Goal: Information Seeking & Learning: Learn about a topic

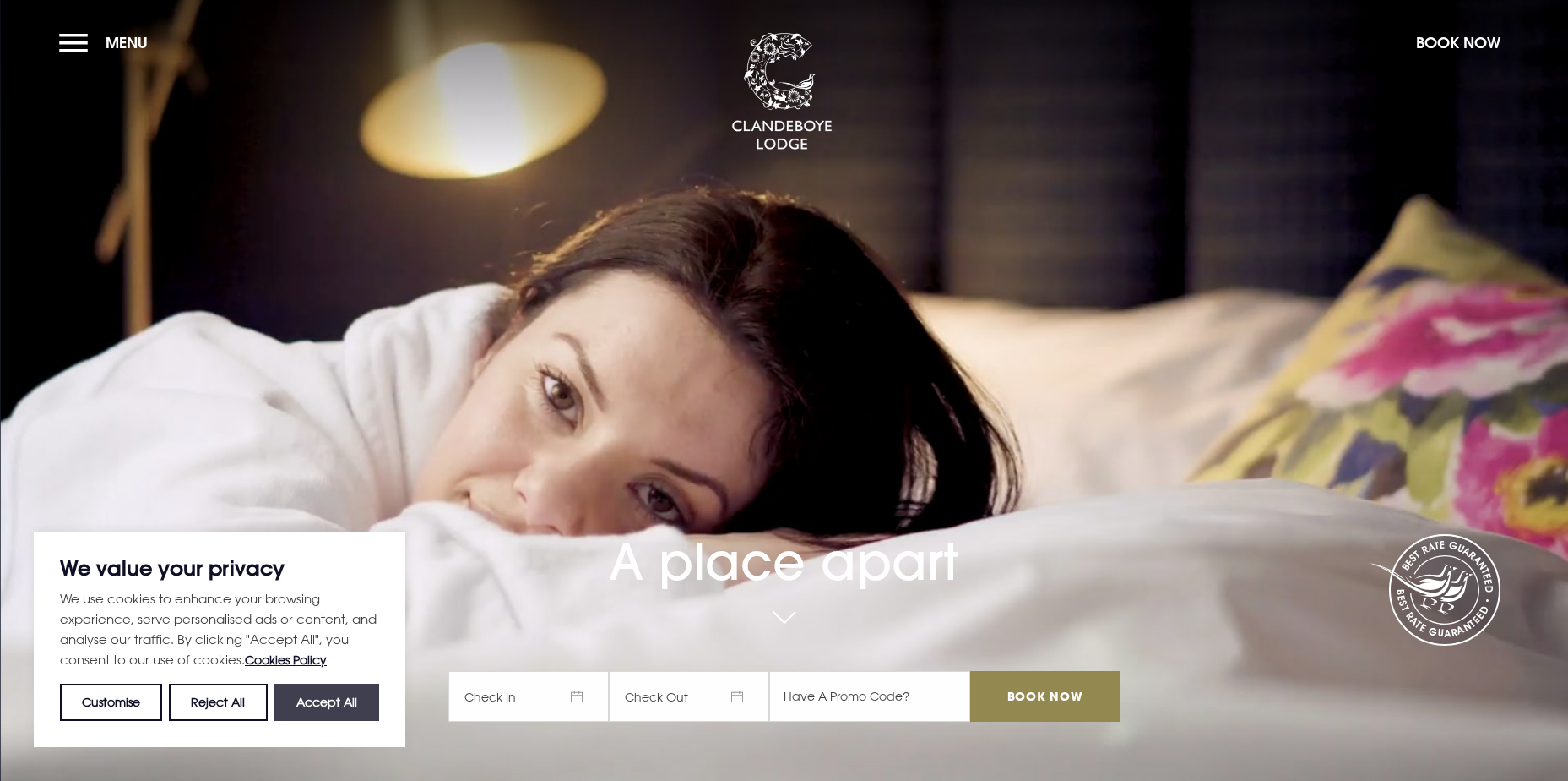
click at [317, 707] on button "Accept All" at bounding box center [327, 702] width 105 height 37
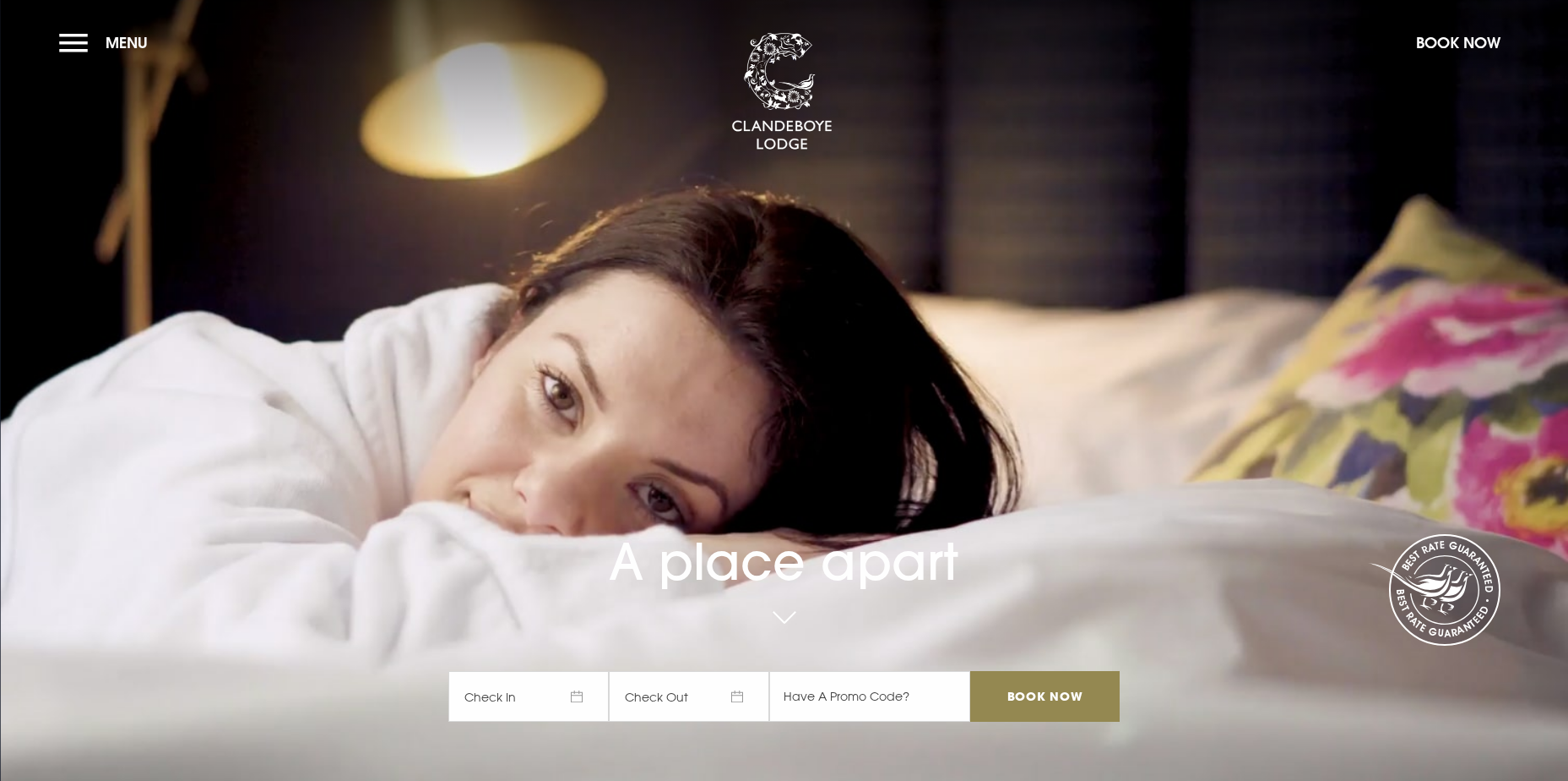
checkbox input "true"
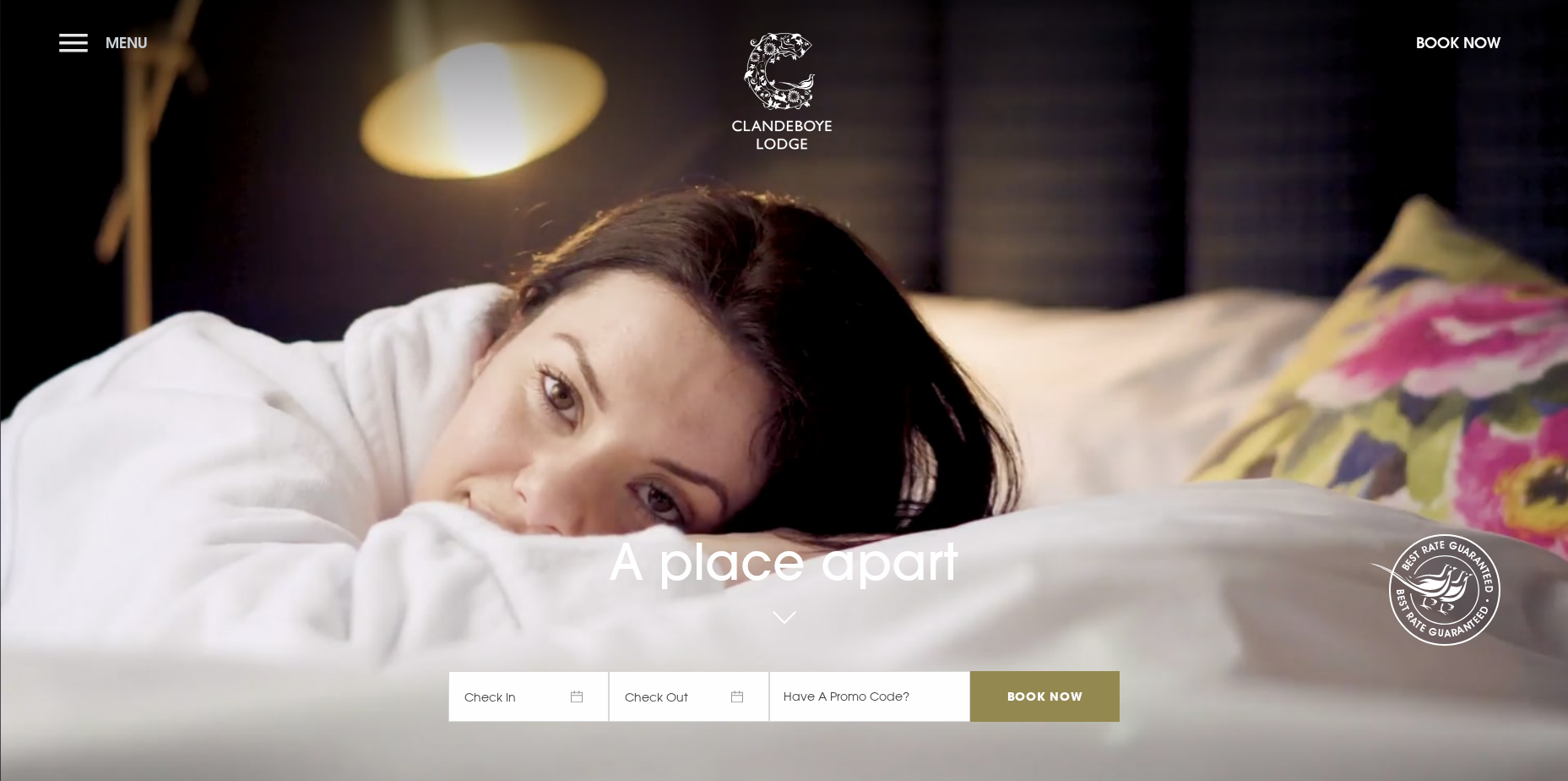
click at [63, 43] on button "Menu" at bounding box center [108, 43] width 97 height 36
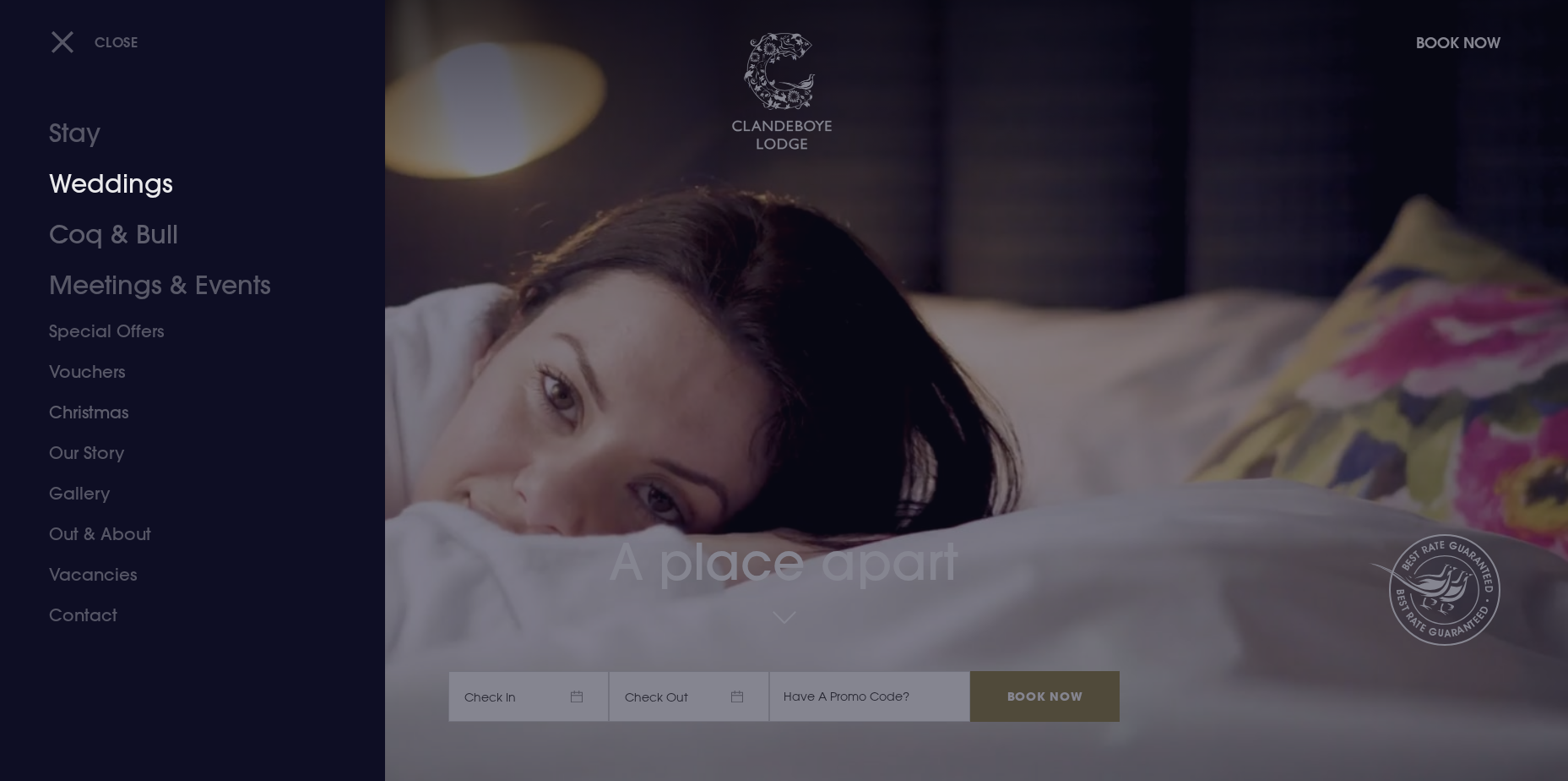
click at [114, 203] on link "Weddings" at bounding box center [182, 183] width 267 height 51
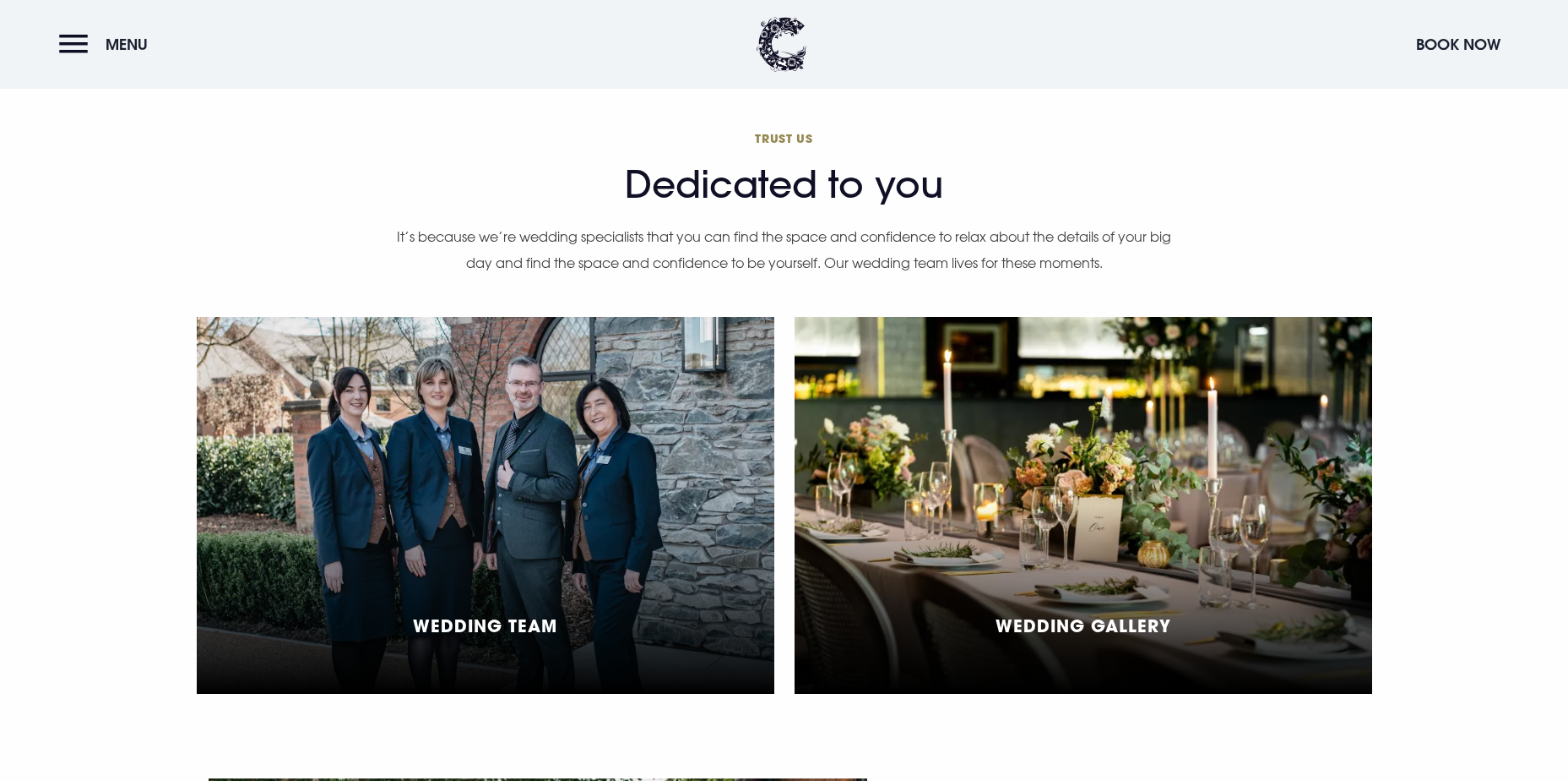
scroll to position [4140, 0]
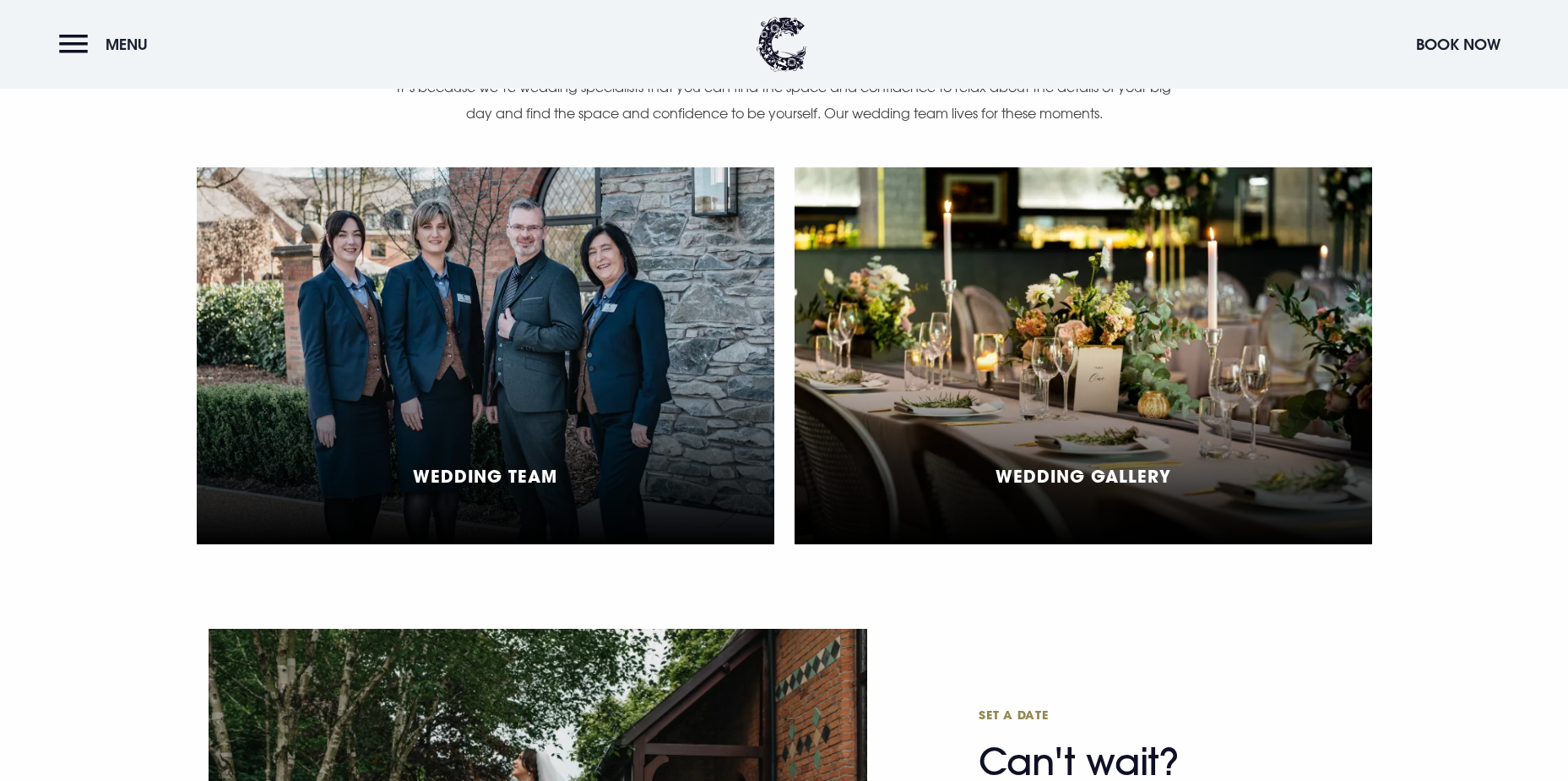
click at [542, 246] on div "Wedding Team" at bounding box center [485, 355] width 577 height 377
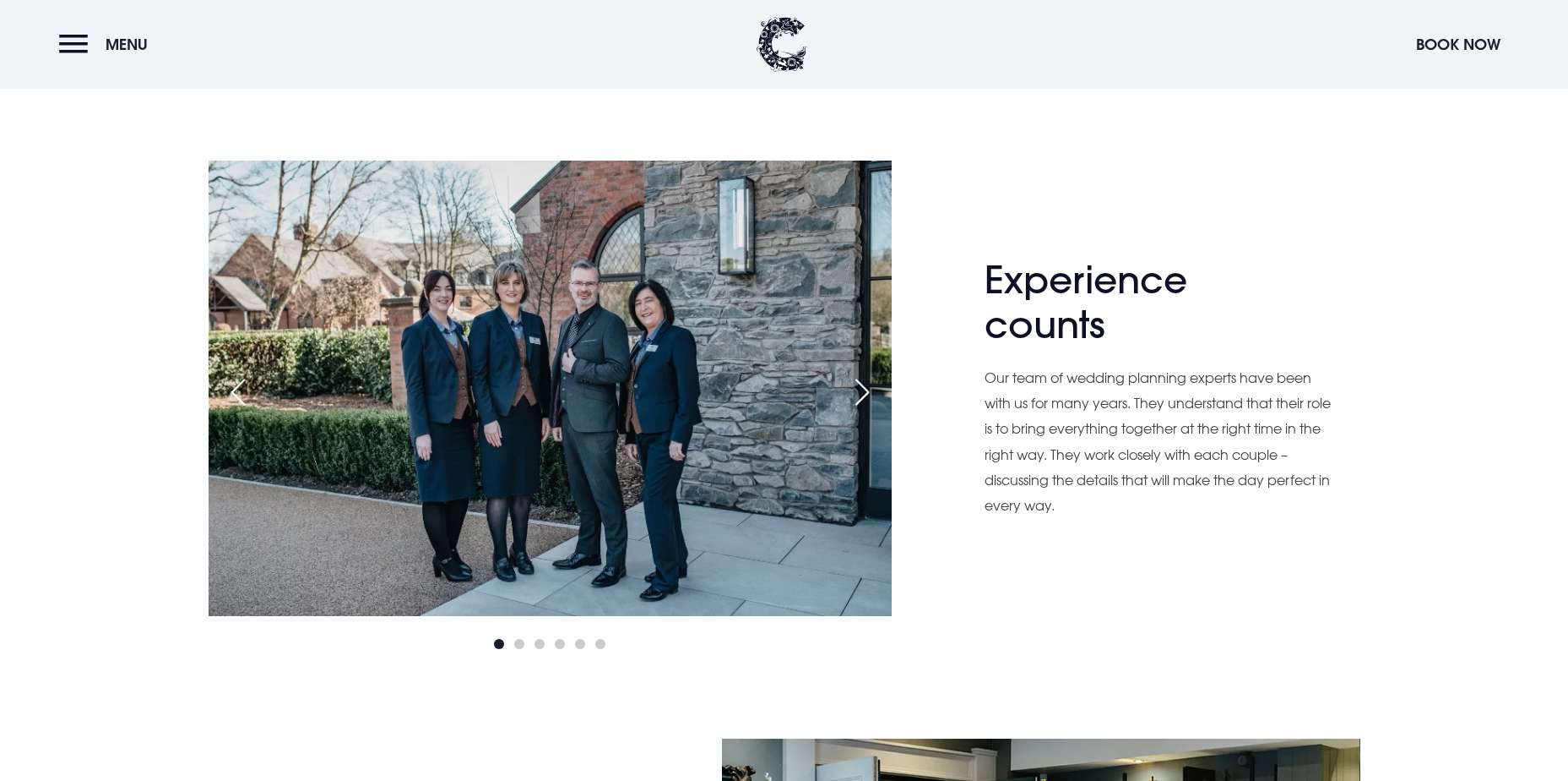
scroll to position [929, 0]
click at [865, 388] on div "Next slide" at bounding box center [862, 392] width 42 height 37
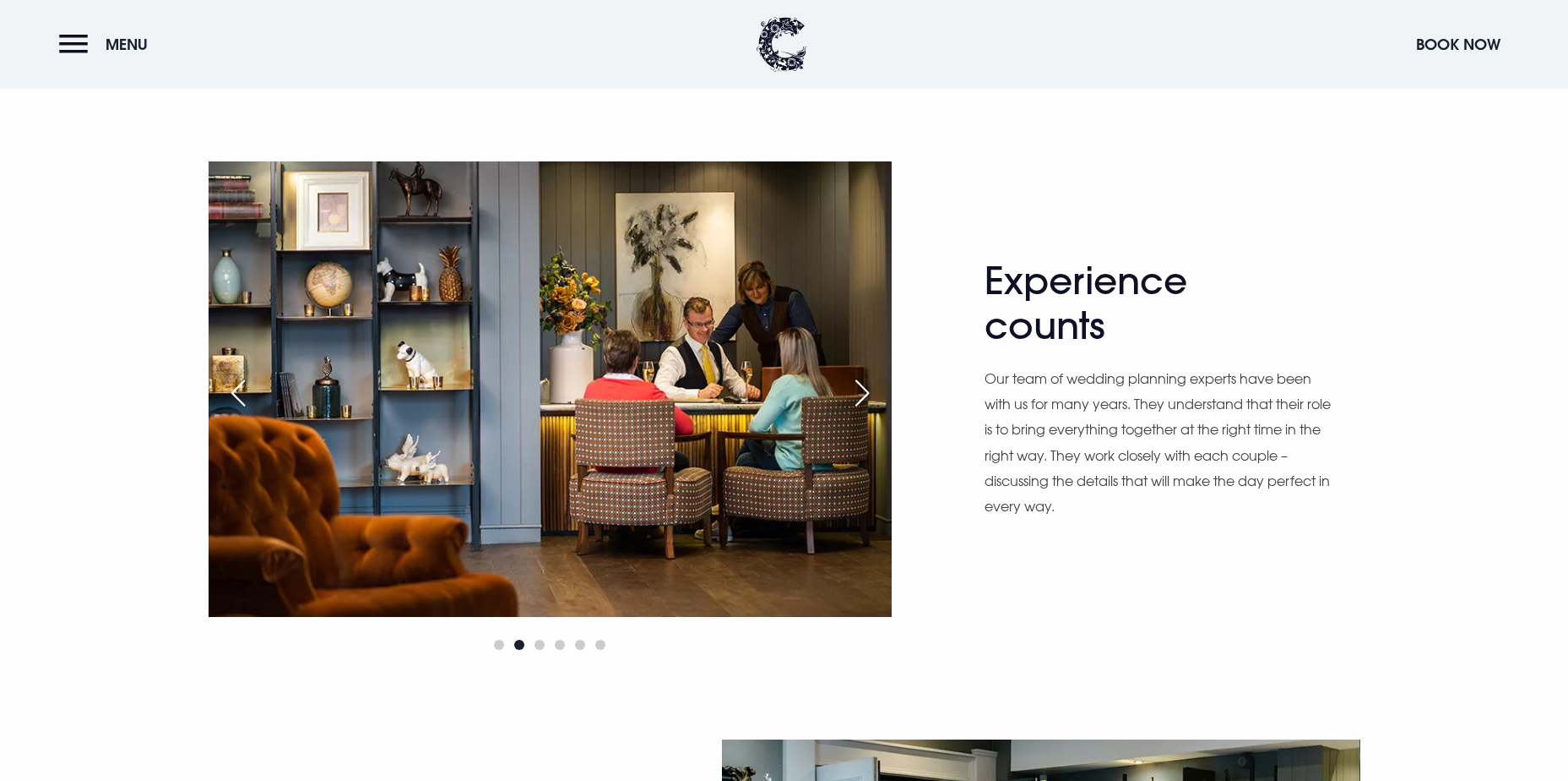
click at [241, 391] on div "Previous slide" at bounding box center [238, 392] width 42 height 37
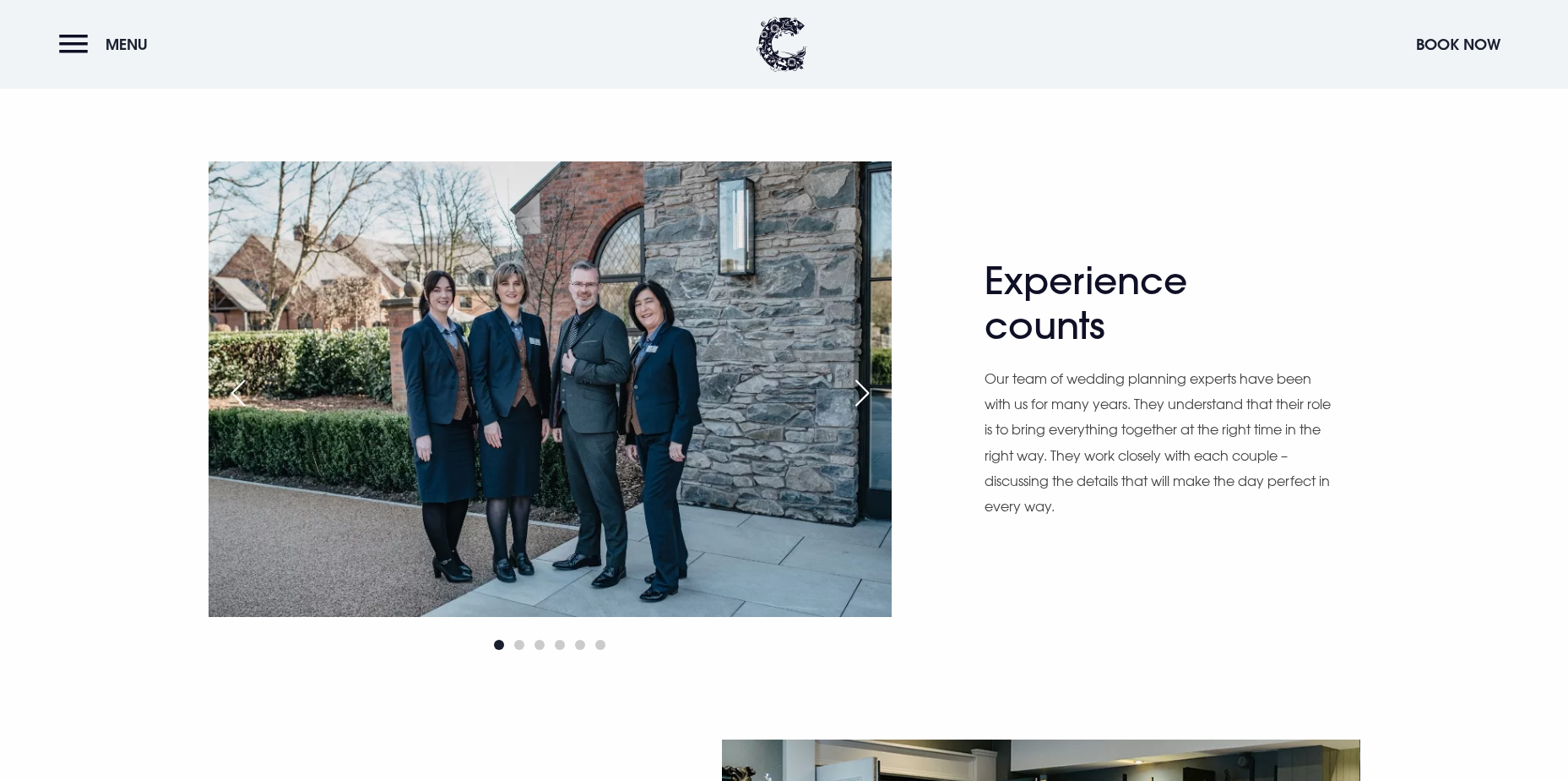
click at [857, 387] on div "Next slide" at bounding box center [862, 392] width 42 height 37
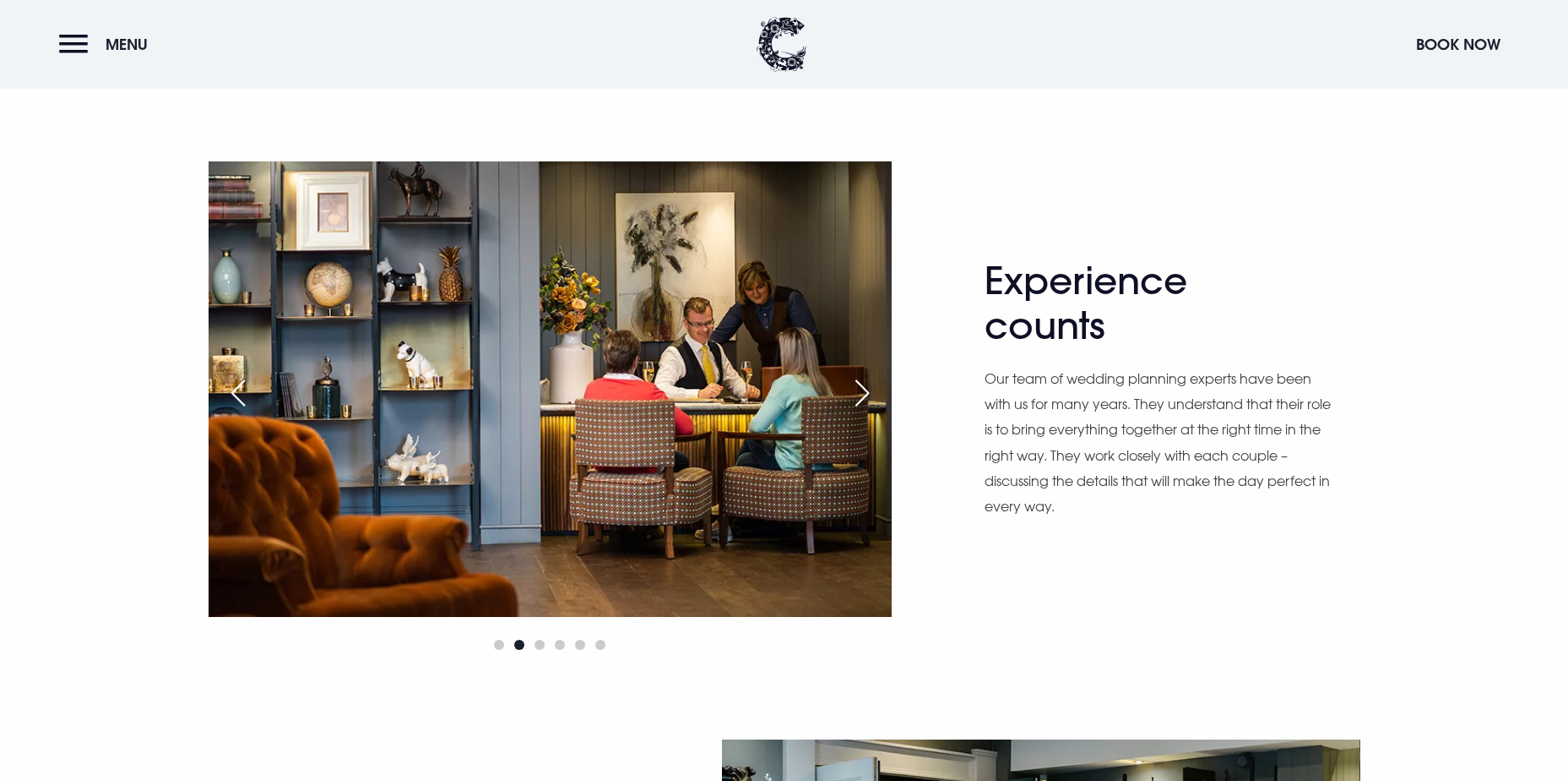
click at [857, 387] on div "Next slide" at bounding box center [862, 392] width 42 height 37
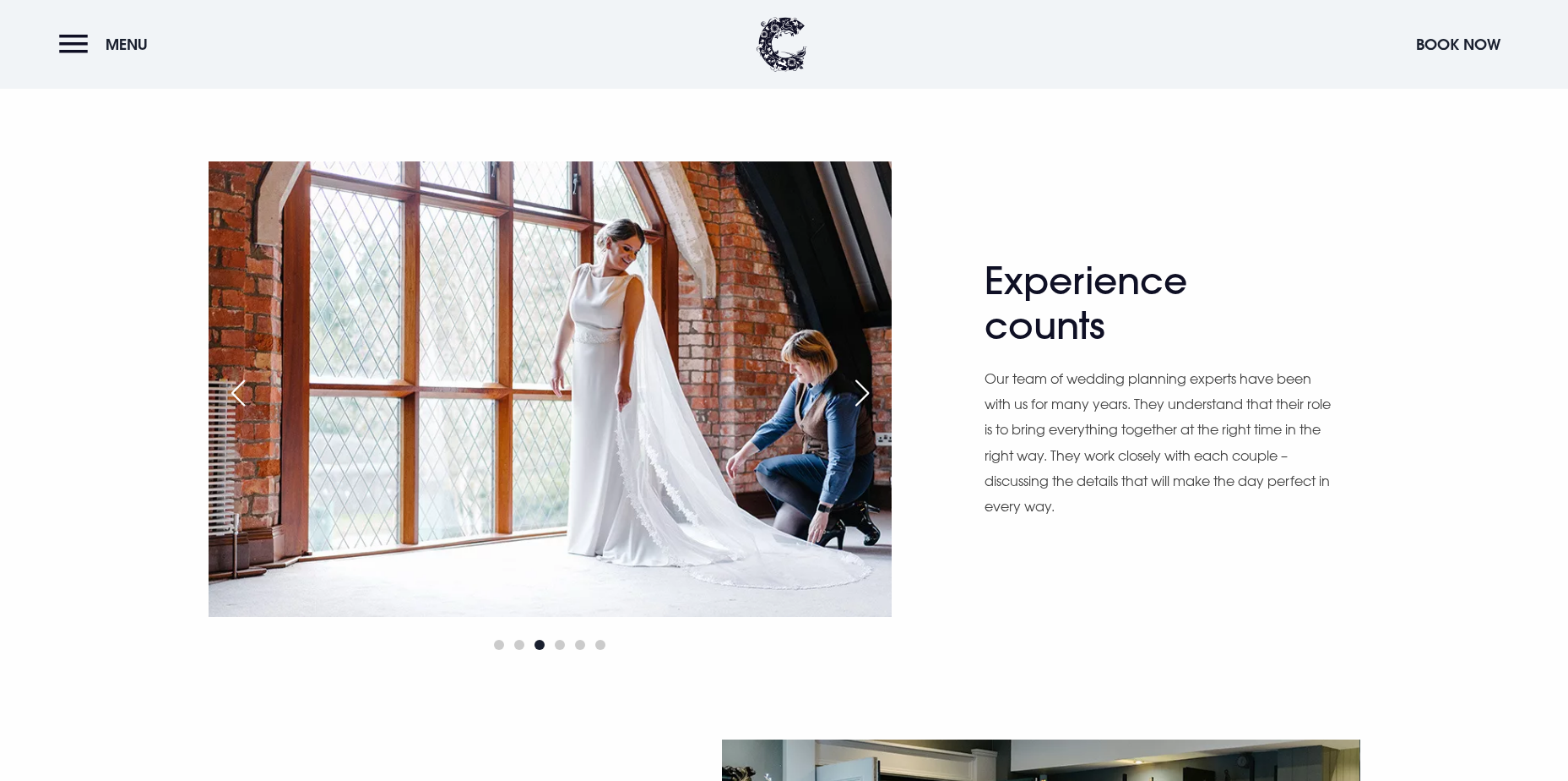
click at [857, 387] on div "Next slide" at bounding box center [862, 392] width 42 height 37
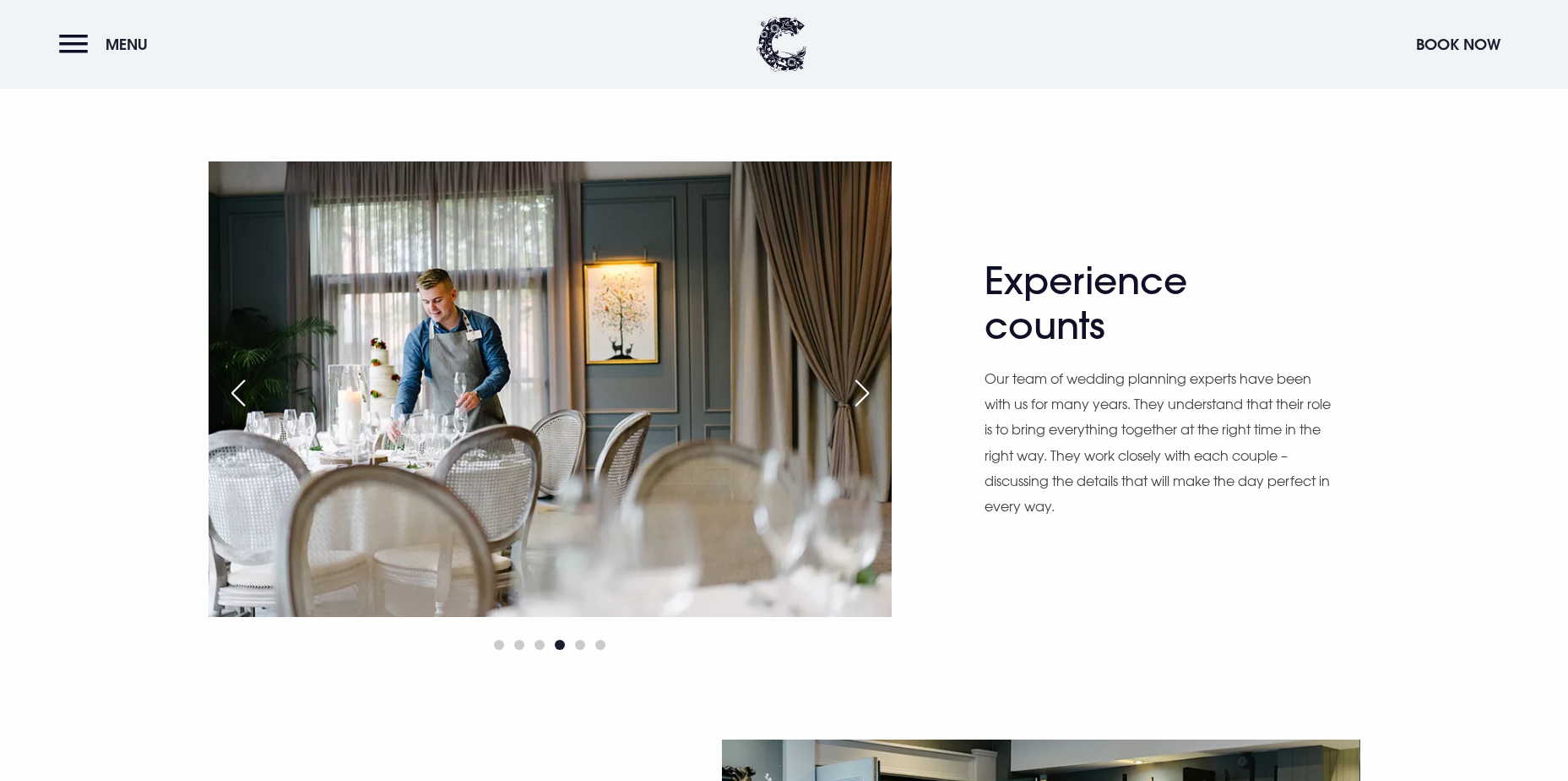
click at [857, 387] on div "Next slide" at bounding box center [862, 392] width 42 height 37
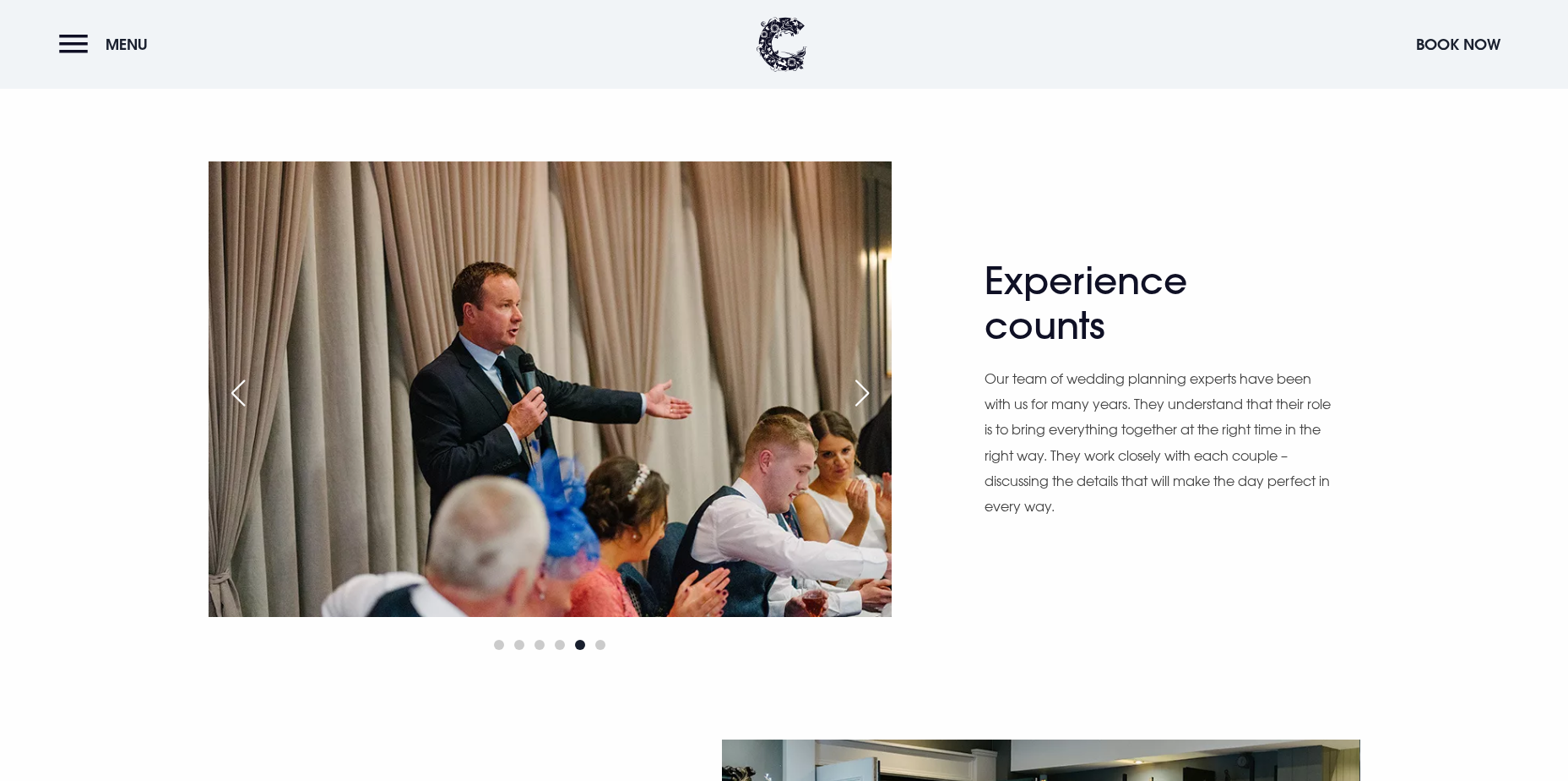
click at [857, 387] on div "Next slide" at bounding box center [862, 392] width 42 height 37
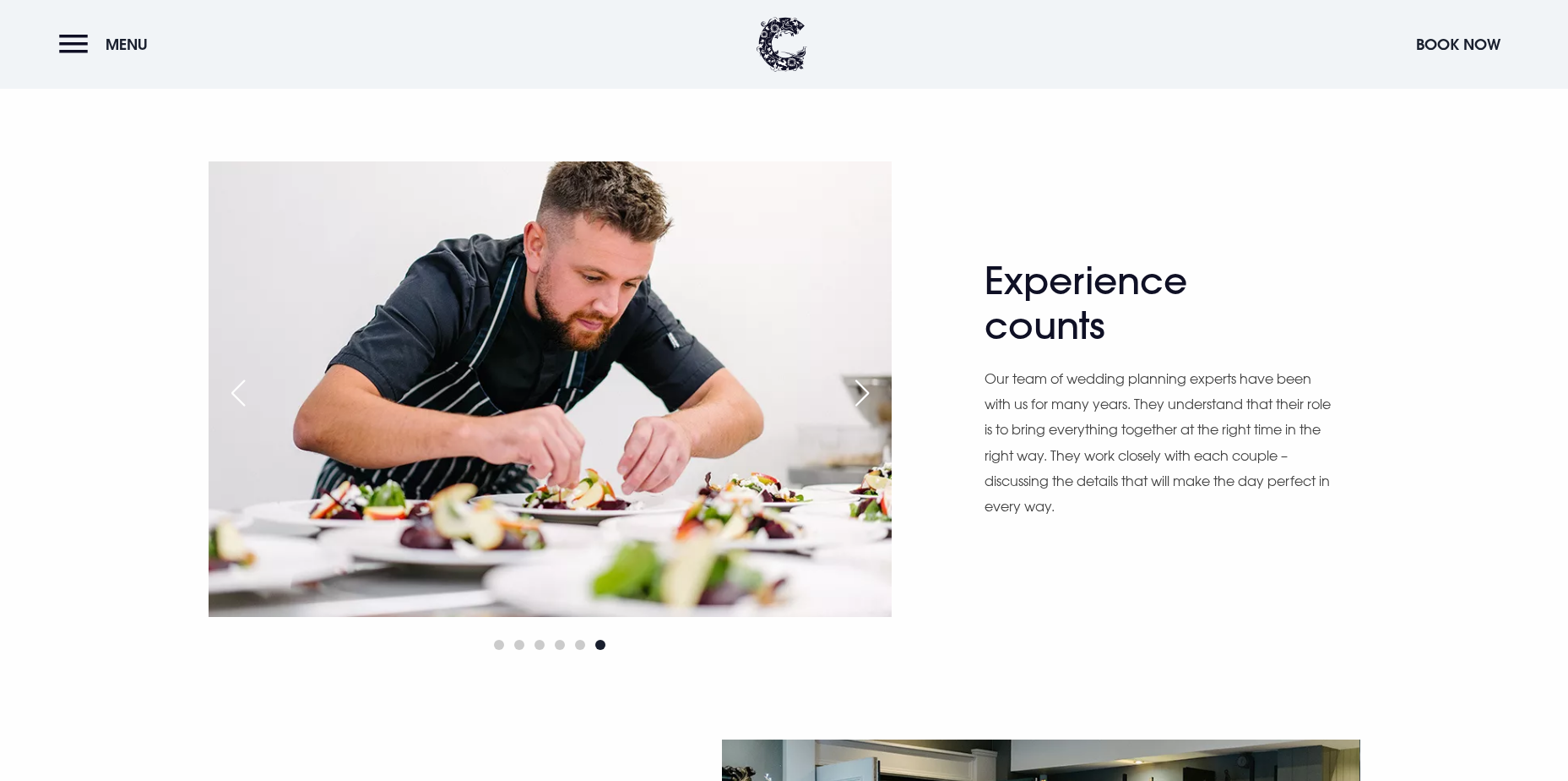
click at [857, 387] on div "Next slide" at bounding box center [862, 392] width 42 height 37
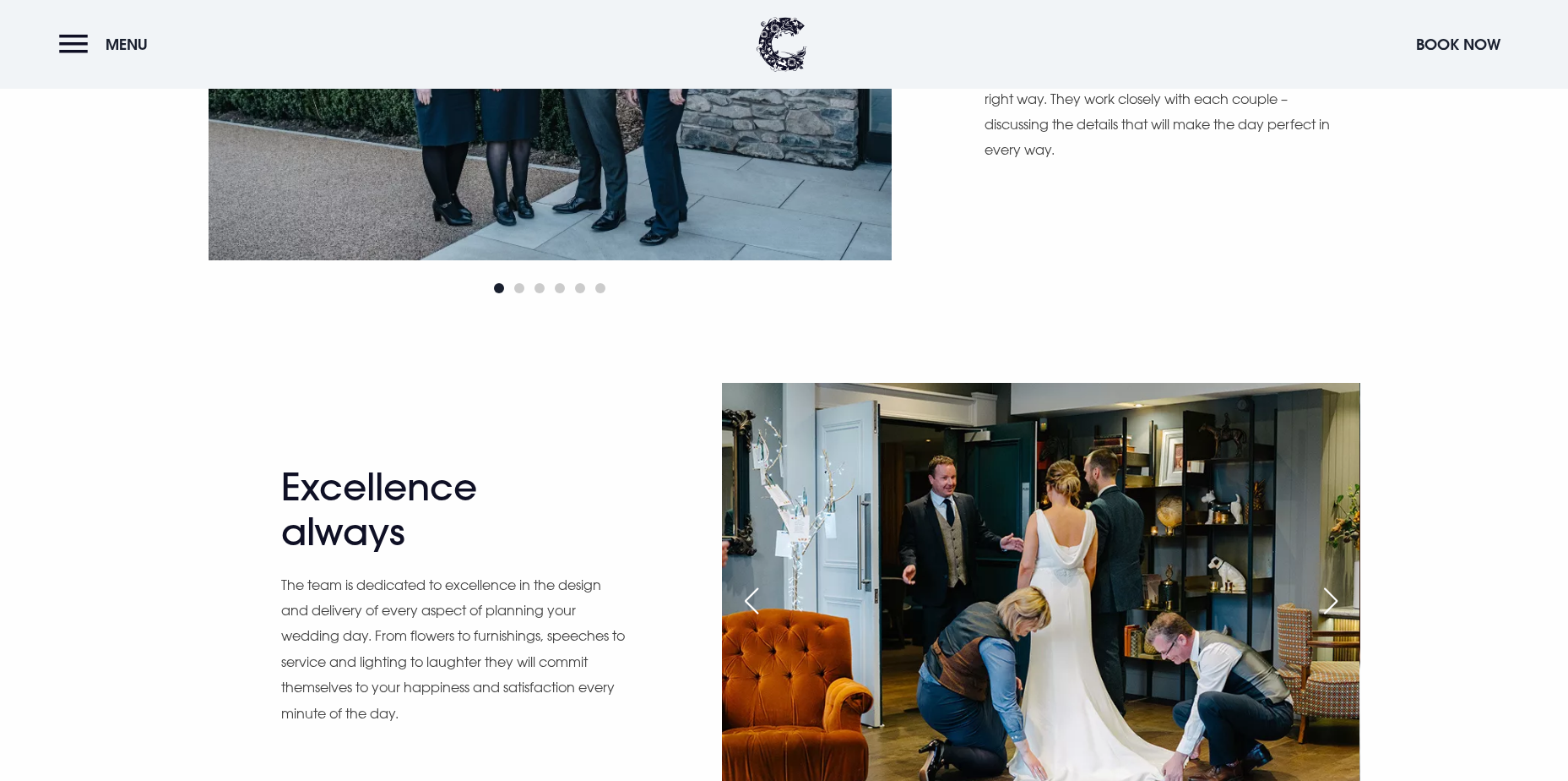
scroll to position [1436, 0]
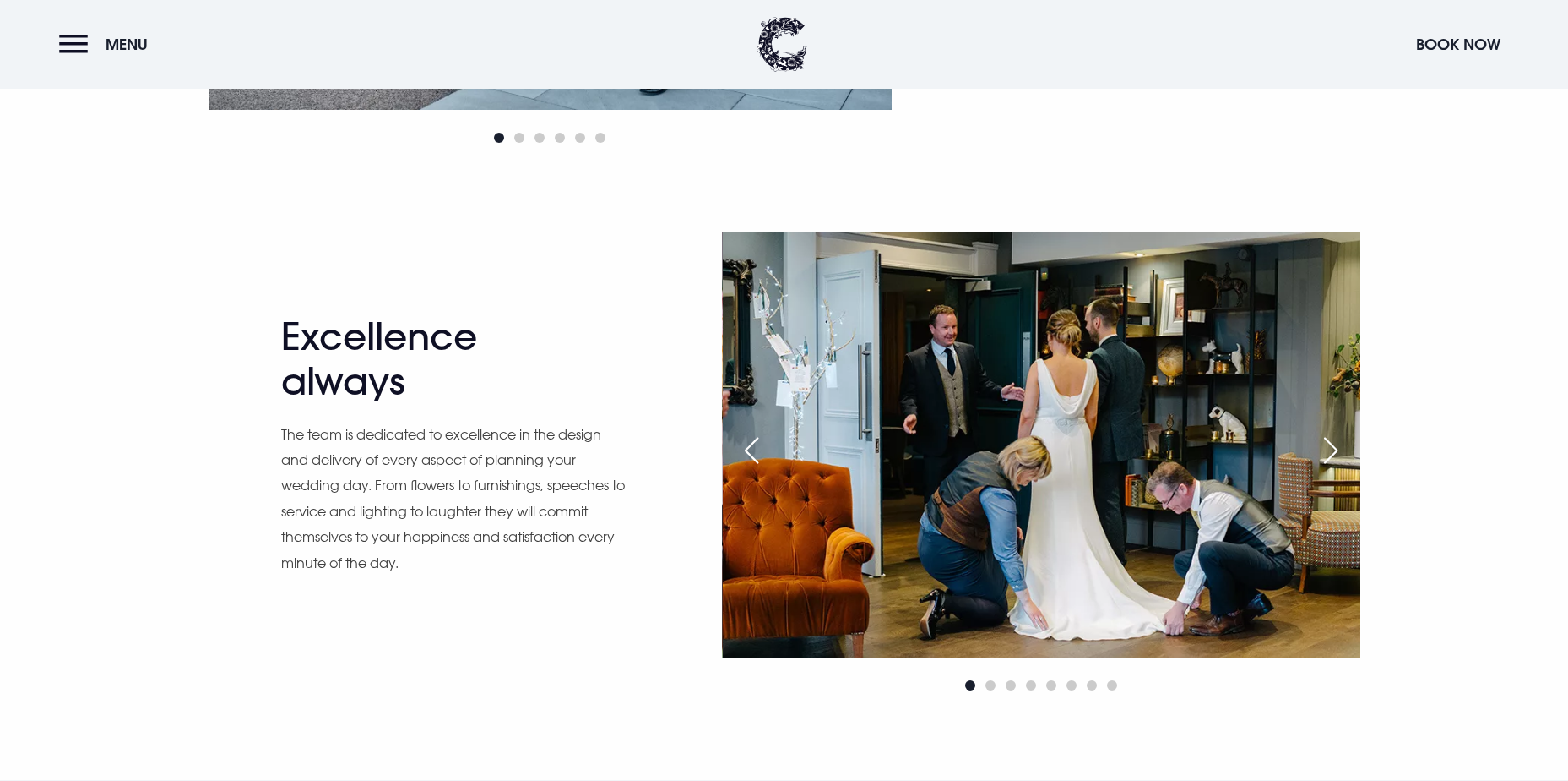
click at [1331, 449] on div "Next slide" at bounding box center [1331, 450] width 42 height 37
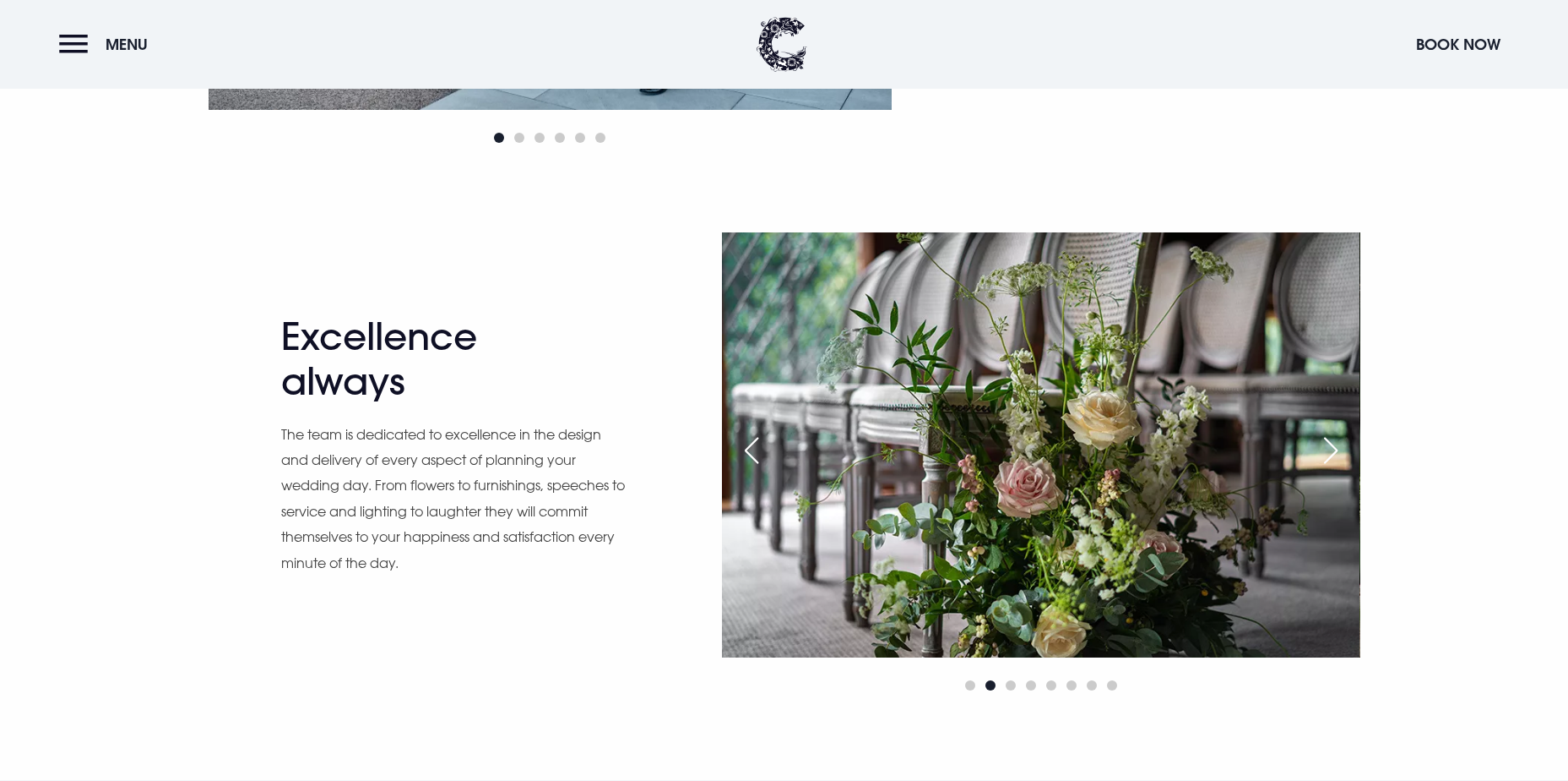
click at [1331, 449] on div "Next slide" at bounding box center [1331, 450] width 42 height 37
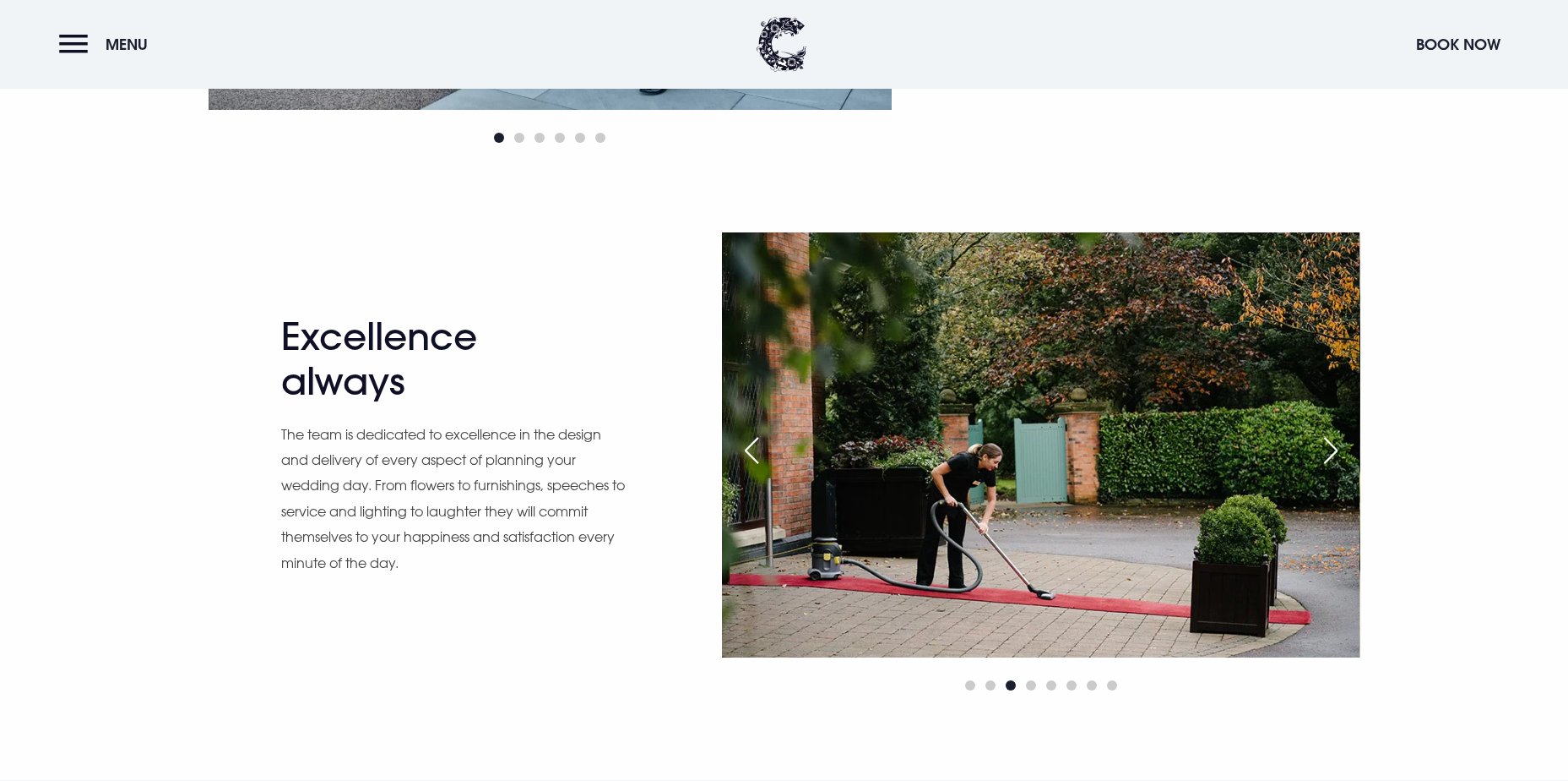
click at [1331, 449] on div "Next slide" at bounding box center [1331, 450] width 42 height 37
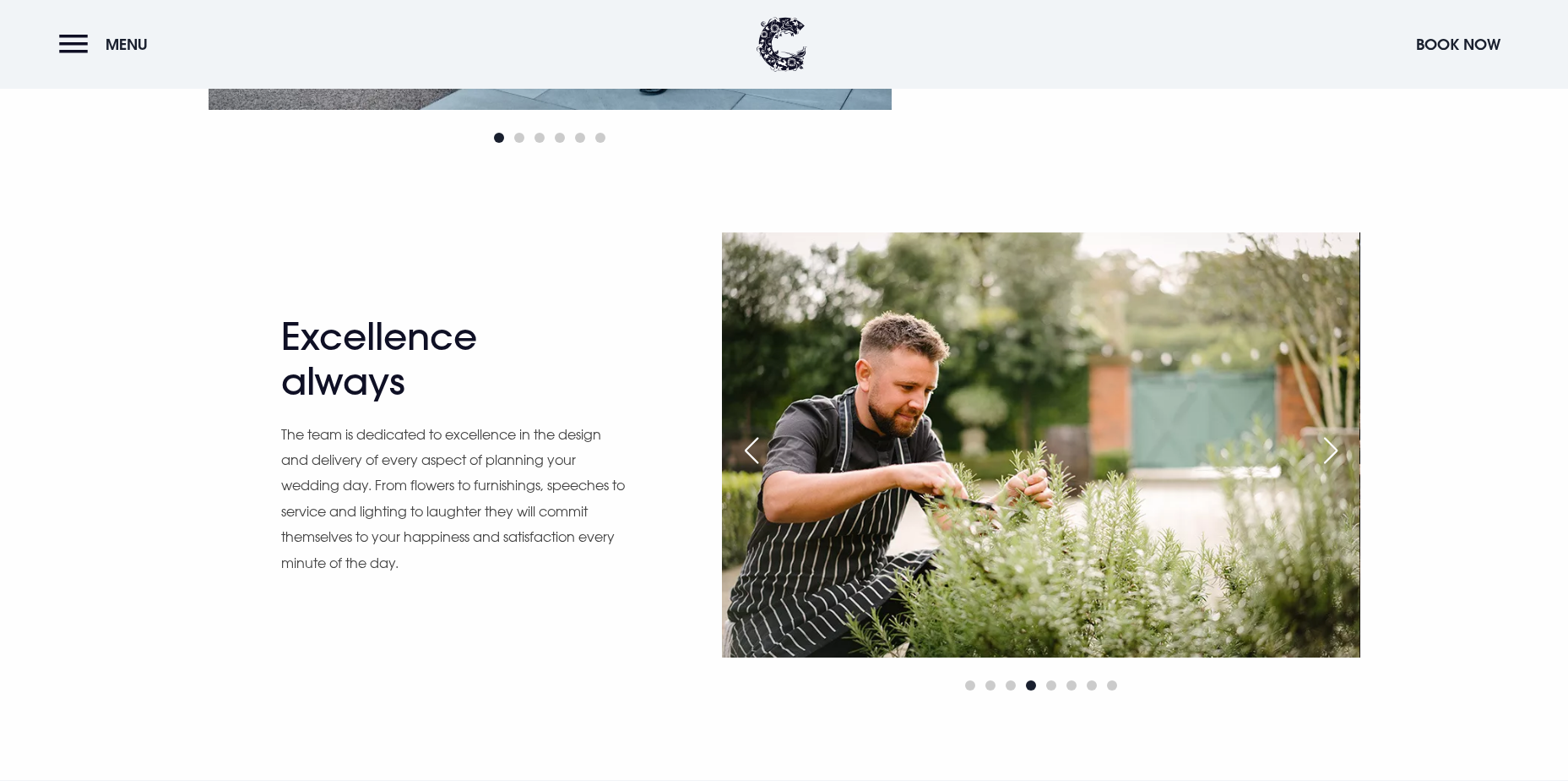
click at [1331, 449] on div "Next slide" at bounding box center [1331, 450] width 42 height 37
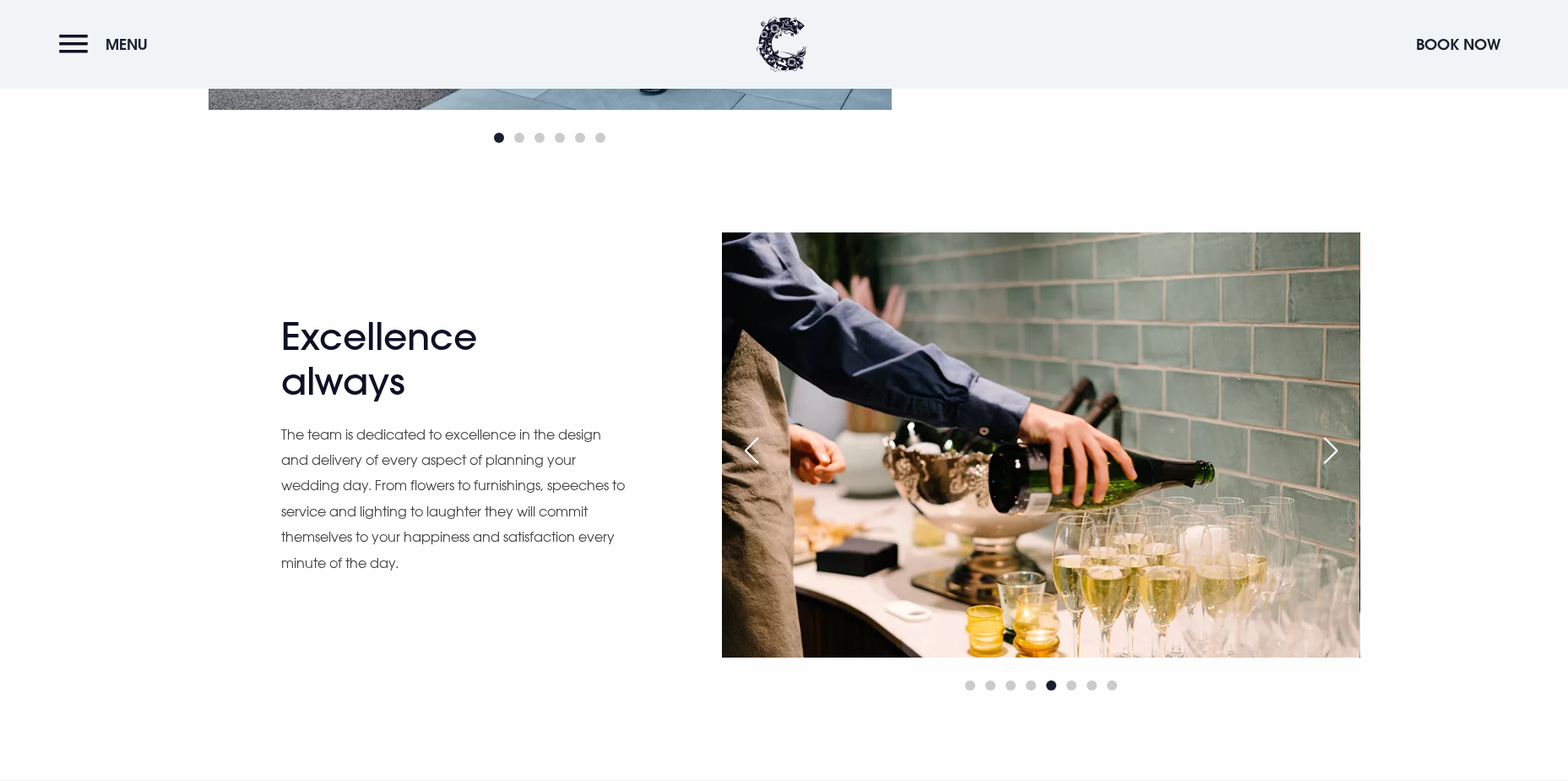
click at [1331, 449] on div "Next slide" at bounding box center [1331, 450] width 42 height 37
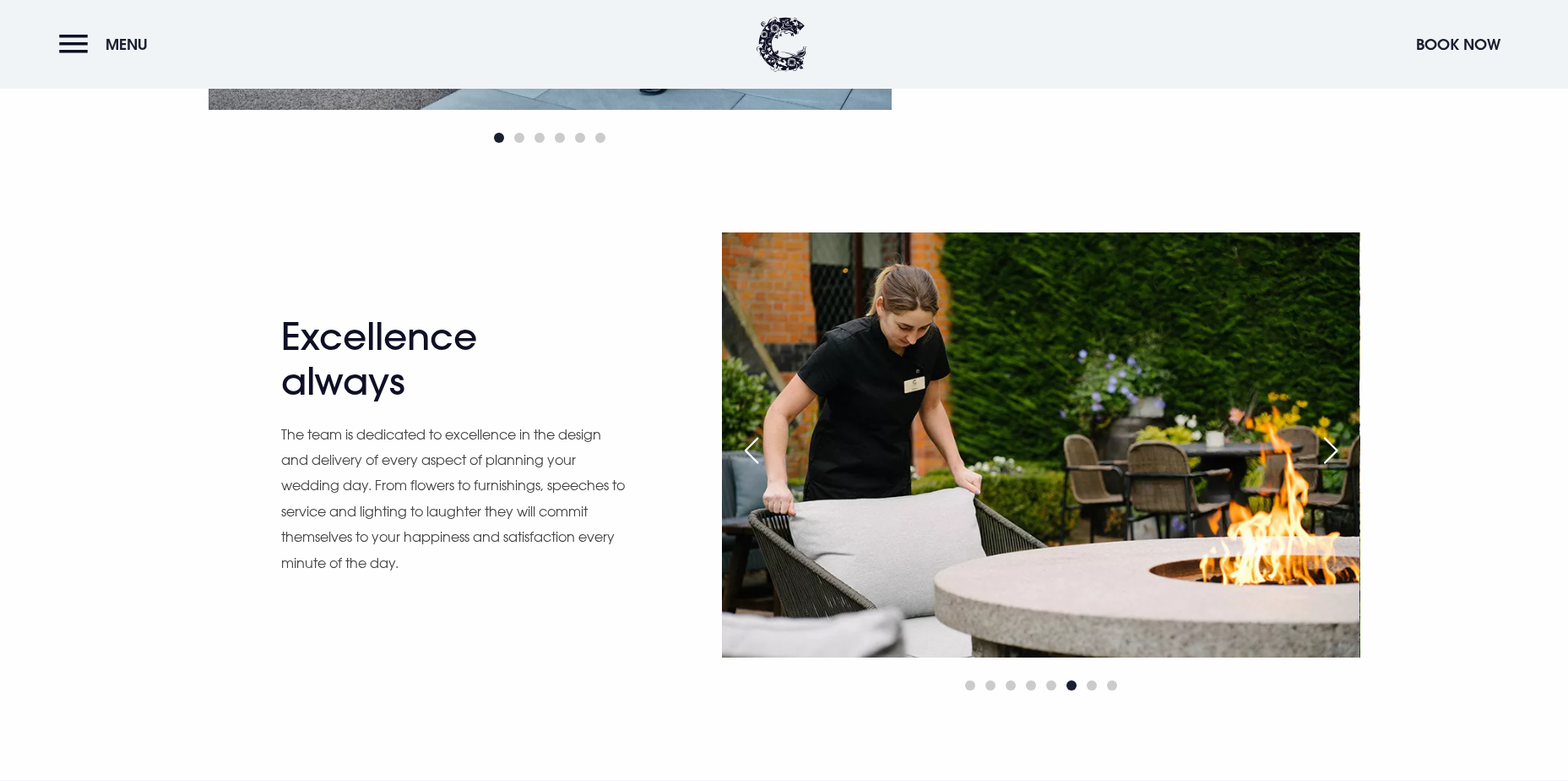
click at [1331, 449] on div "Next slide" at bounding box center [1331, 450] width 42 height 37
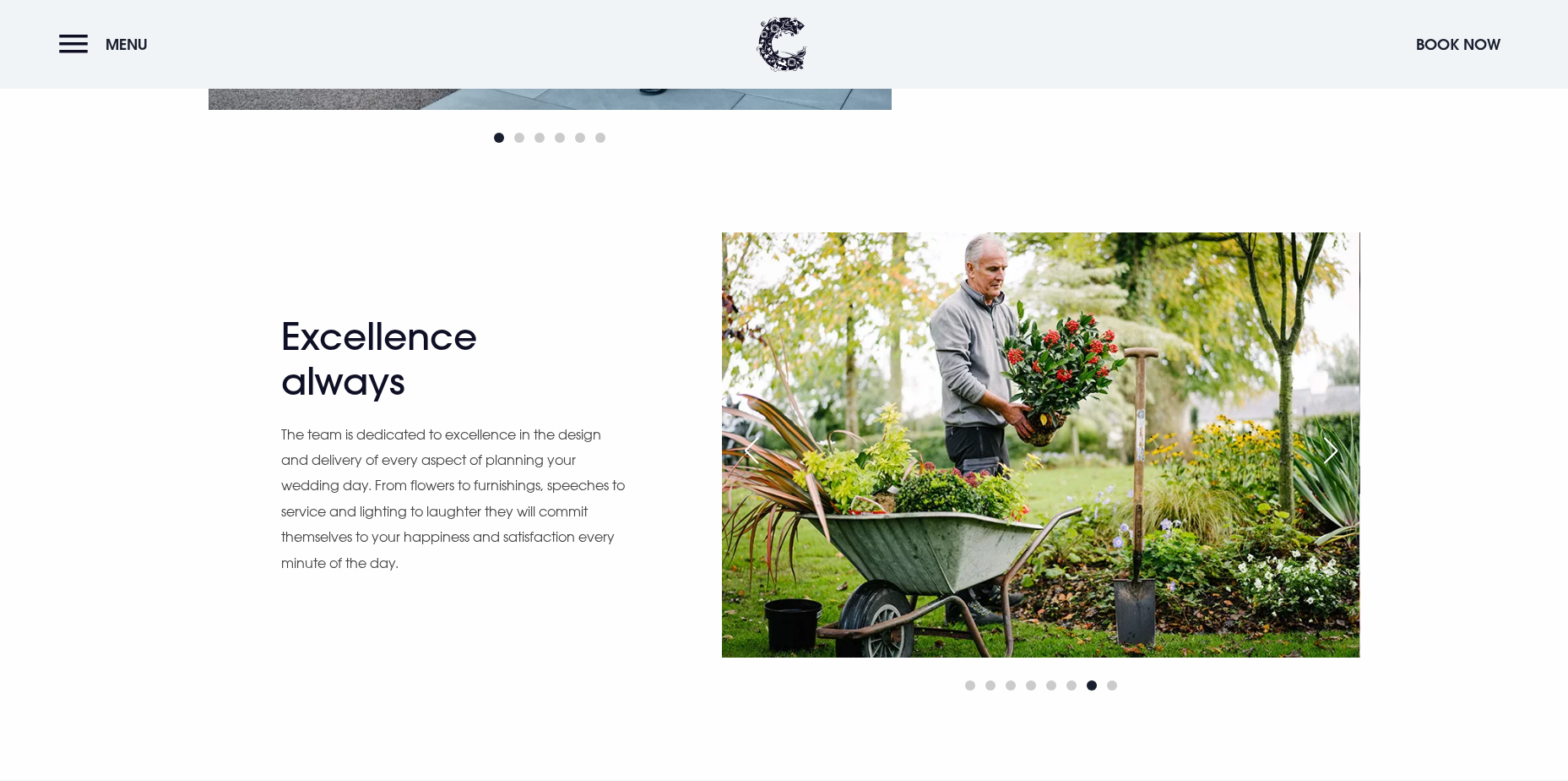
click at [1331, 449] on div "Next slide" at bounding box center [1331, 450] width 42 height 37
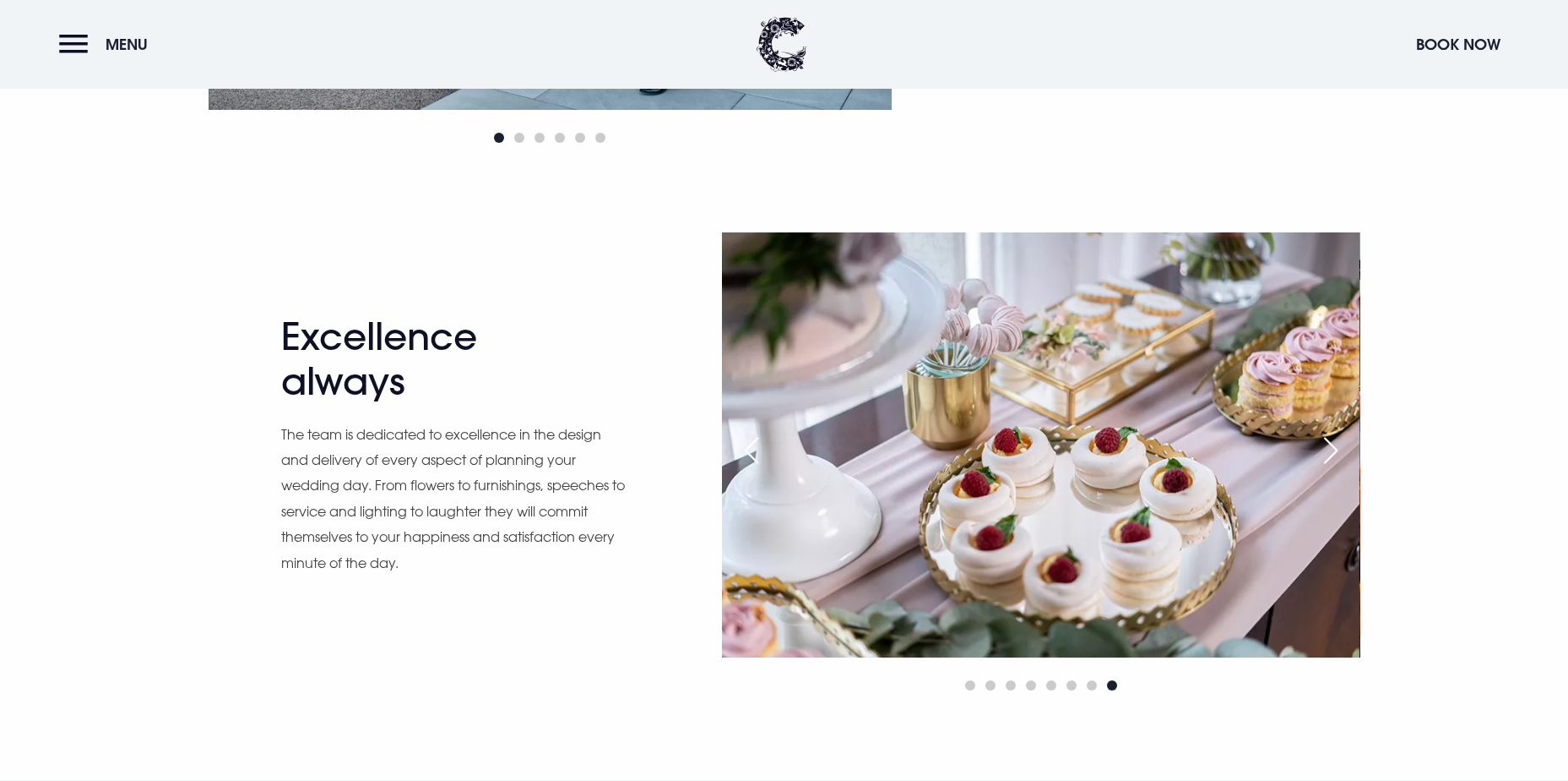
click at [1331, 449] on div "Next slide" at bounding box center [1331, 450] width 42 height 37
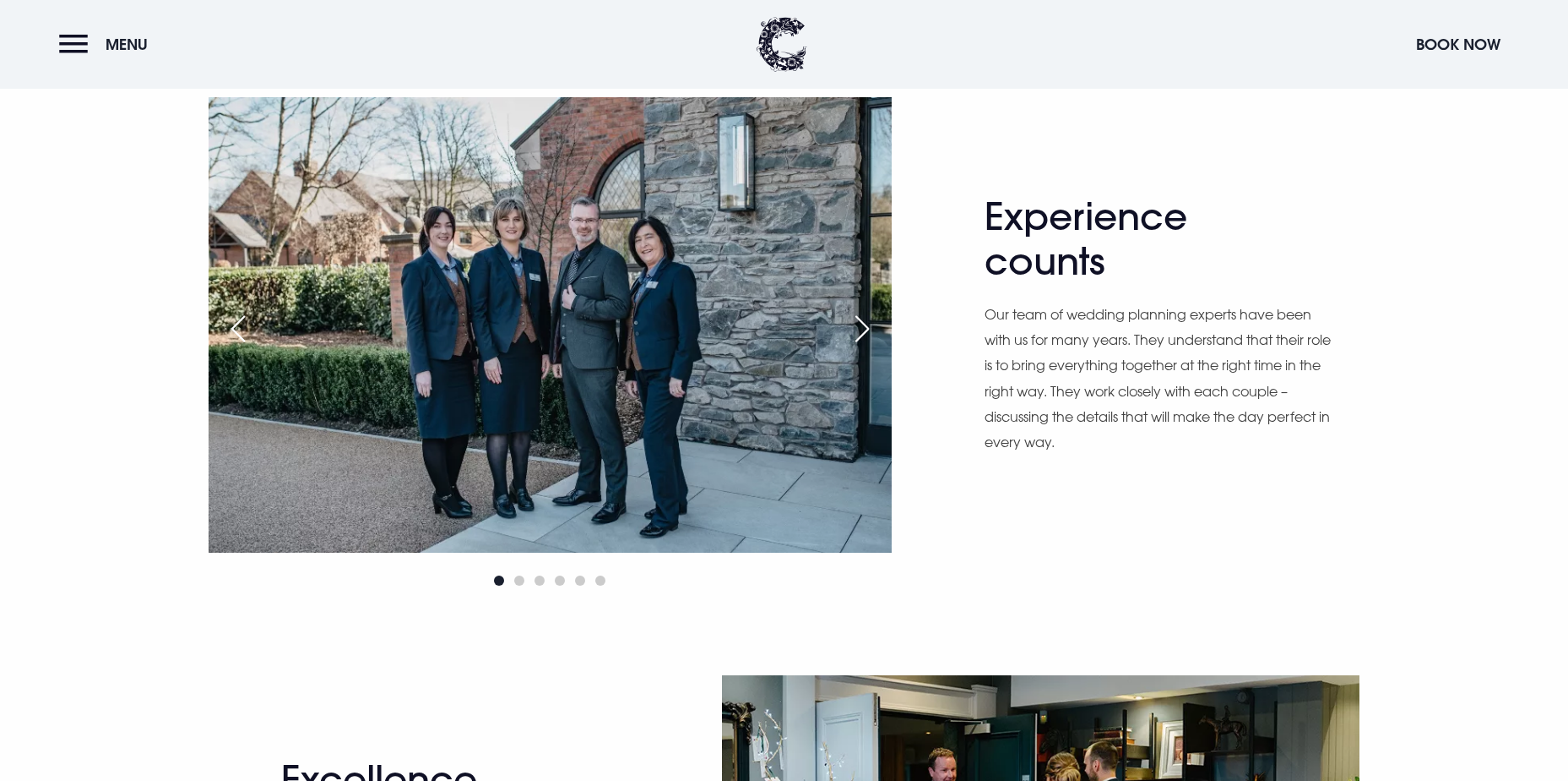
scroll to position [1098, 0]
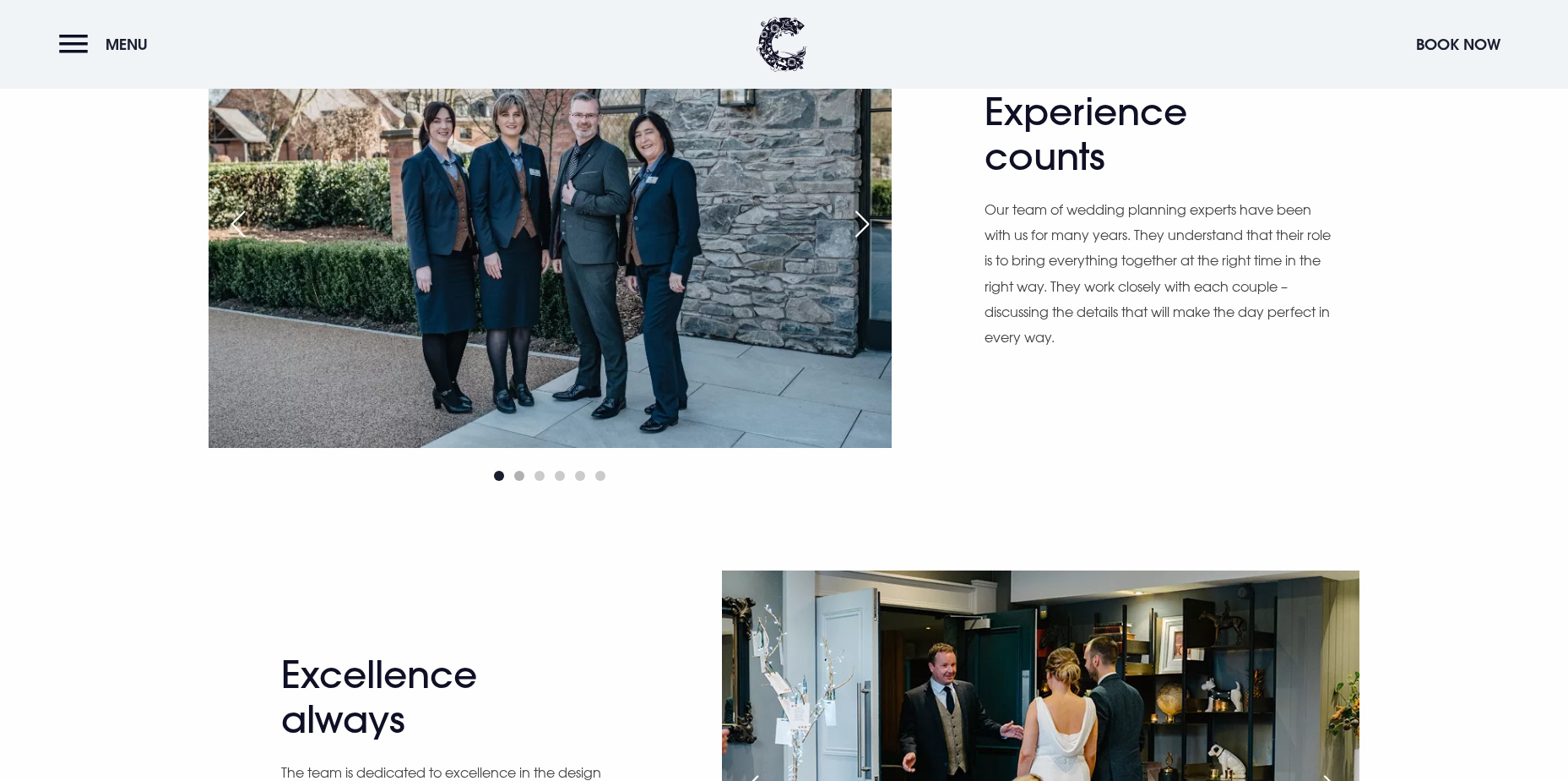
click at [521, 476] on span "Go to slide 2" at bounding box center [519, 475] width 10 height 11
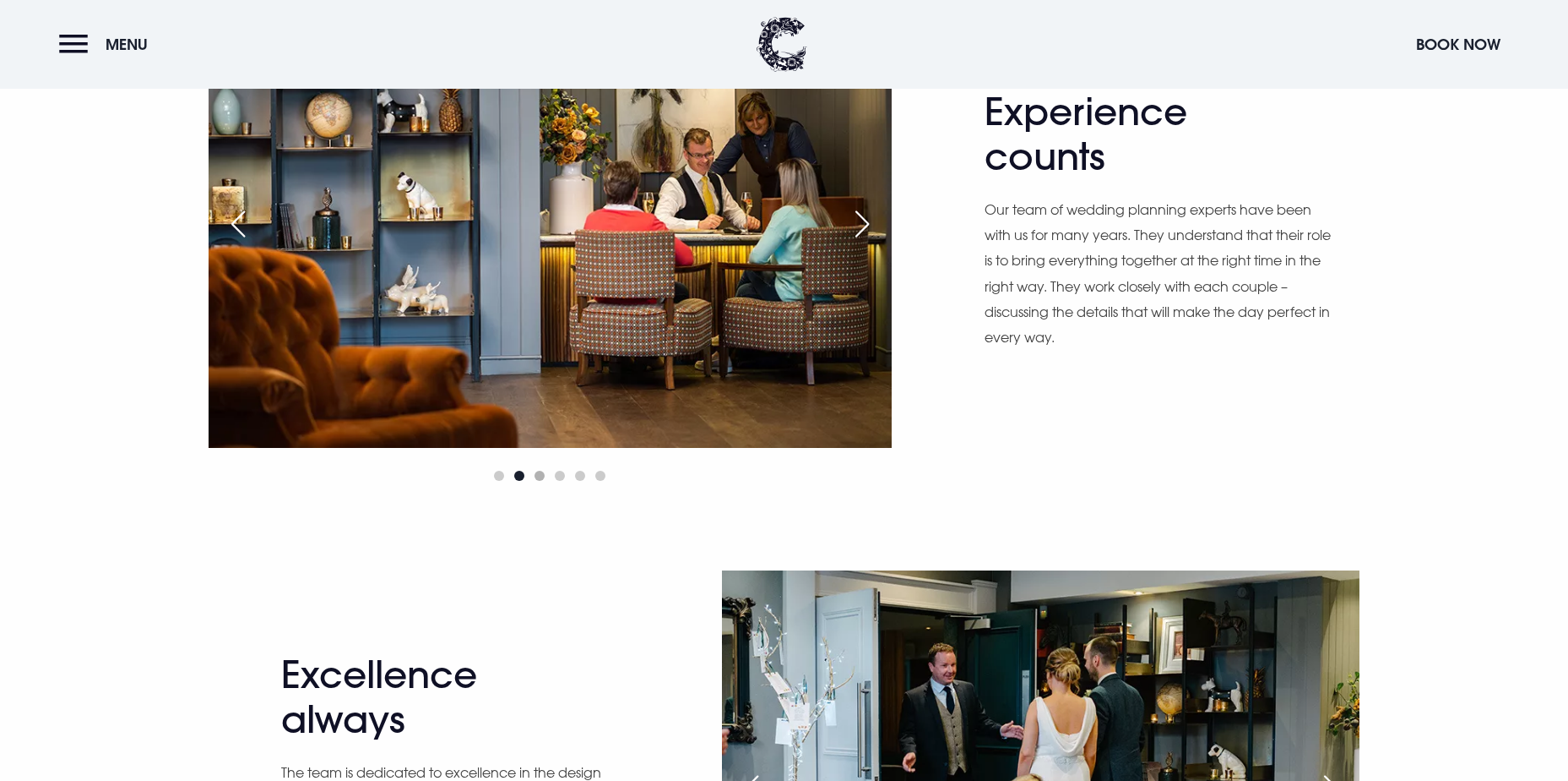
click at [540, 477] on span "Go to slide 3" at bounding box center [539, 475] width 10 height 11
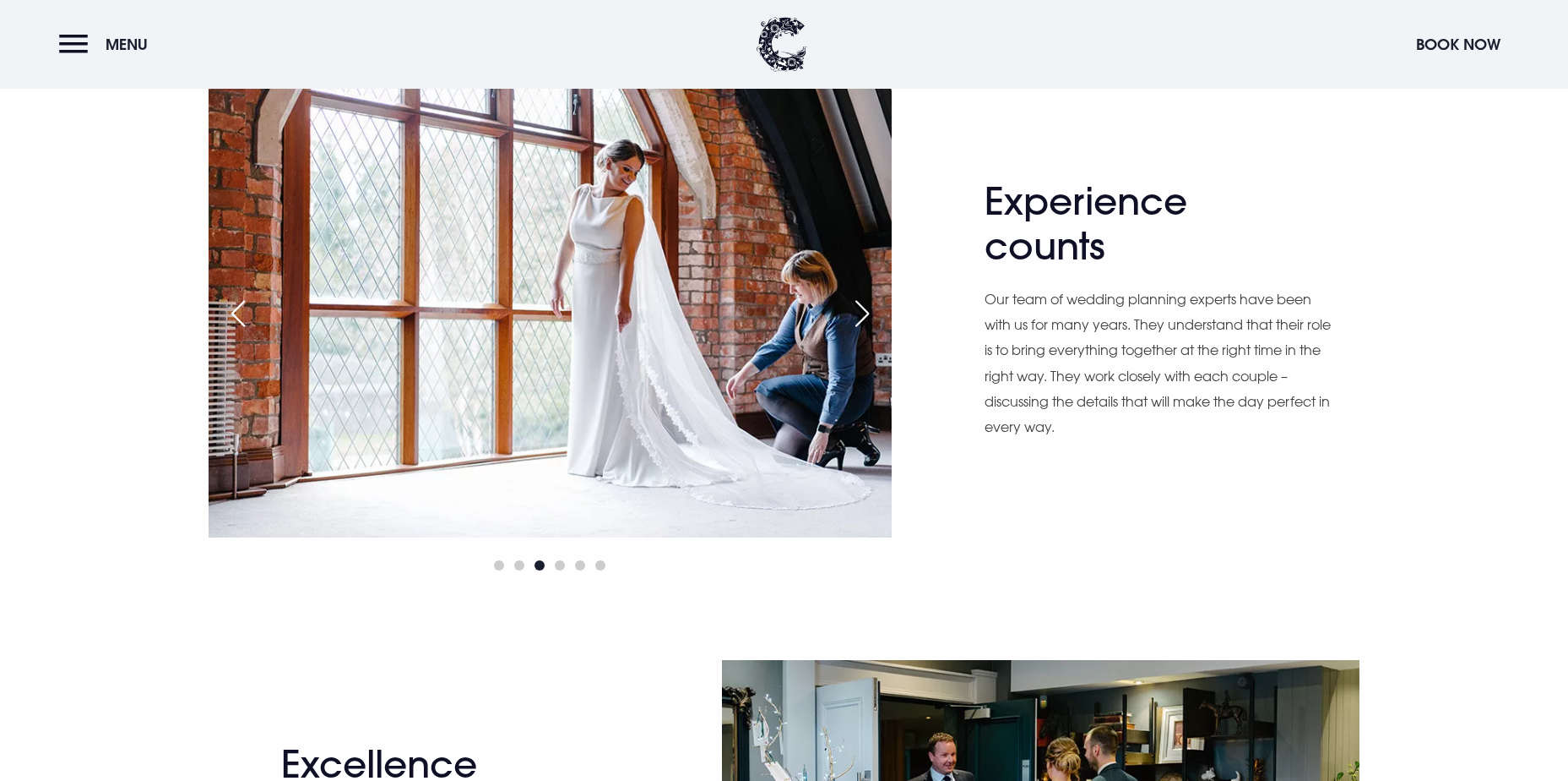
scroll to position [760, 0]
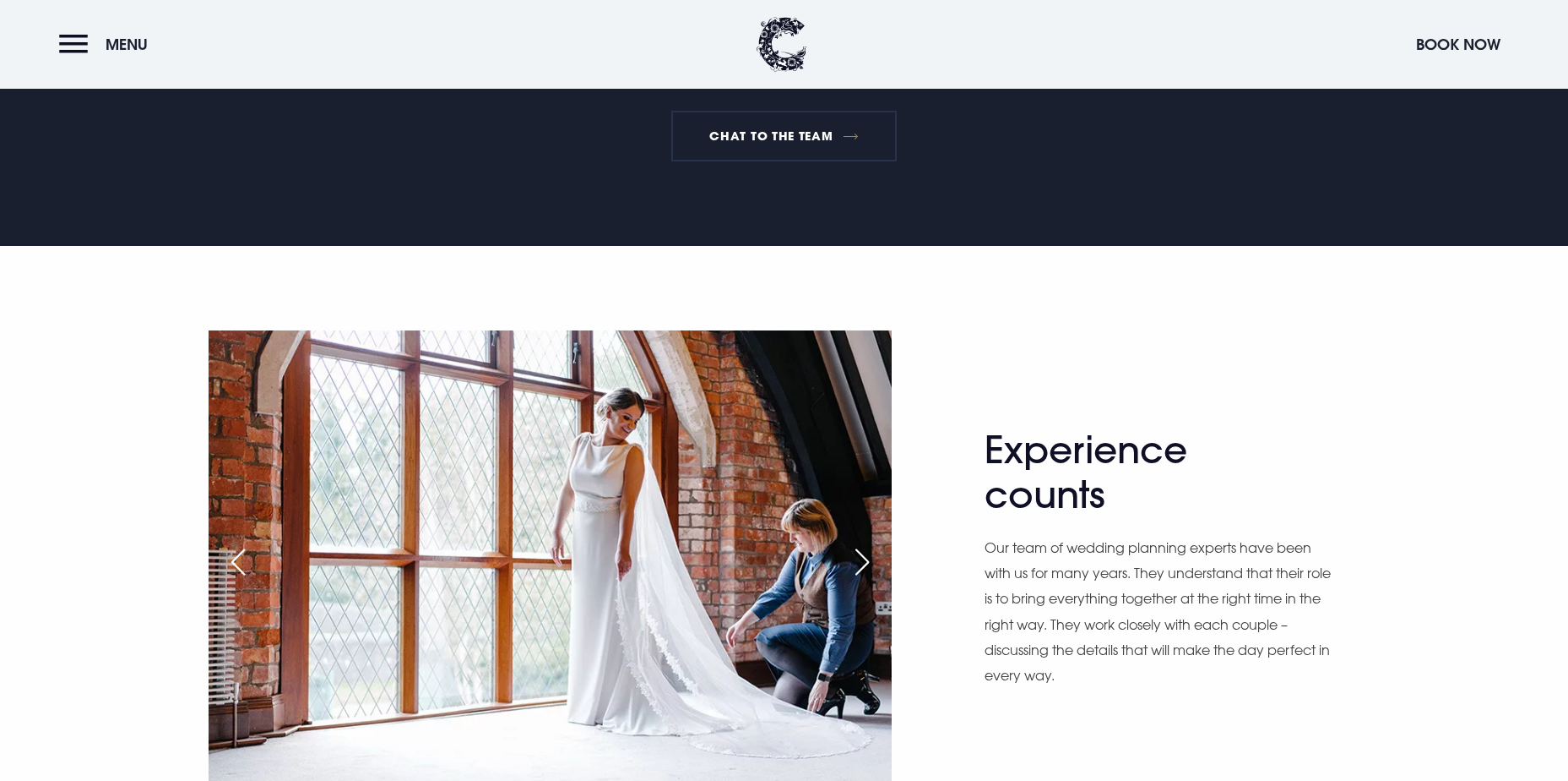
click at [859, 556] on div "Next slide" at bounding box center [862, 561] width 42 height 37
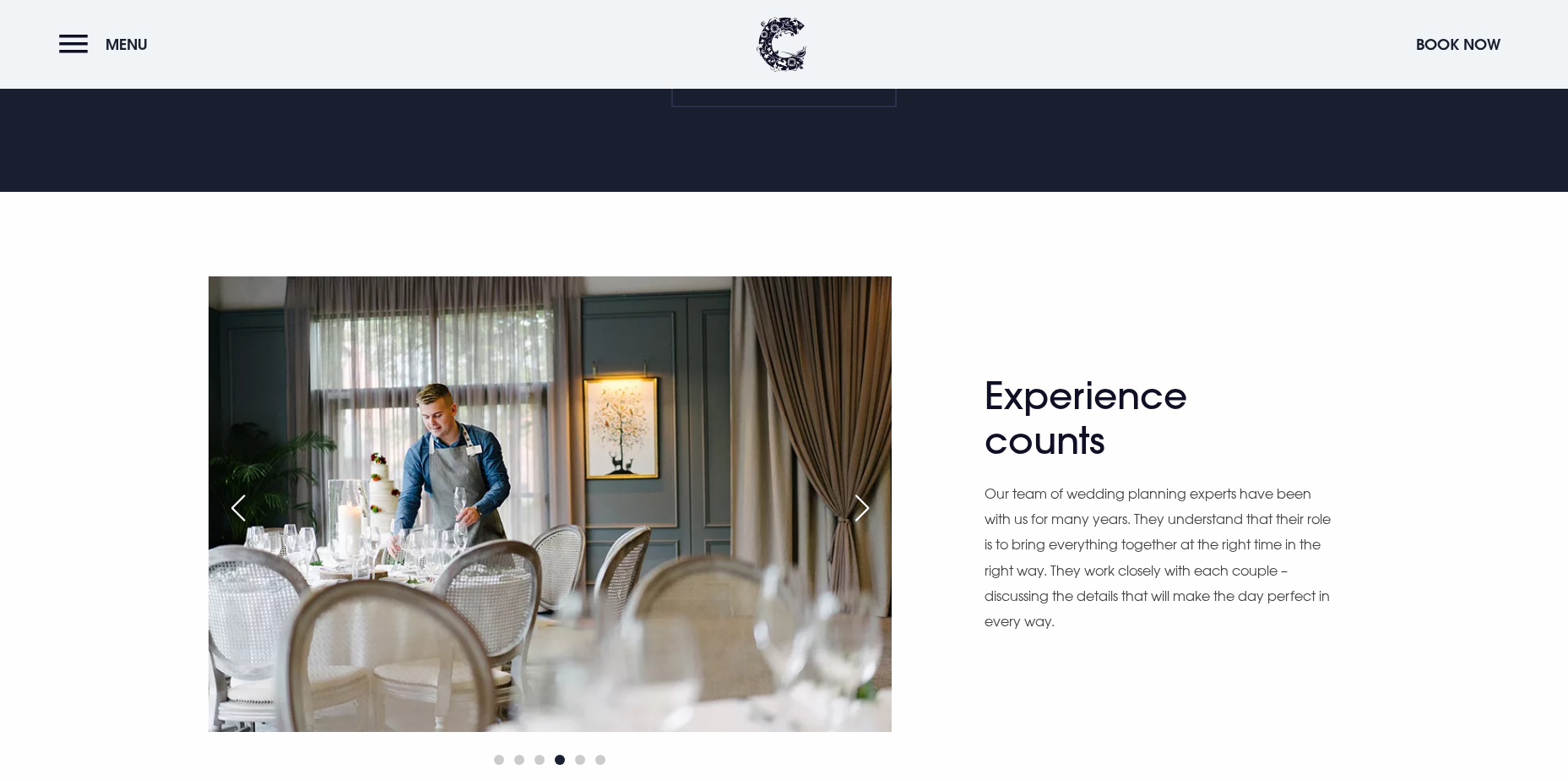
scroll to position [845, 0]
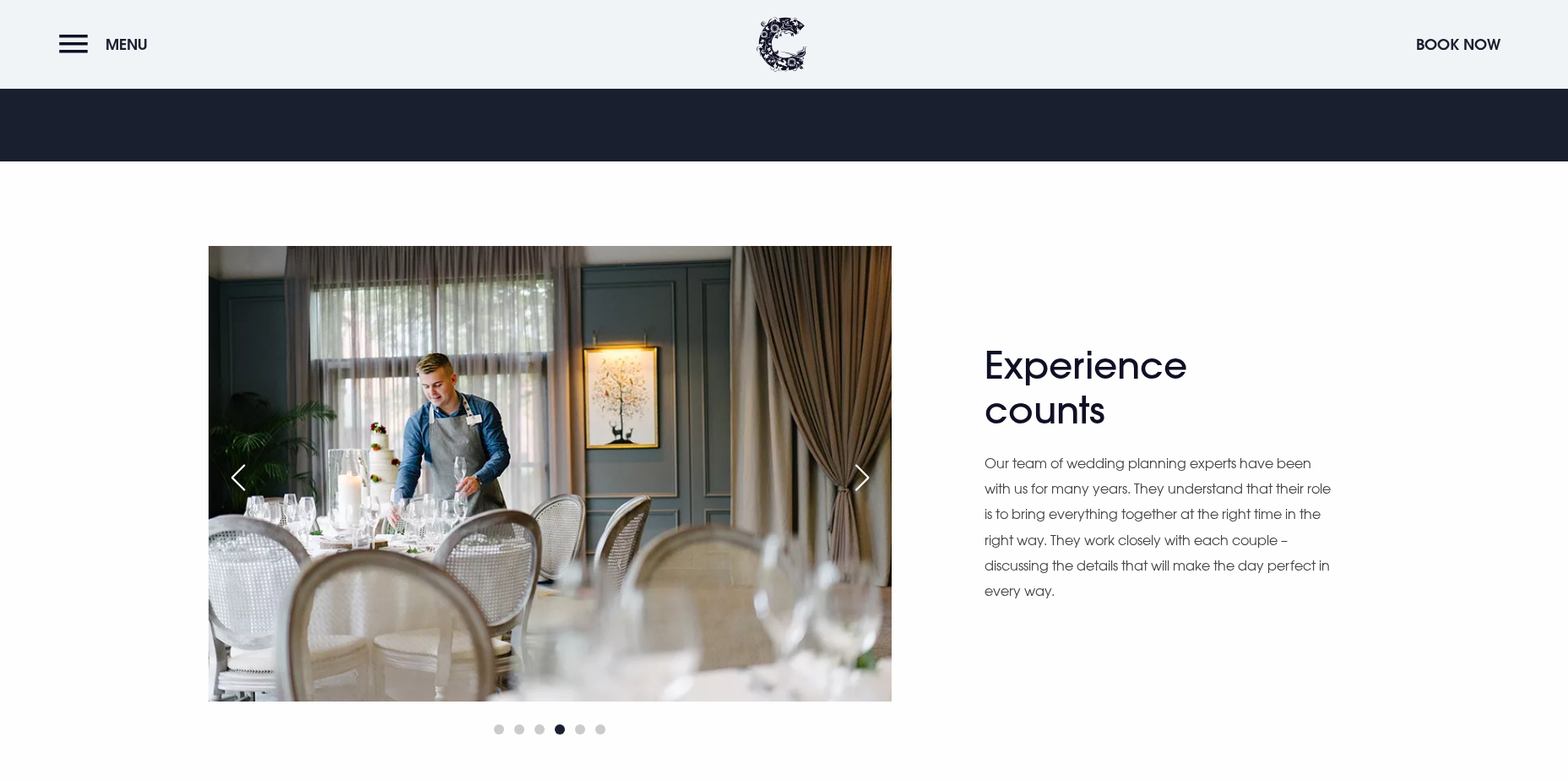
click at [860, 482] on div "Next slide" at bounding box center [862, 477] width 42 height 37
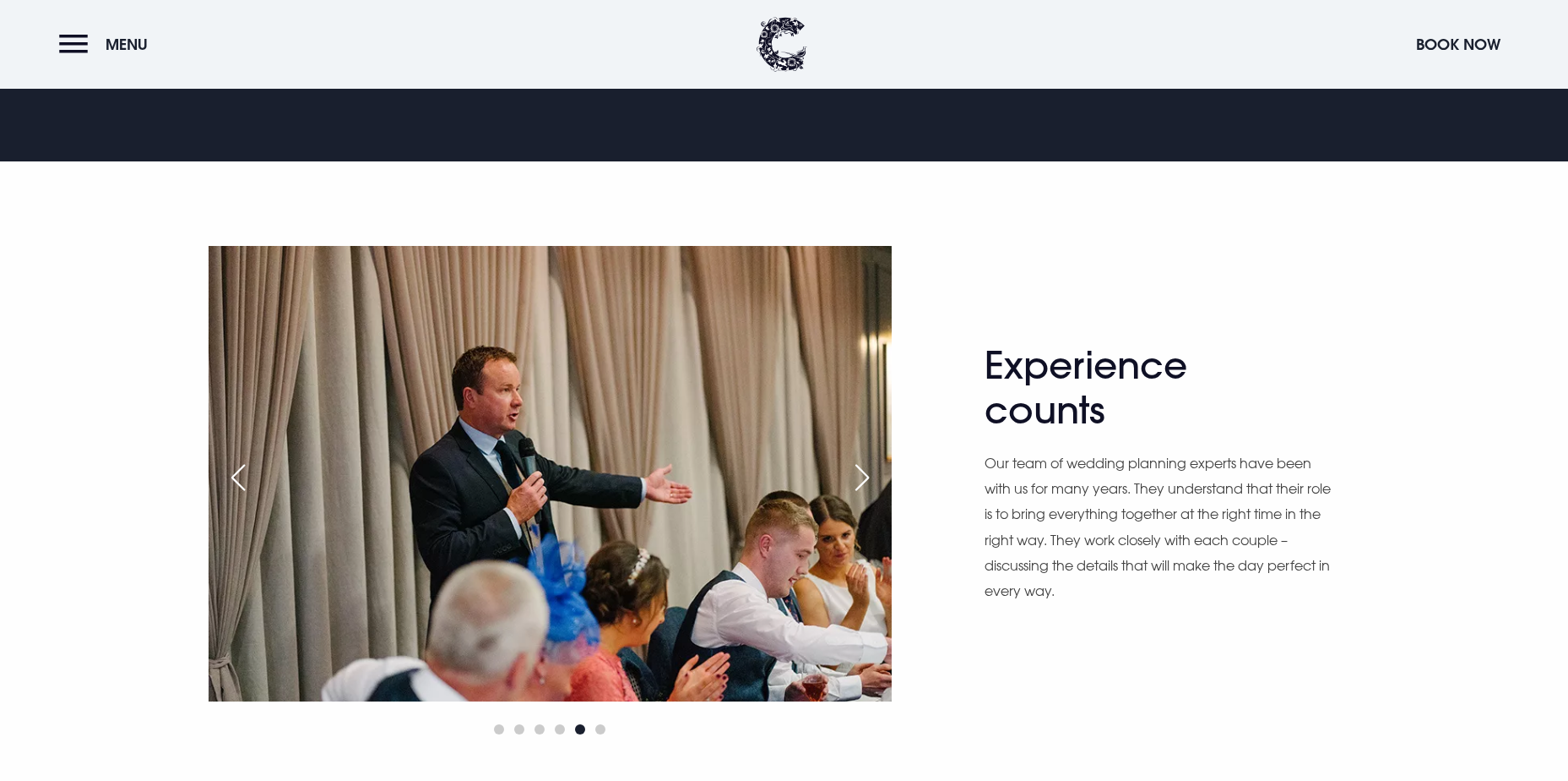
click at [860, 482] on div "Next slide" at bounding box center [862, 477] width 42 height 37
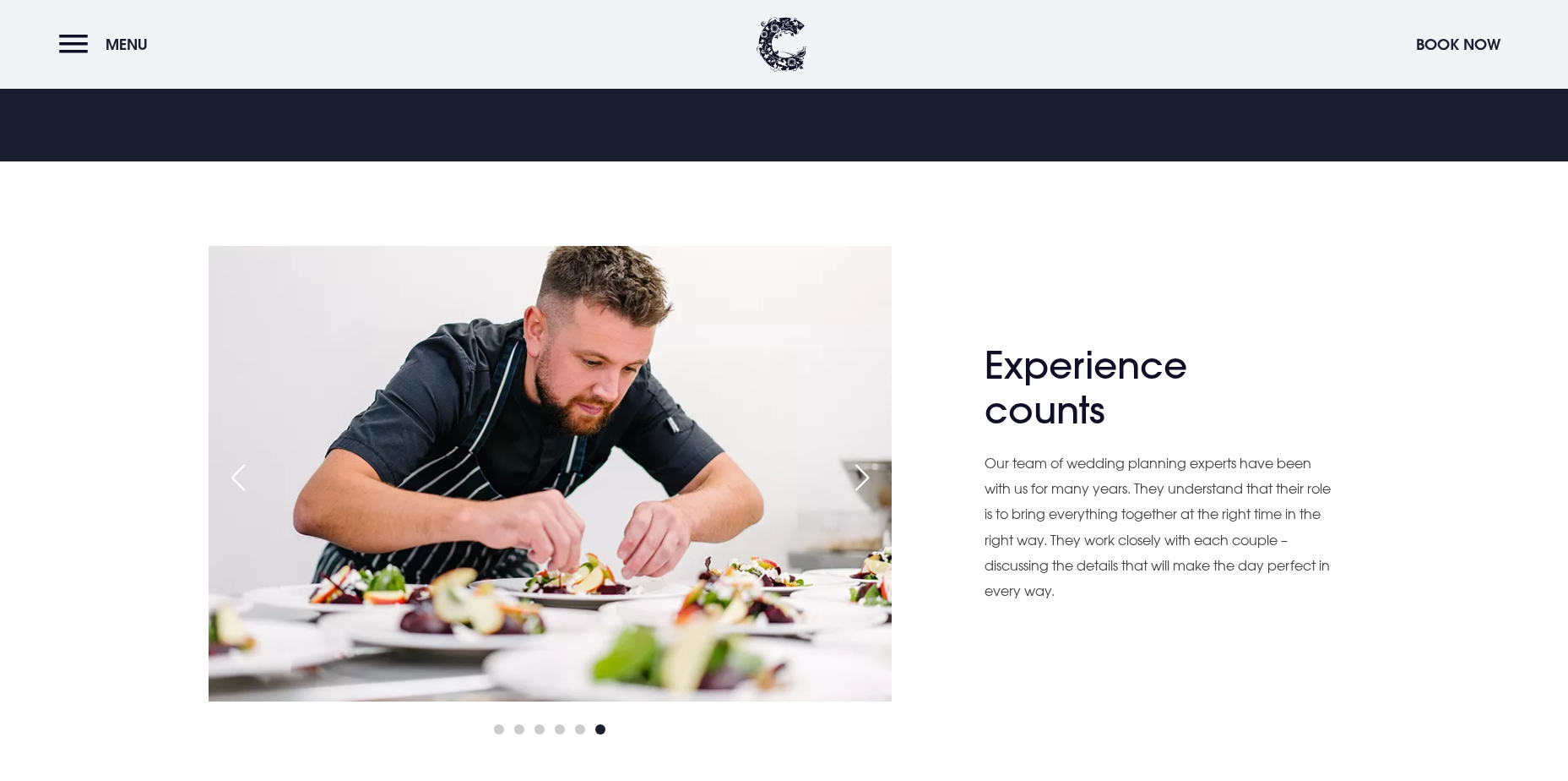
click at [860, 482] on div "Next slide" at bounding box center [862, 477] width 42 height 37
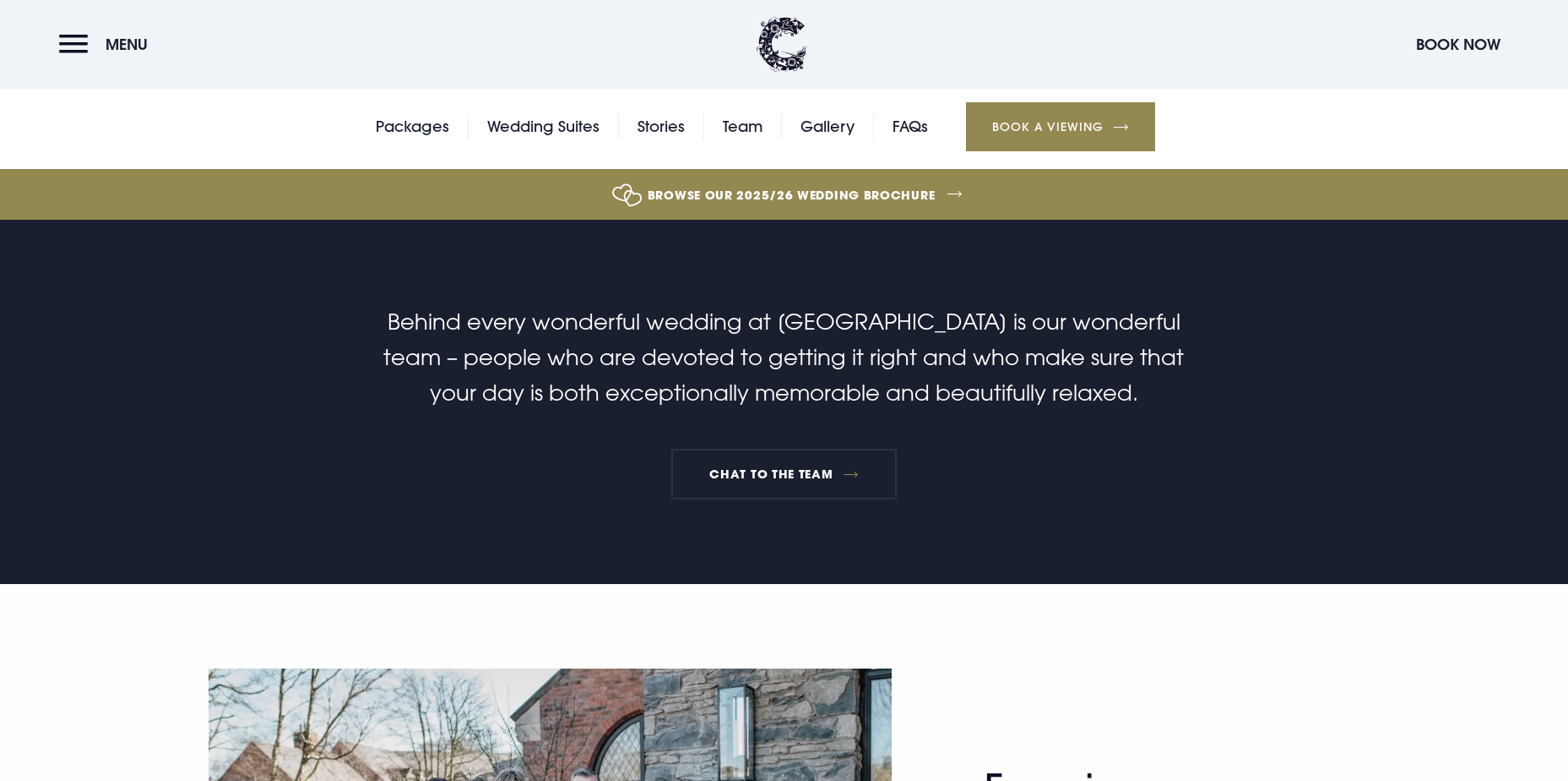
scroll to position [0, 0]
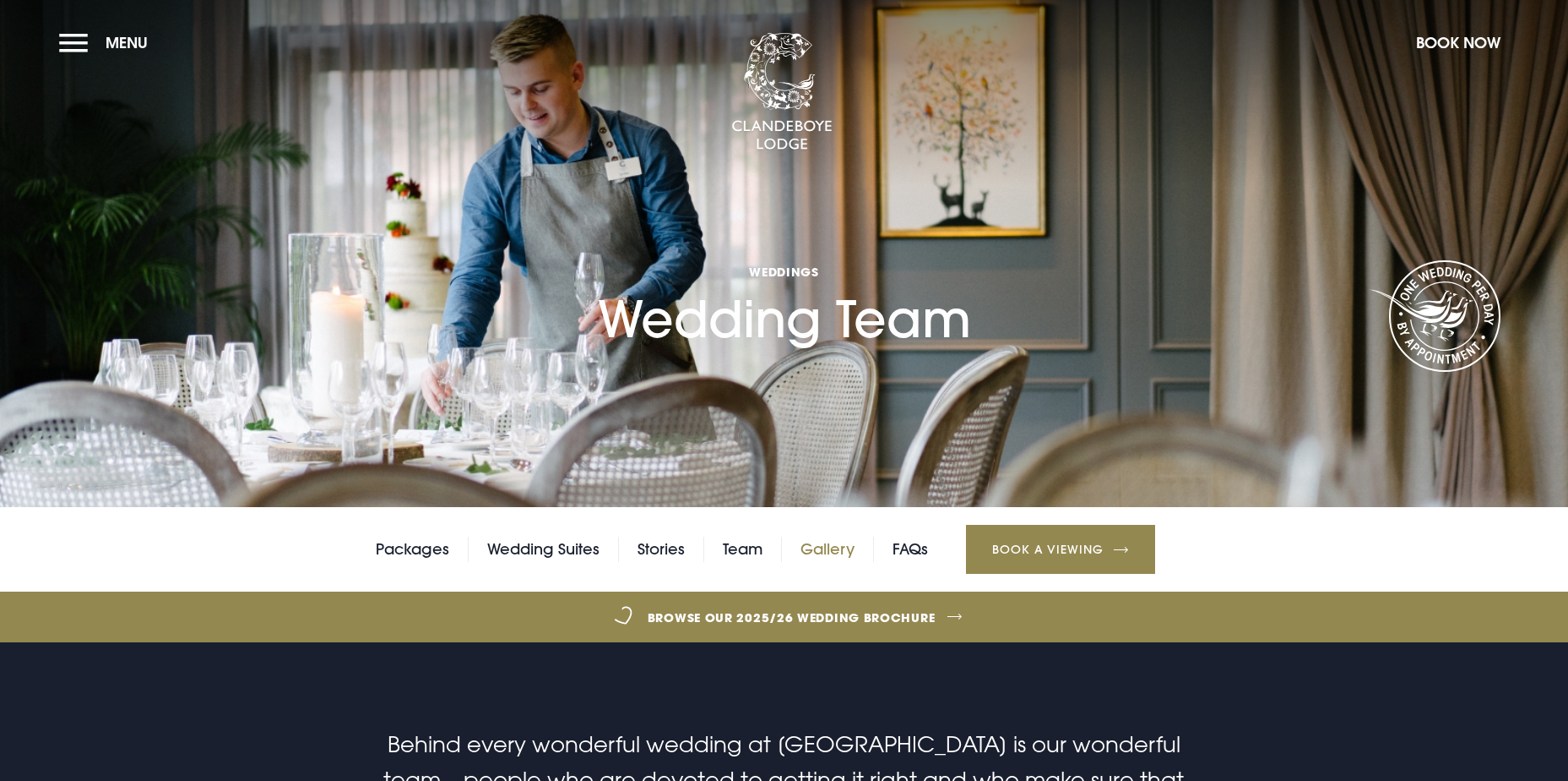
click at [841, 552] on link "Gallery" at bounding box center [827, 549] width 54 height 26
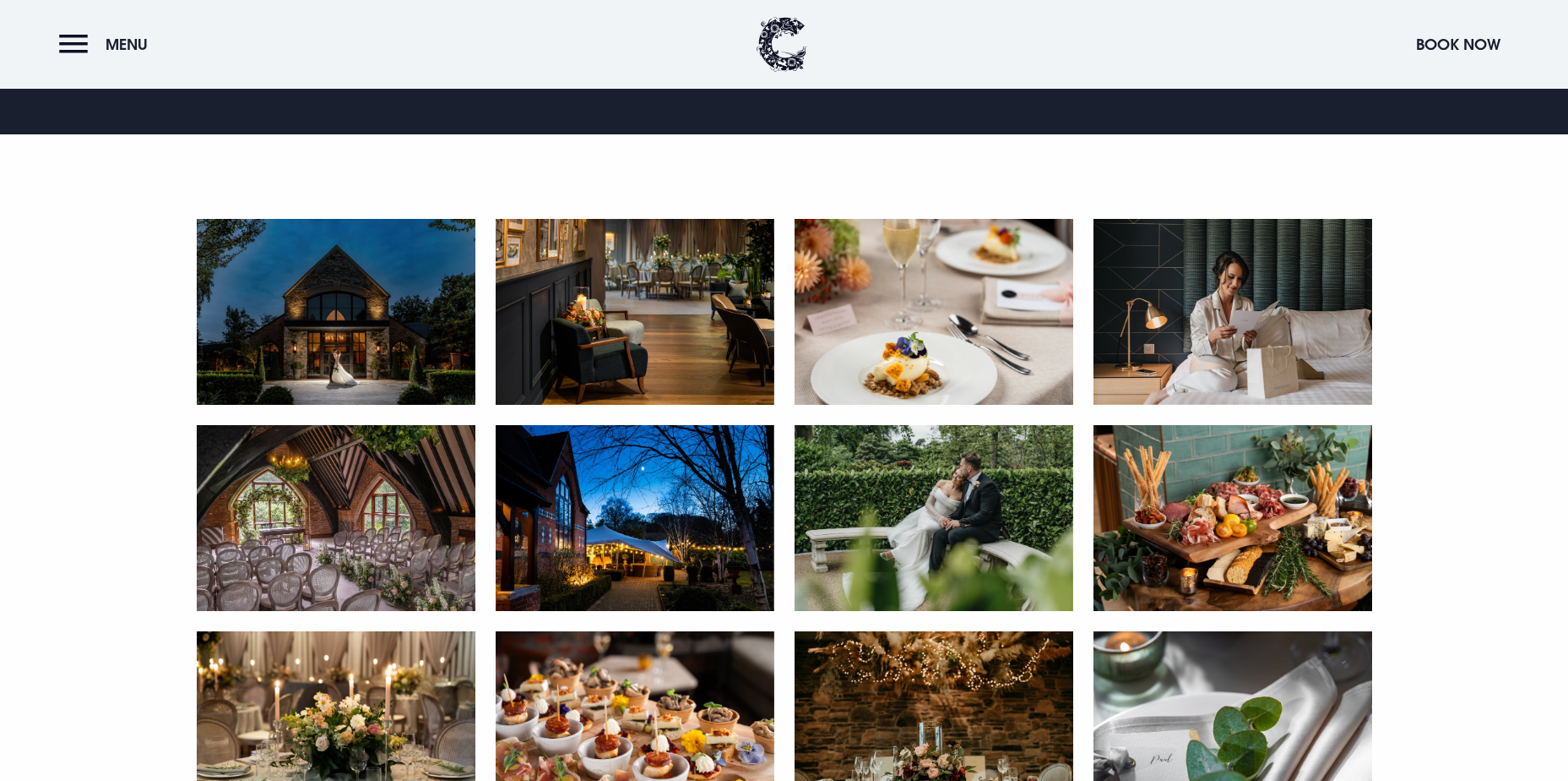
scroll to position [760, 0]
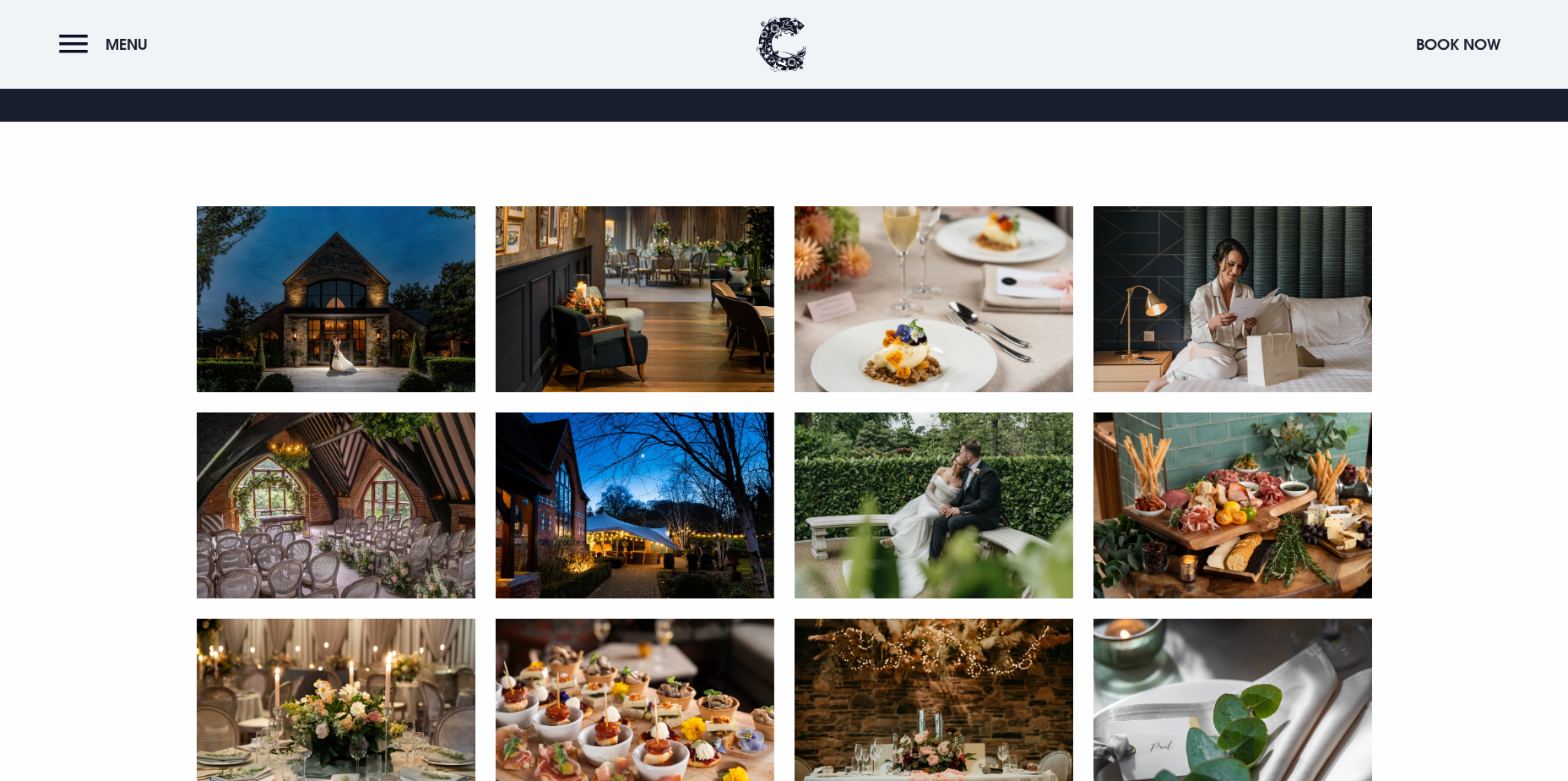
click at [346, 329] on img at bounding box center [336, 299] width 279 height 186
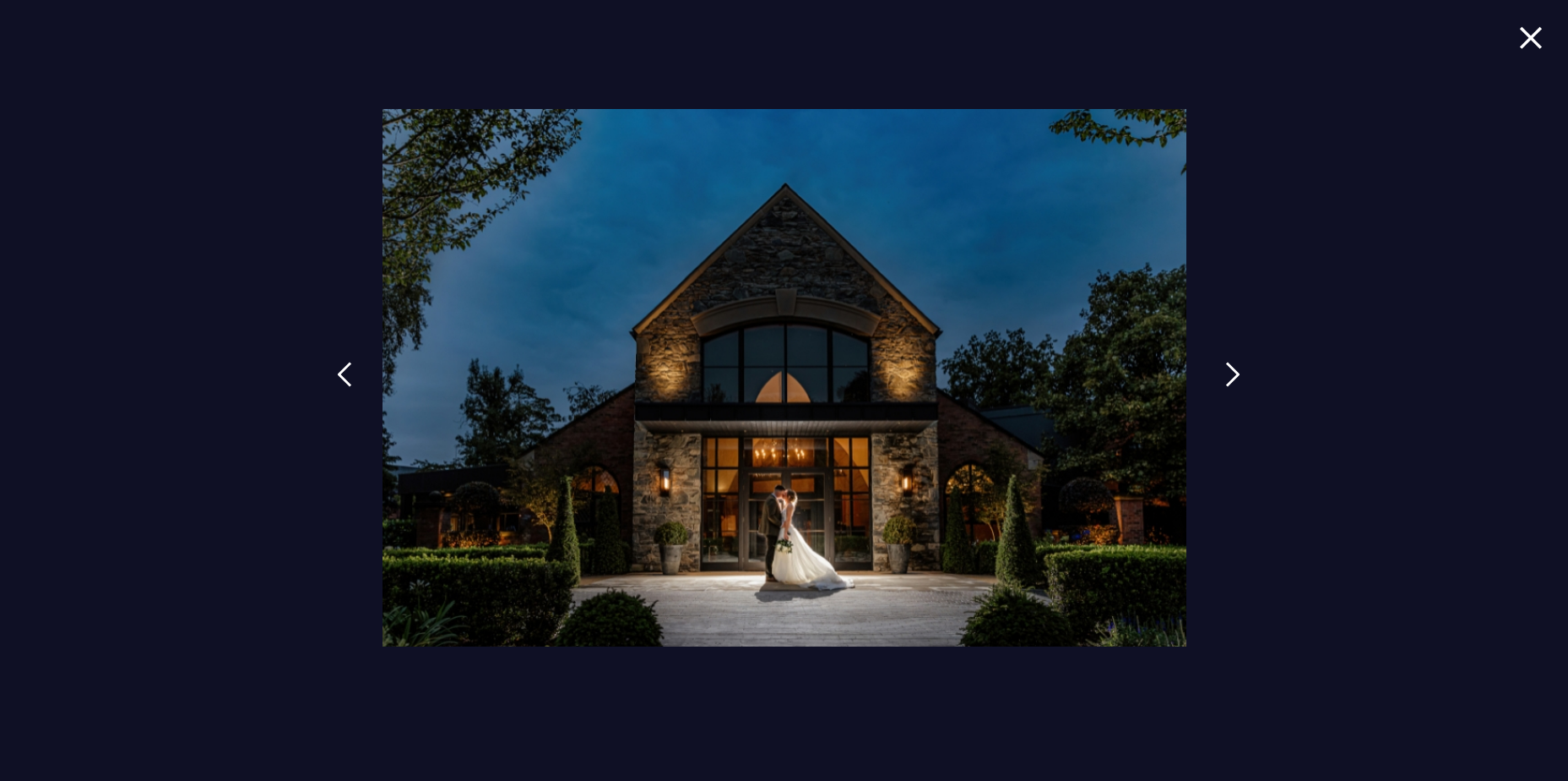
click at [1235, 370] on img at bounding box center [1233, 374] width 15 height 26
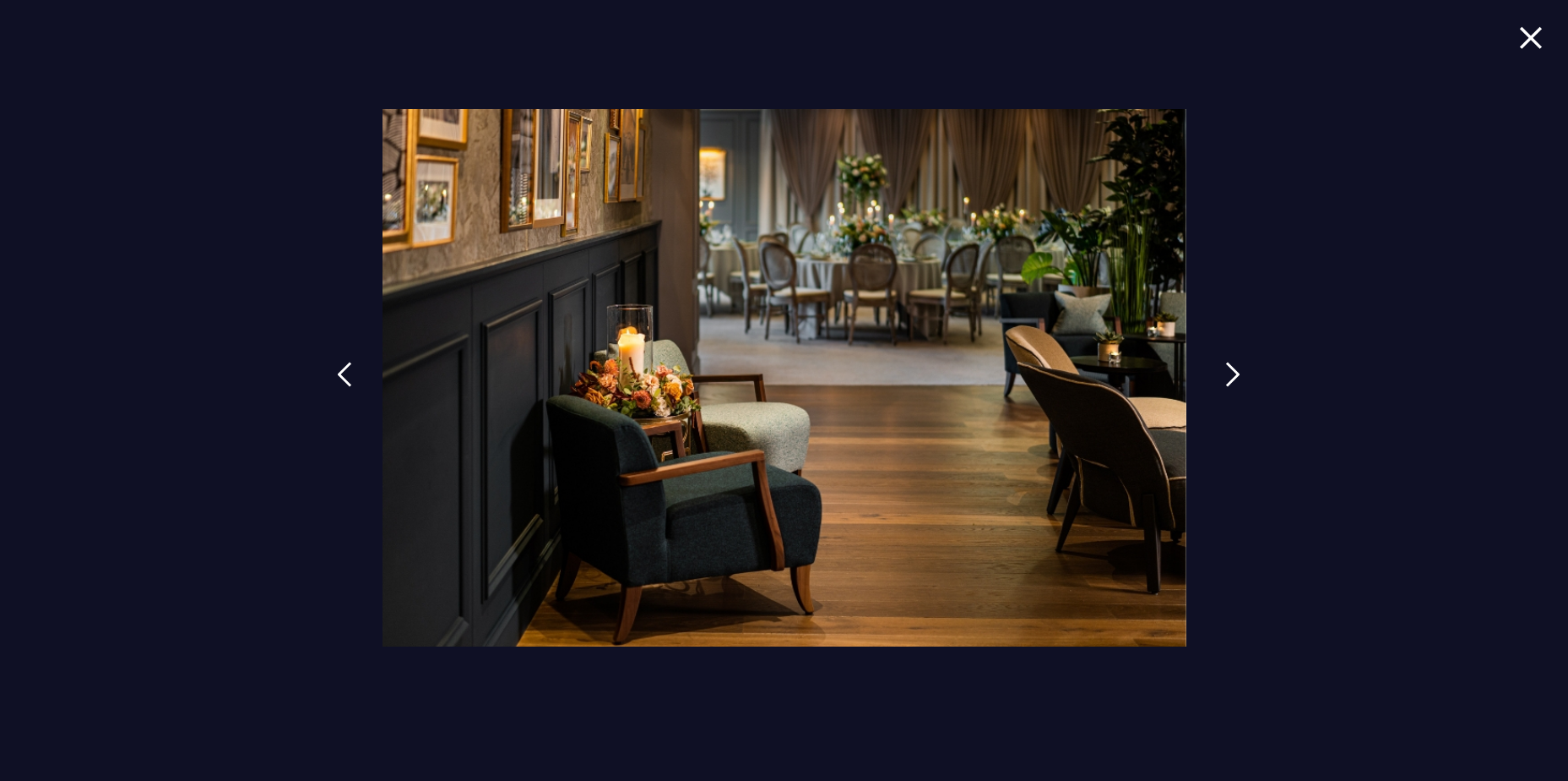
click at [1235, 370] on img at bounding box center [1233, 374] width 15 height 26
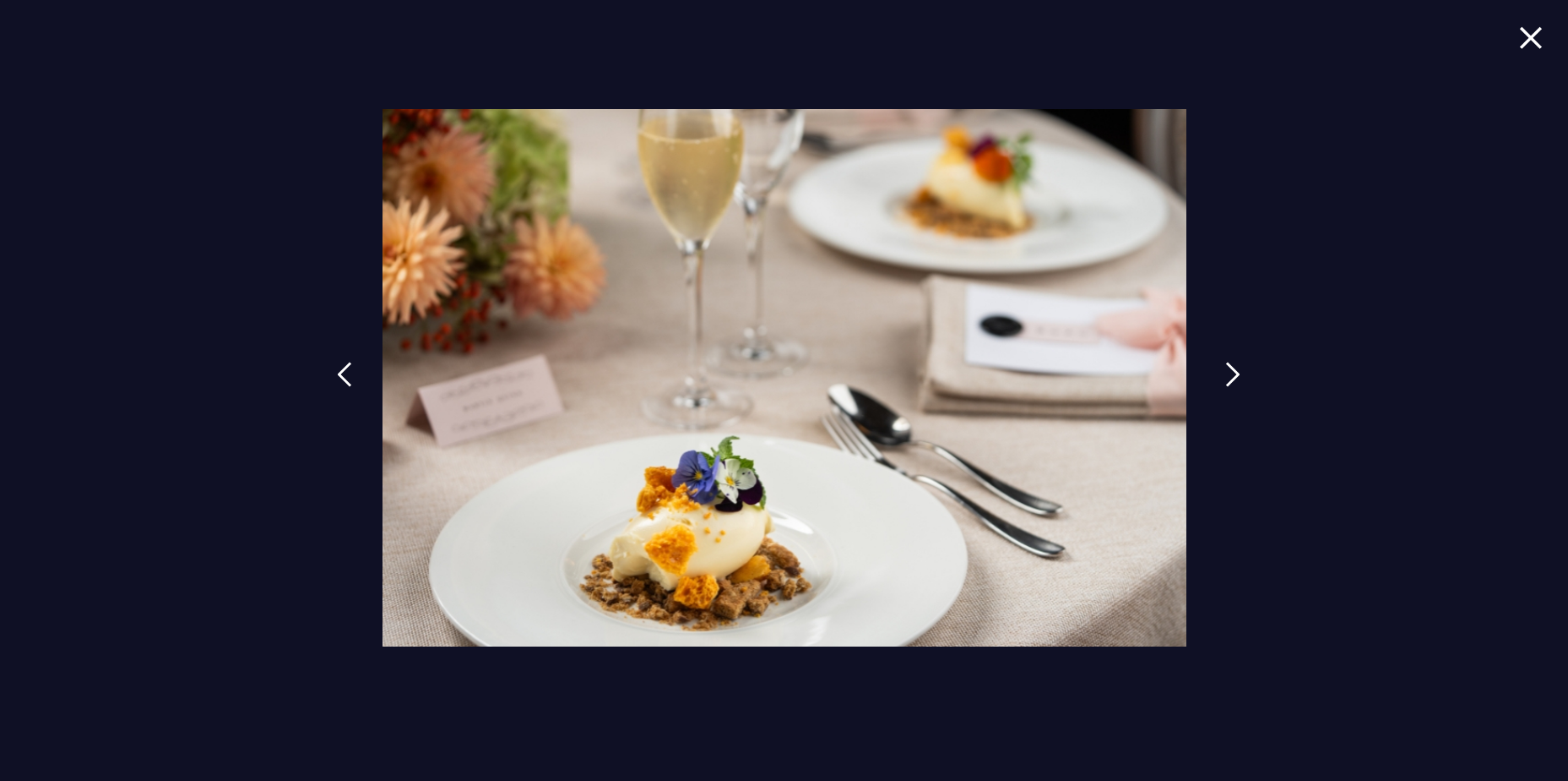
click at [1235, 370] on img at bounding box center [1233, 374] width 15 height 26
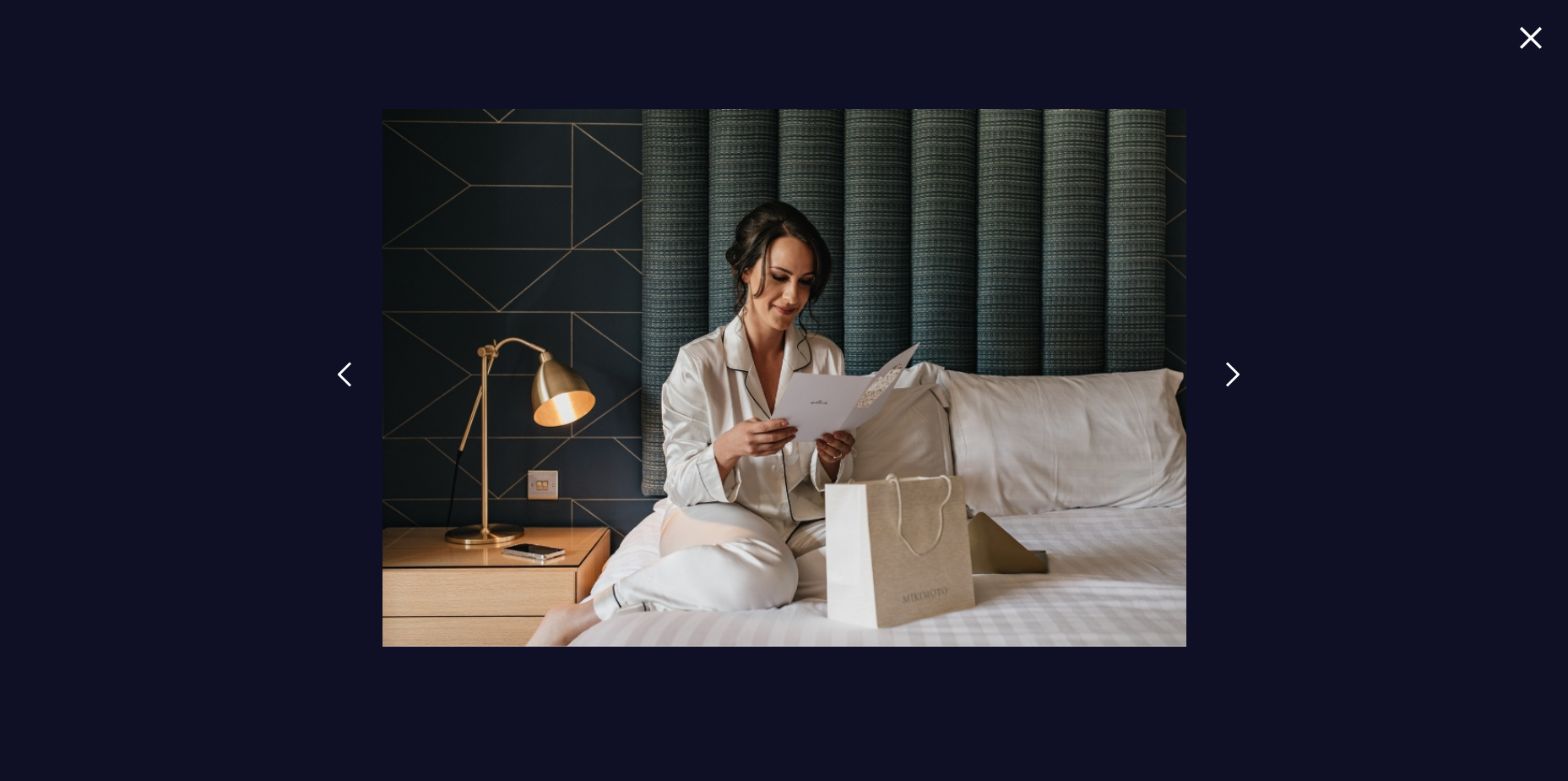
click at [1235, 370] on img at bounding box center [1233, 374] width 15 height 26
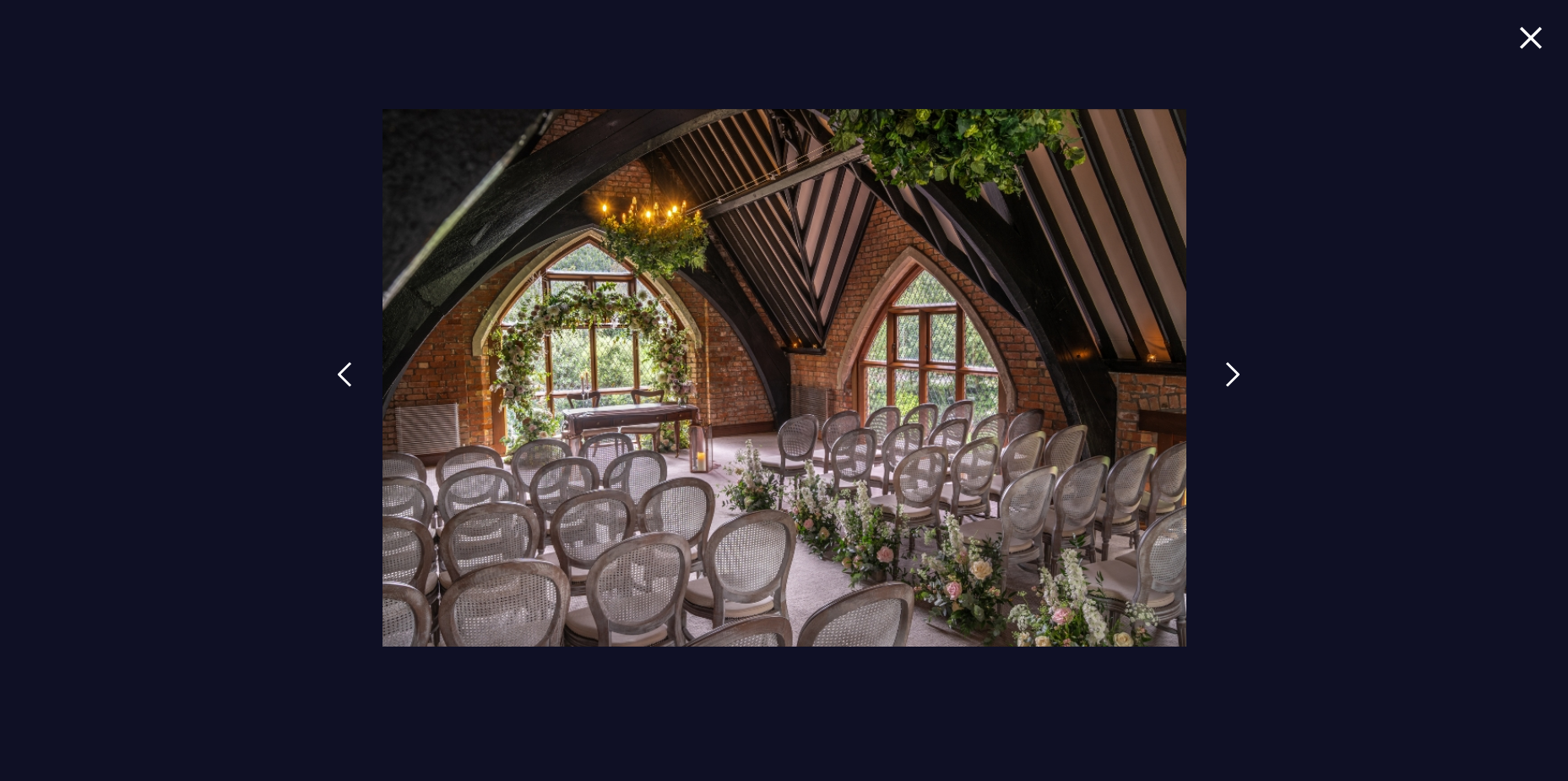
click at [1235, 370] on img at bounding box center [1233, 374] width 15 height 26
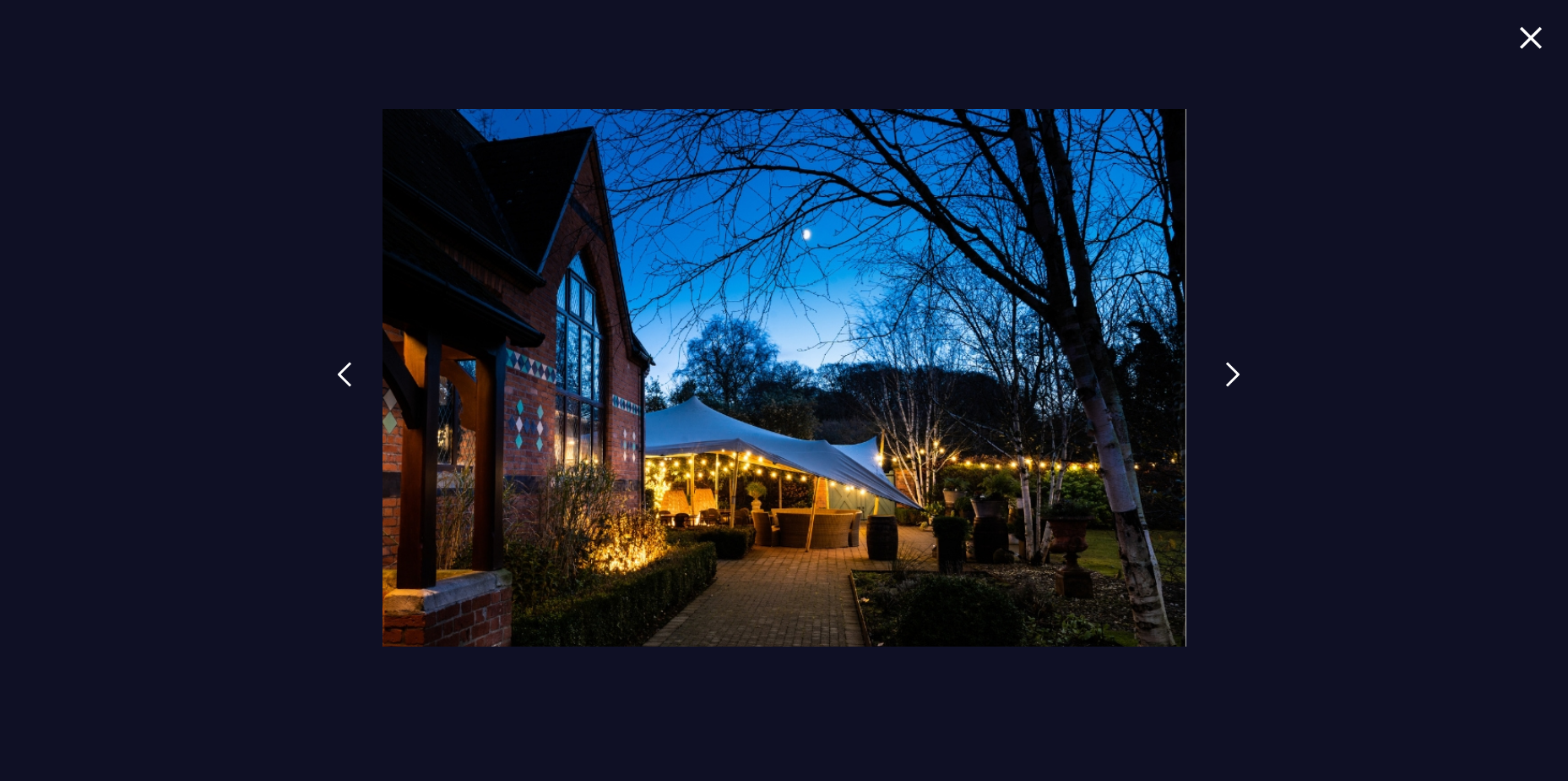
click at [1235, 370] on img at bounding box center [1233, 374] width 15 height 26
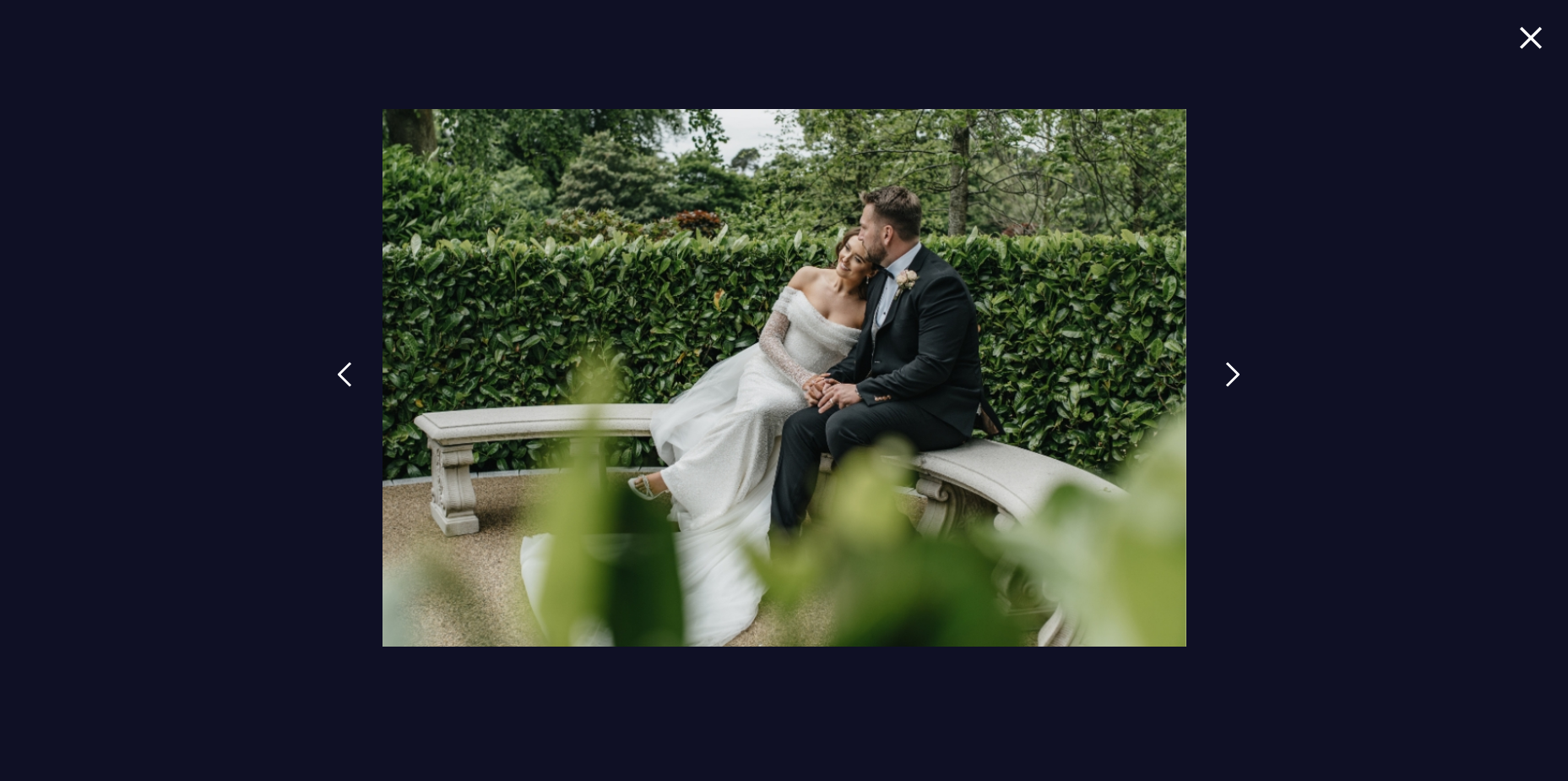
click at [1235, 370] on img at bounding box center [1233, 374] width 15 height 26
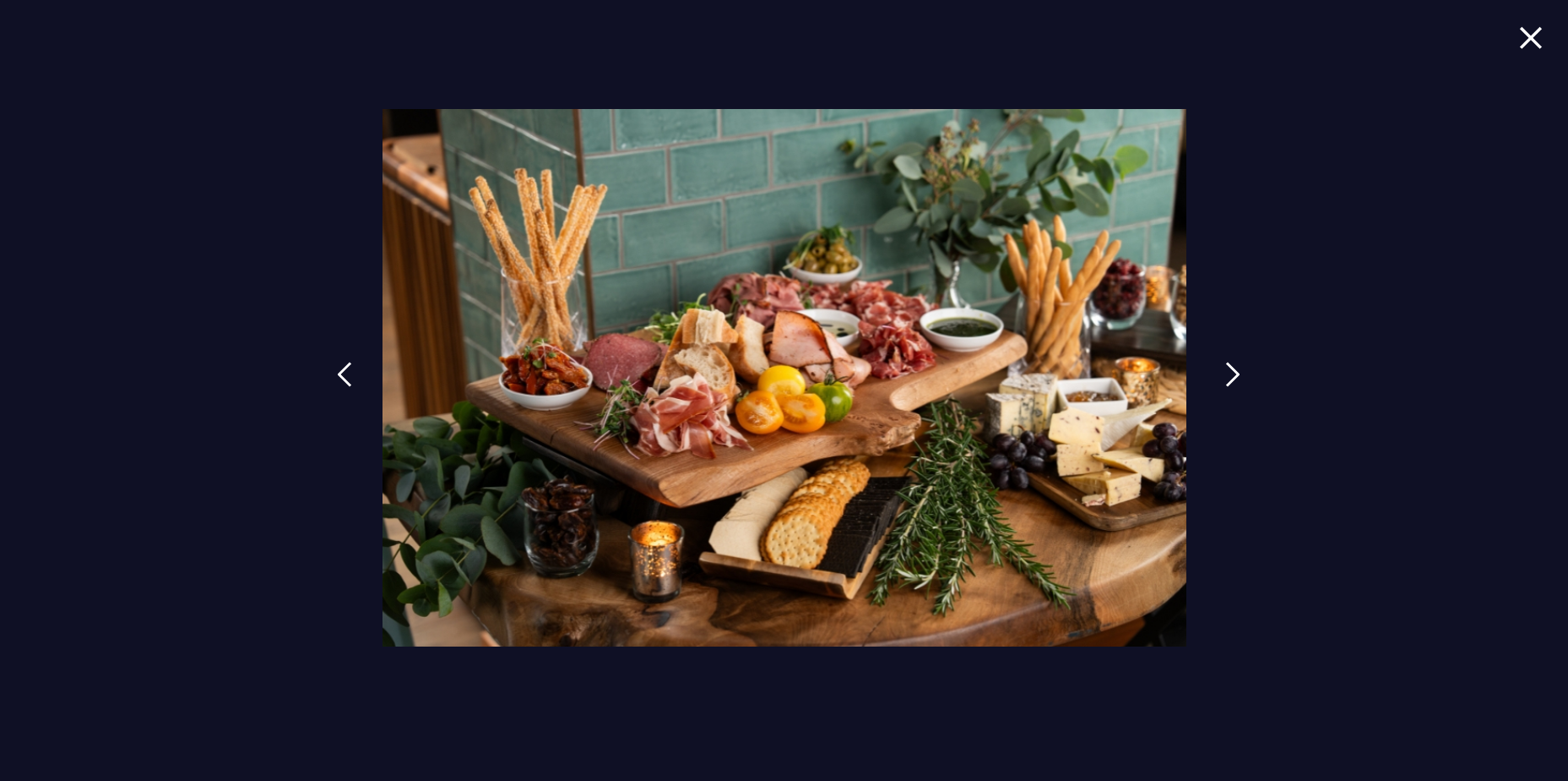
click at [1235, 370] on img at bounding box center [1233, 374] width 15 height 26
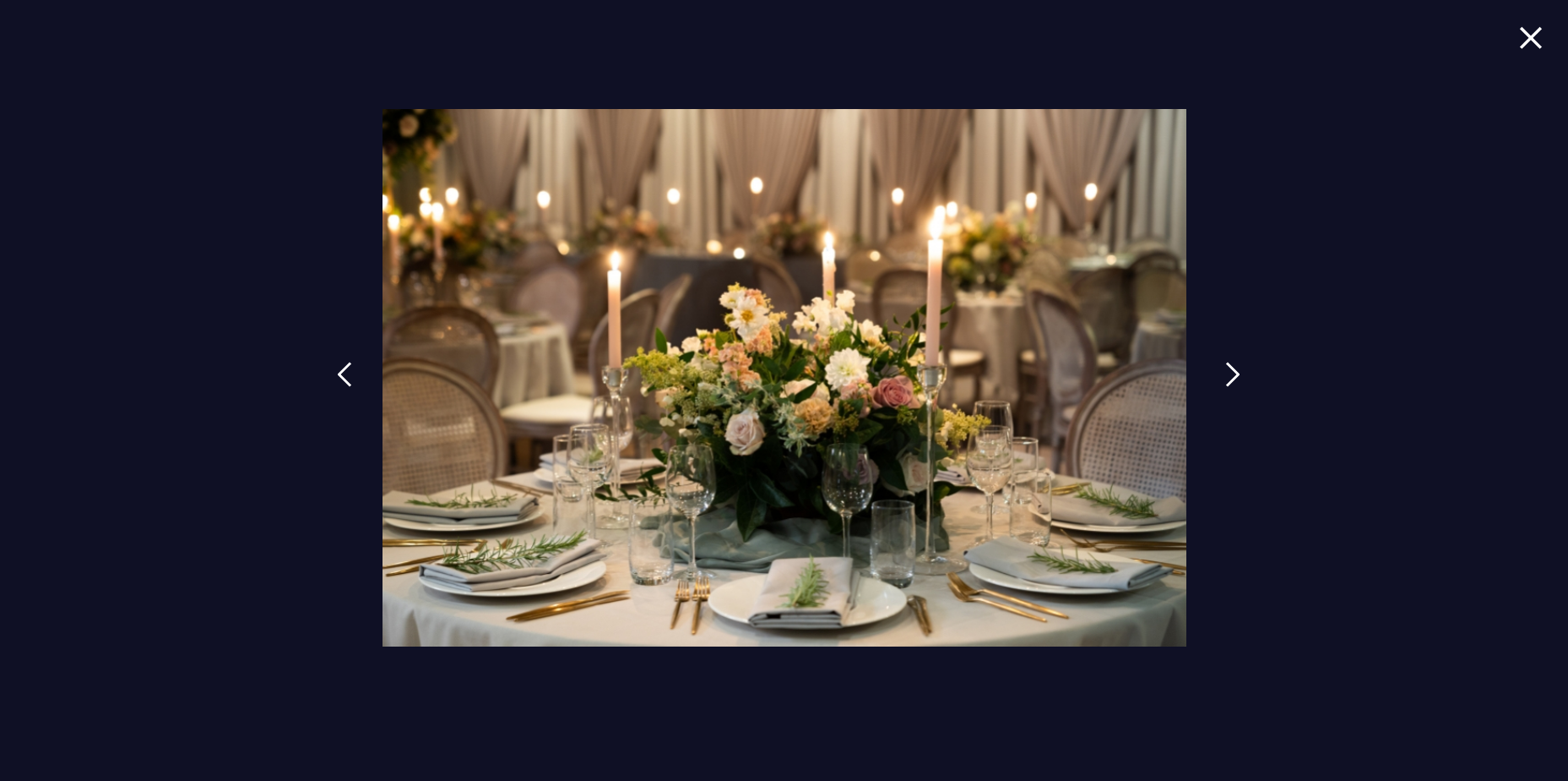
click at [1235, 370] on img at bounding box center [1233, 374] width 15 height 26
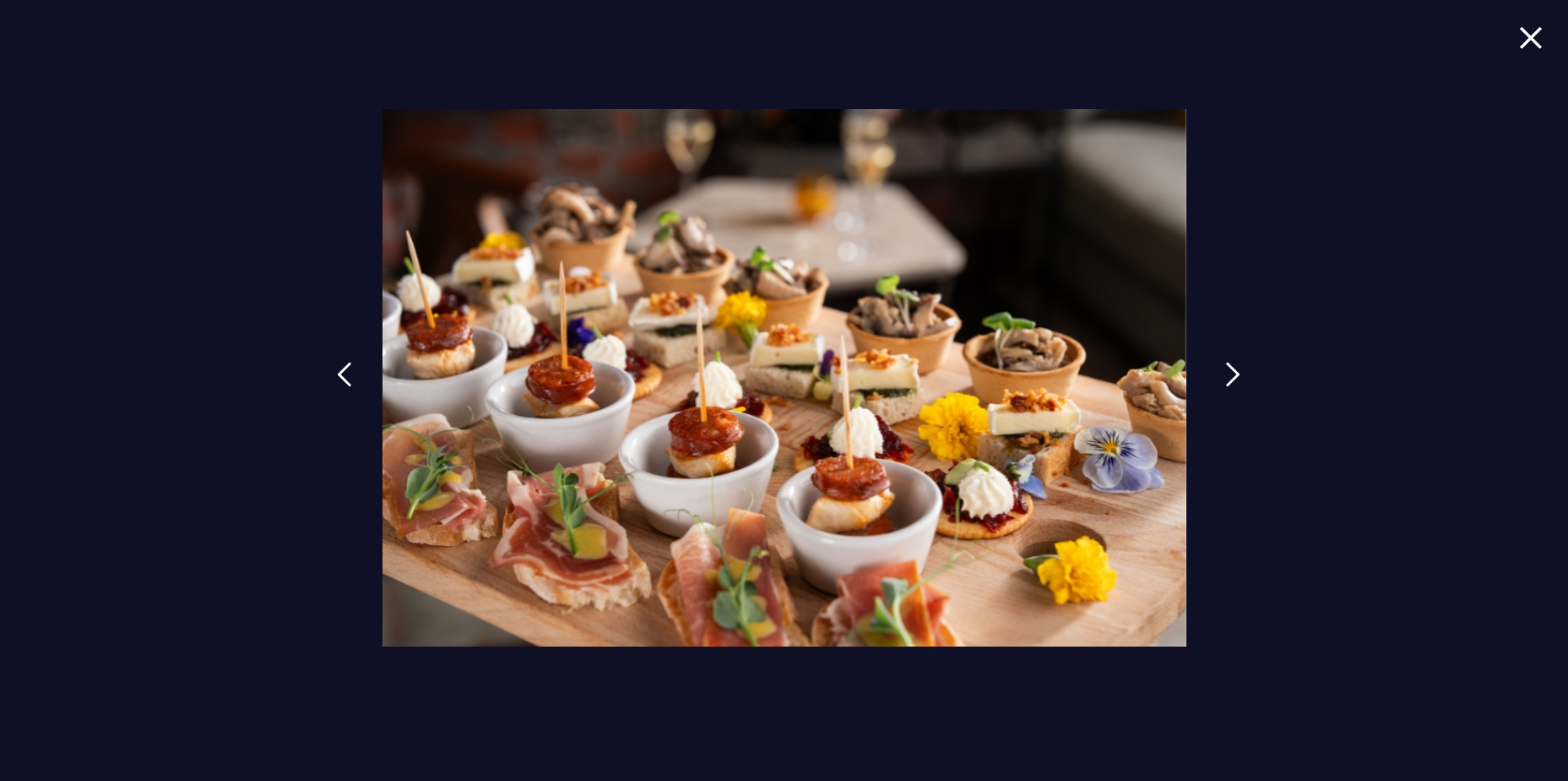
click at [1235, 370] on img at bounding box center [1233, 374] width 15 height 26
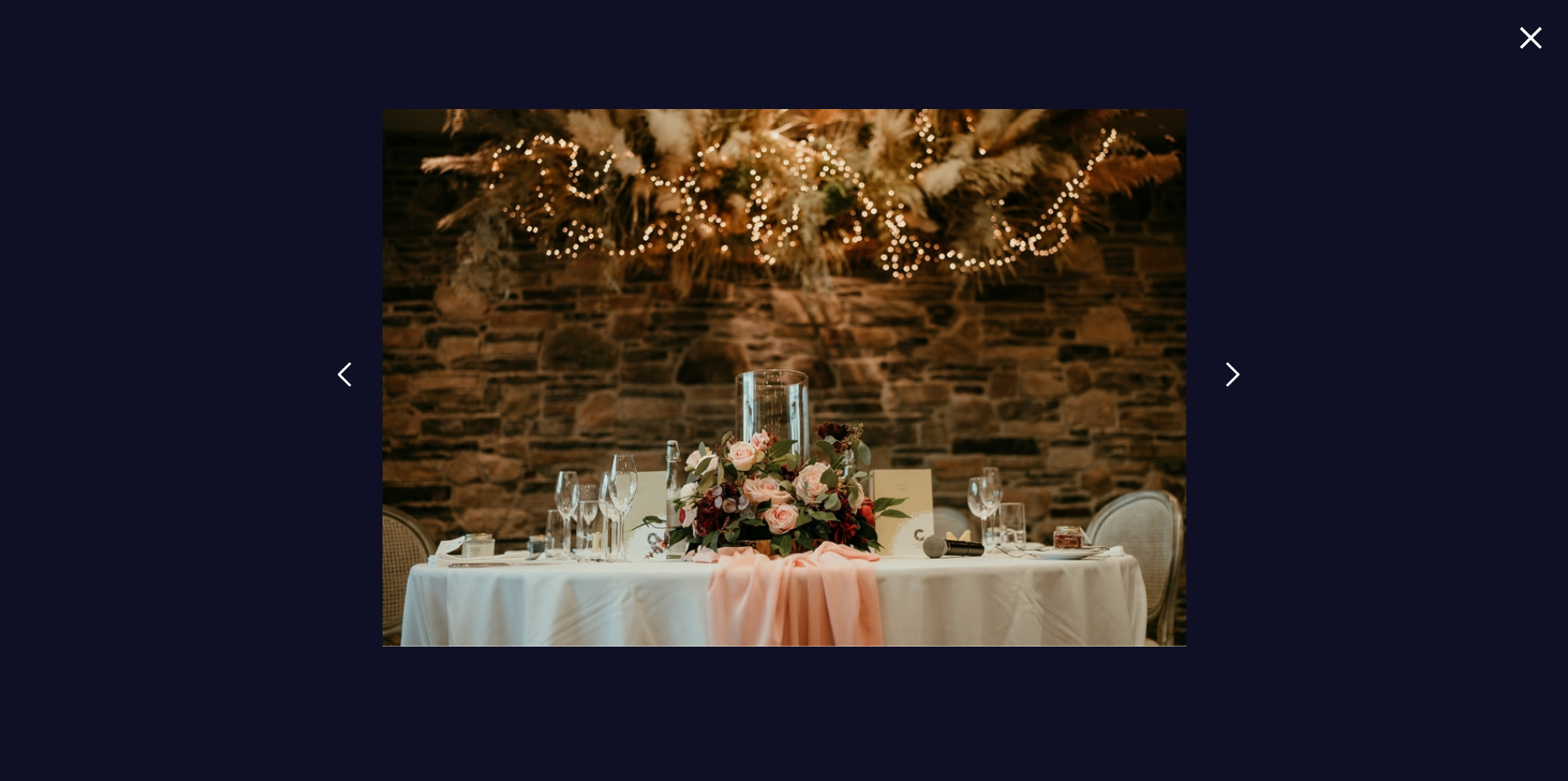
click at [1235, 370] on img at bounding box center [1233, 374] width 15 height 26
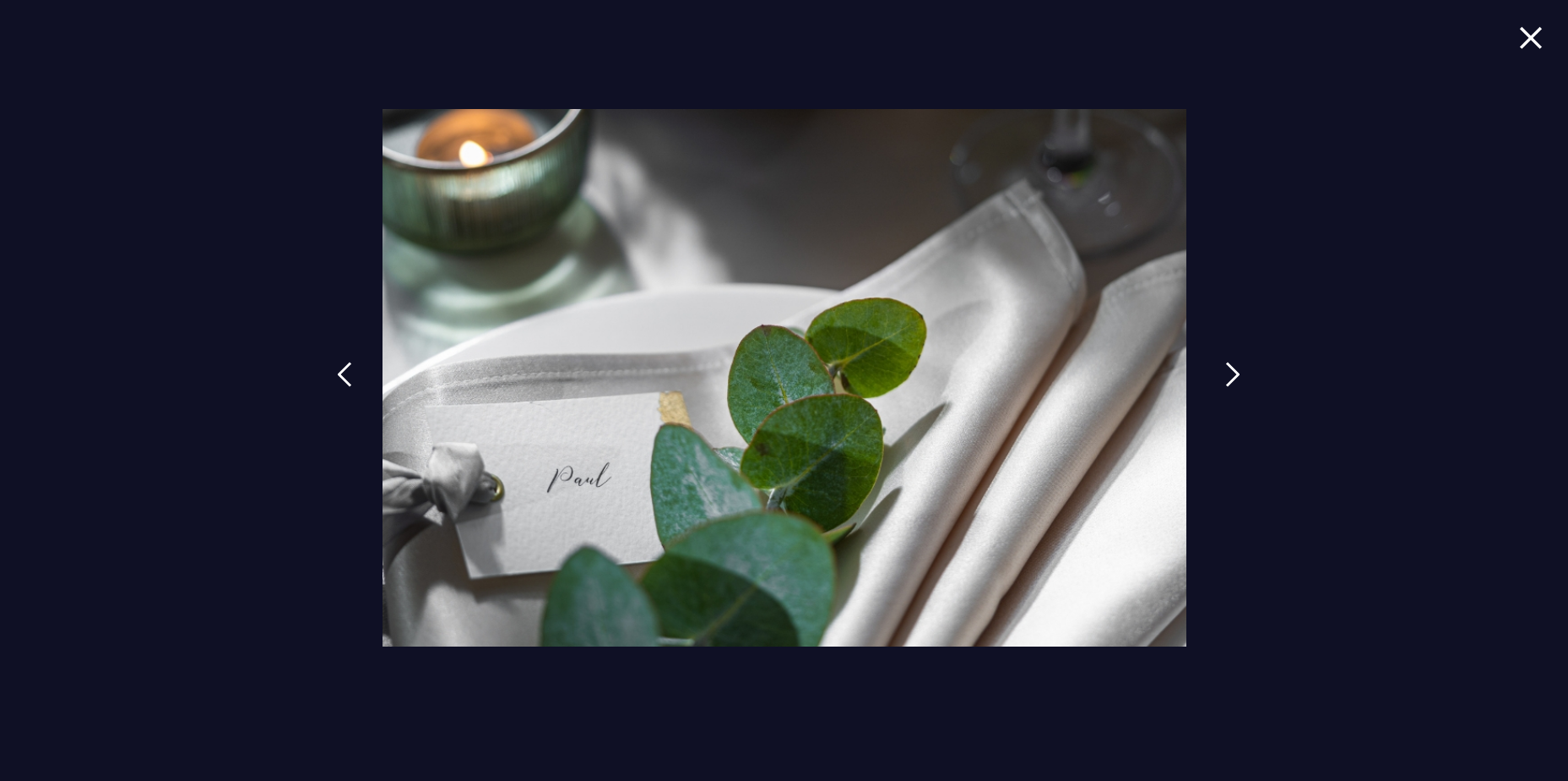
click at [1235, 370] on img at bounding box center [1233, 374] width 15 height 26
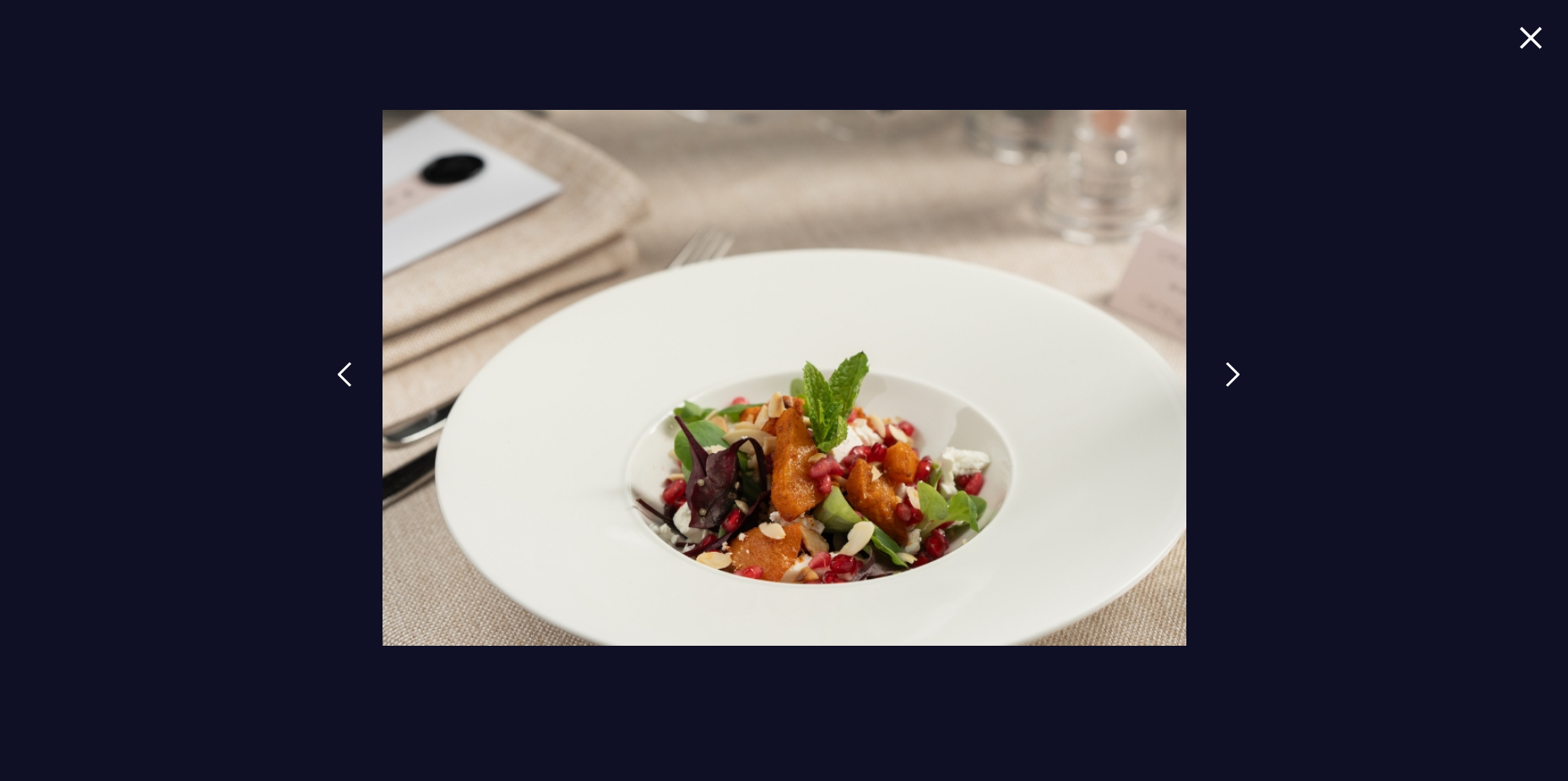
click at [1235, 370] on img at bounding box center [1233, 374] width 15 height 26
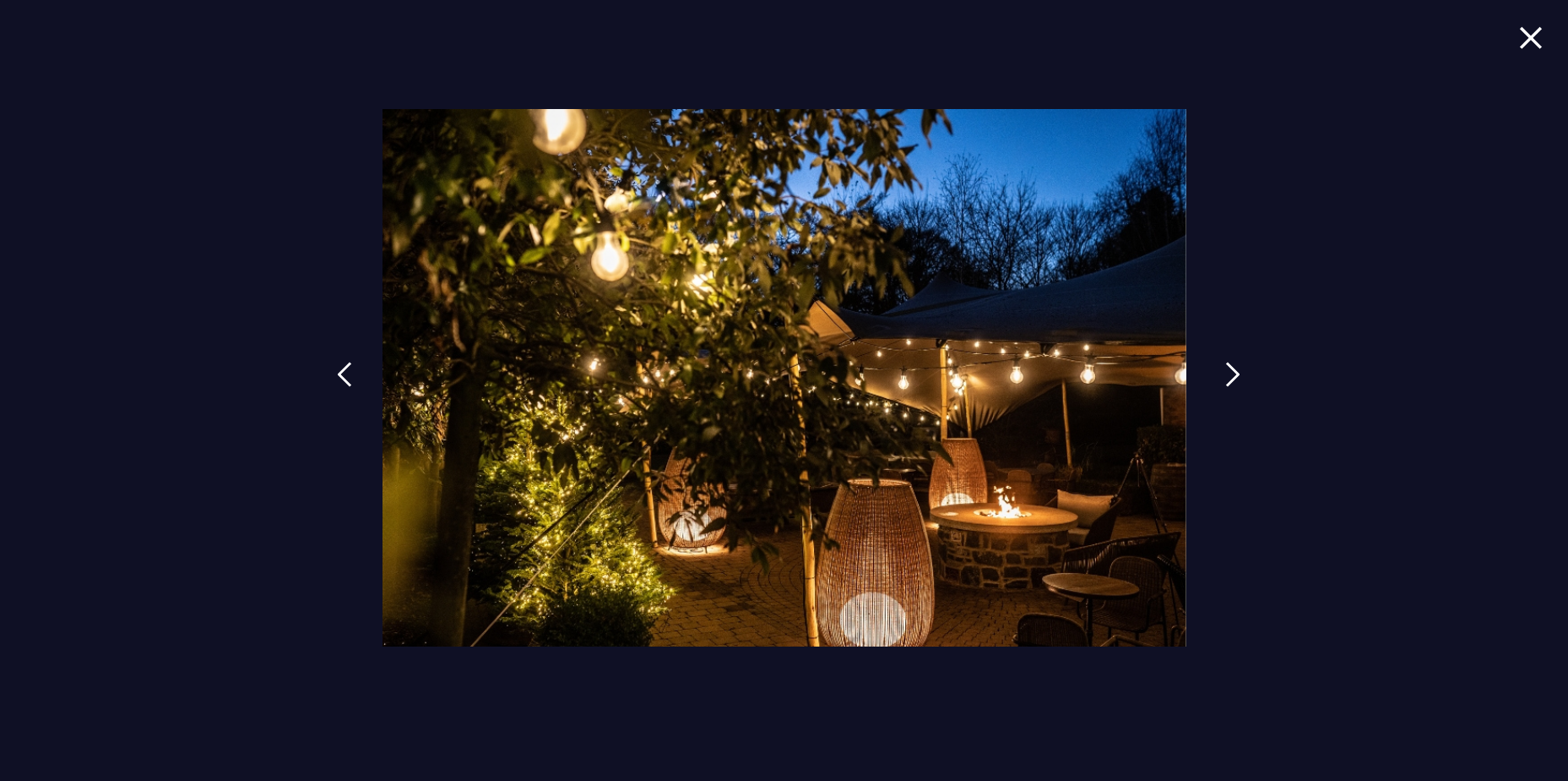
click at [1235, 370] on img at bounding box center [1233, 374] width 15 height 26
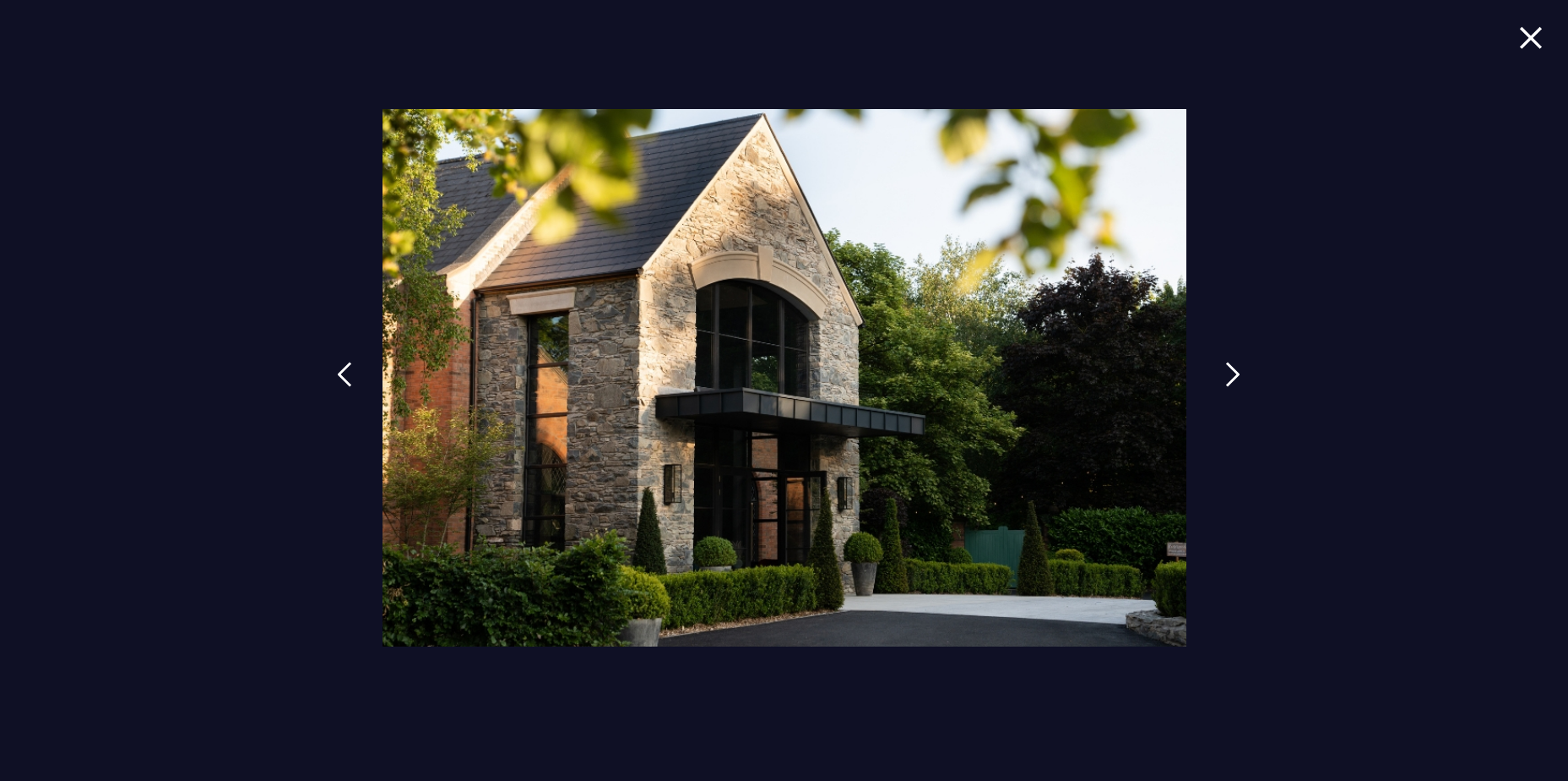
click at [1235, 370] on img at bounding box center [1233, 374] width 15 height 26
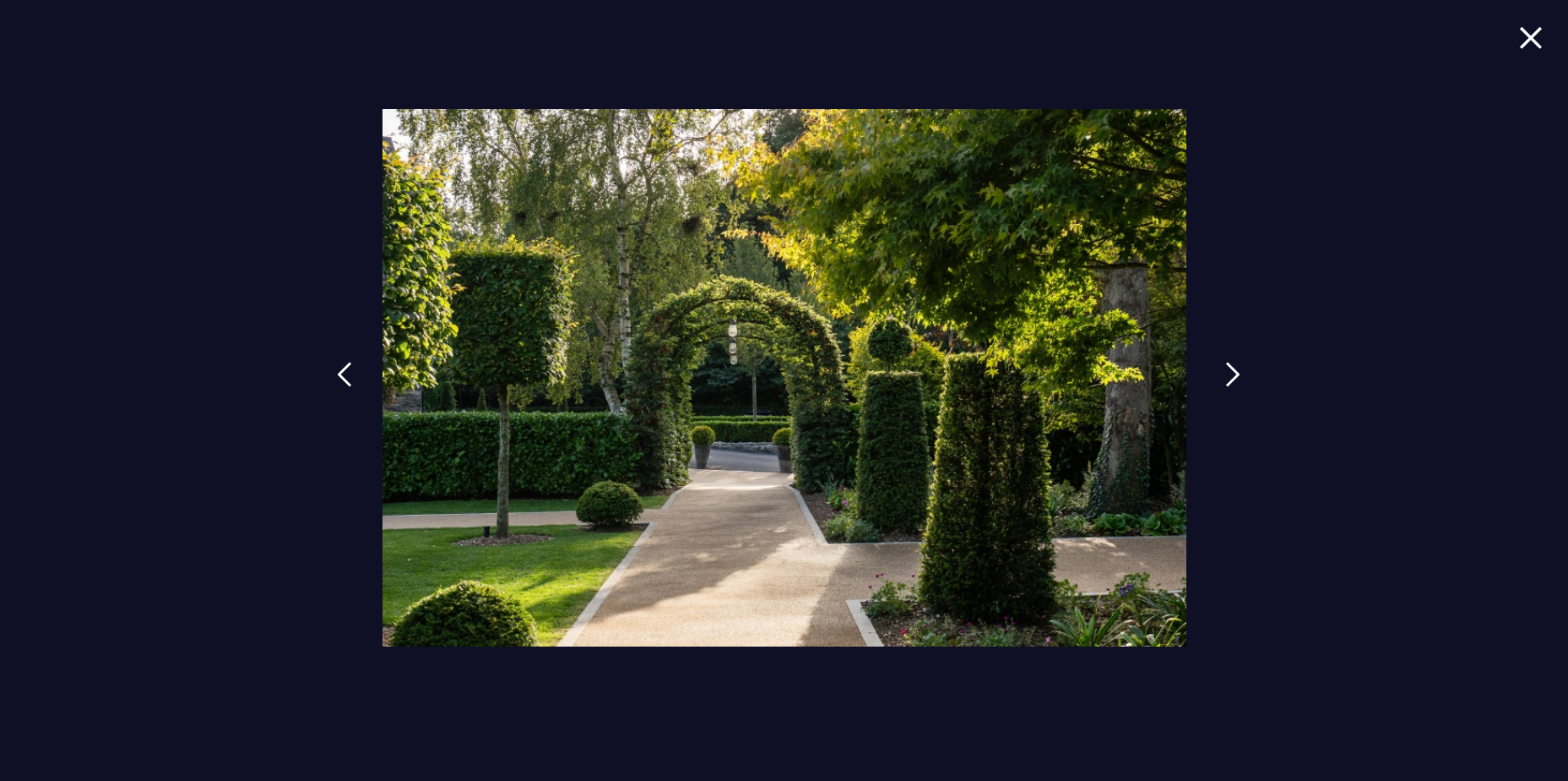
click at [1235, 370] on img at bounding box center [1233, 374] width 15 height 26
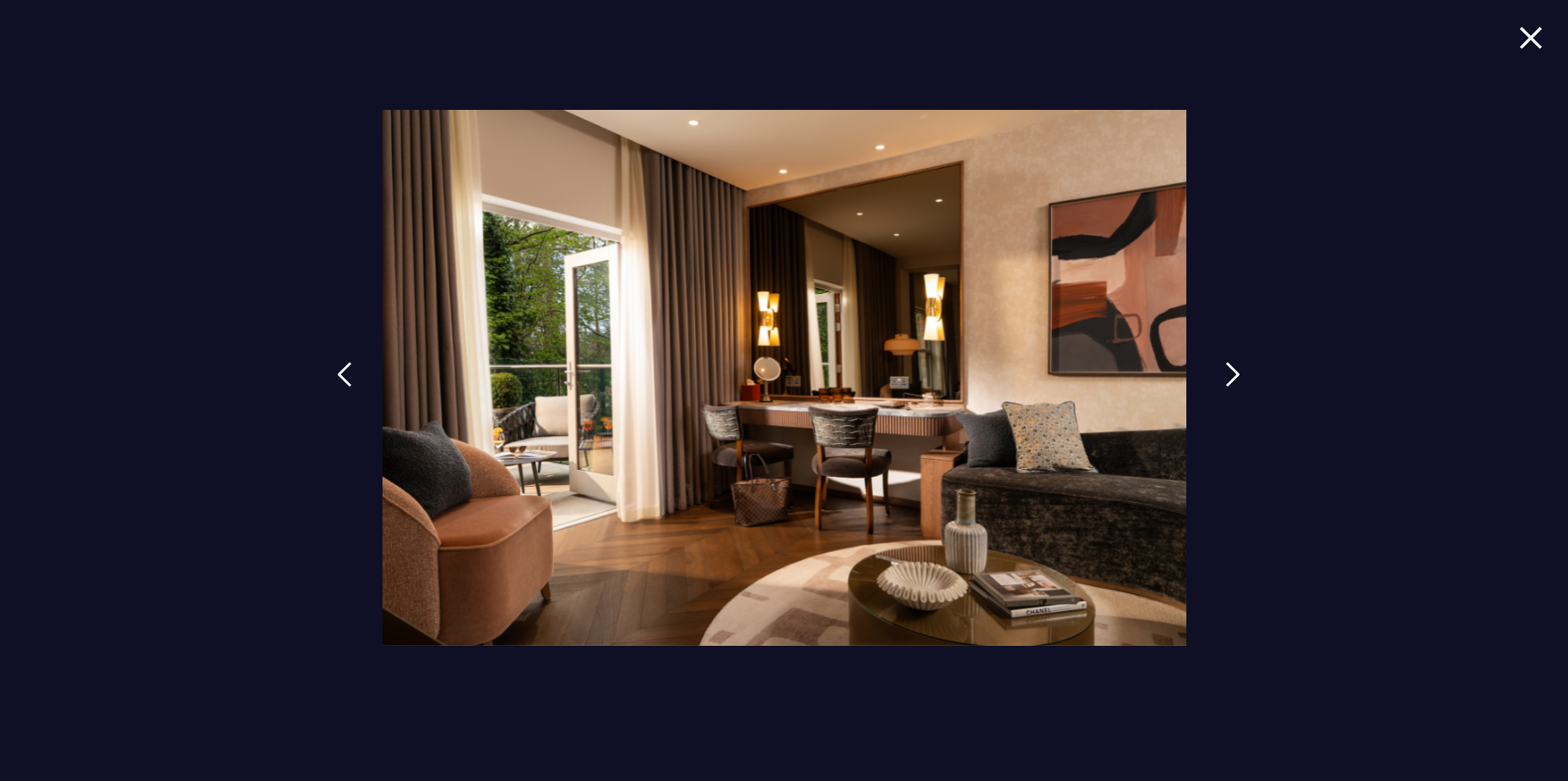
click at [1235, 370] on img at bounding box center [1233, 374] width 15 height 26
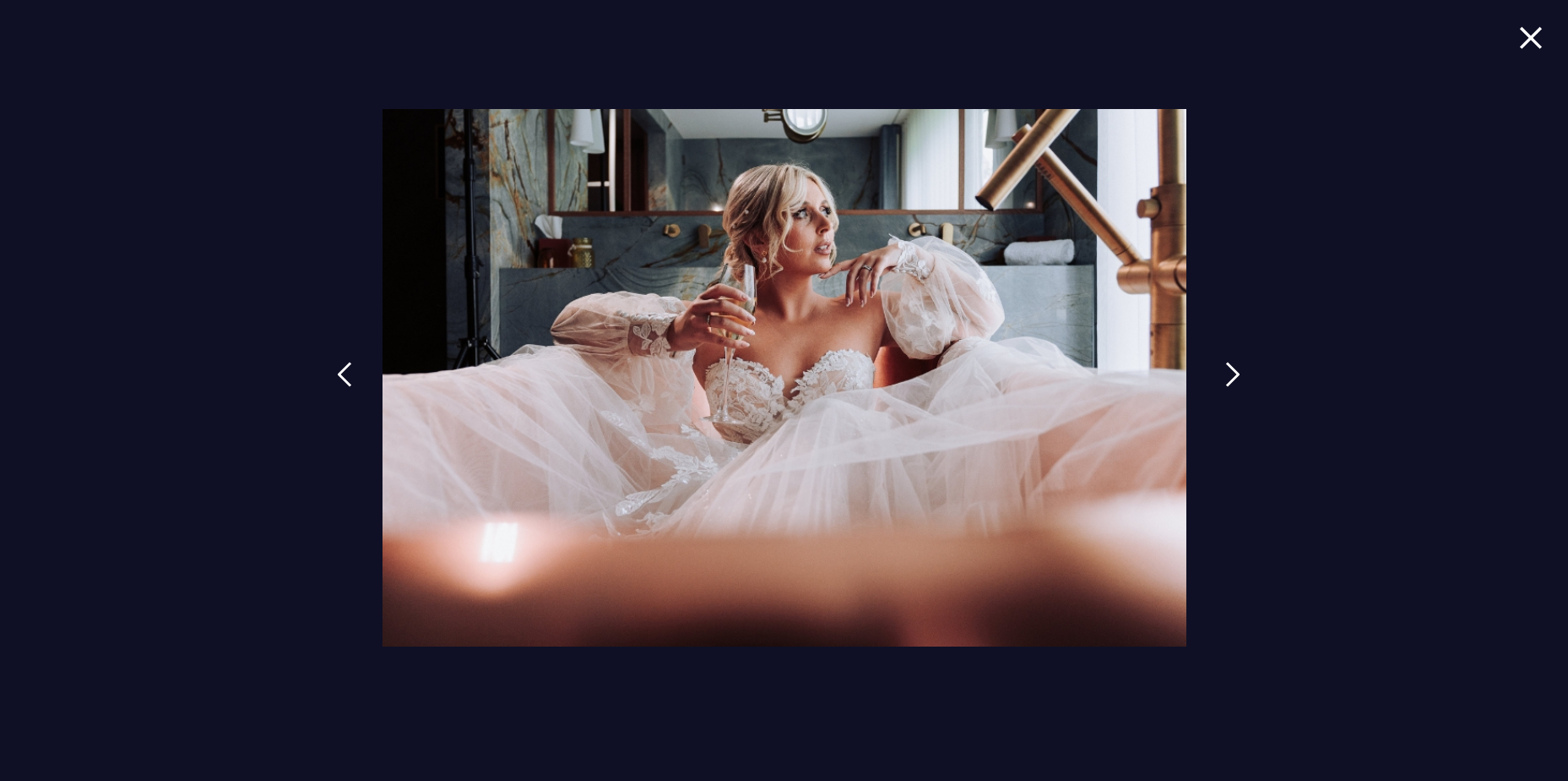
click at [1235, 370] on img at bounding box center [1233, 374] width 15 height 26
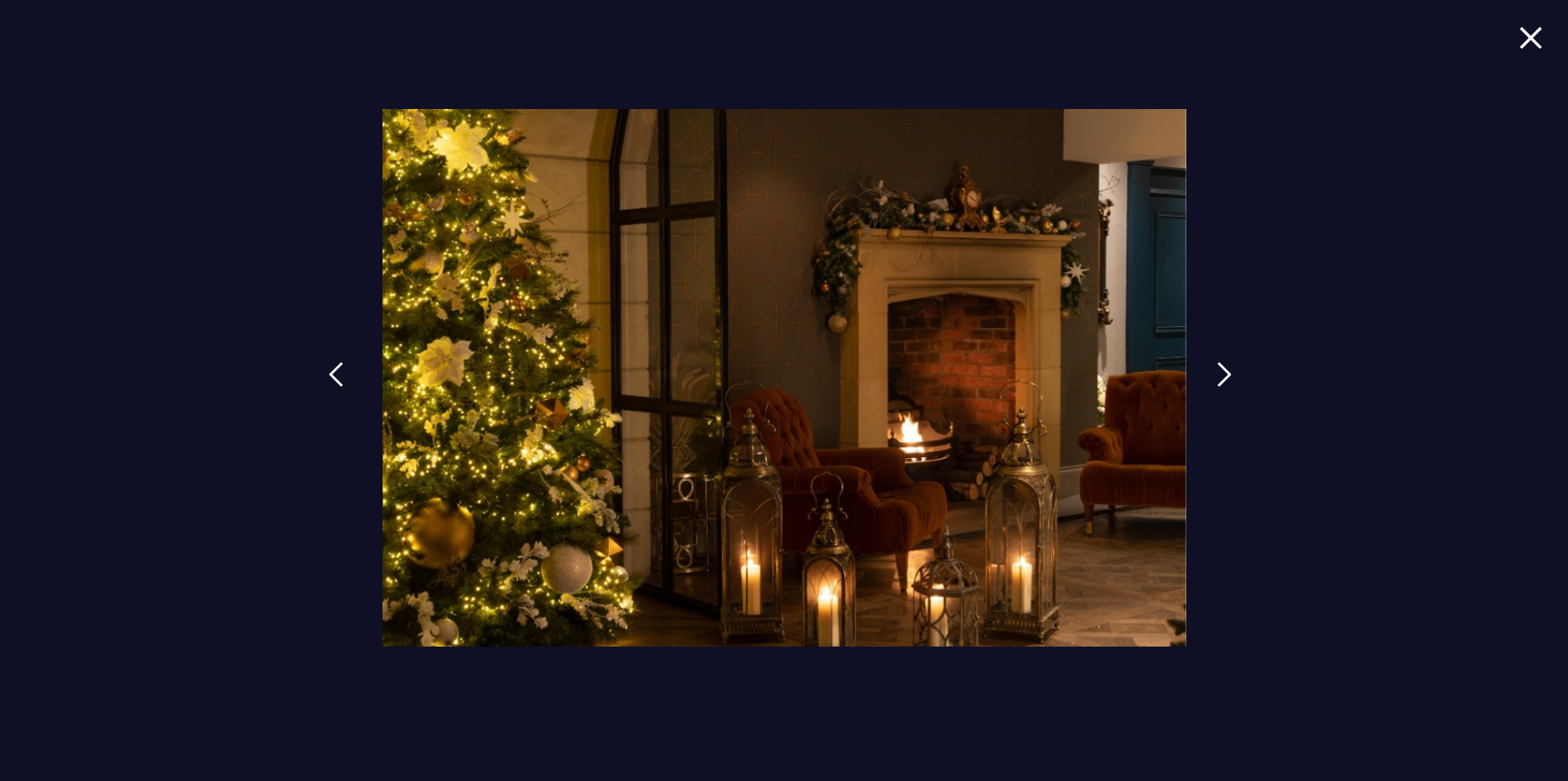
click at [352, 368] on link at bounding box center [336, 387] width 42 height 77
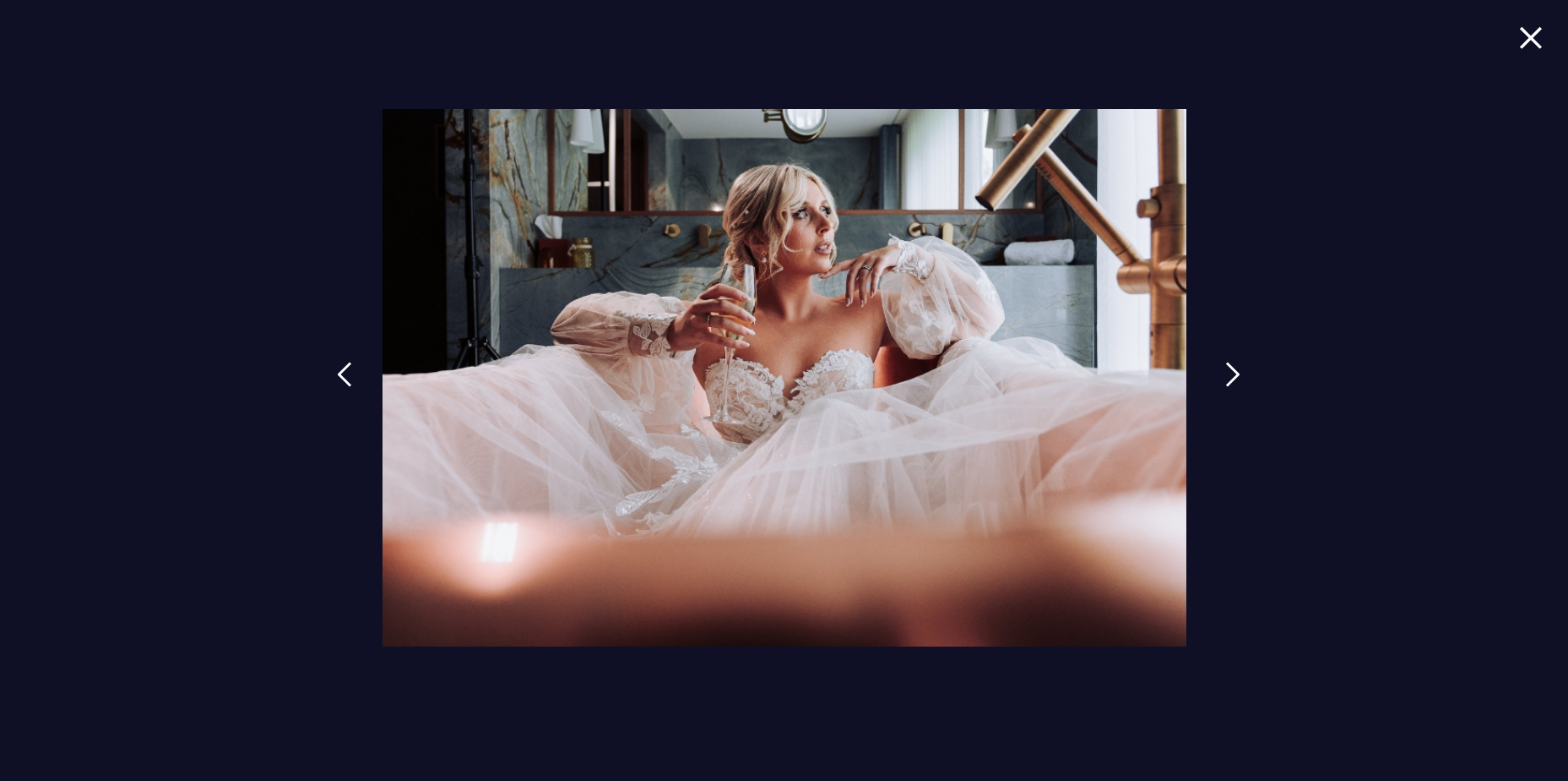
click at [1230, 370] on img at bounding box center [1233, 374] width 15 height 26
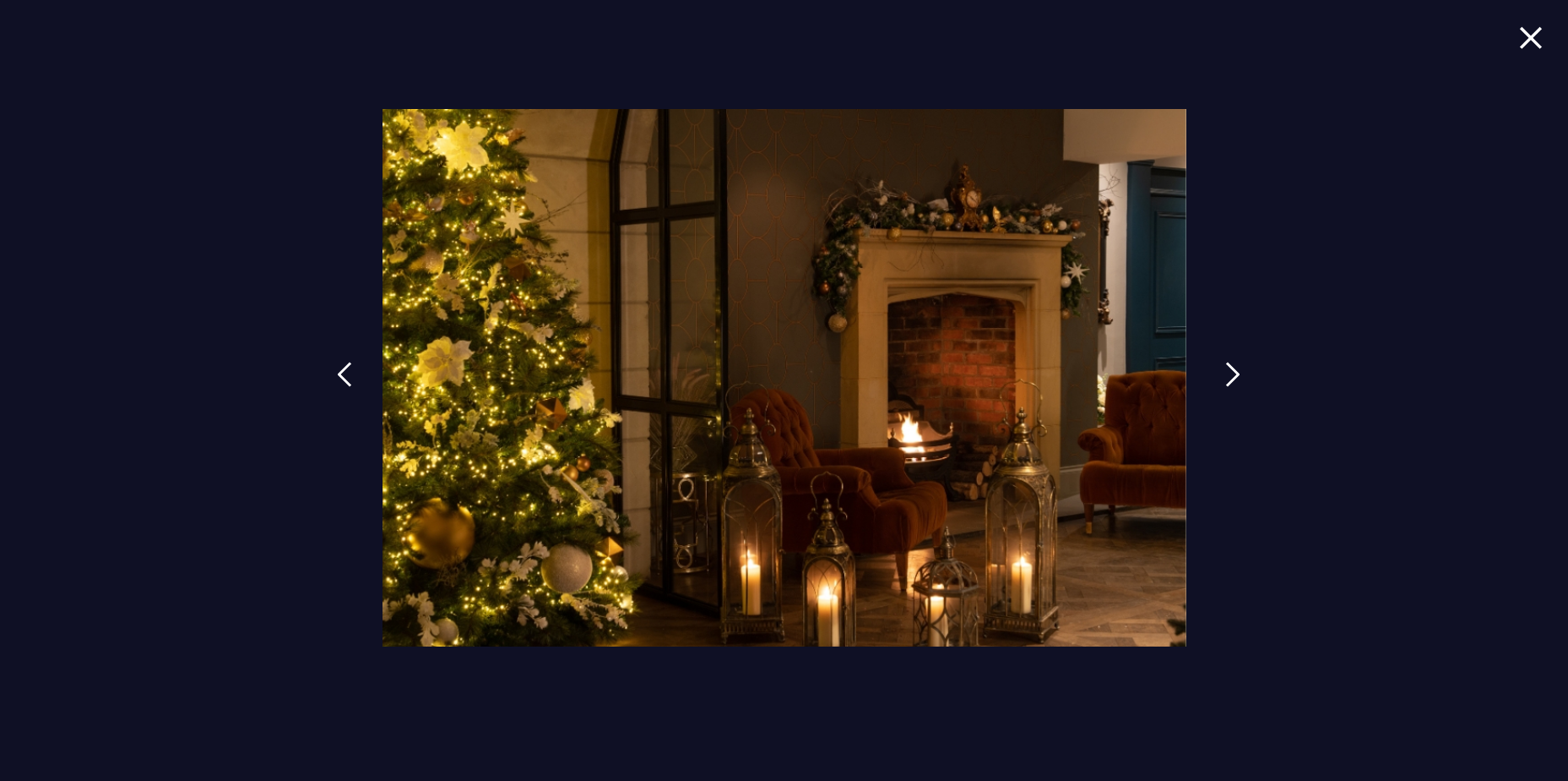
click at [1230, 370] on img at bounding box center [1233, 374] width 15 height 26
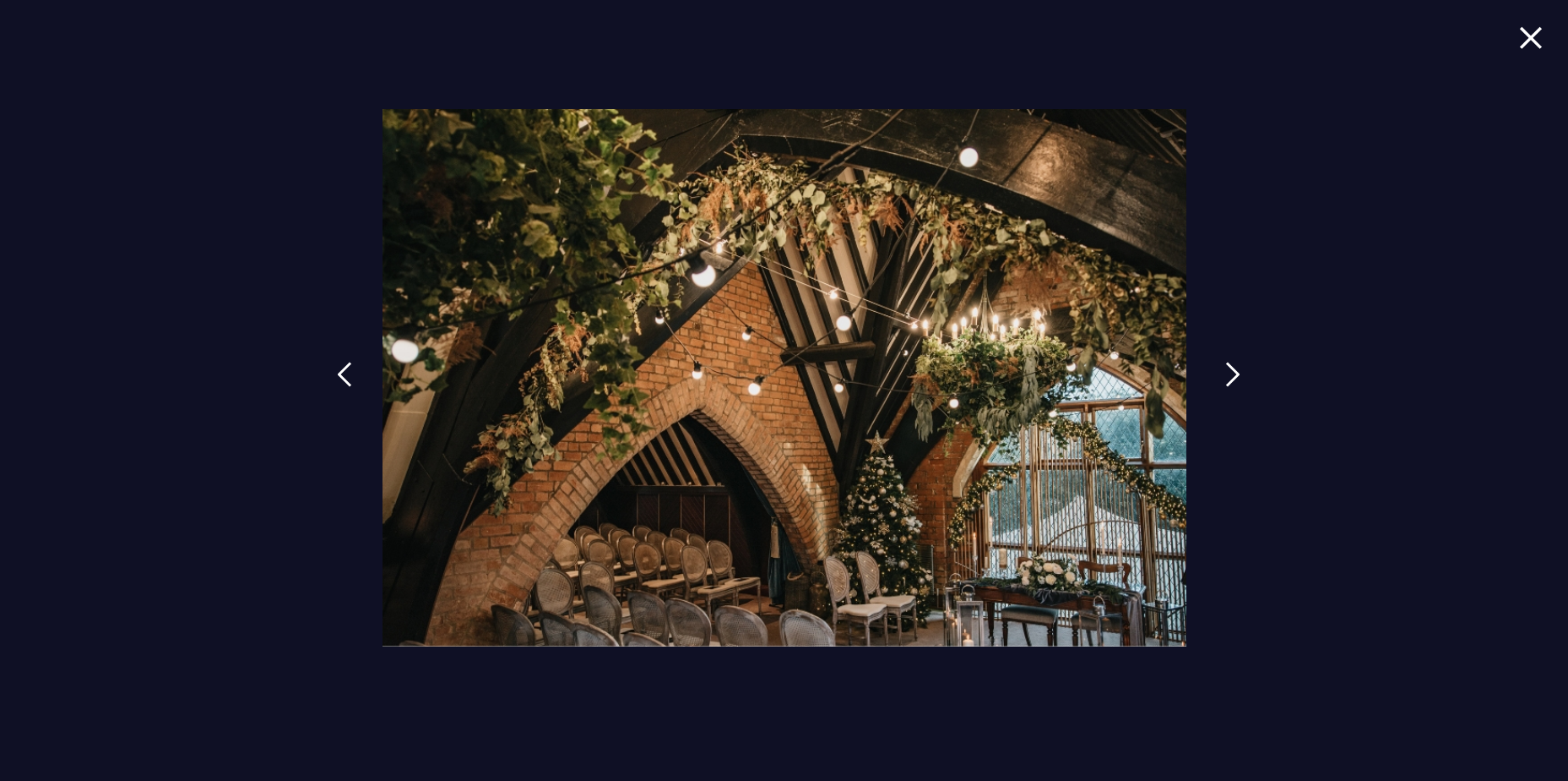
click at [1230, 370] on img at bounding box center [1233, 374] width 15 height 26
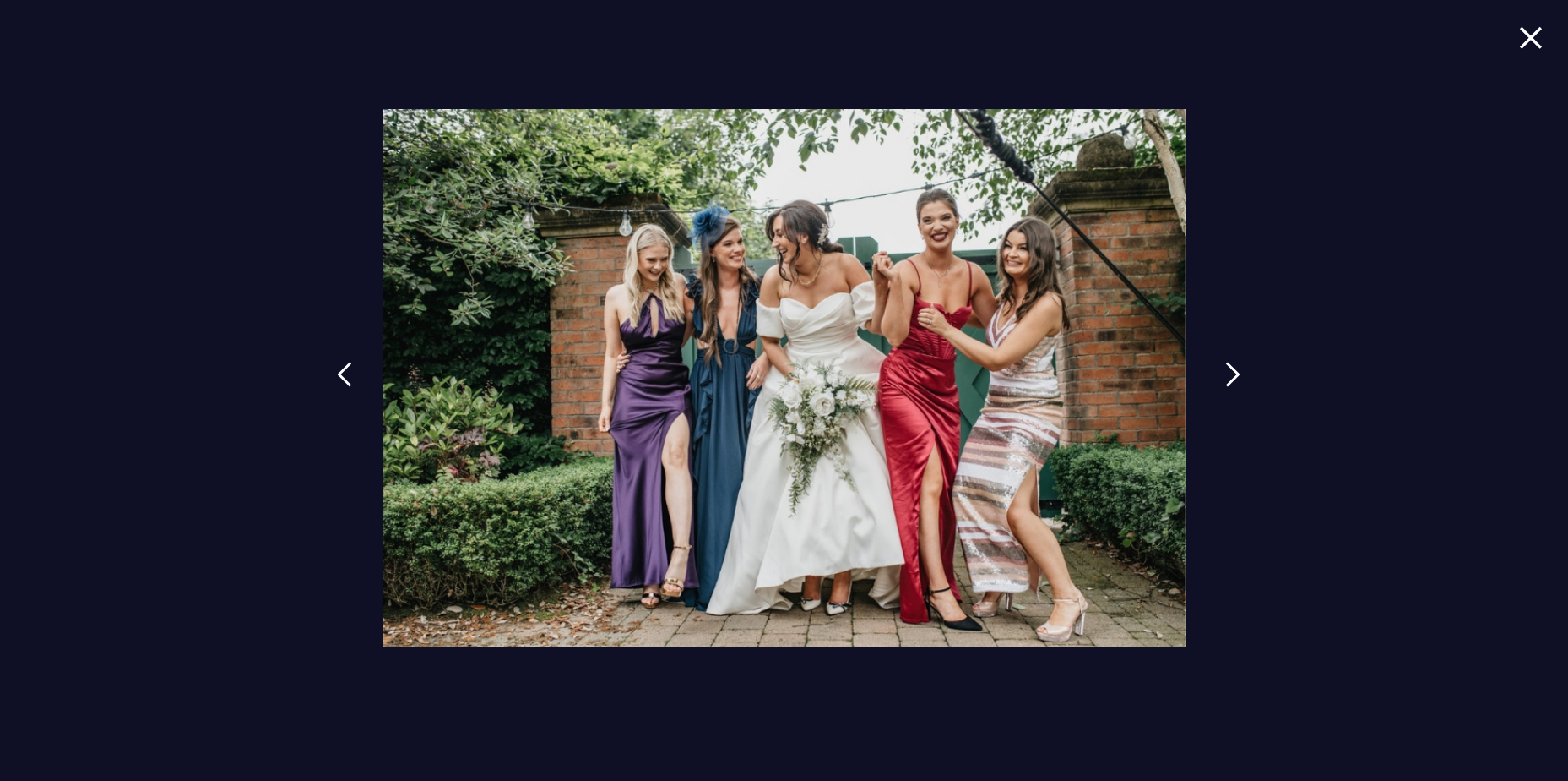
click at [1229, 370] on img at bounding box center [1233, 374] width 15 height 26
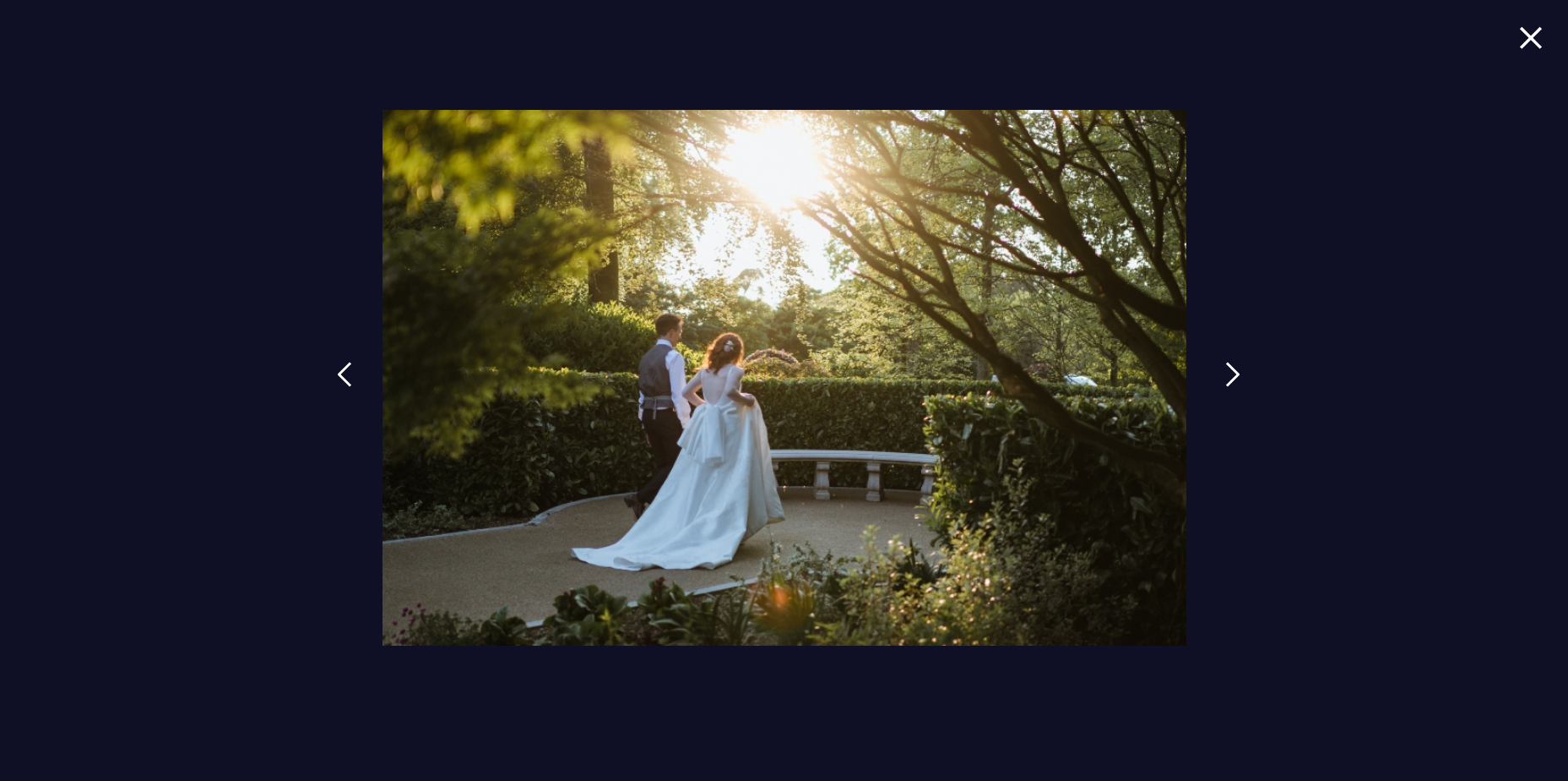
click at [1229, 370] on img at bounding box center [1233, 374] width 15 height 26
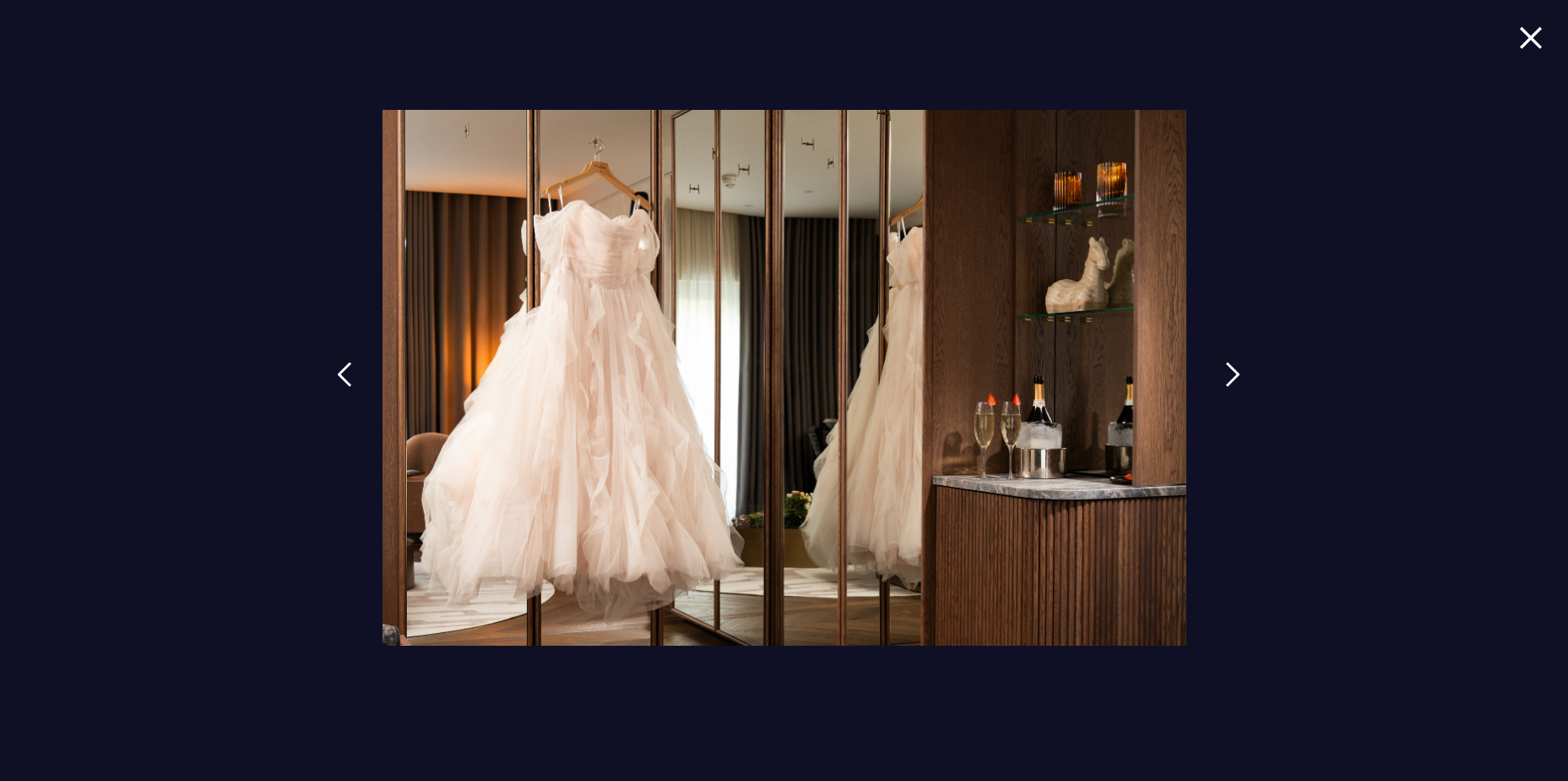
click at [1229, 370] on img at bounding box center [1233, 374] width 15 height 26
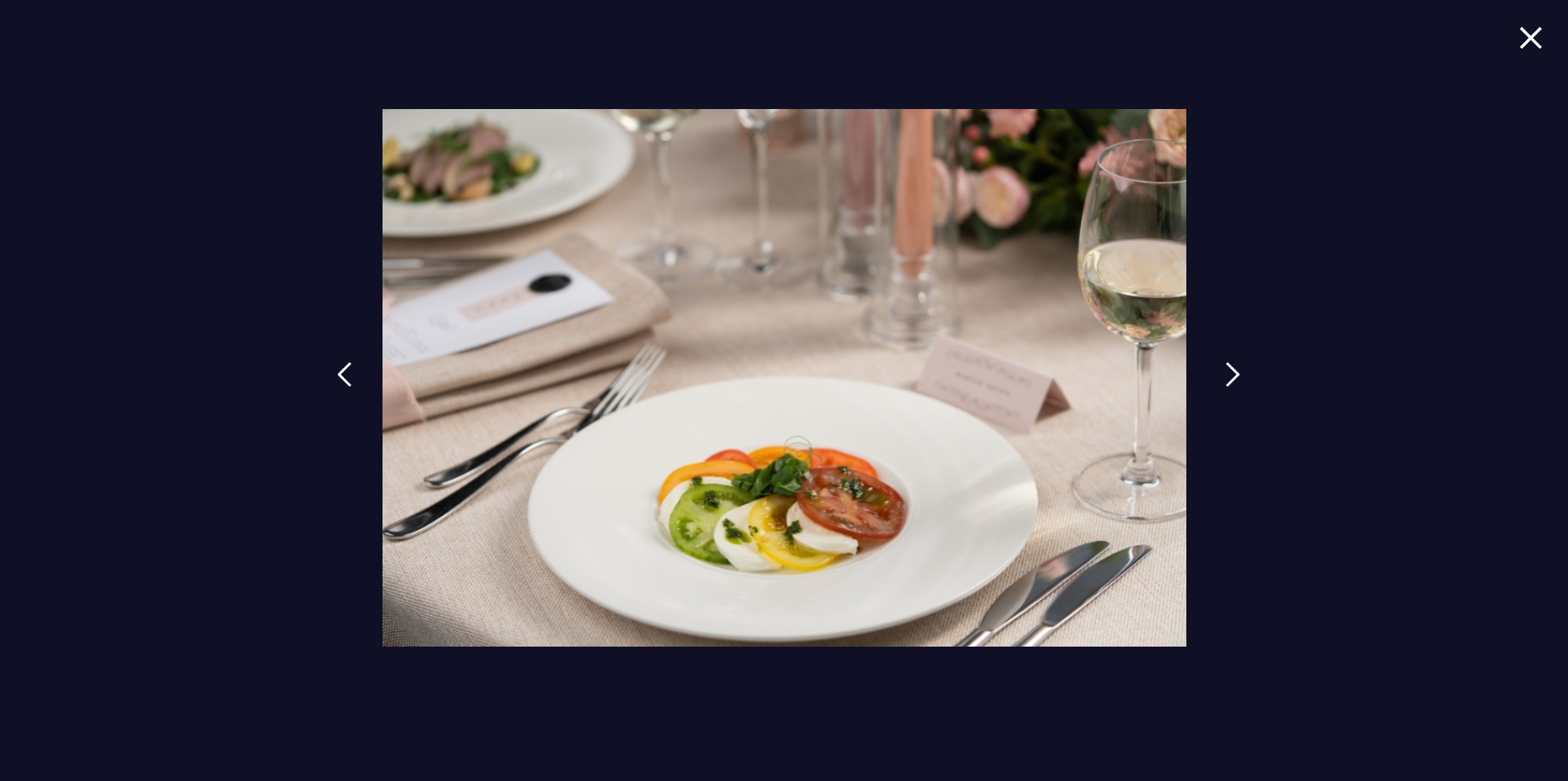
click at [1229, 370] on img at bounding box center [1233, 374] width 15 height 26
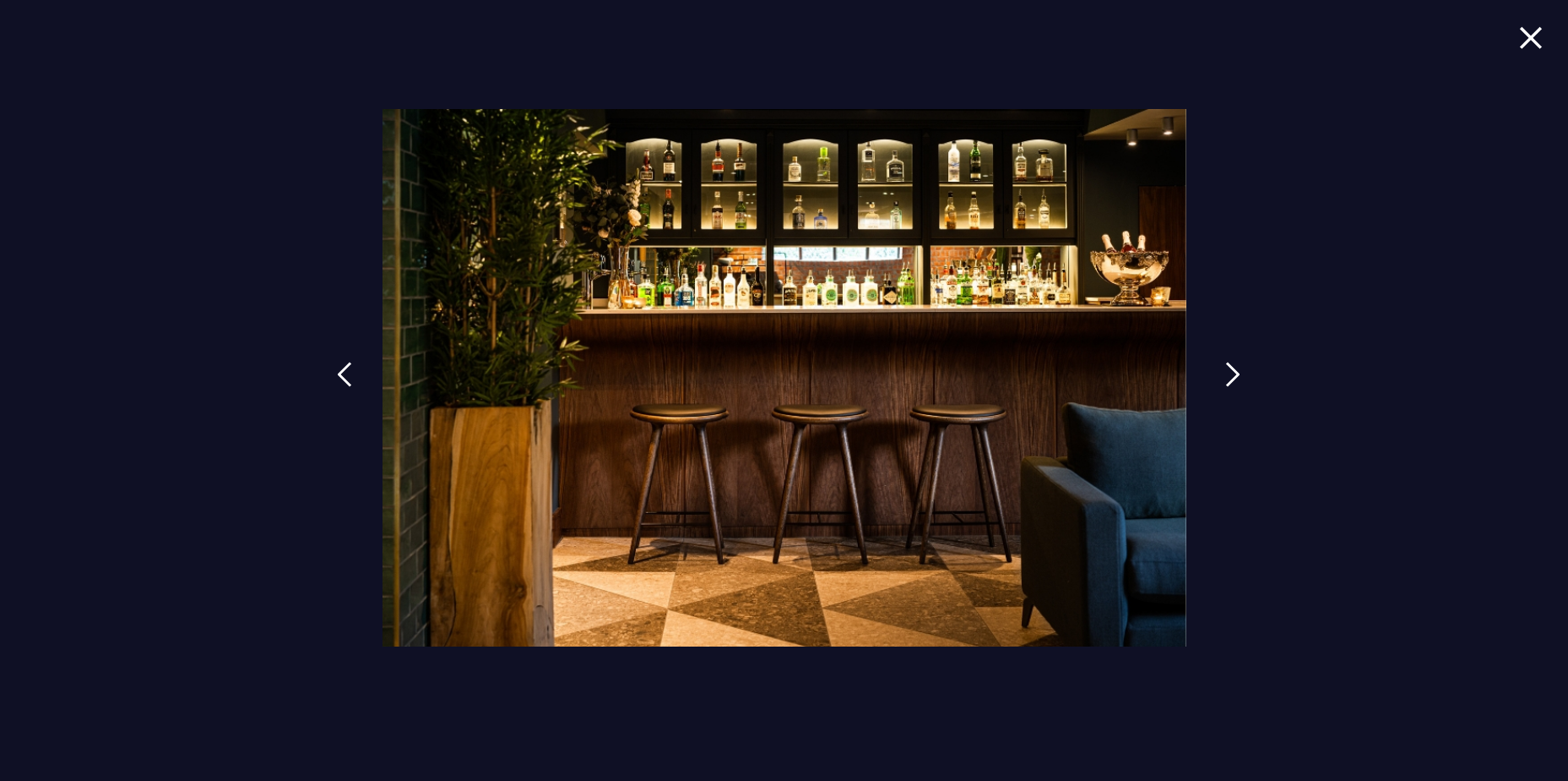
click at [1229, 370] on img at bounding box center [1233, 374] width 15 height 26
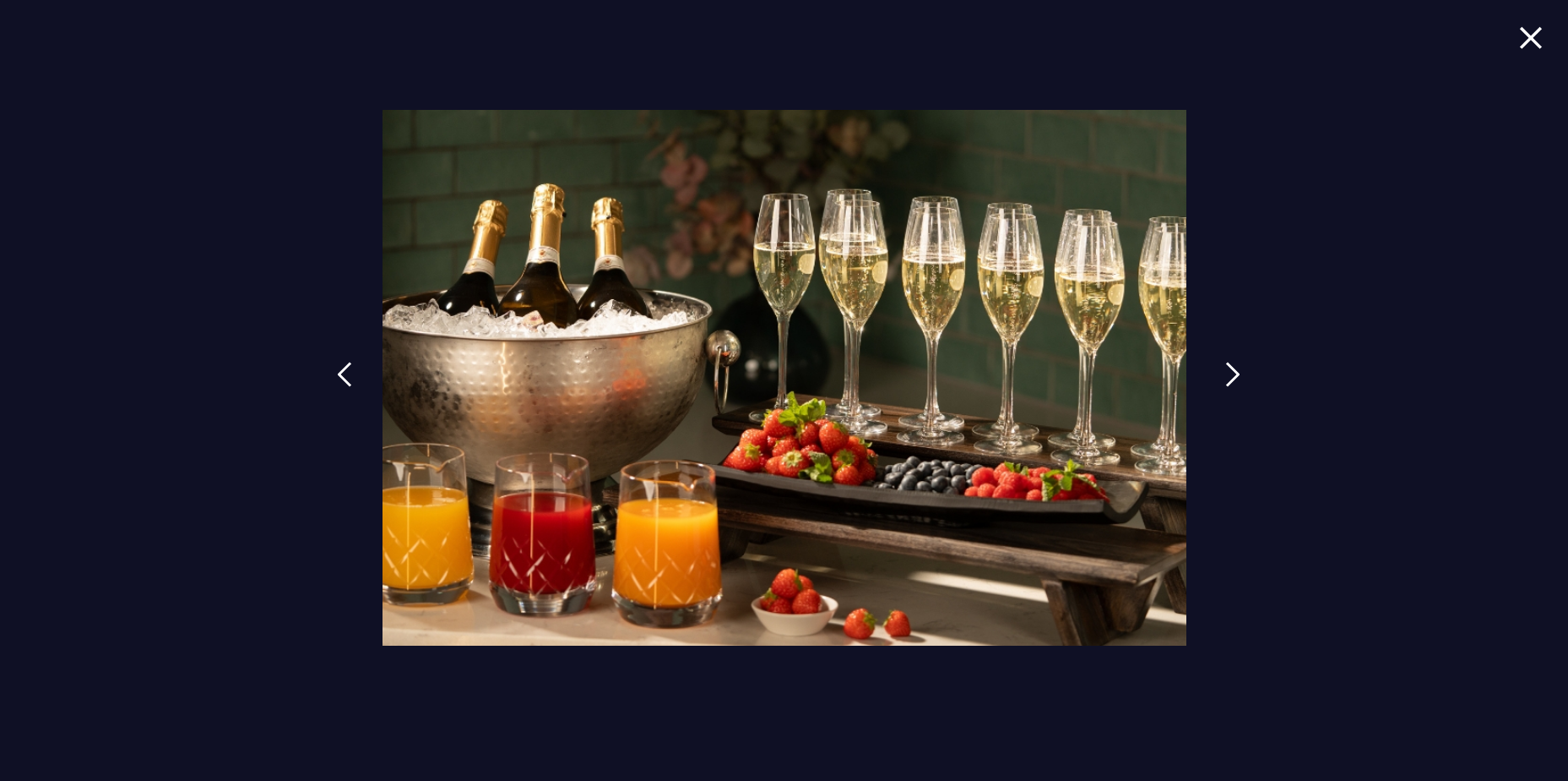
click at [1229, 370] on img at bounding box center [1233, 374] width 15 height 26
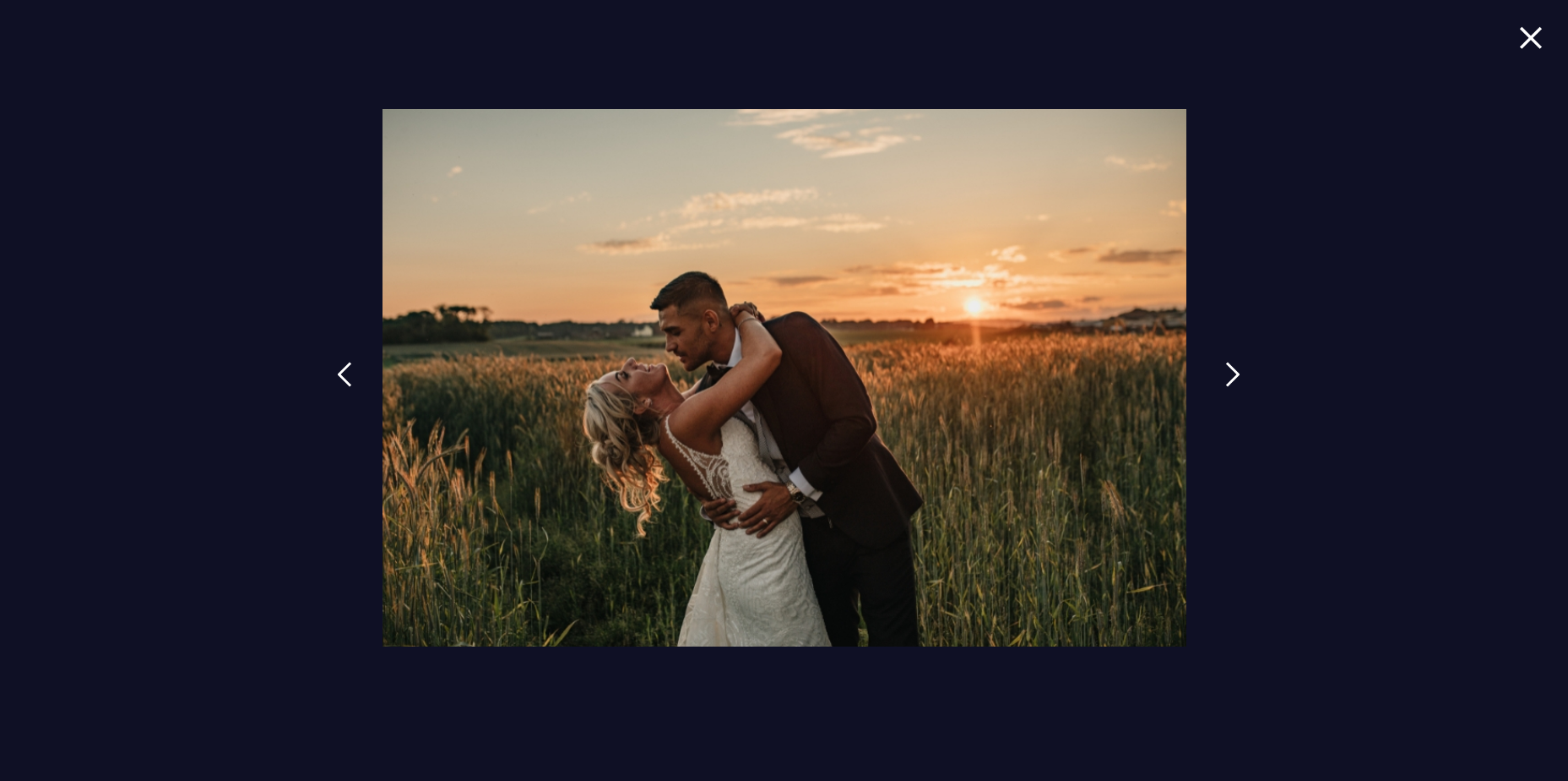
click at [1229, 370] on img at bounding box center [1233, 374] width 15 height 26
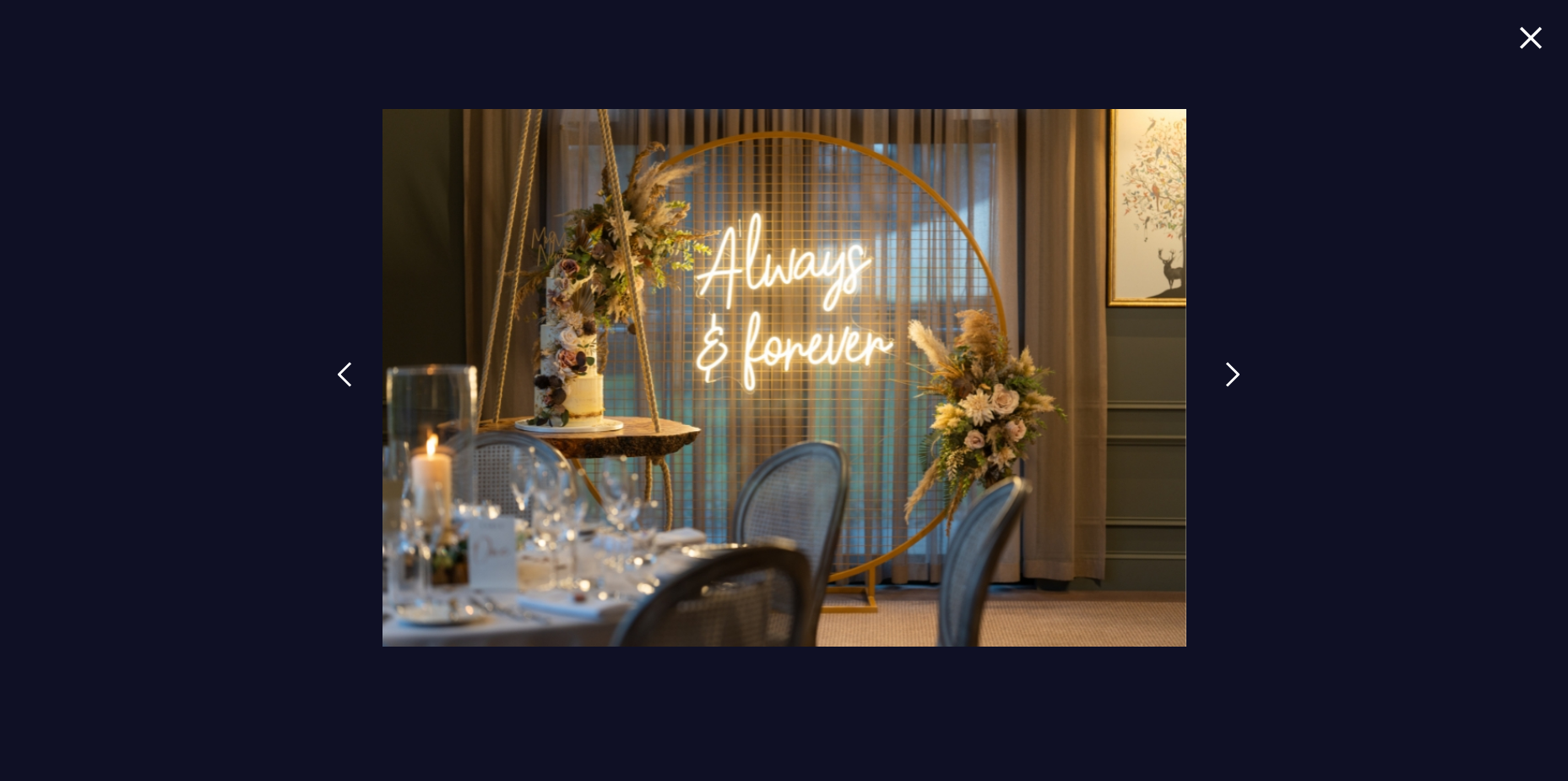
click at [1229, 370] on img at bounding box center [1233, 374] width 15 height 26
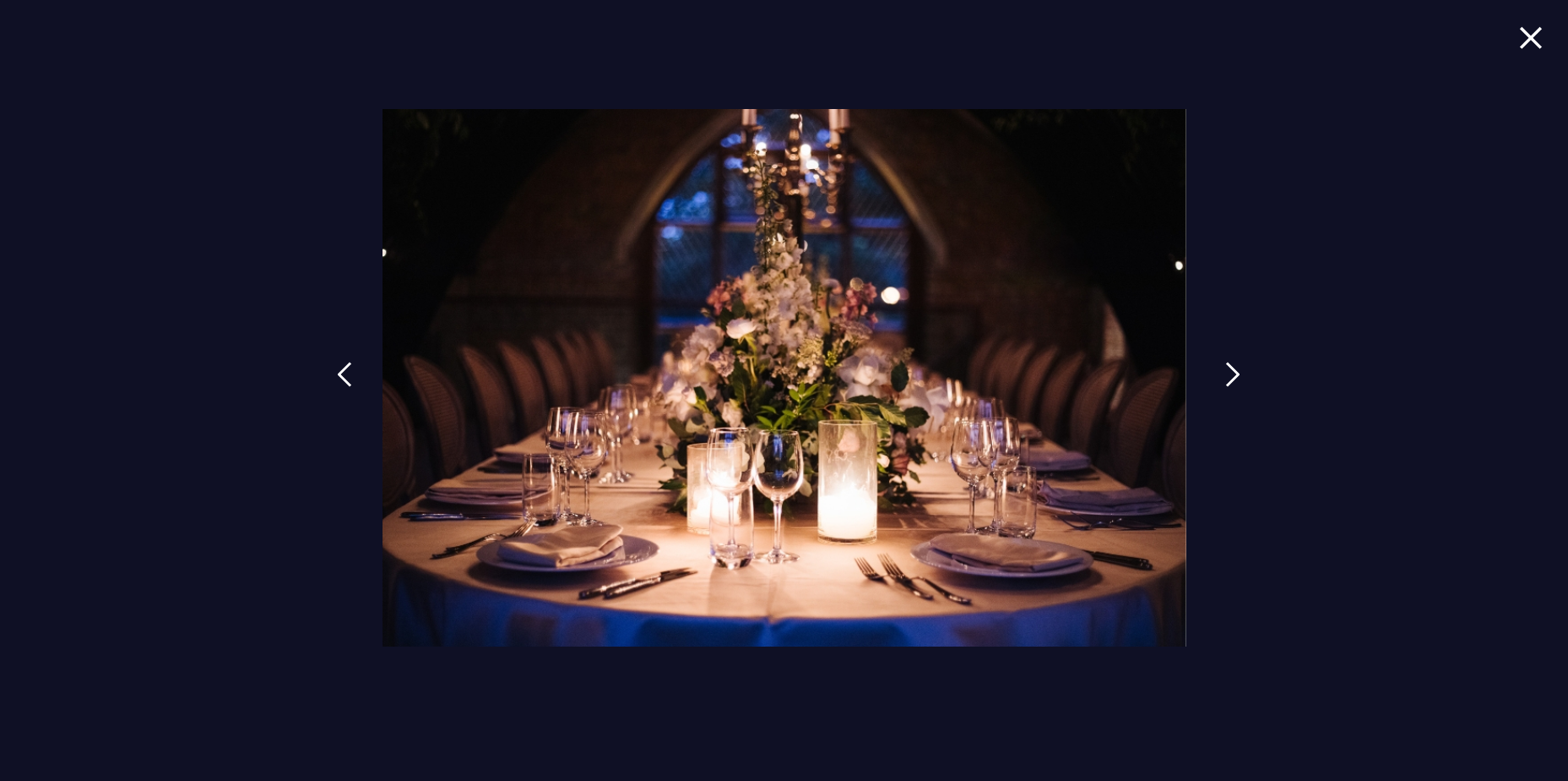
click at [1229, 370] on img at bounding box center [1233, 374] width 15 height 26
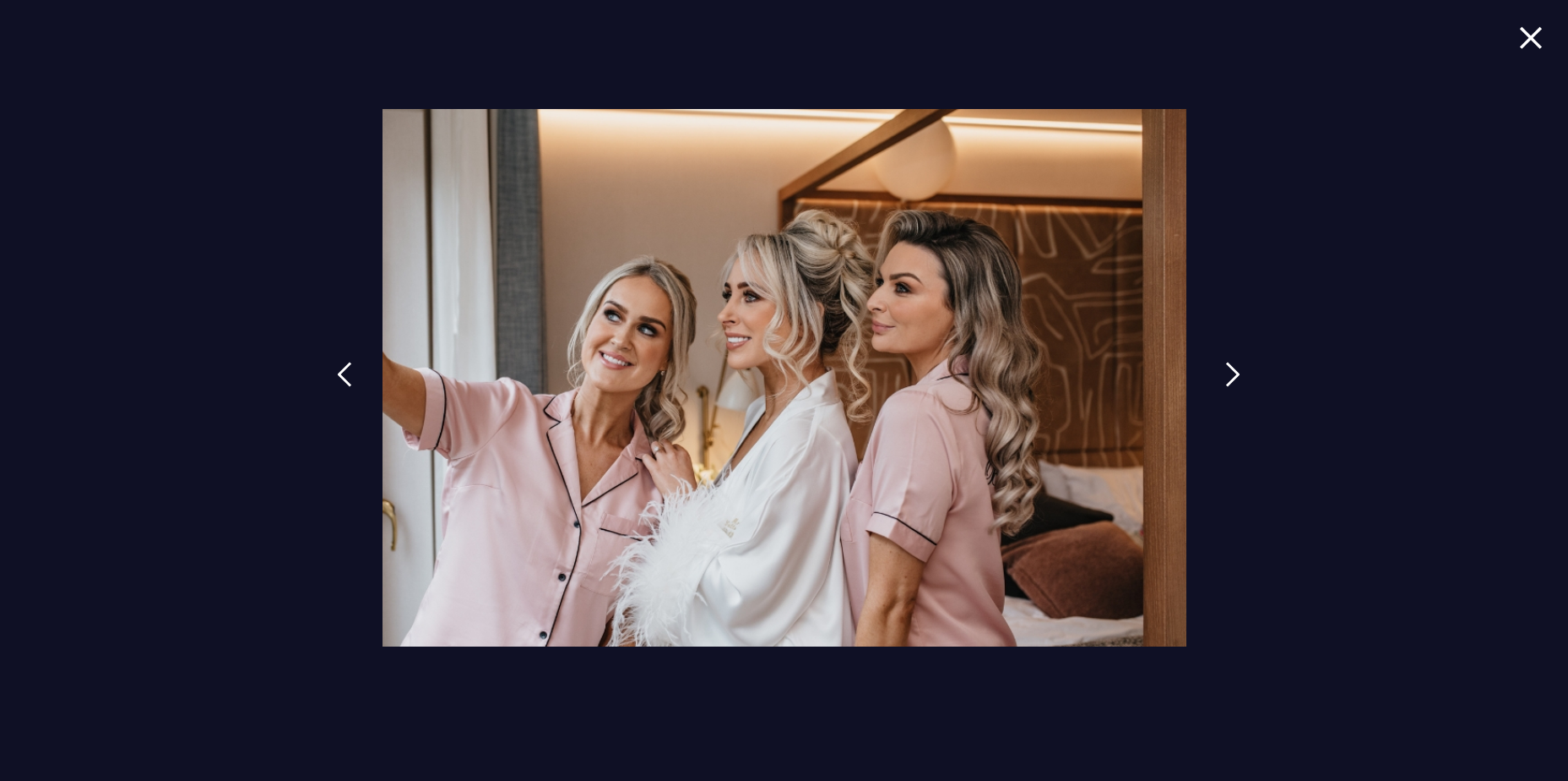
click at [1229, 370] on img at bounding box center [1233, 374] width 15 height 26
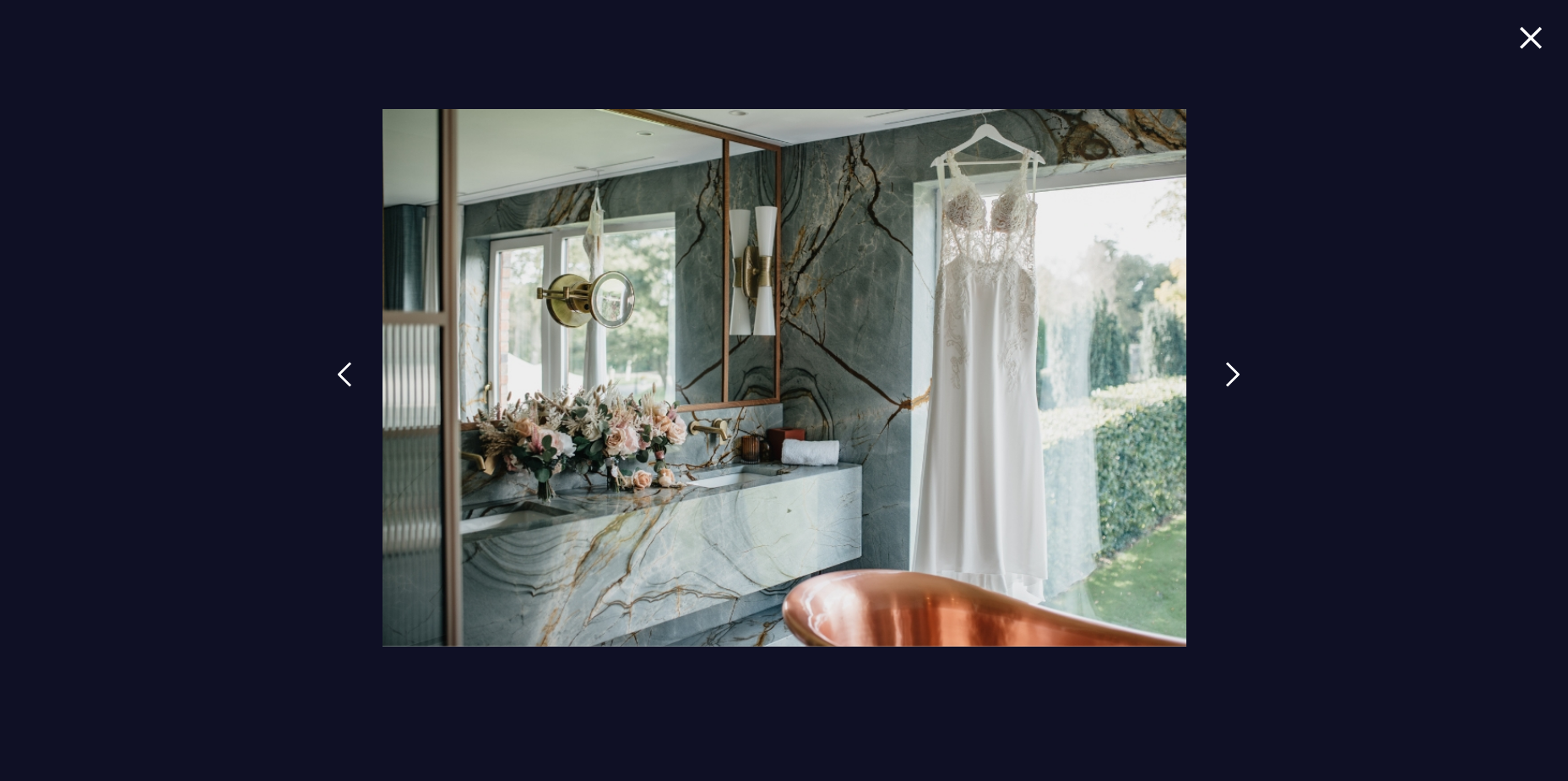
click at [1229, 370] on img at bounding box center [1233, 374] width 15 height 26
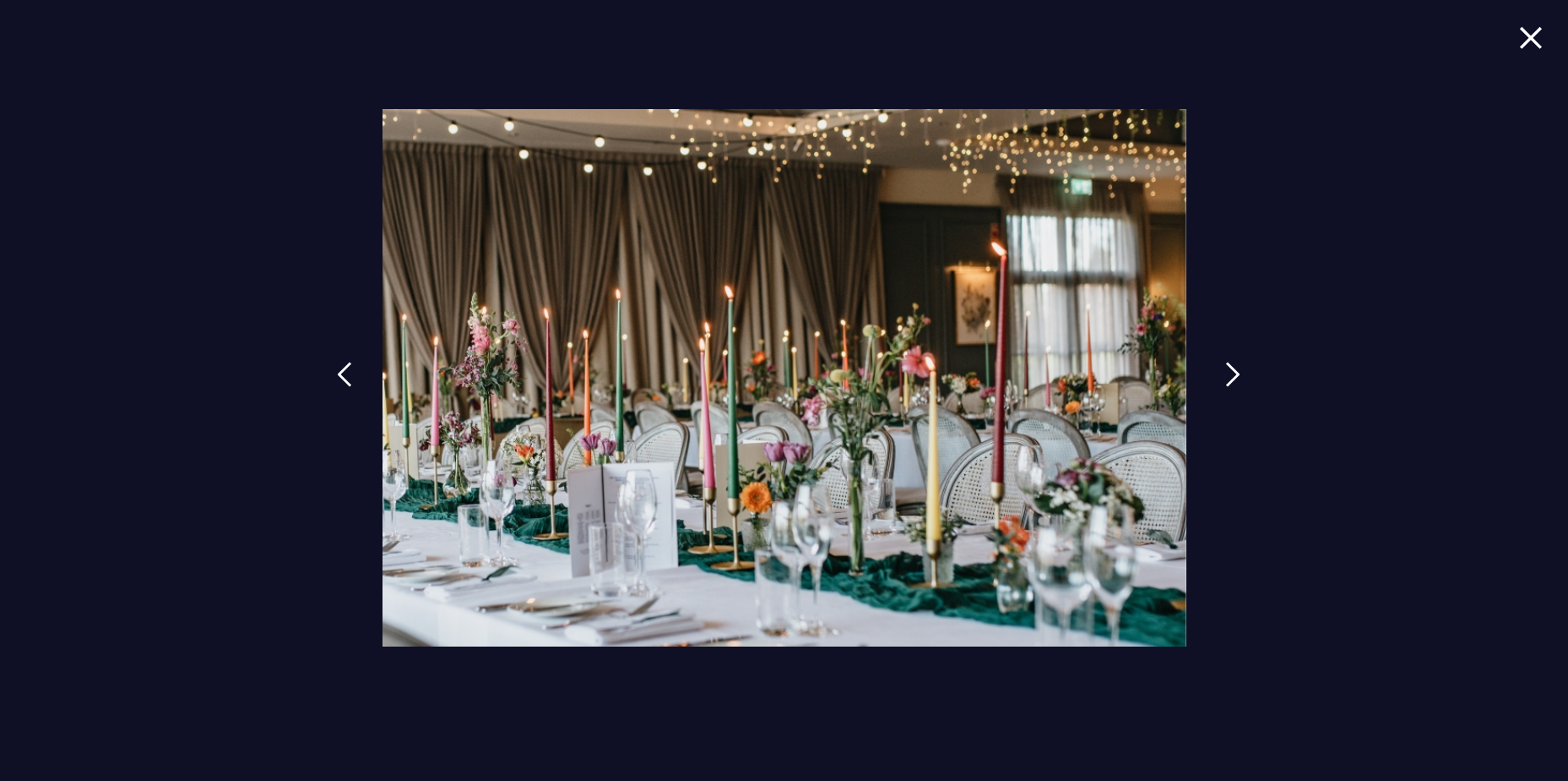
click at [1229, 370] on img at bounding box center [1233, 374] width 15 height 26
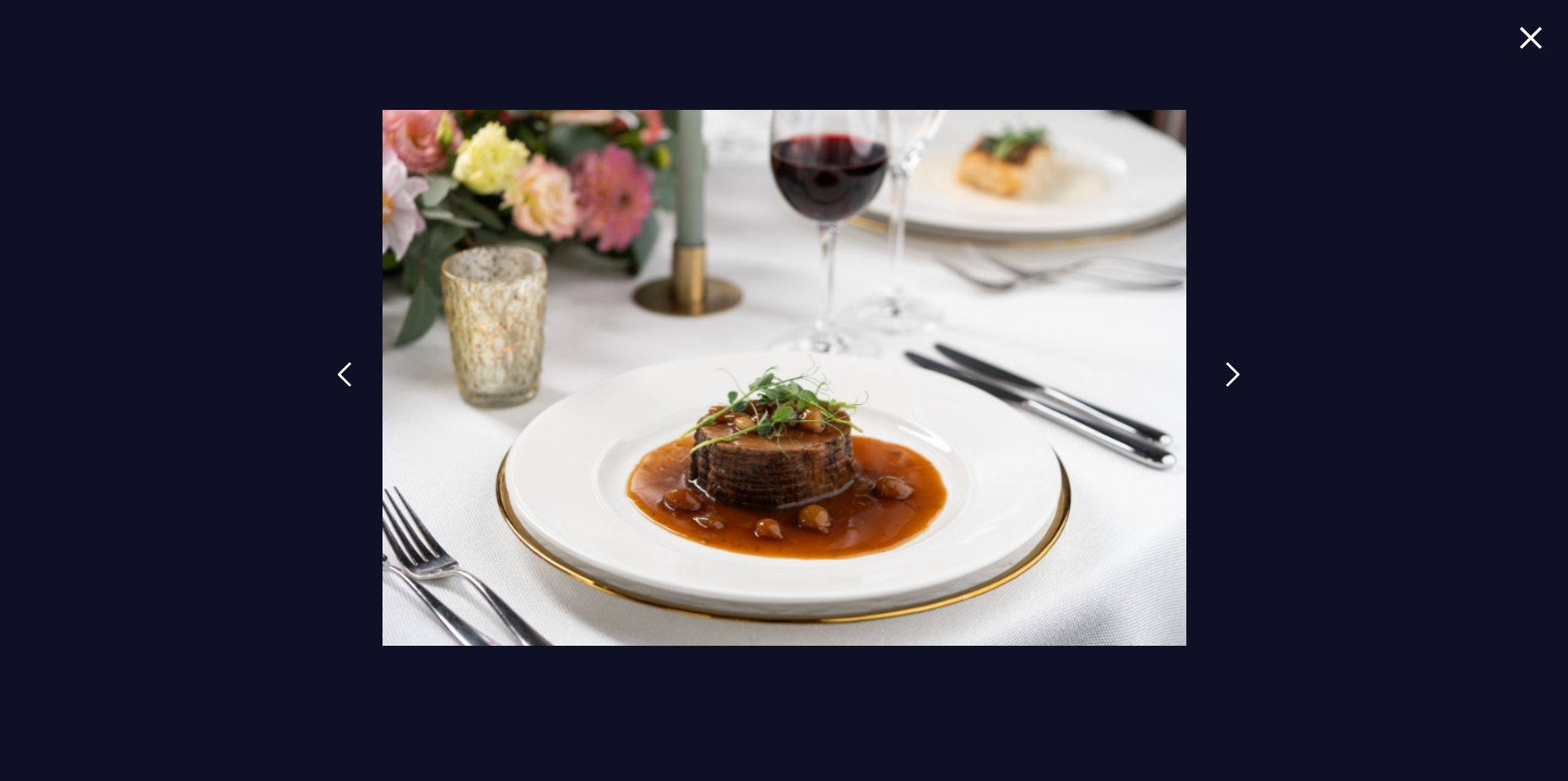
click at [1229, 370] on img at bounding box center [1233, 374] width 15 height 26
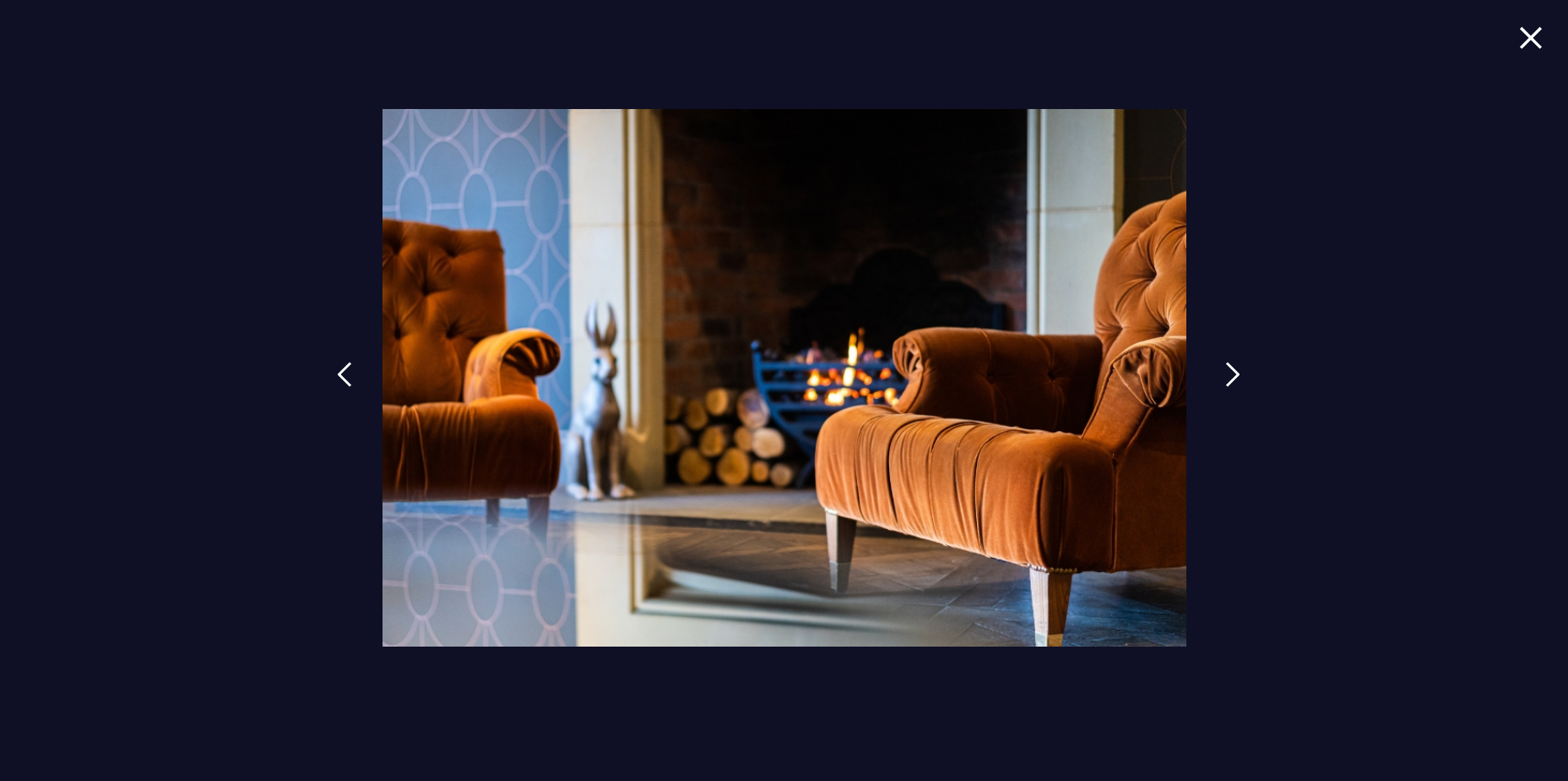
click at [1229, 370] on img at bounding box center [1233, 374] width 15 height 26
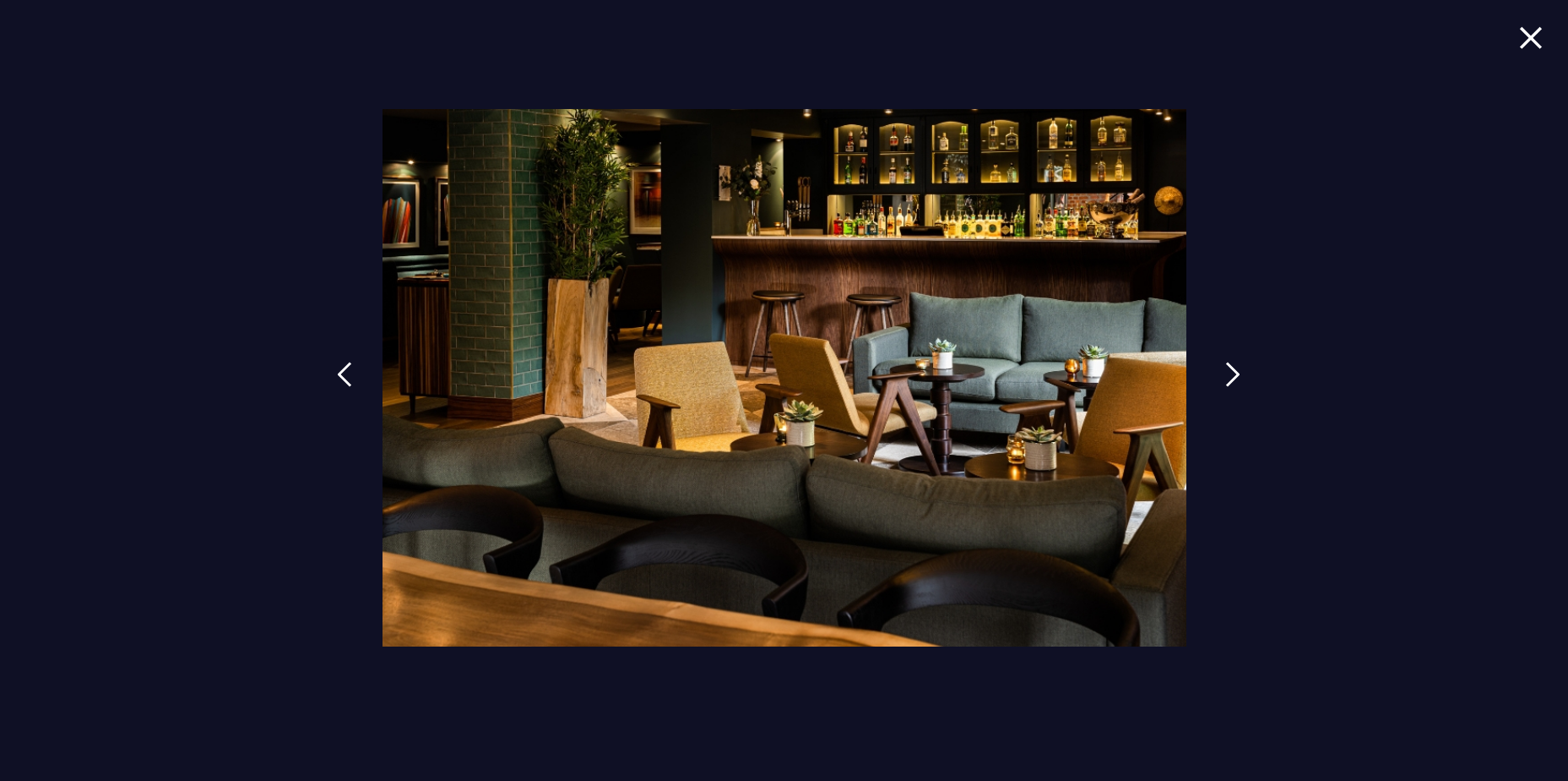
click at [1229, 370] on img at bounding box center [1233, 374] width 15 height 26
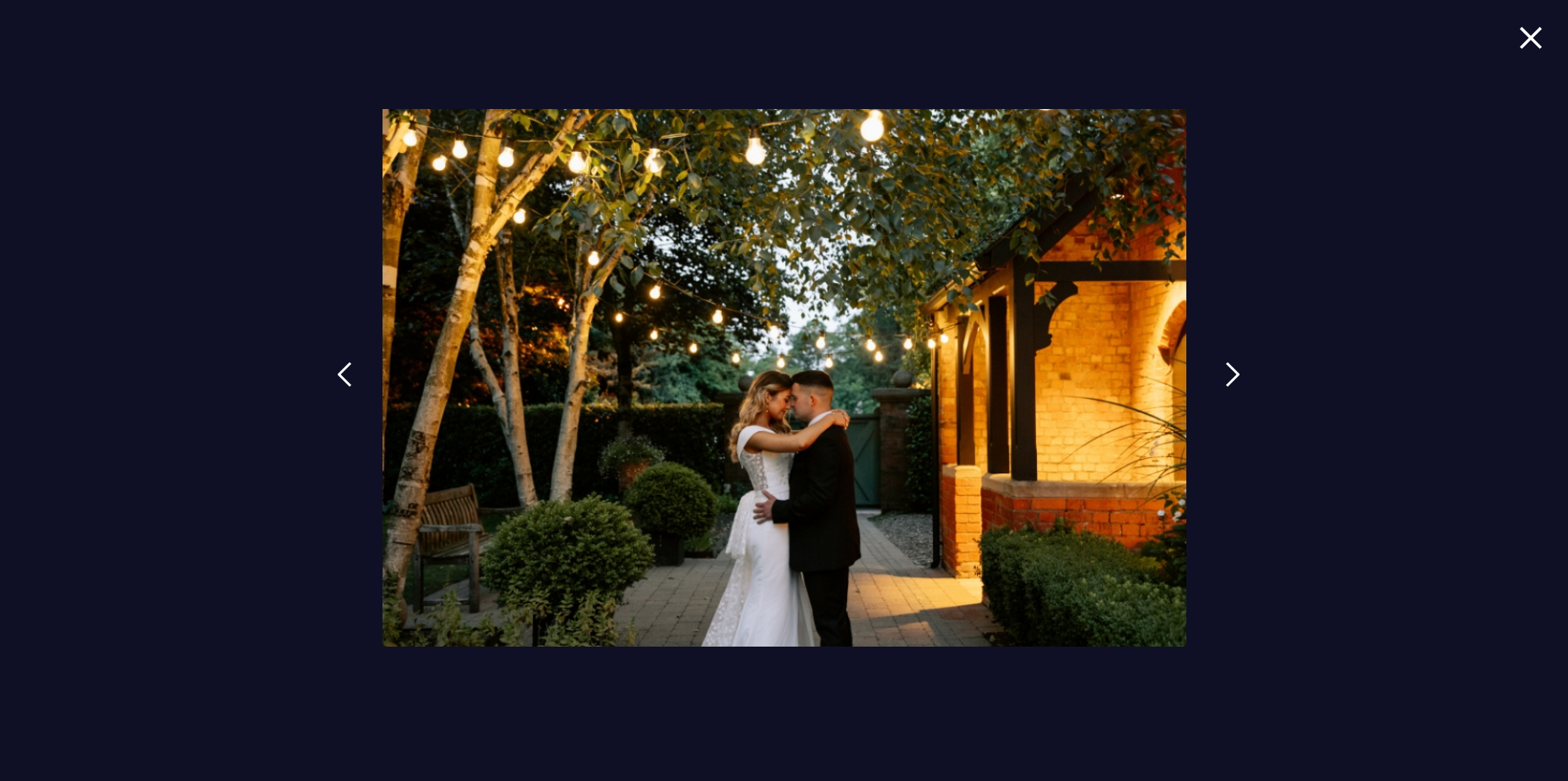
click at [1229, 370] on img at bounding box center [1233, 374] width 15 height 26
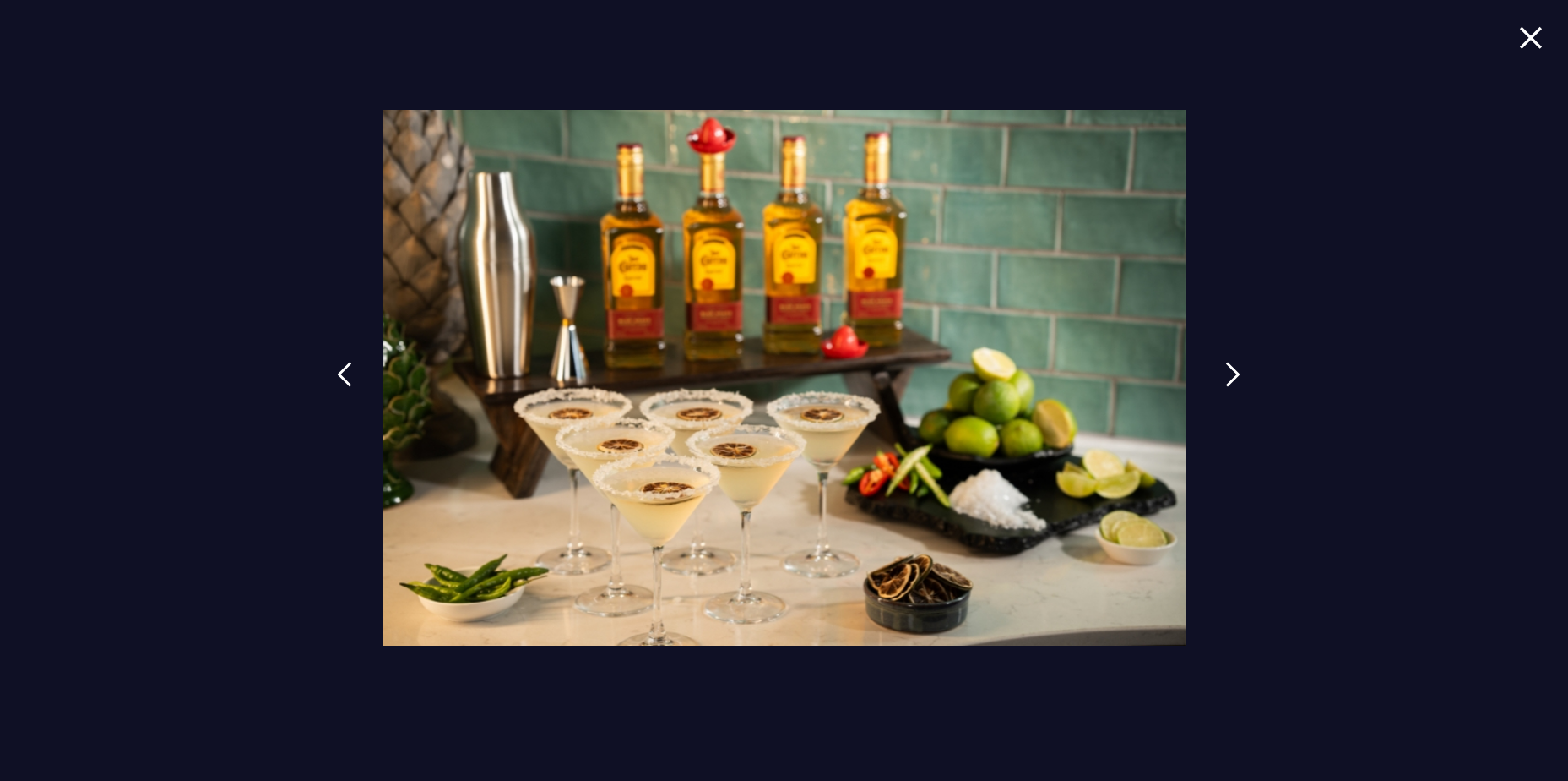
click at [1229, 370] on img at bounding box center [1233, 374] width 15 height 26
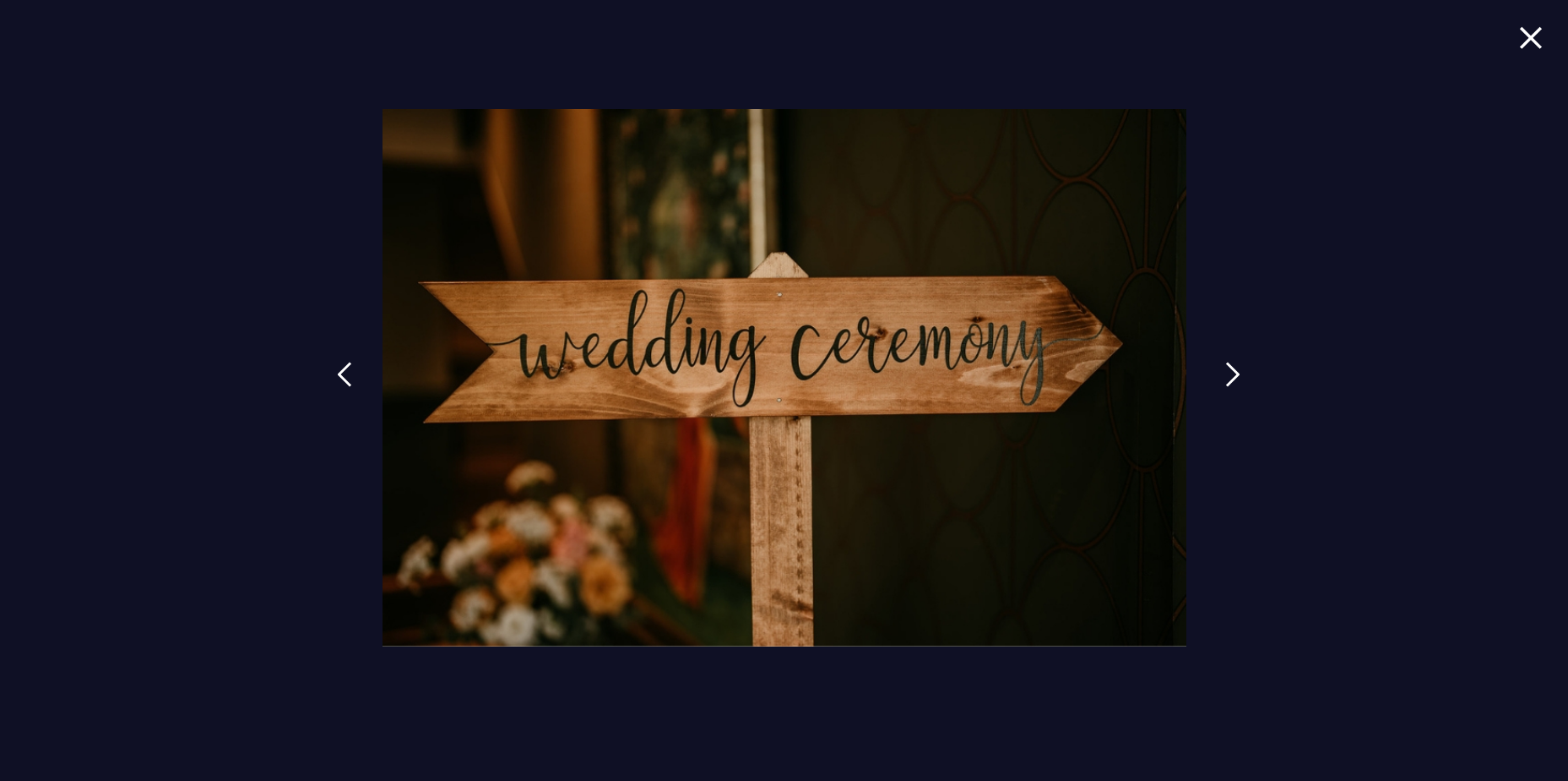
click at [1229, 370] on img at bounding box center [1233, 374] width 15 height 26
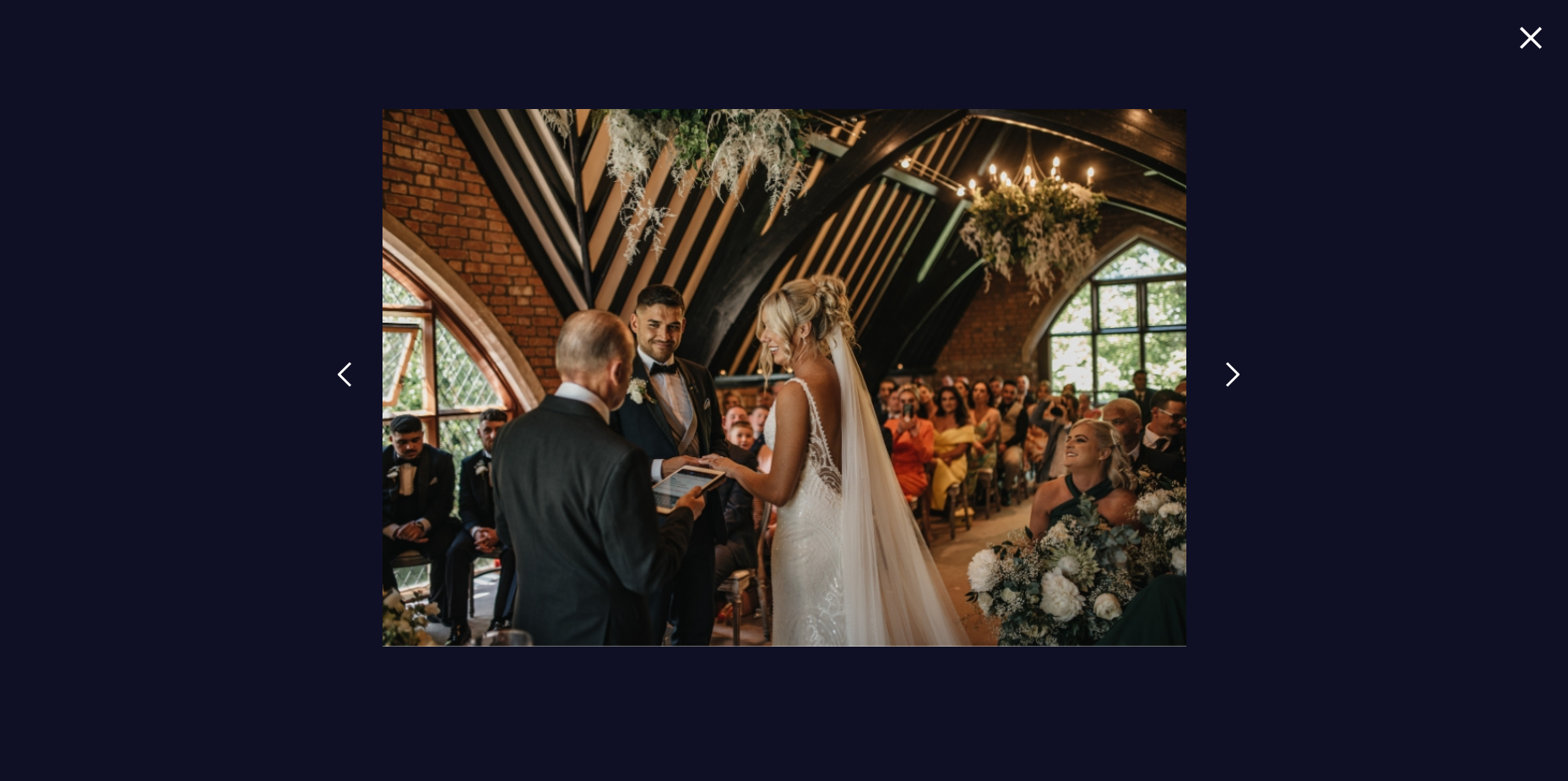
click at [1229, 370] on img at bounding box center [1233, 374] width 15 height 26
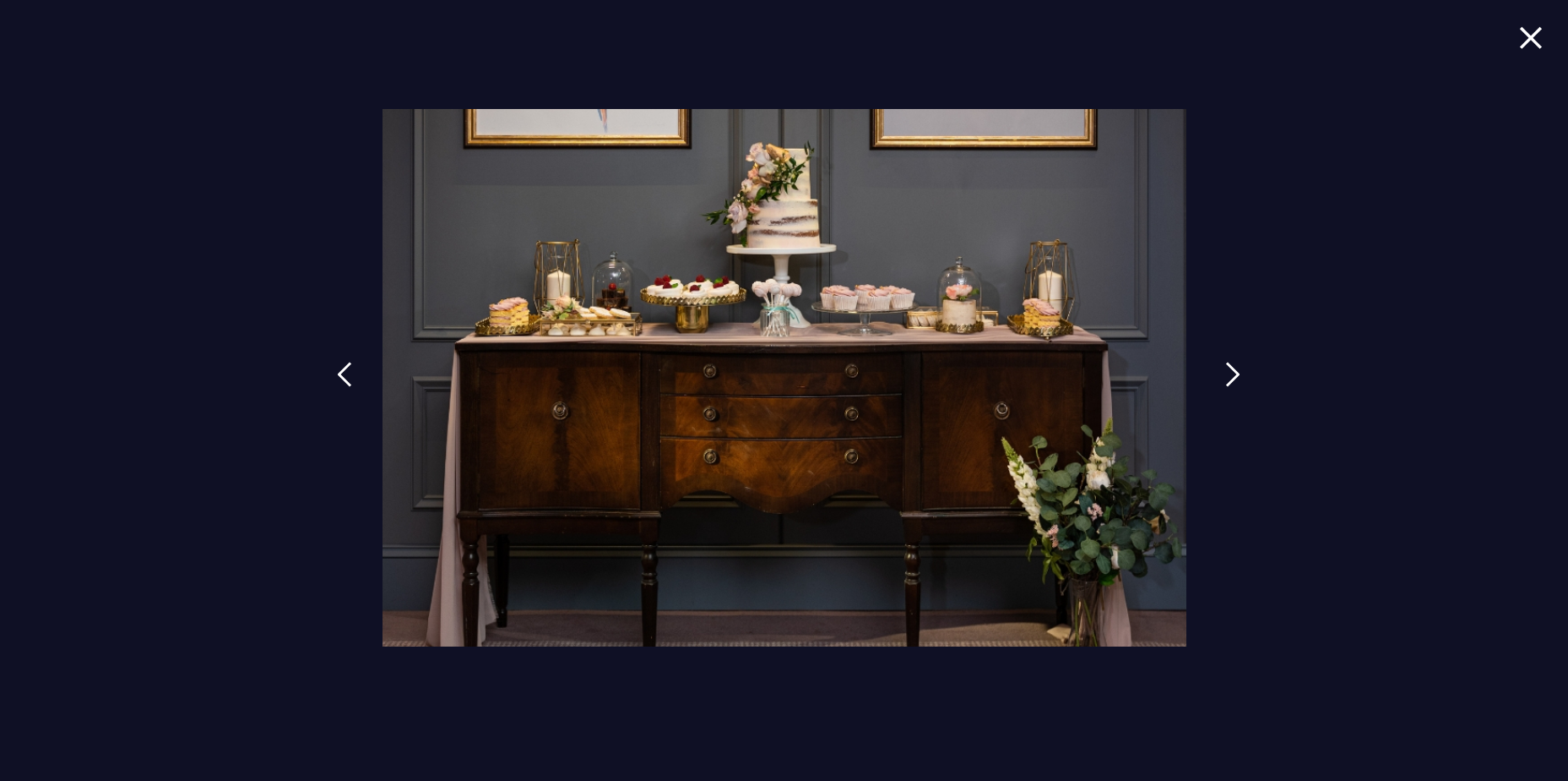
click at [1229, 370] on img at bounding box center [1233, 374] width 15 height 26
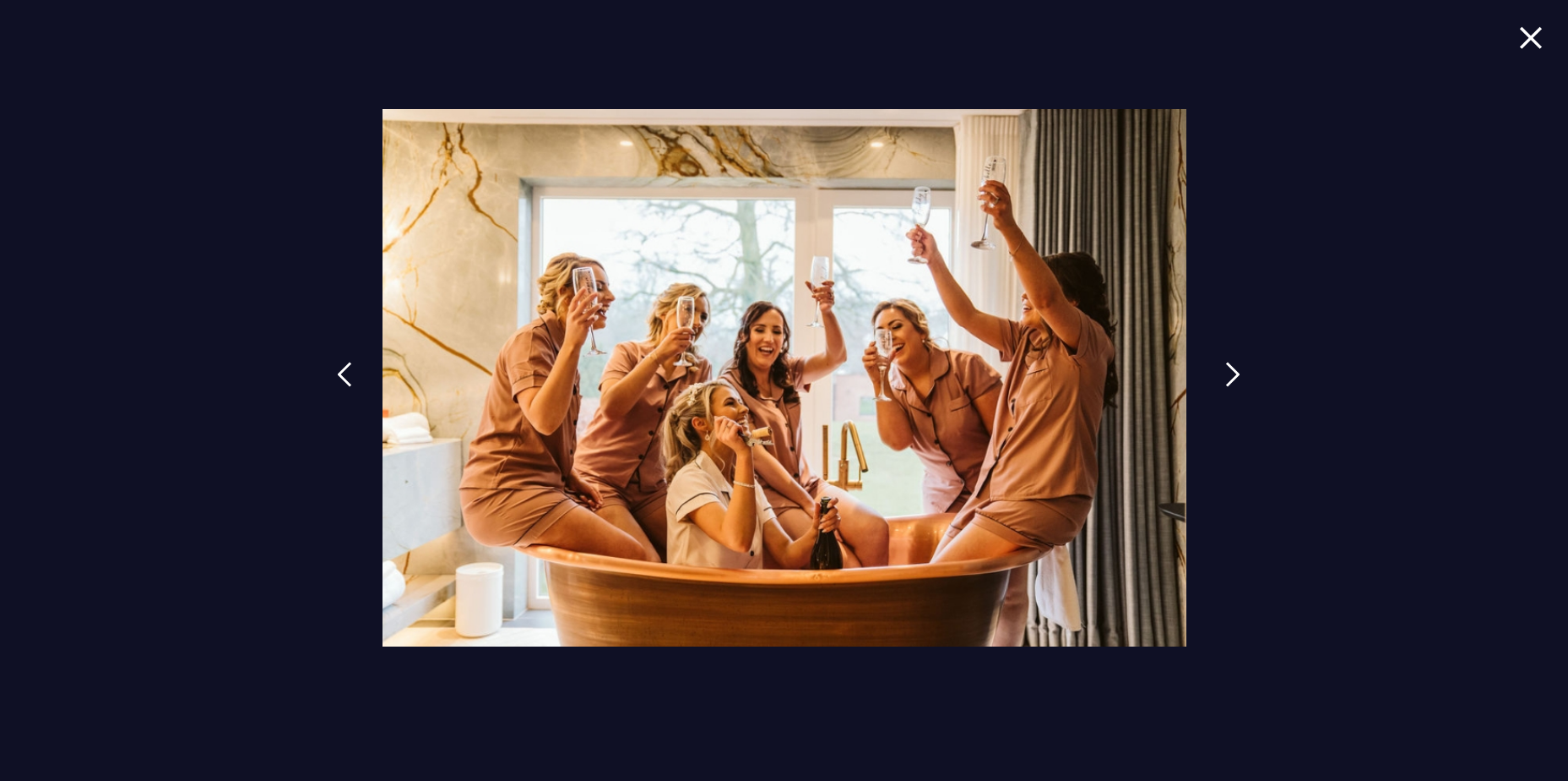
click at [1237, 373] on img at bounding box center [1233, 374] width 15 height 26
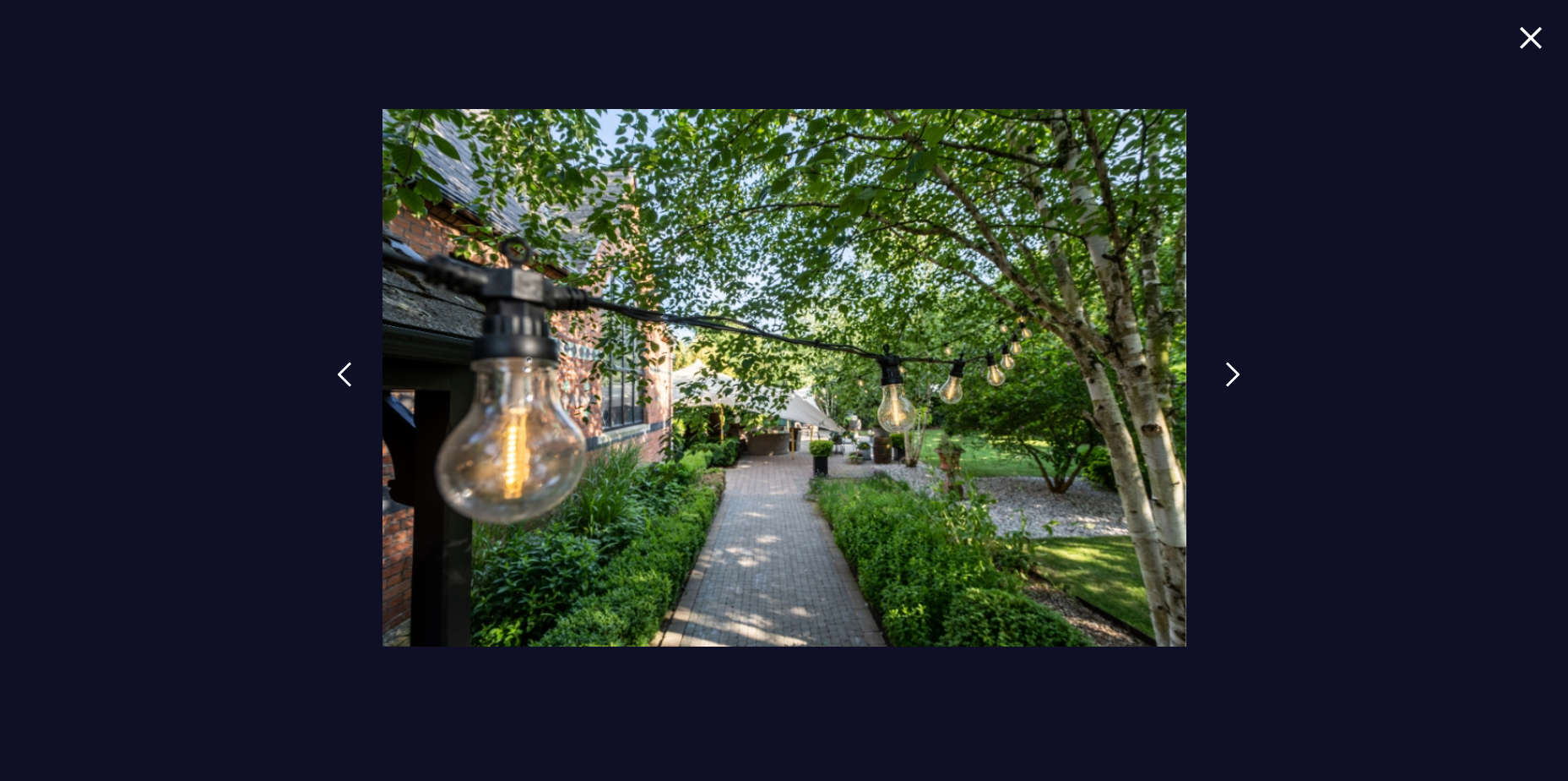
click at [1237, 373] on img at bounding box center [1233, 374] width 15 height 26
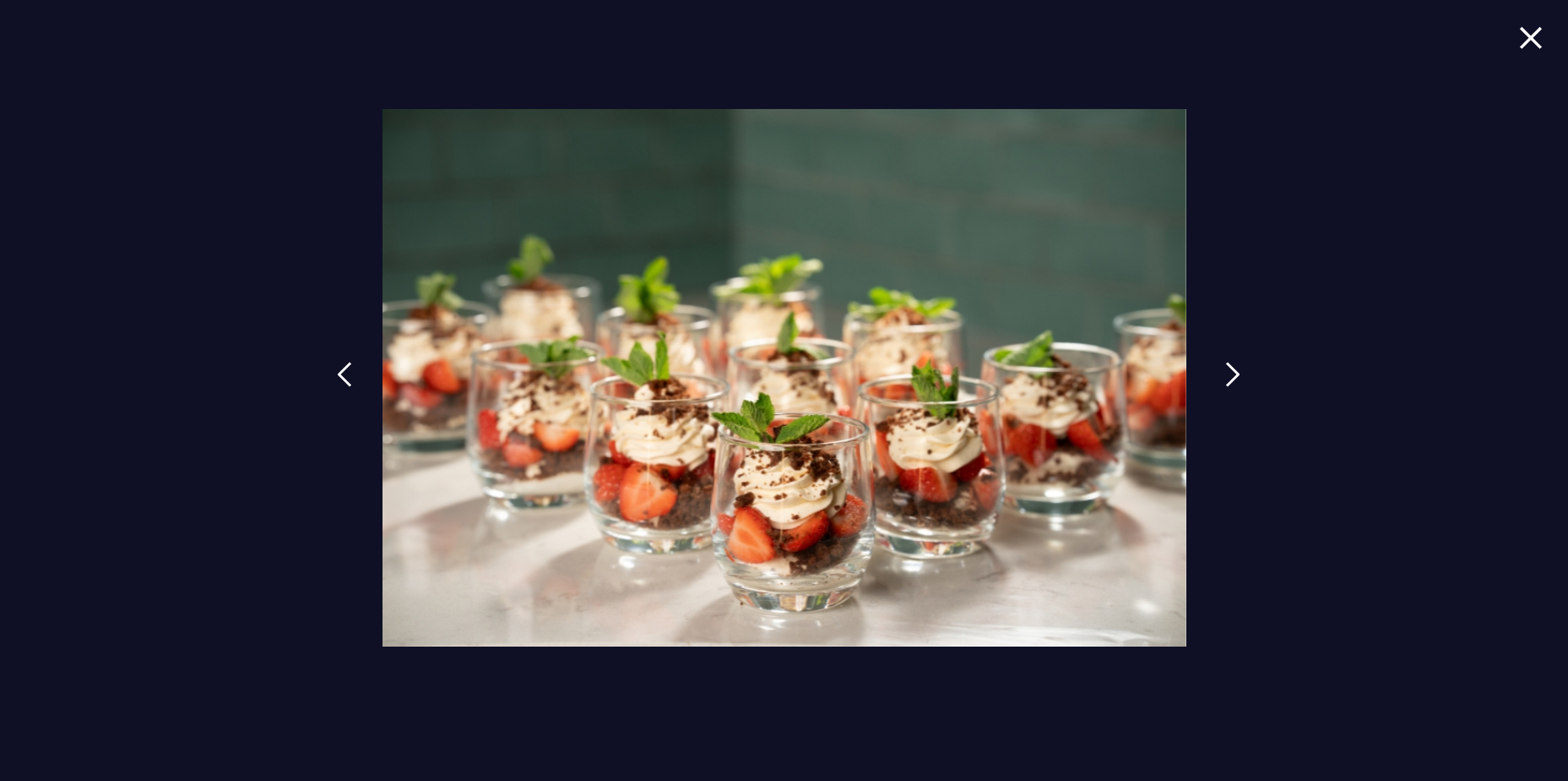
click at [1237, 373] on img at bounding box center [1233, 374] width 15 height 26
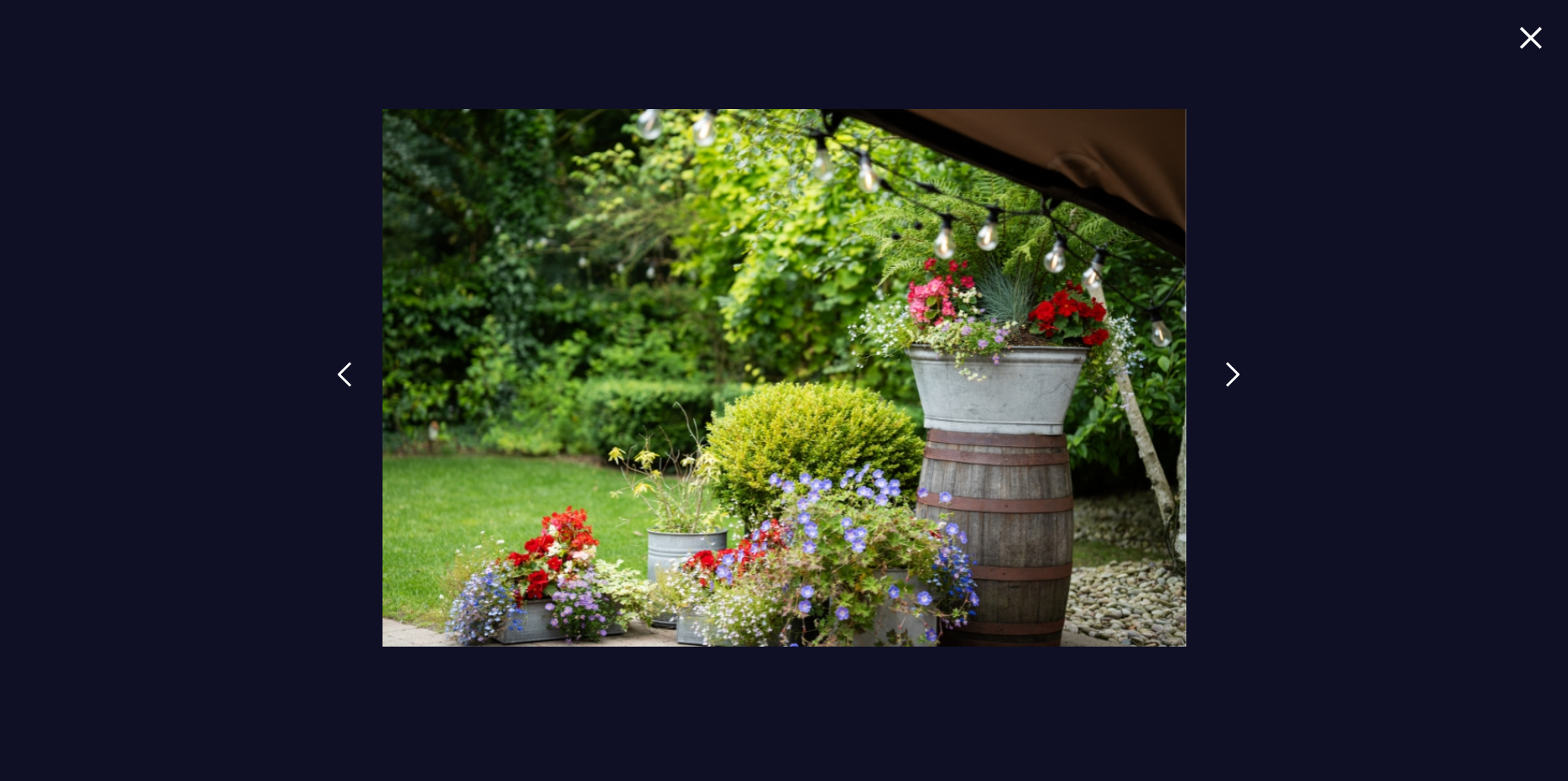
click at [1237, 373] on img at bounding box center [1233, 374] width 15 height 26
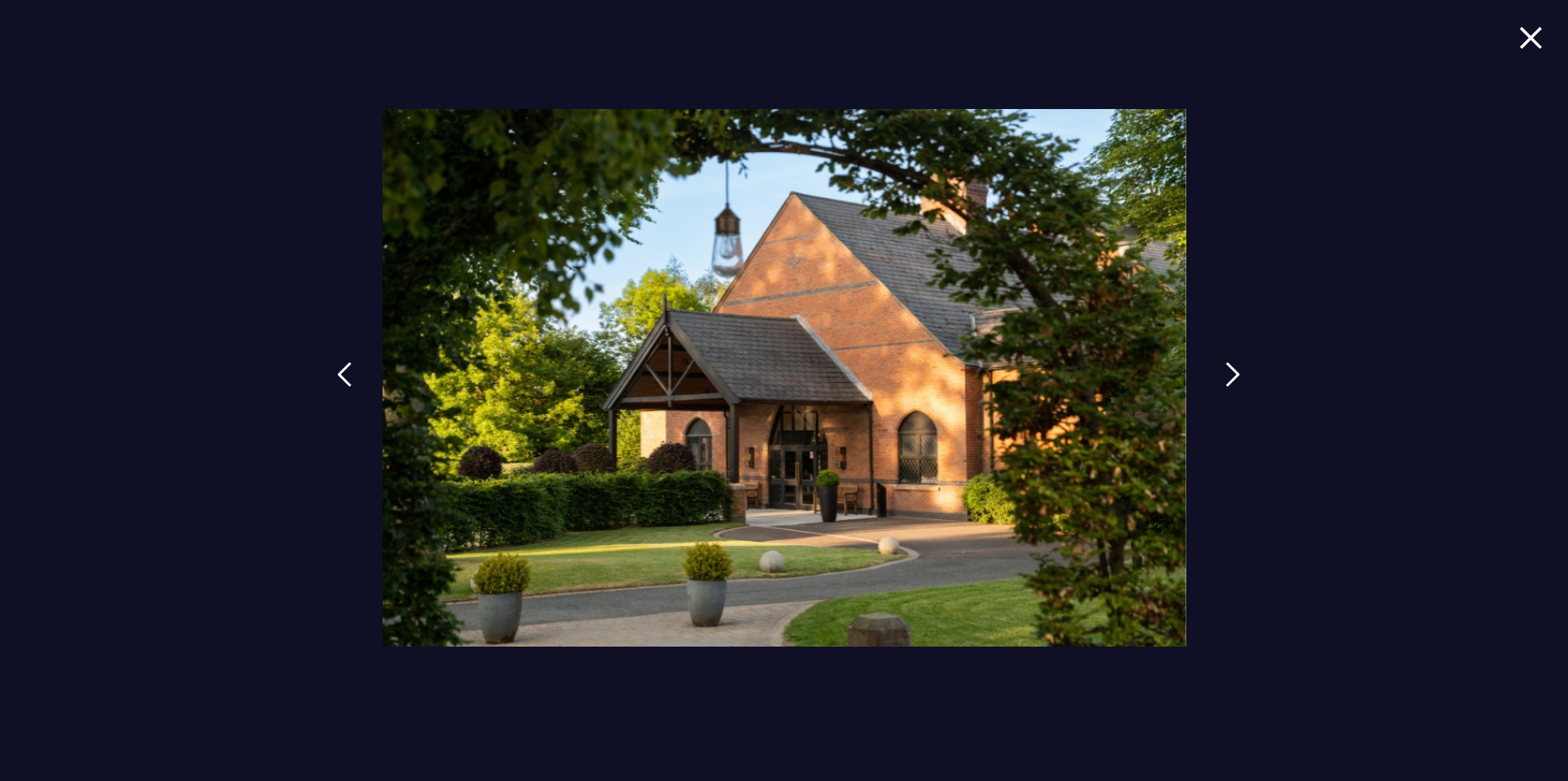
click at [1237, 373] on img at bounding box center [1233, 374] width 15 height 26
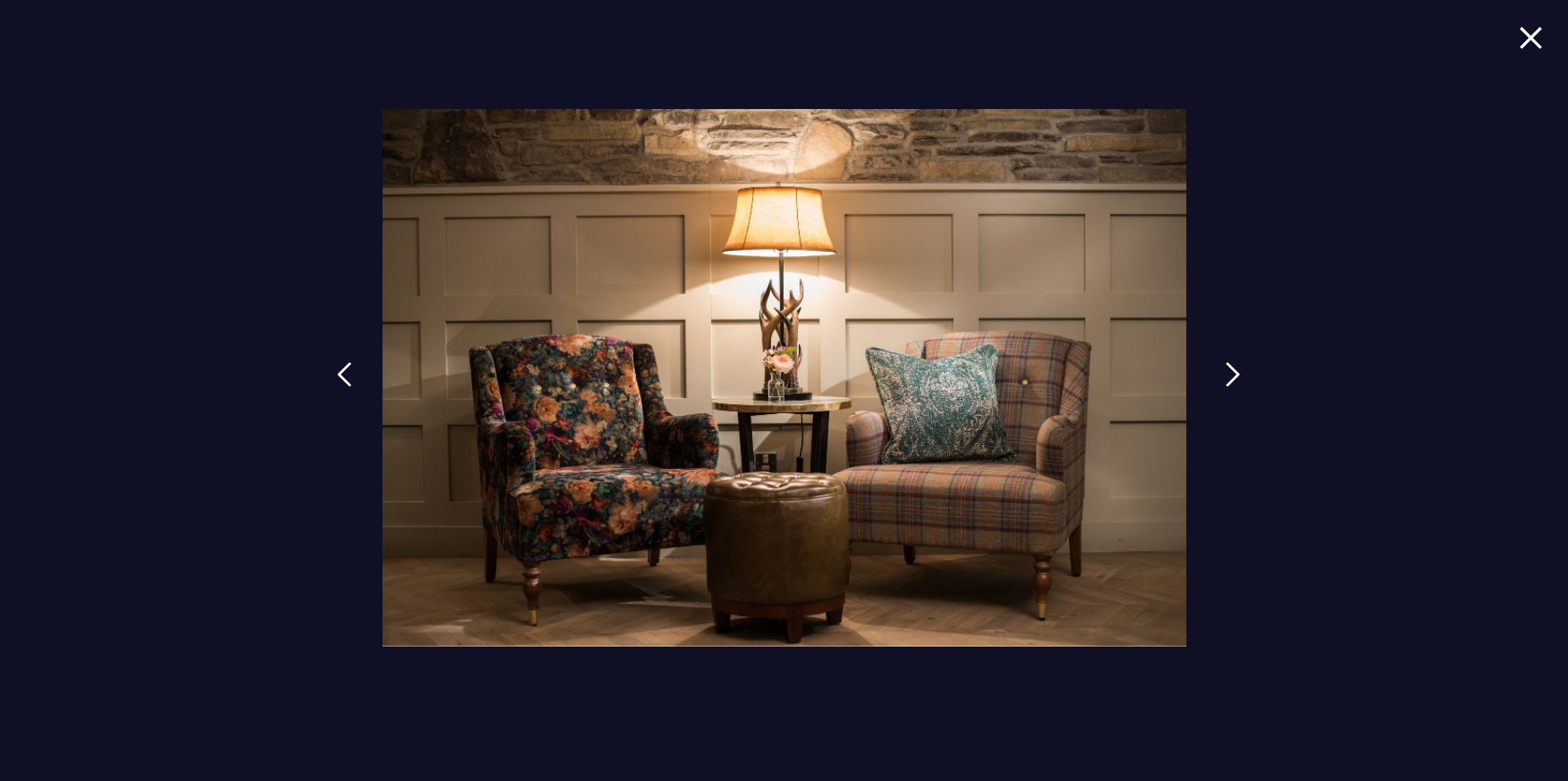
click at [1237, 373] on img at bounding box center [1233, 374] width 15 height 26
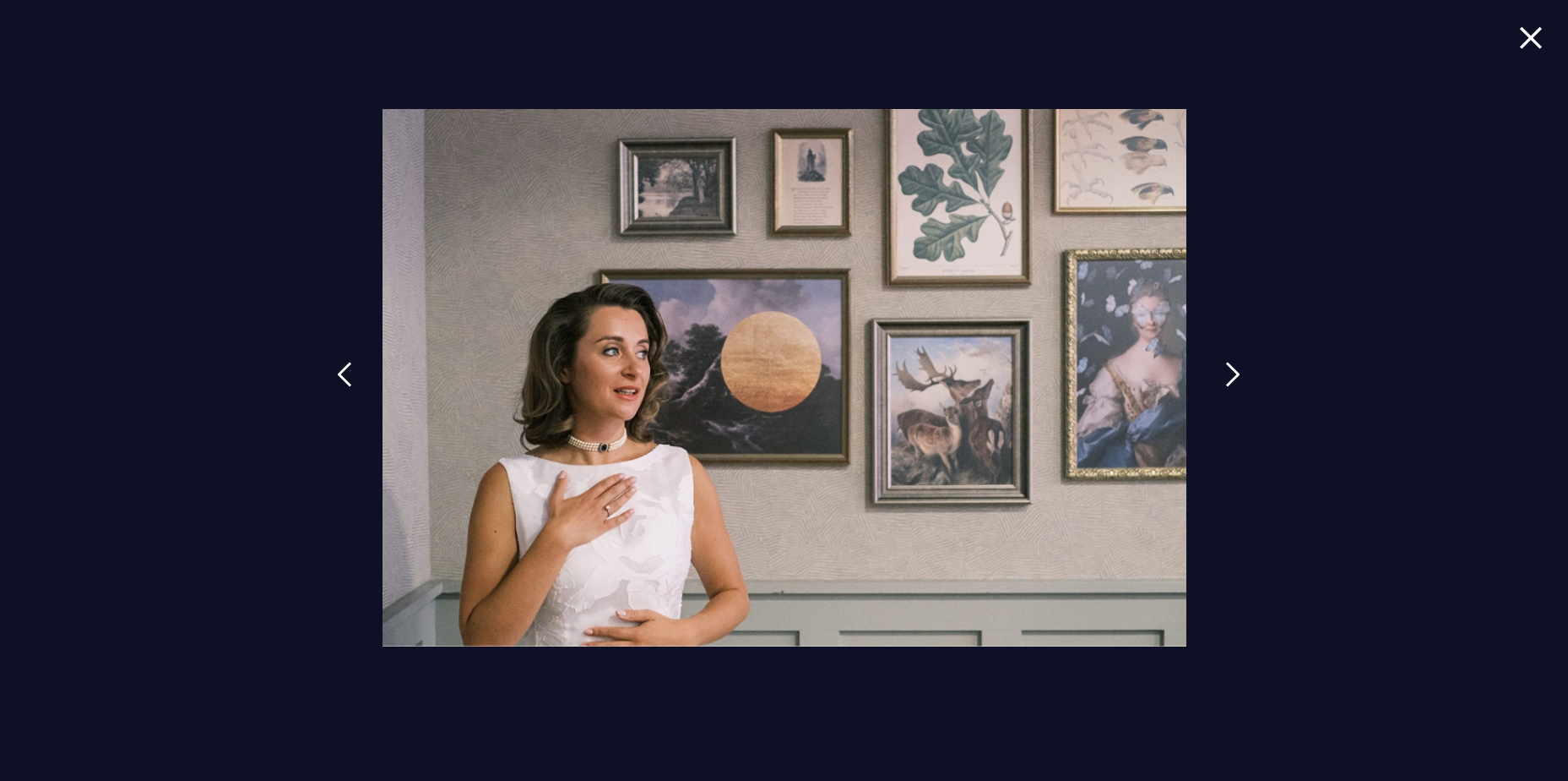
click at [1237, 373] on img at bounding box center [1233, 374] width 15 height 26
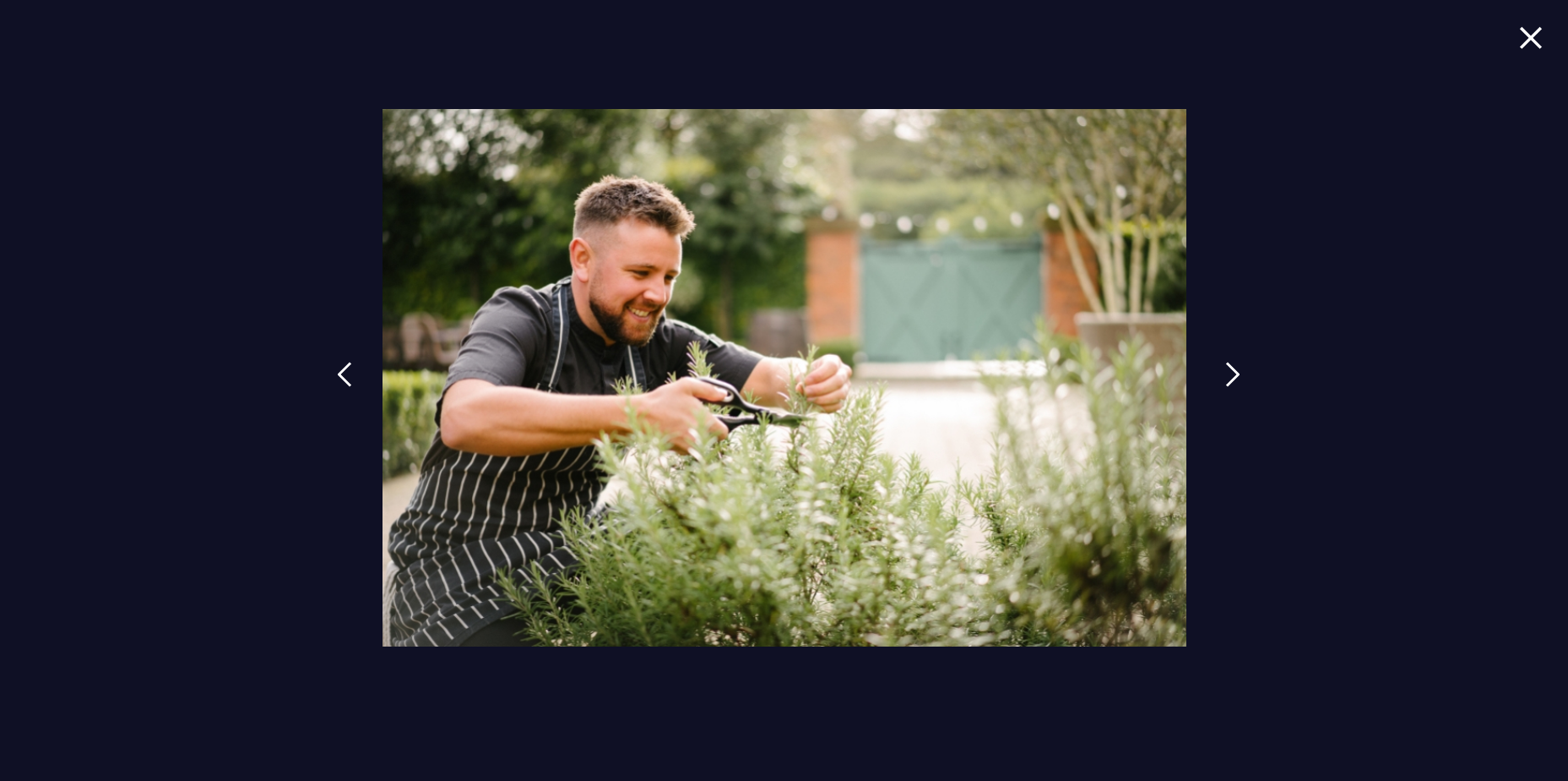
click at [1237, 373] on img at bounding box center [1233, 374] width 15 height 26
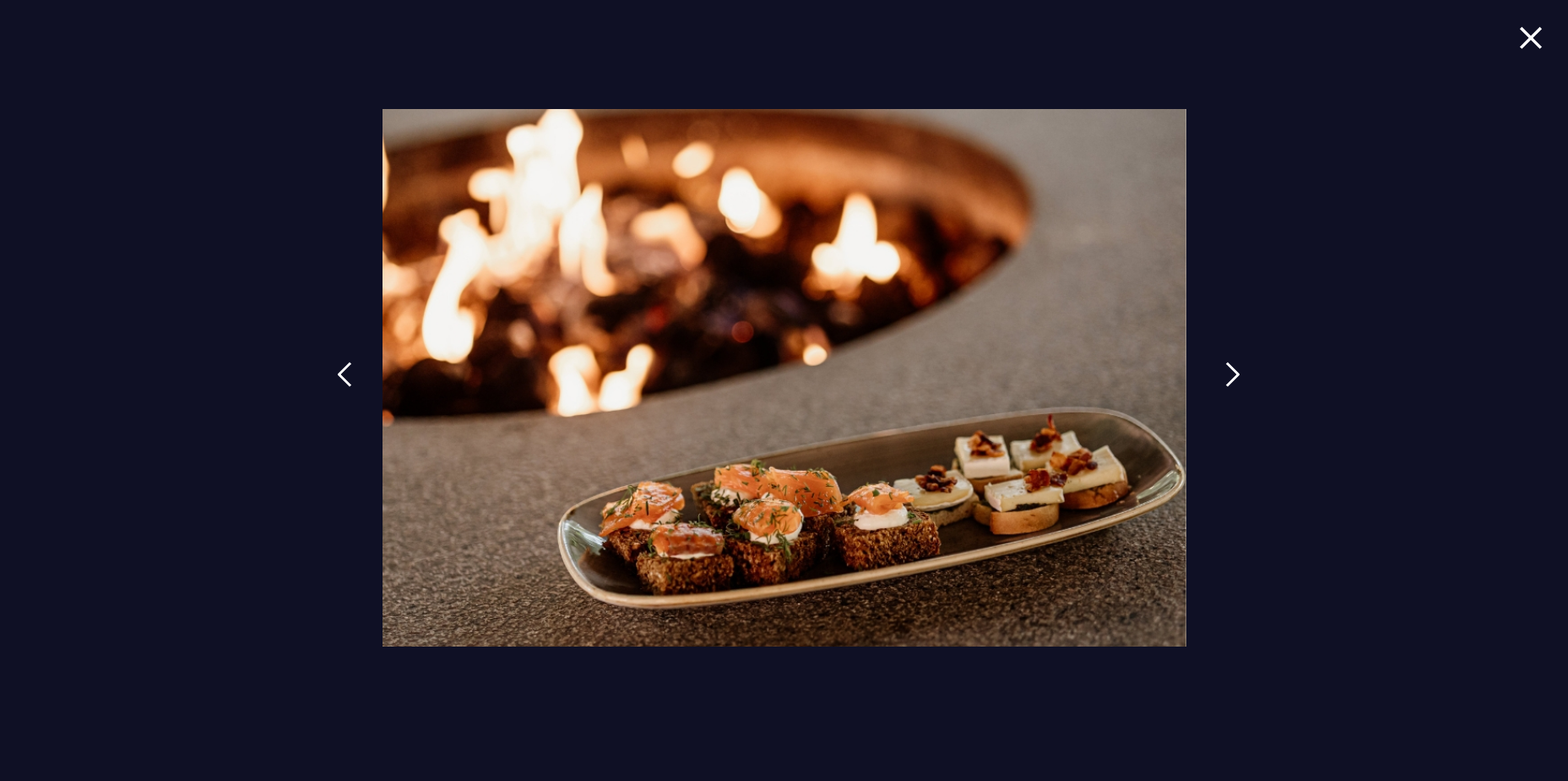
click at [1237, 373] on img at bounding box center [1233, 374] width 15 height 26
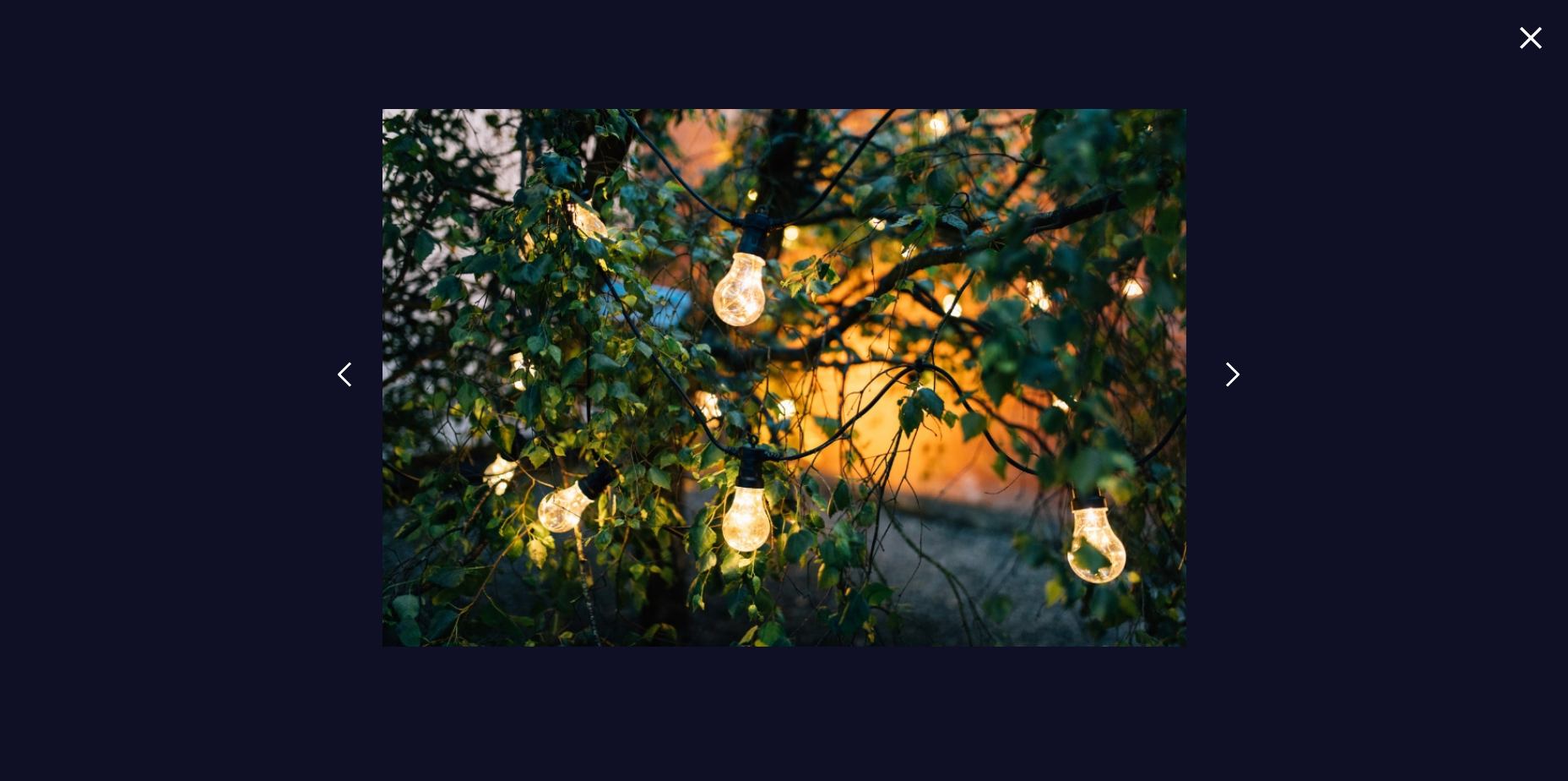
click at [1237, 373] on img at bounding box center [1233, 374] width 15 height 26
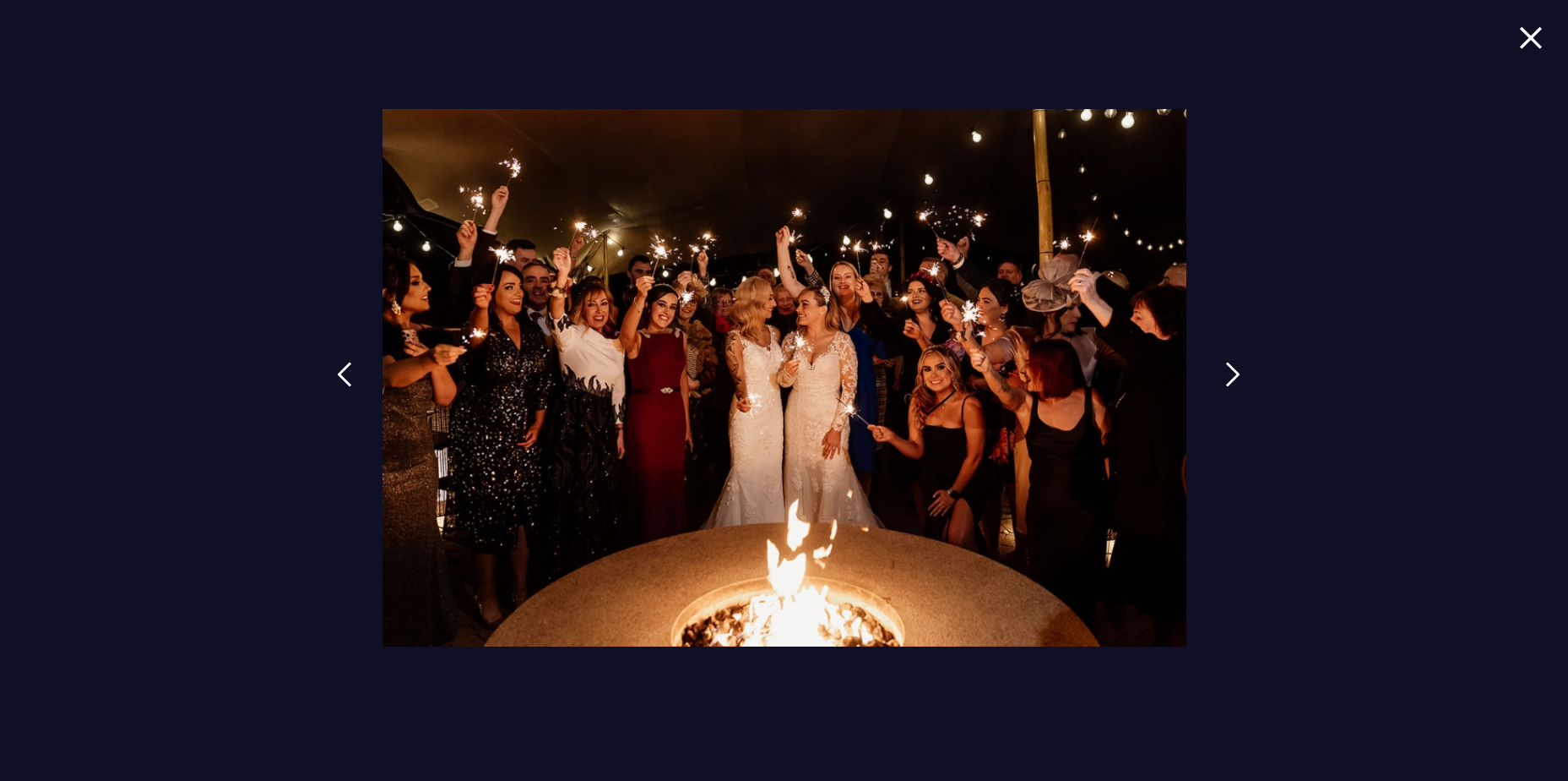
click at [1237, 373] on img at bounding box center [1233, 374] width 15 height 26
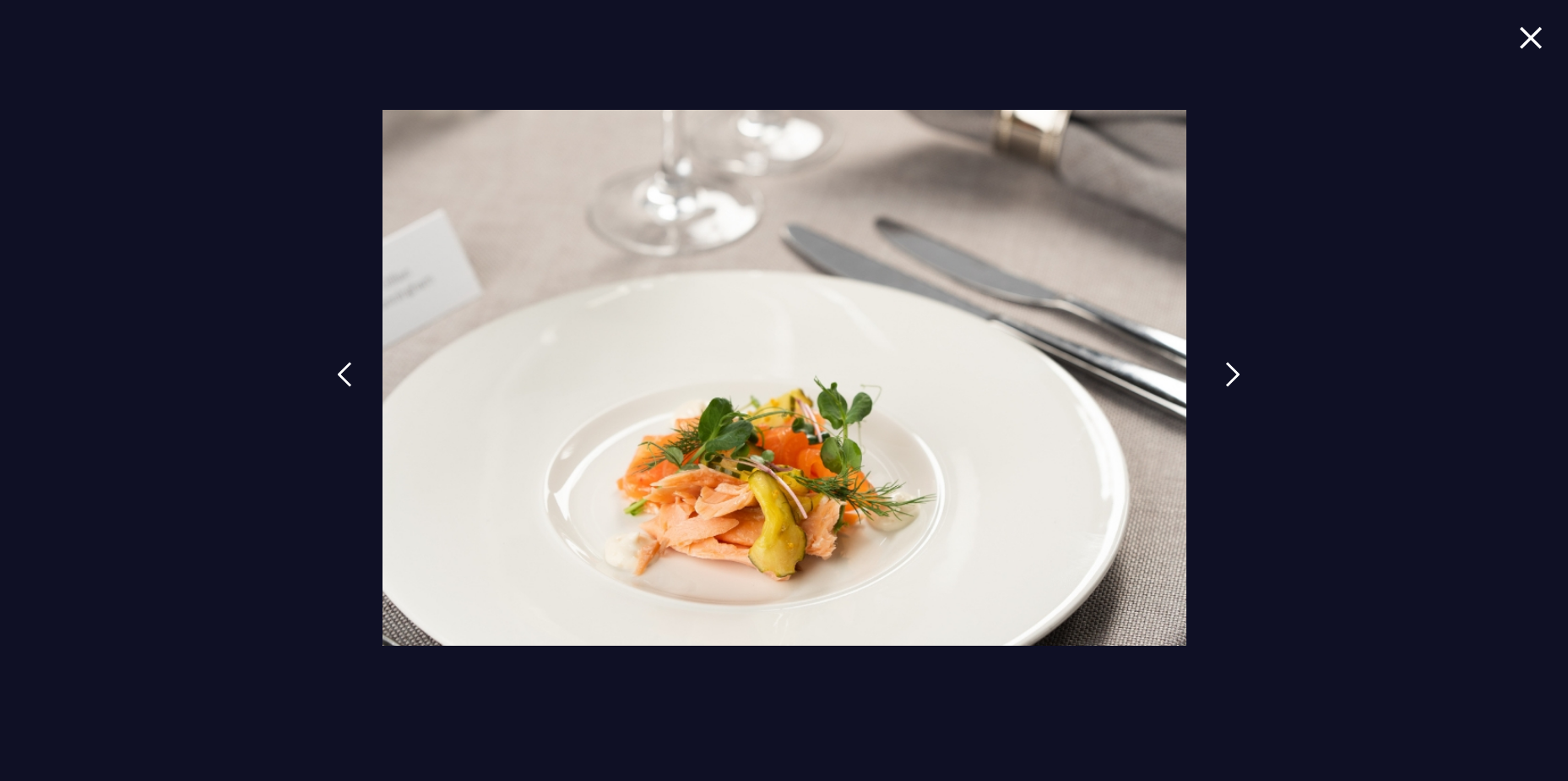
click at [1237, 373] on img at bounding box center [1233, 374] width 15 height 26
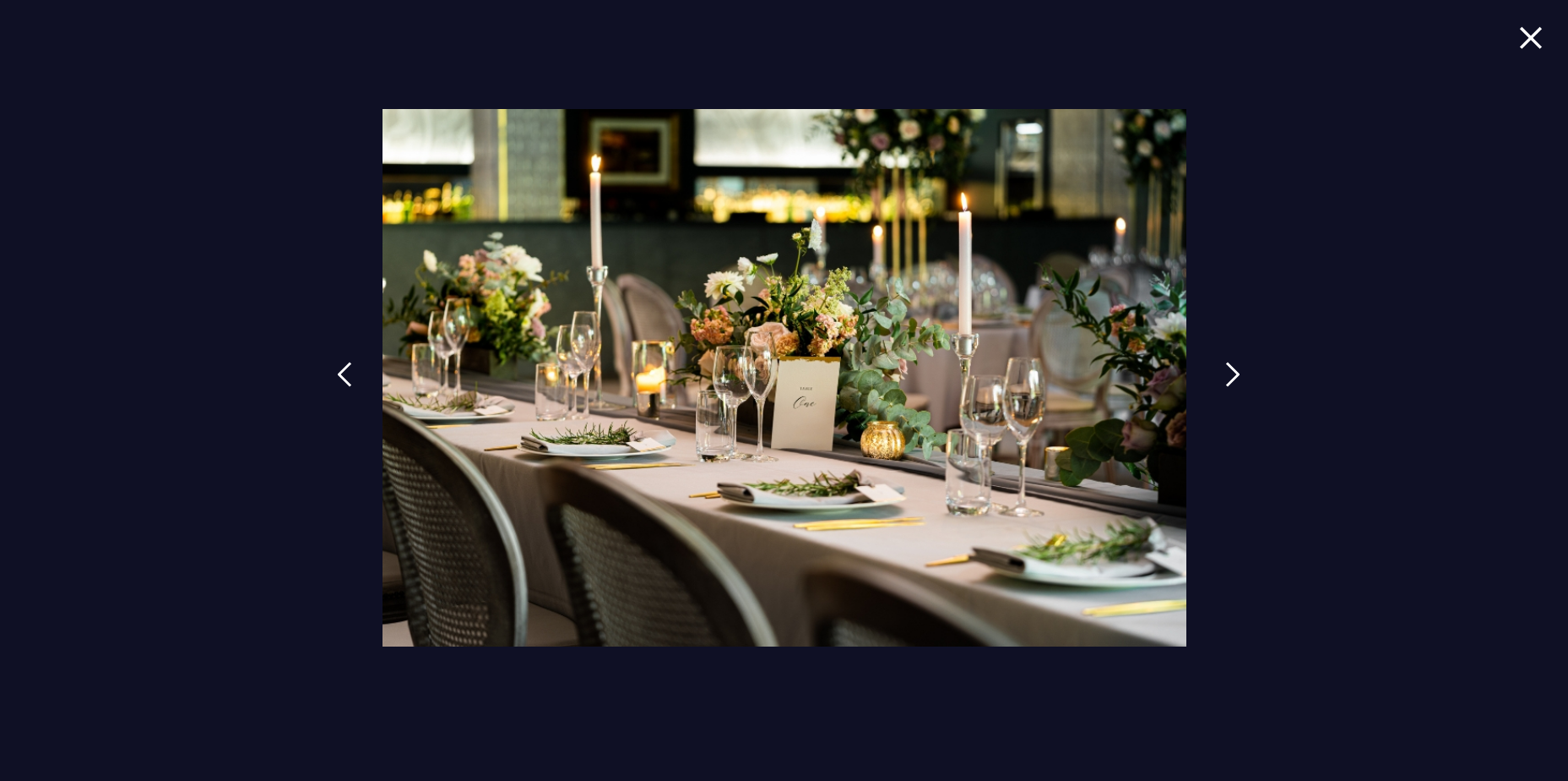
click at [1237, 373] on img at bounding box center [1233, 374] width 15 height 26
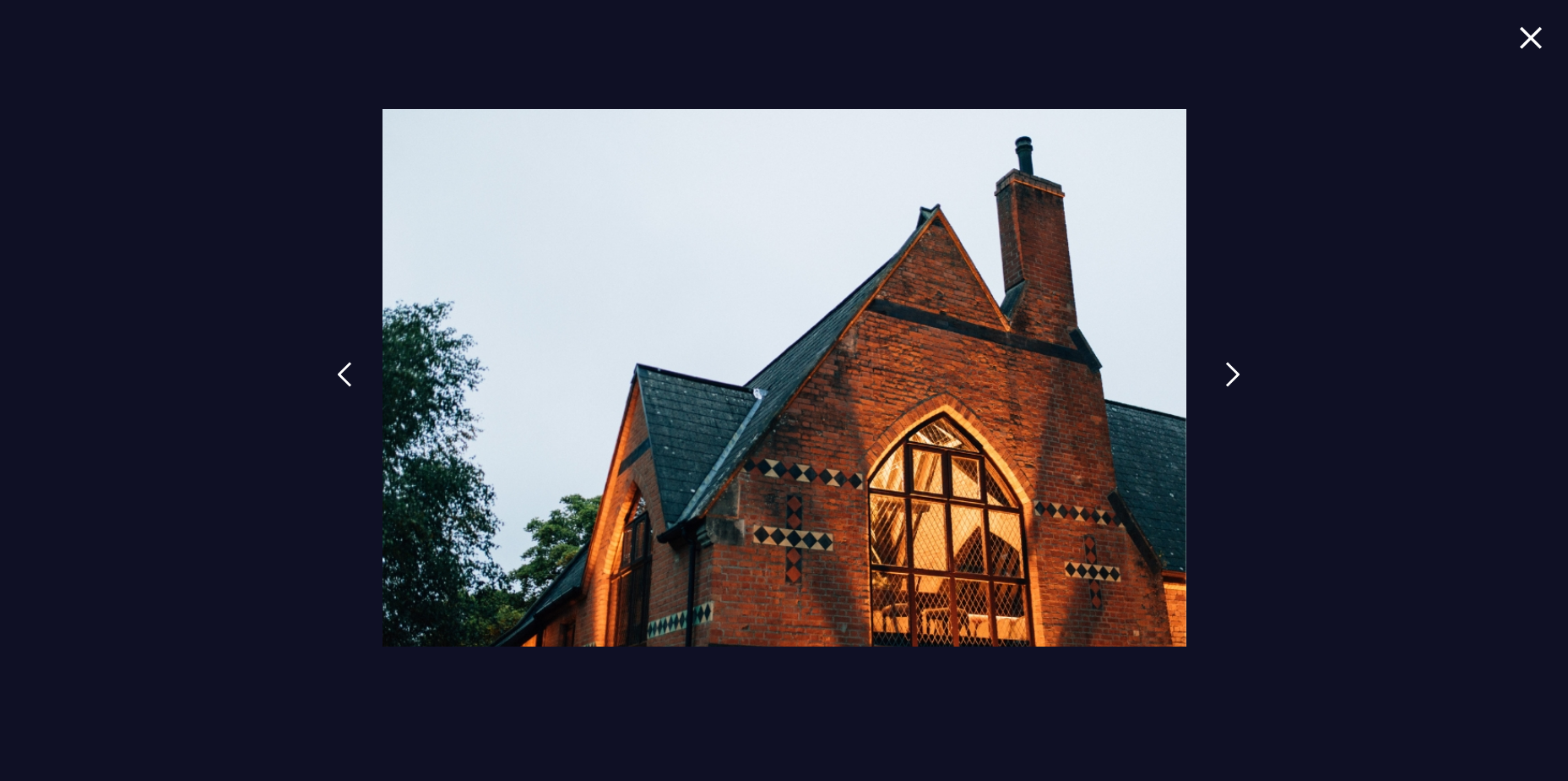
click at [1237, 373] on img at bounding box center [1233, 374] width 15 height 26
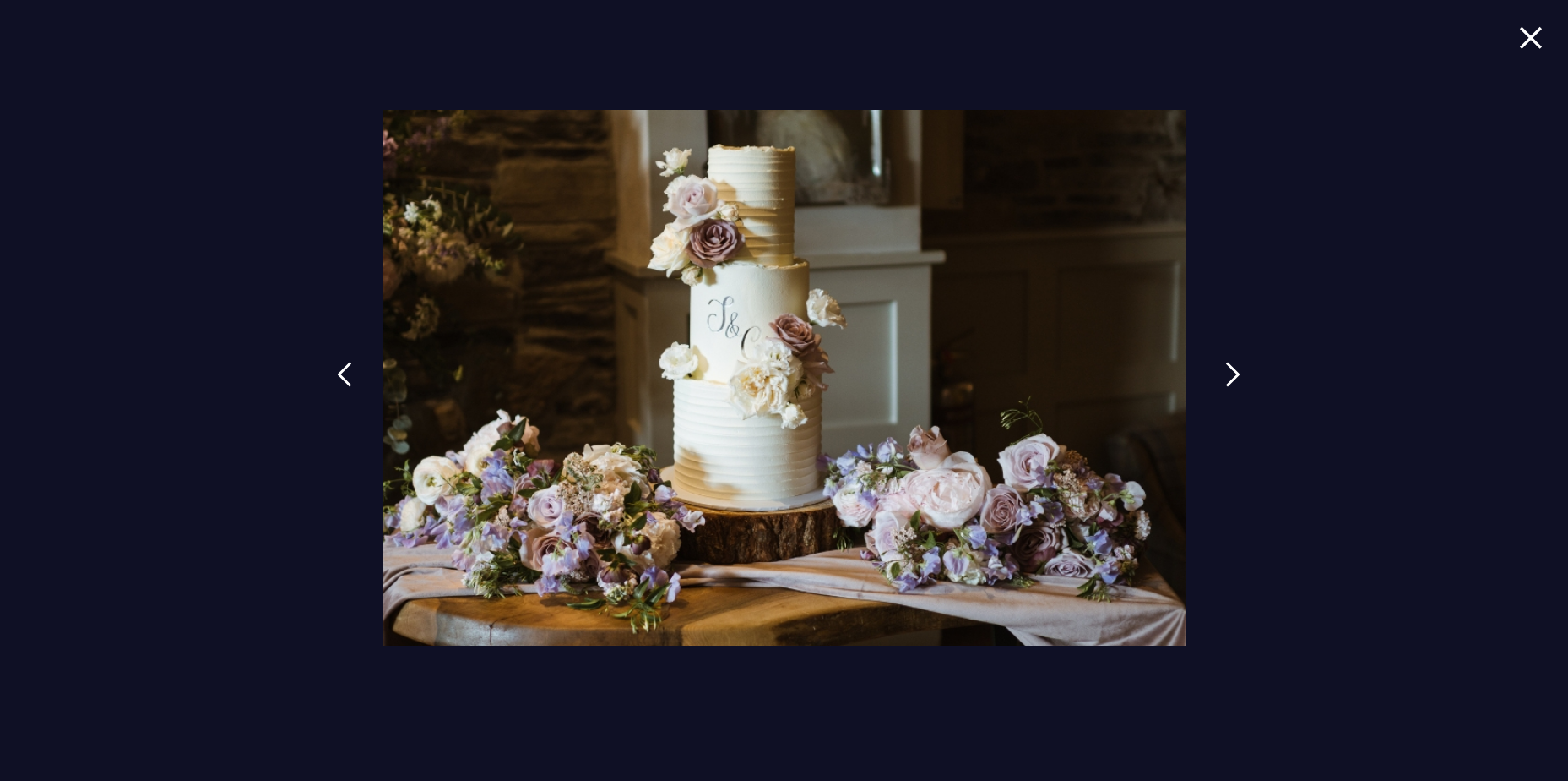
click at [1237, 373] on img at bounding box center [1233, 374] width 15 height 26
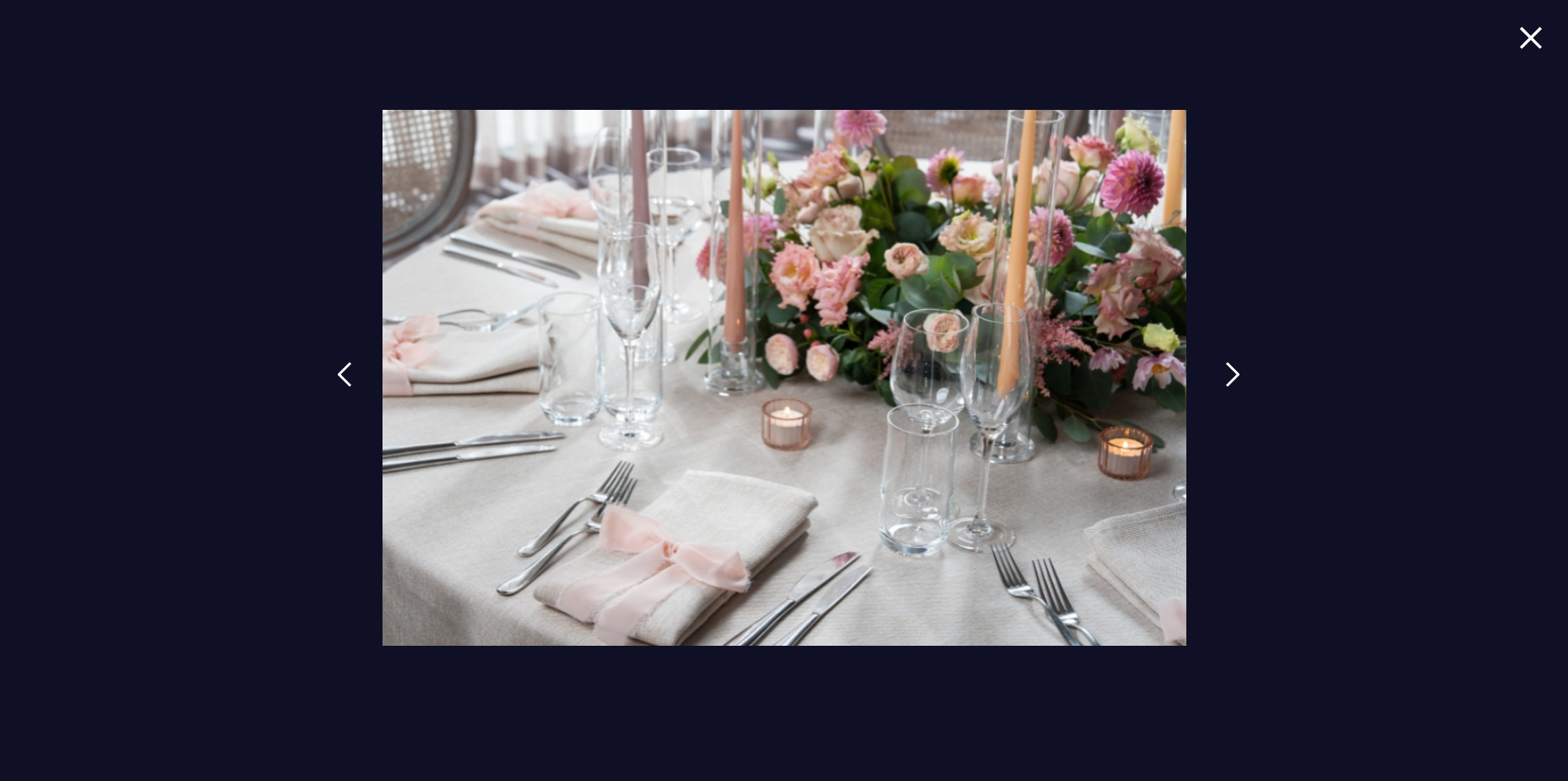
click at [1237, 373] on img at bounding box center [1233, 374] width 15 height 26
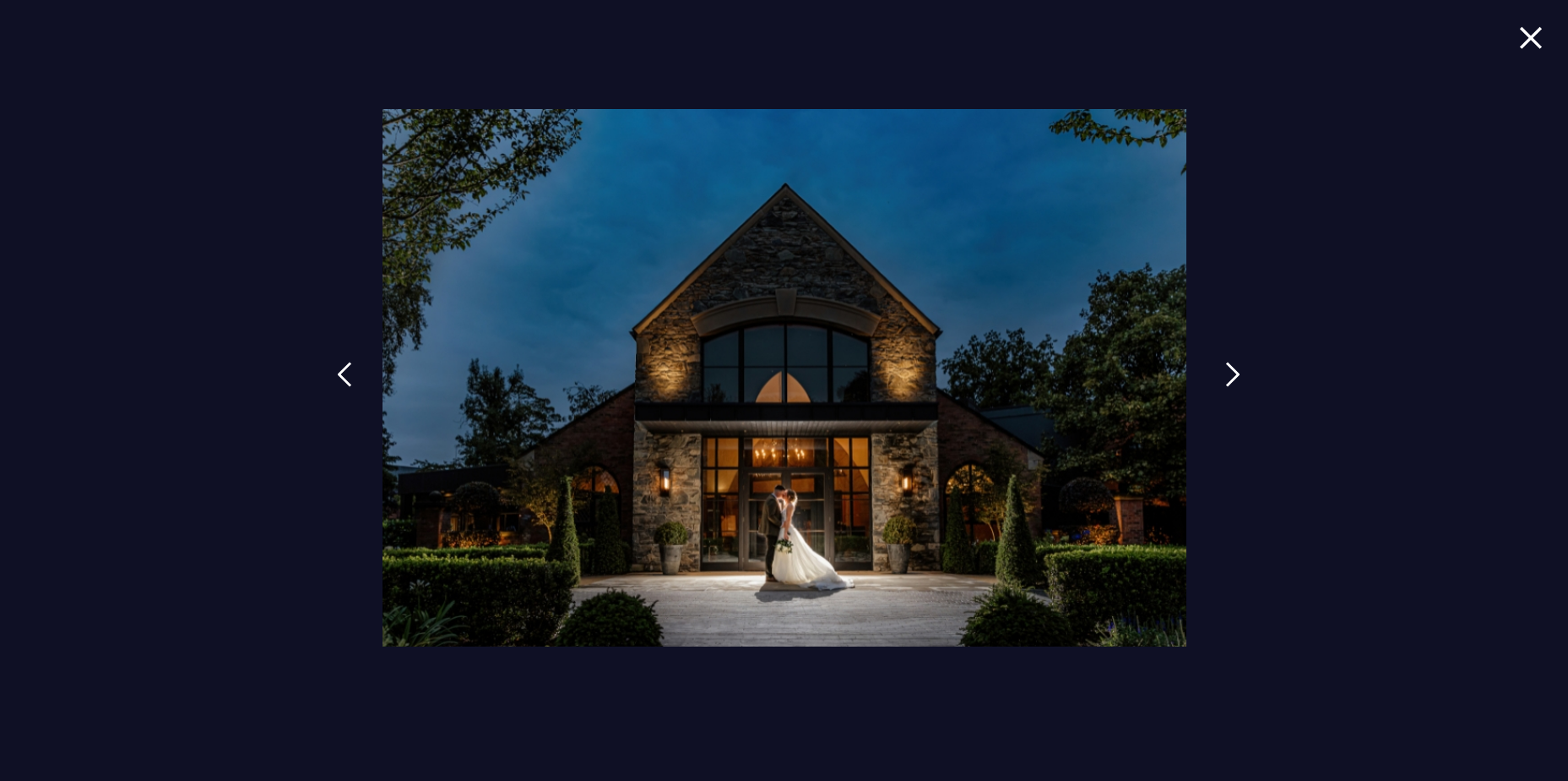
click at [1237, 373] on img at bounding box center [1233, 374] width 15 height 26
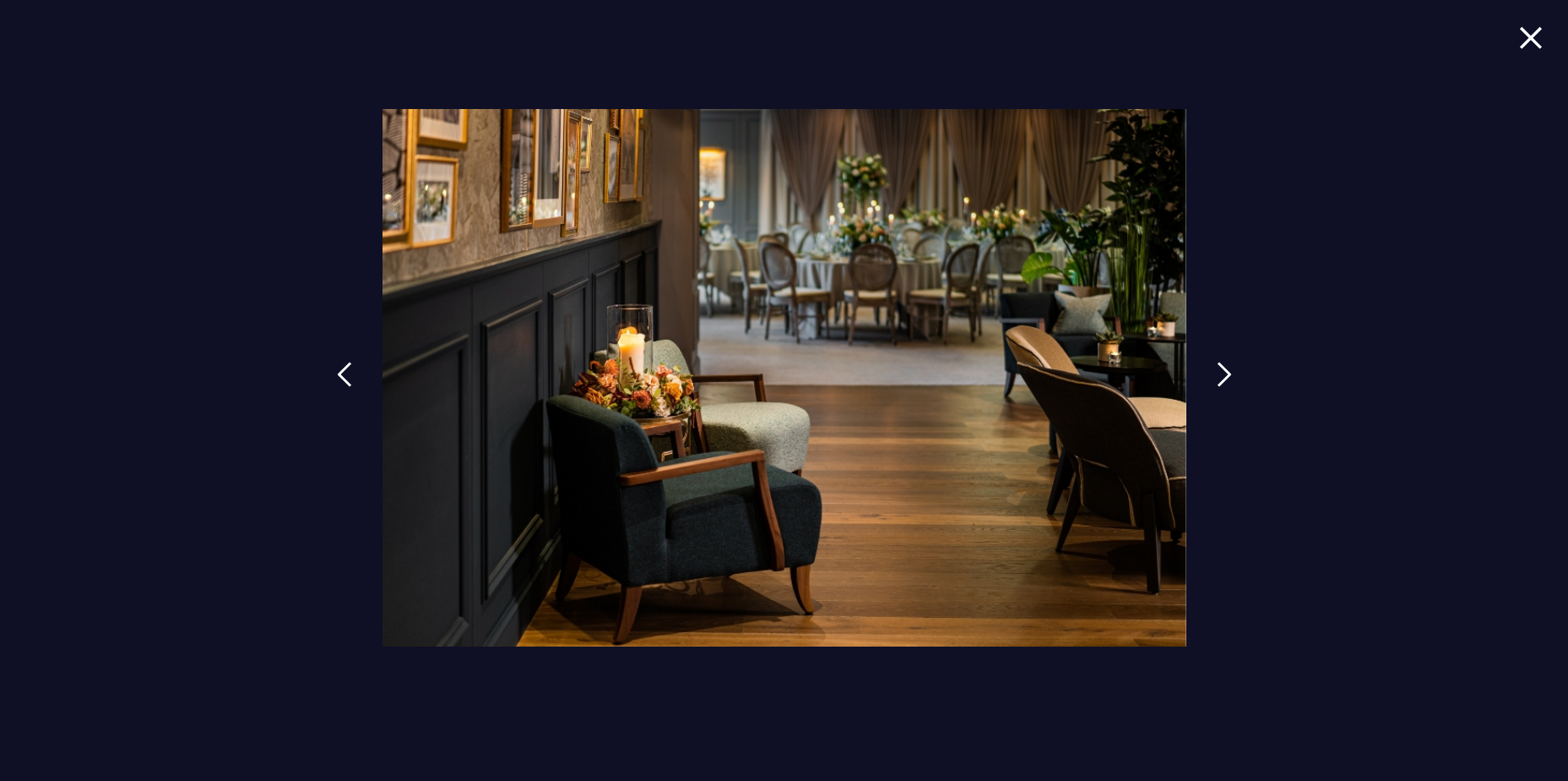
click at [1538, 34] on img at bounding box center [1531, 37] width 24 height 23
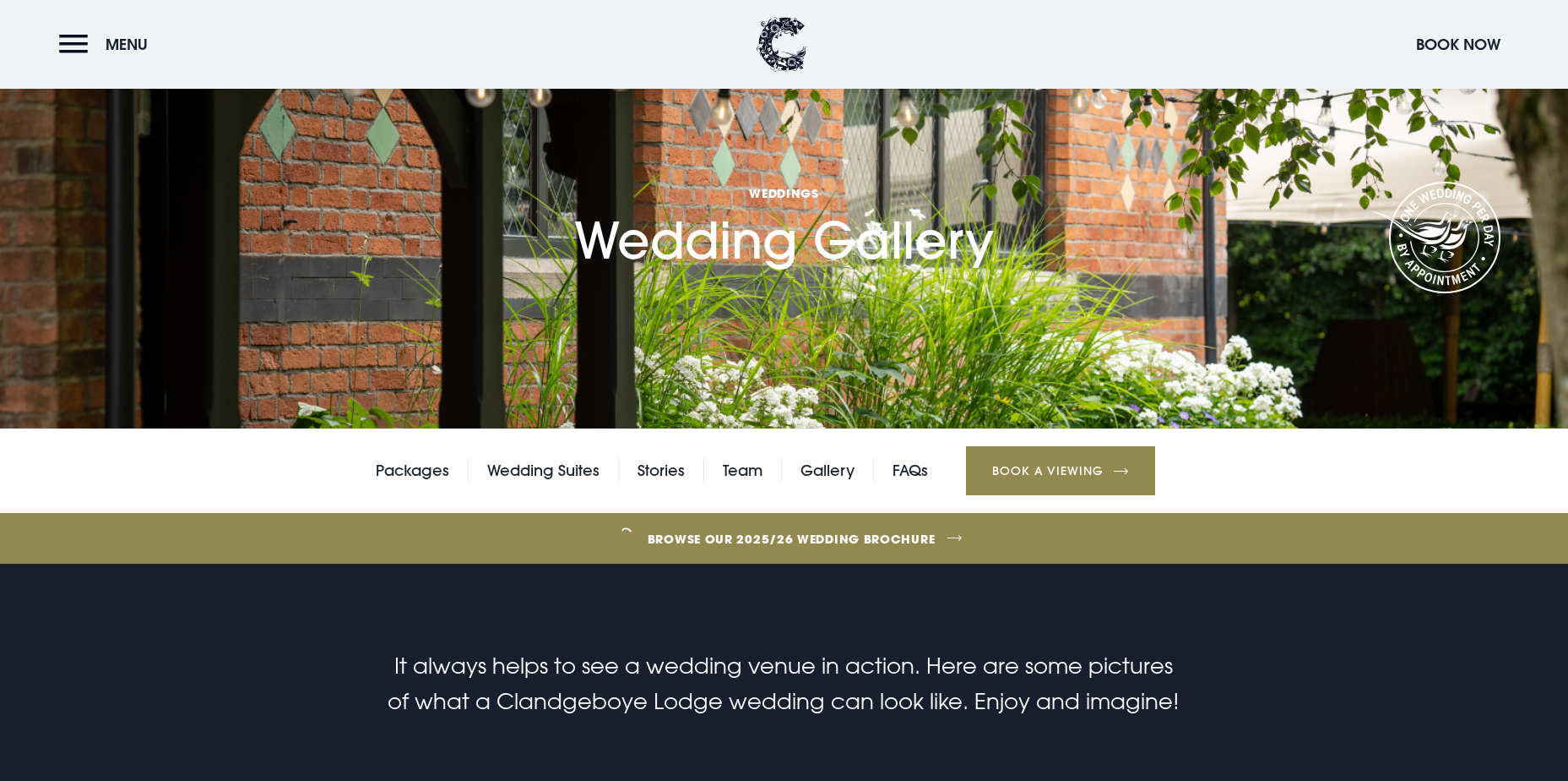
scroll to position [0, 0]
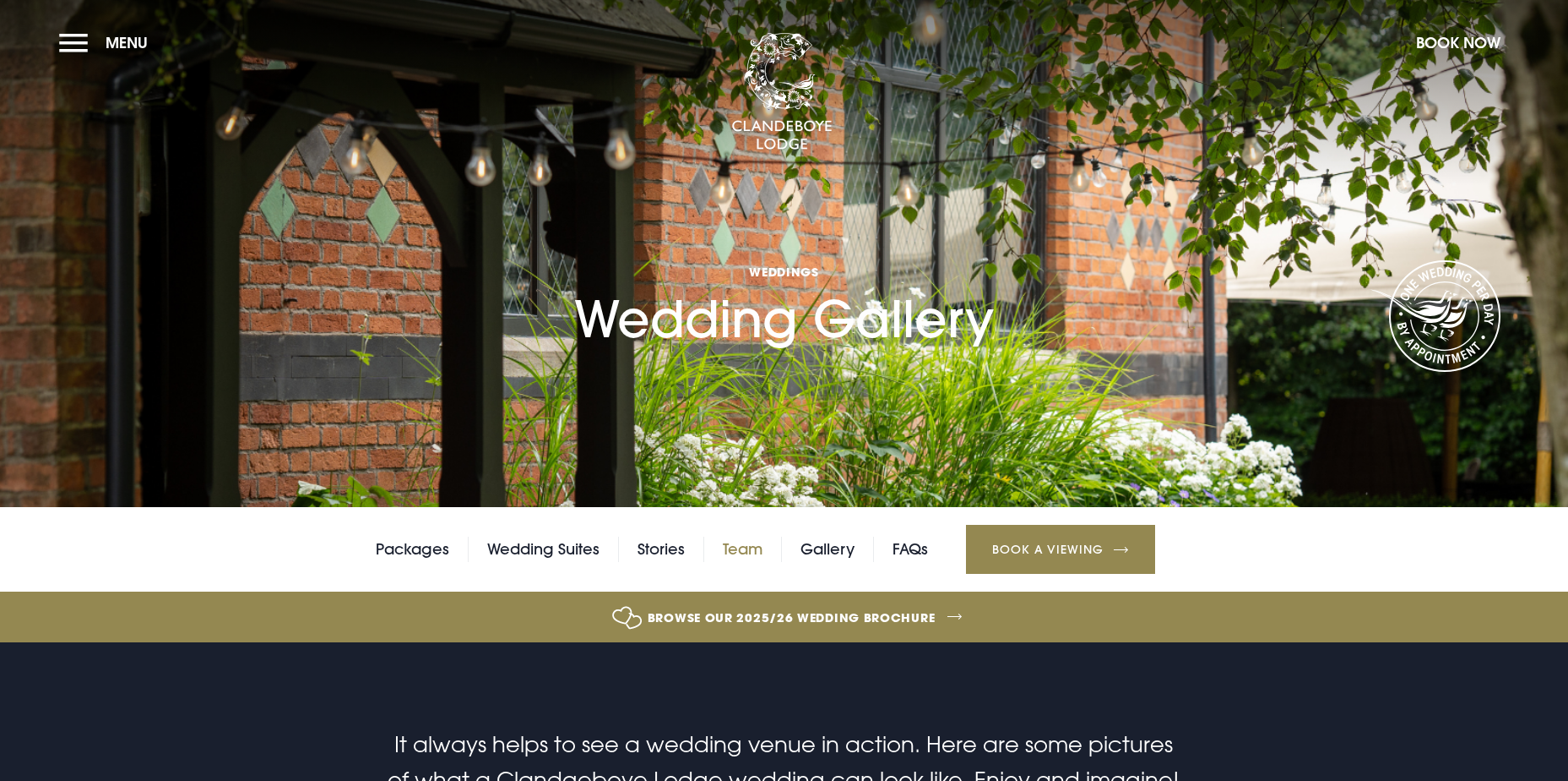
click at [745, 555] on link "Team" at bounding box center [743, 549] width 40 height 26
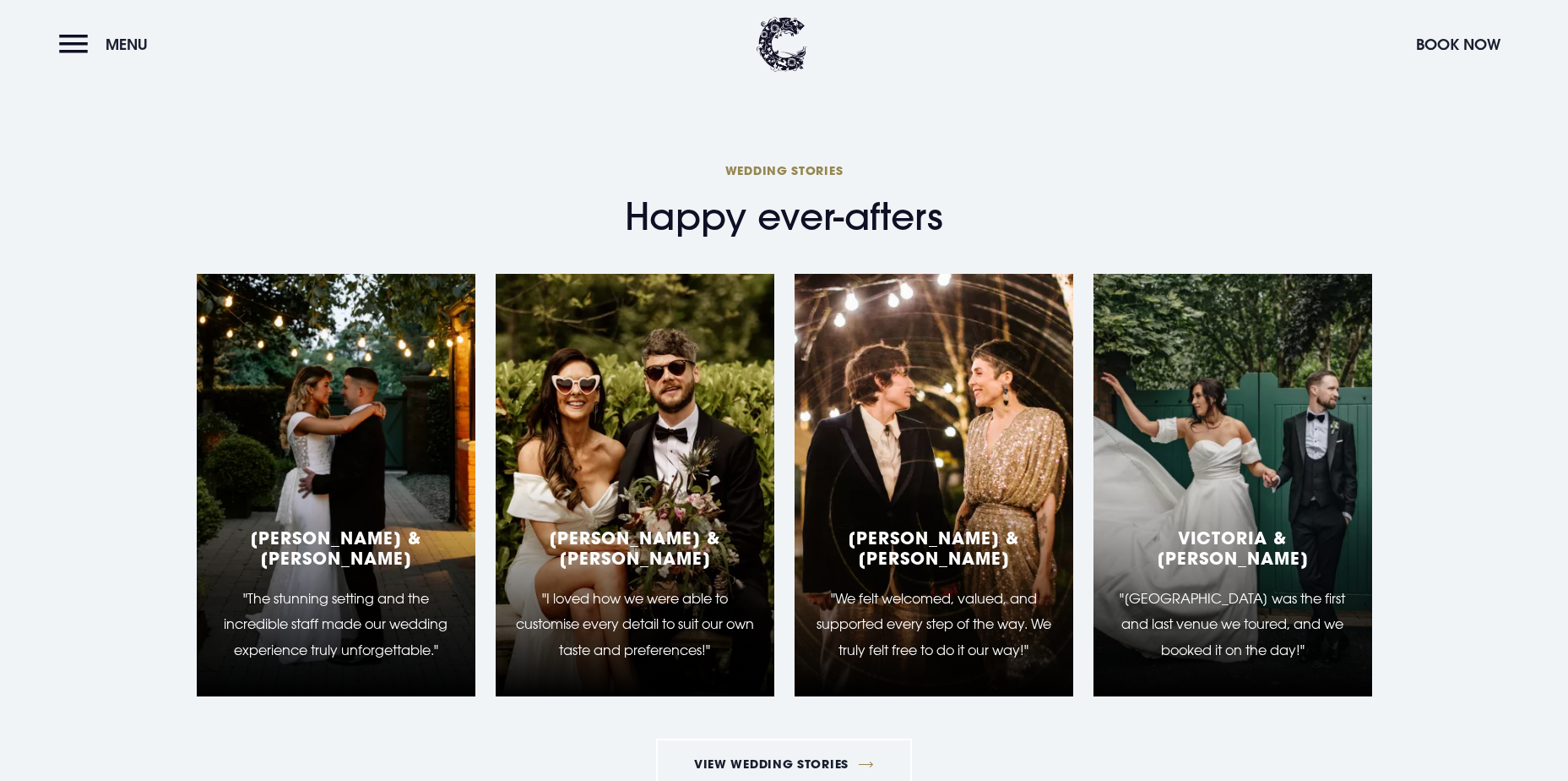
scroll to position [2281, 0]
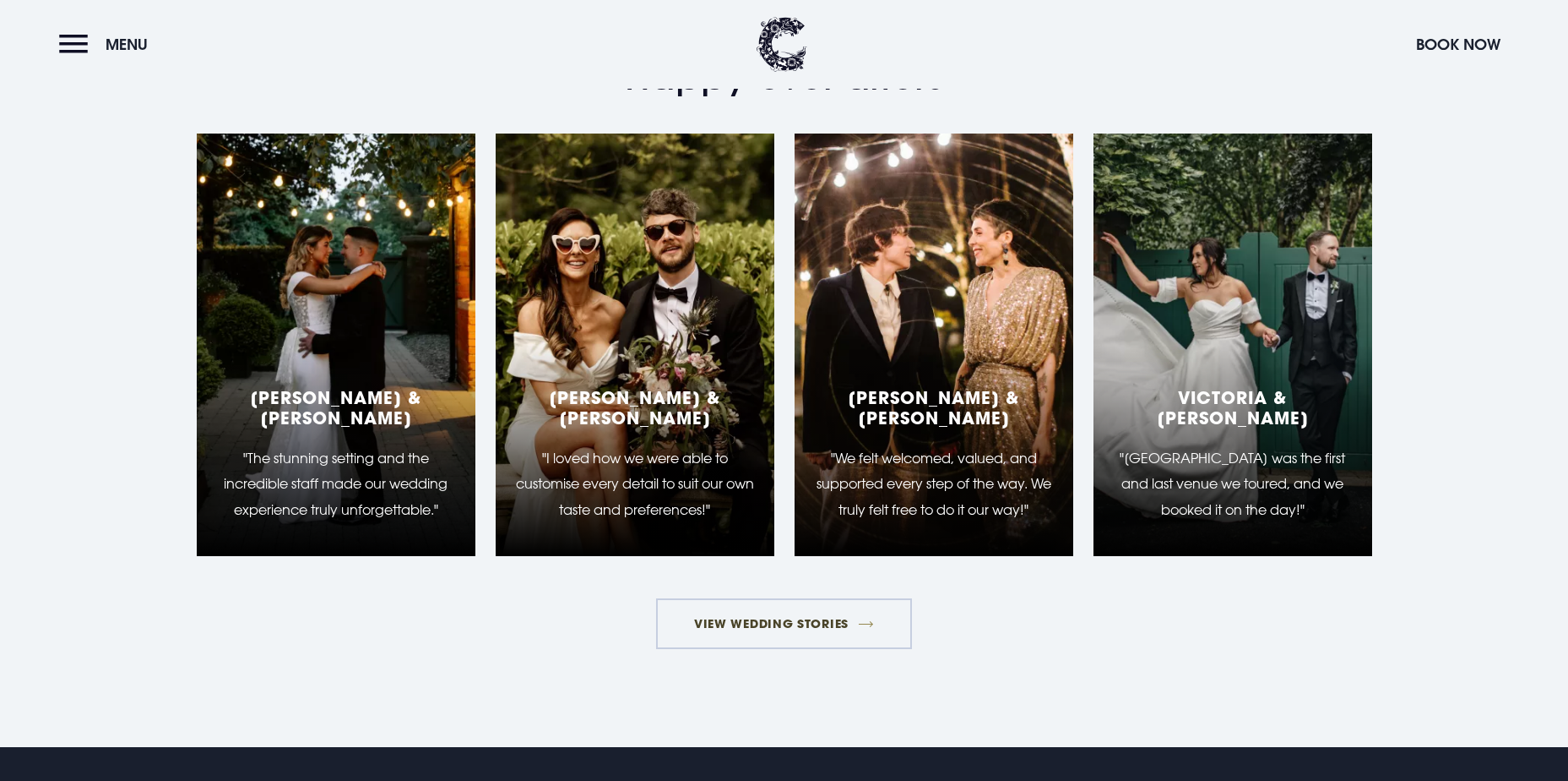
click at [778, 620] on link "View Wedding Stories" at bounding box center [784, 623] width 257 height 51
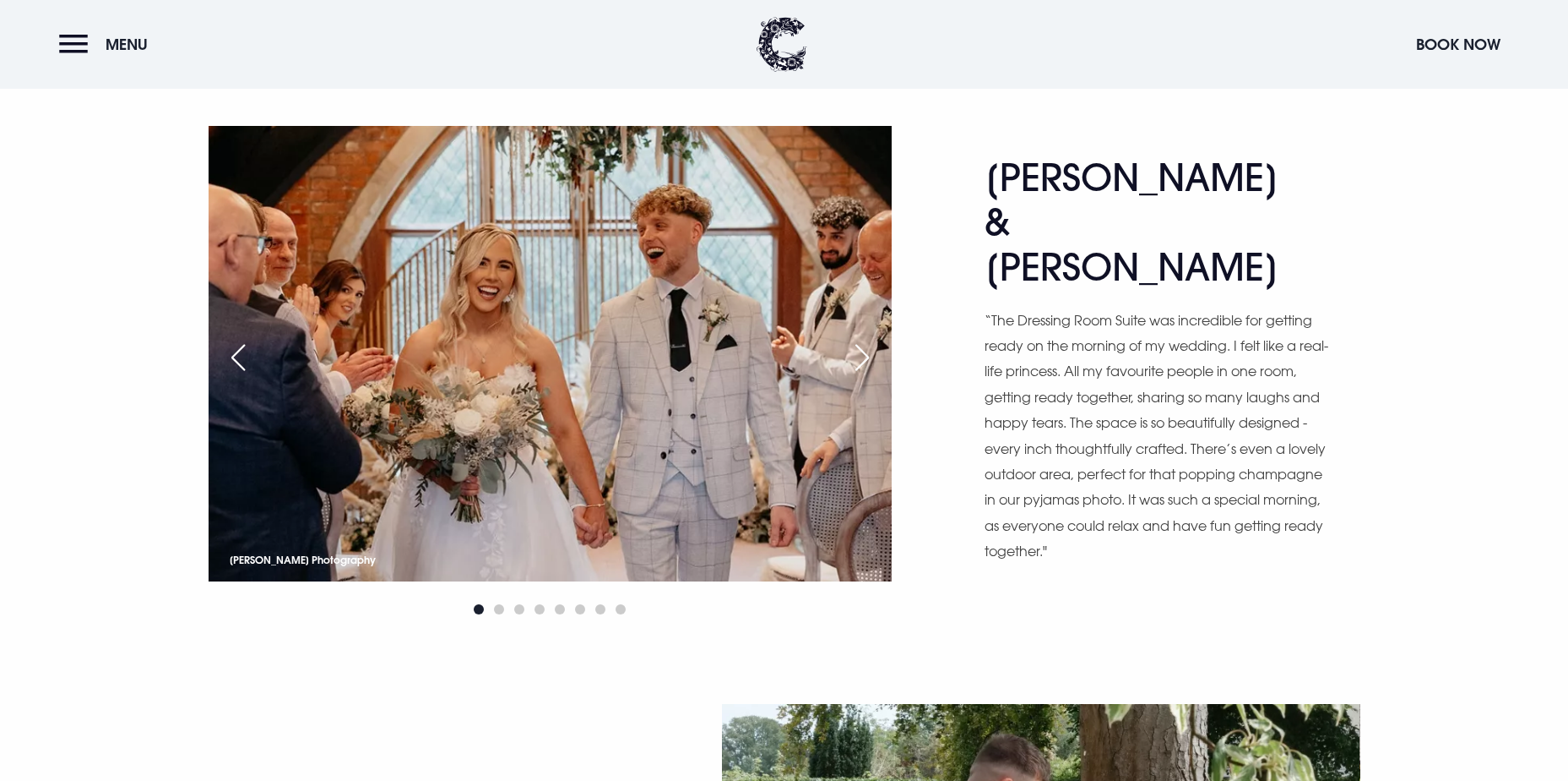
scroll to position [845, 0]
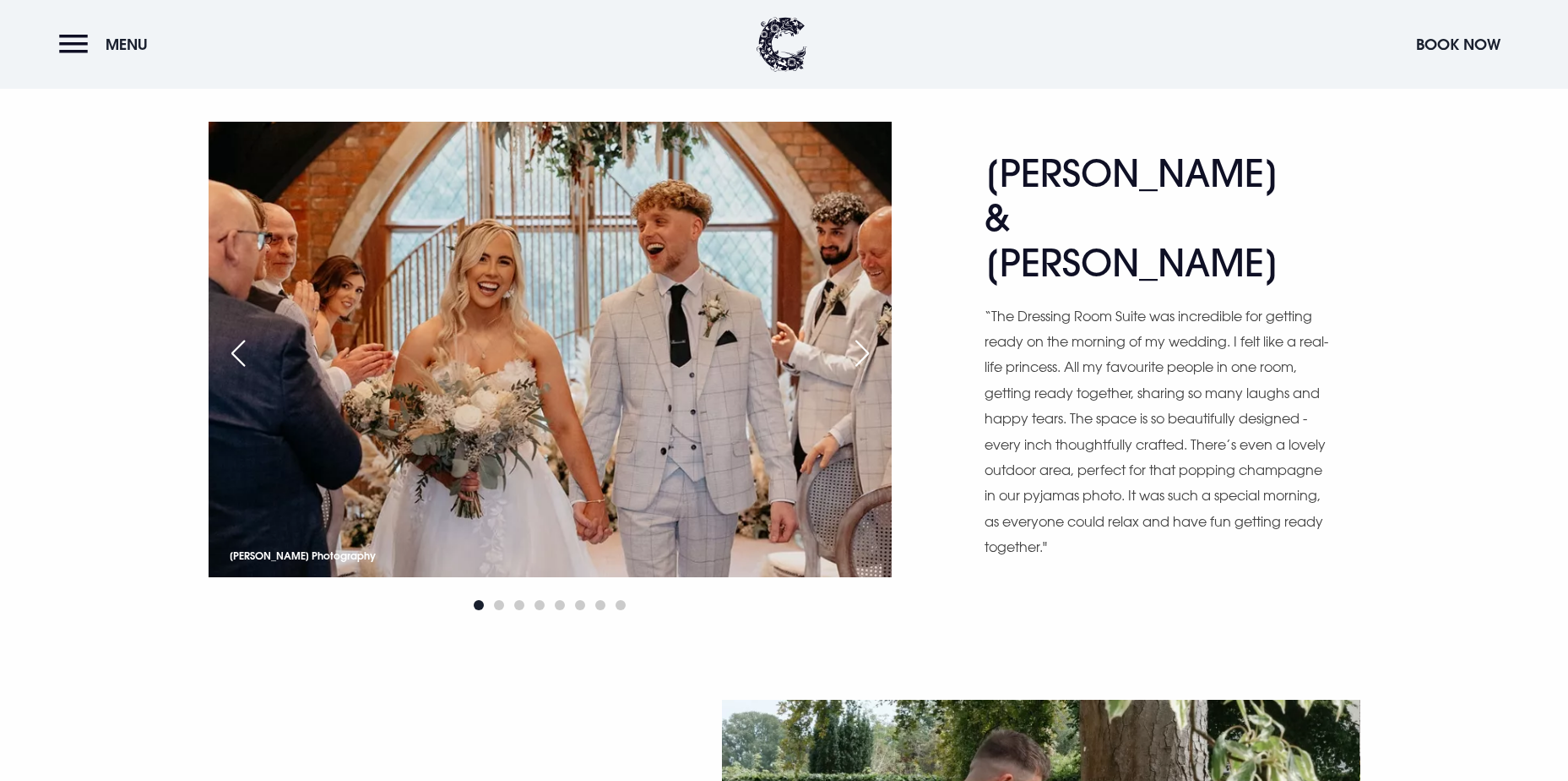
click at [855, 352] on div "Next slide" at bounding box center [862, 352] width 42 height 37
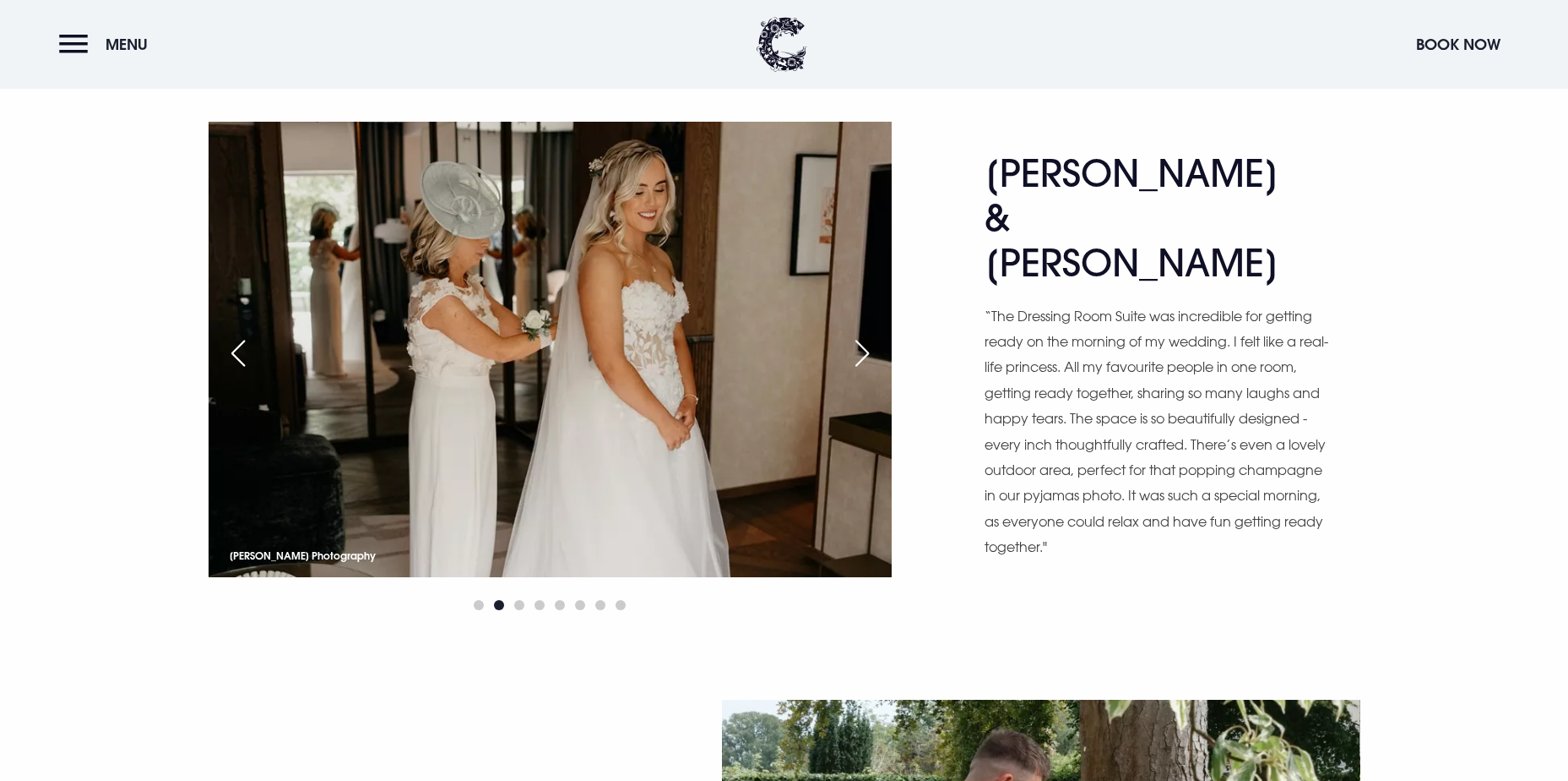
click at [855, 352] on div "Next slide" at bounding box center [862, 352] width 42 height 37
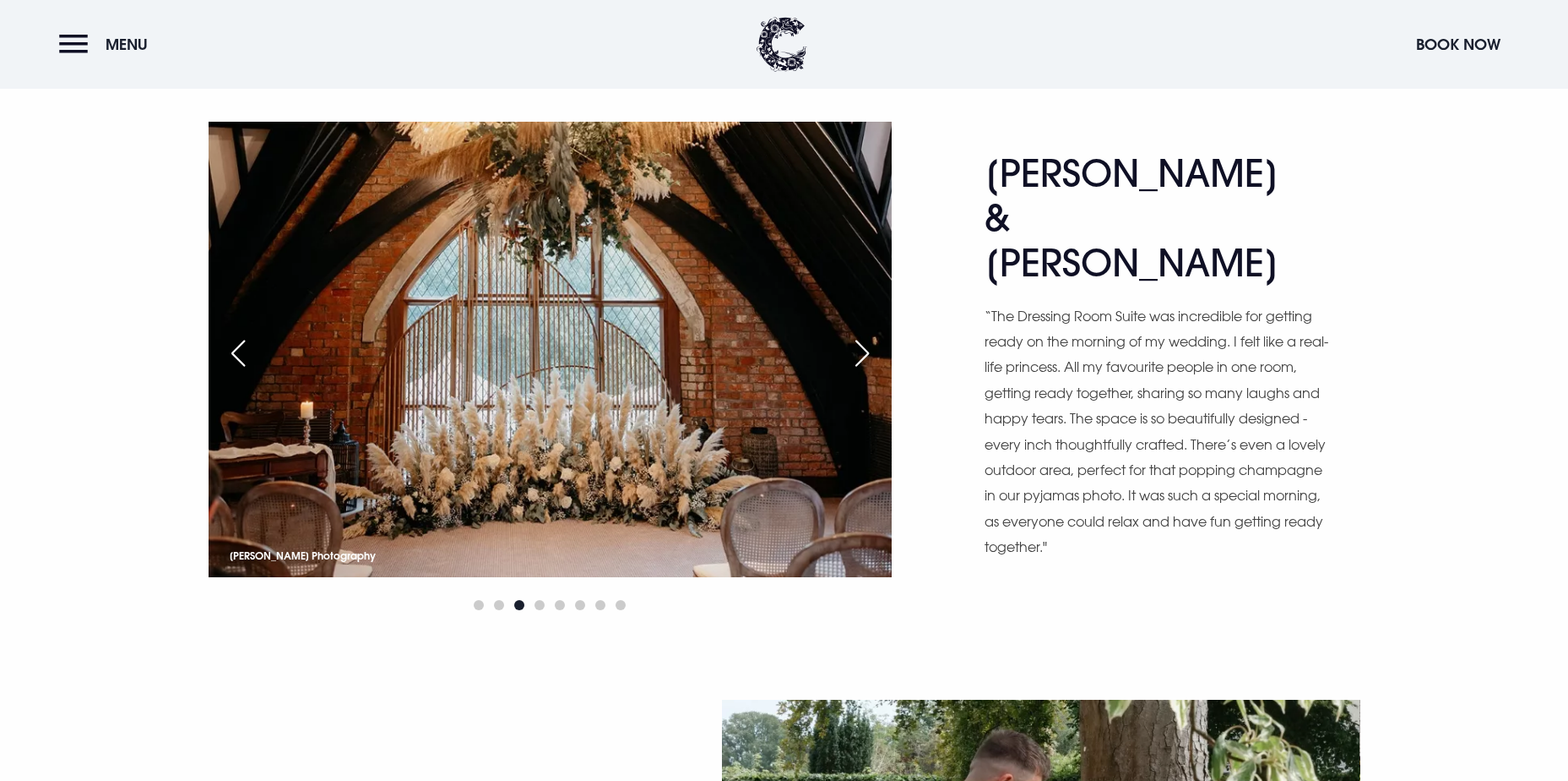
click at [855, 352] on div "Next slide" at bounding box center [862, 352] width 42 height 37
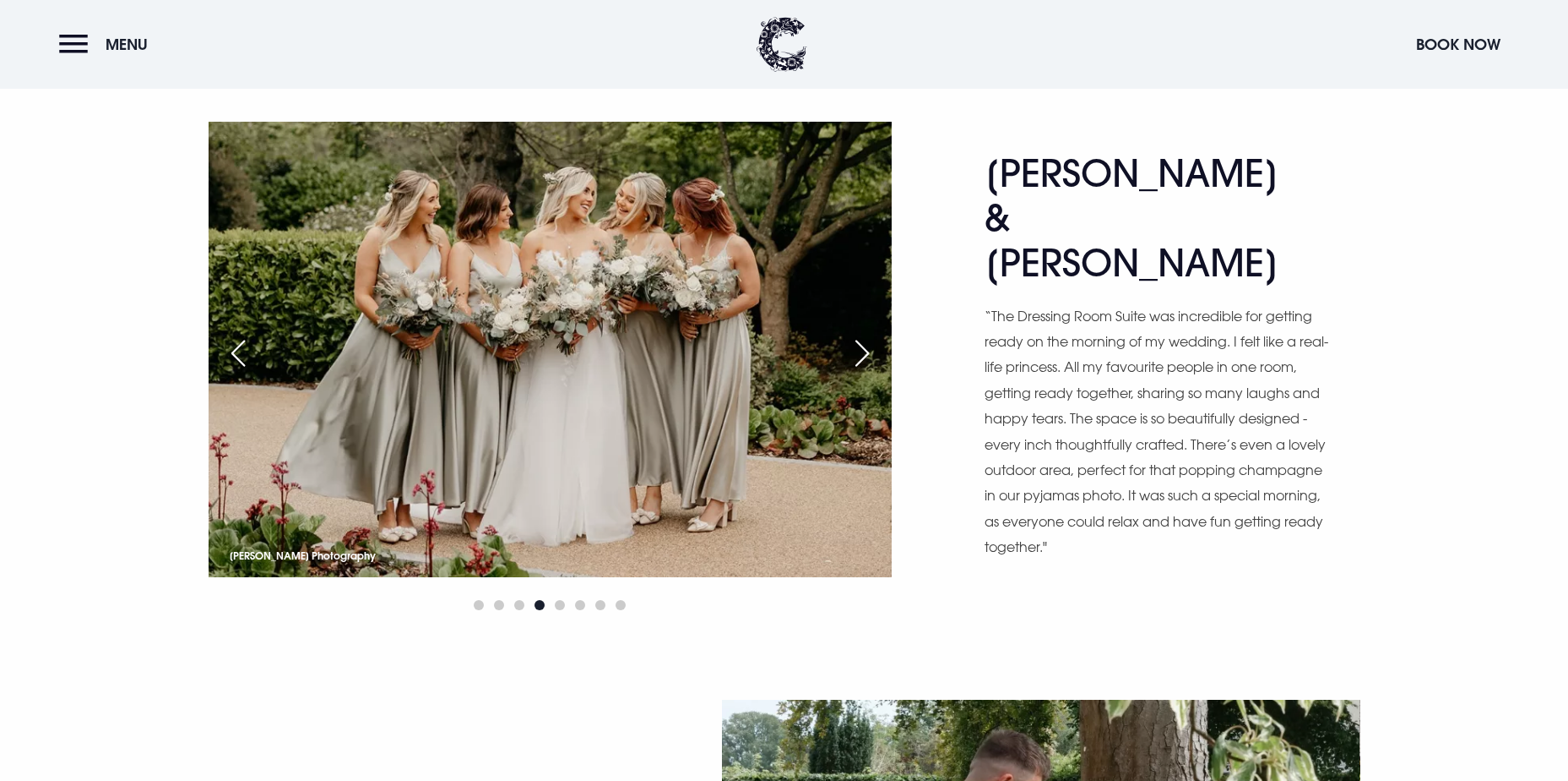
click at [855, 352] on div "Next slide" at bounding box center [862, 352] width 42 height 37
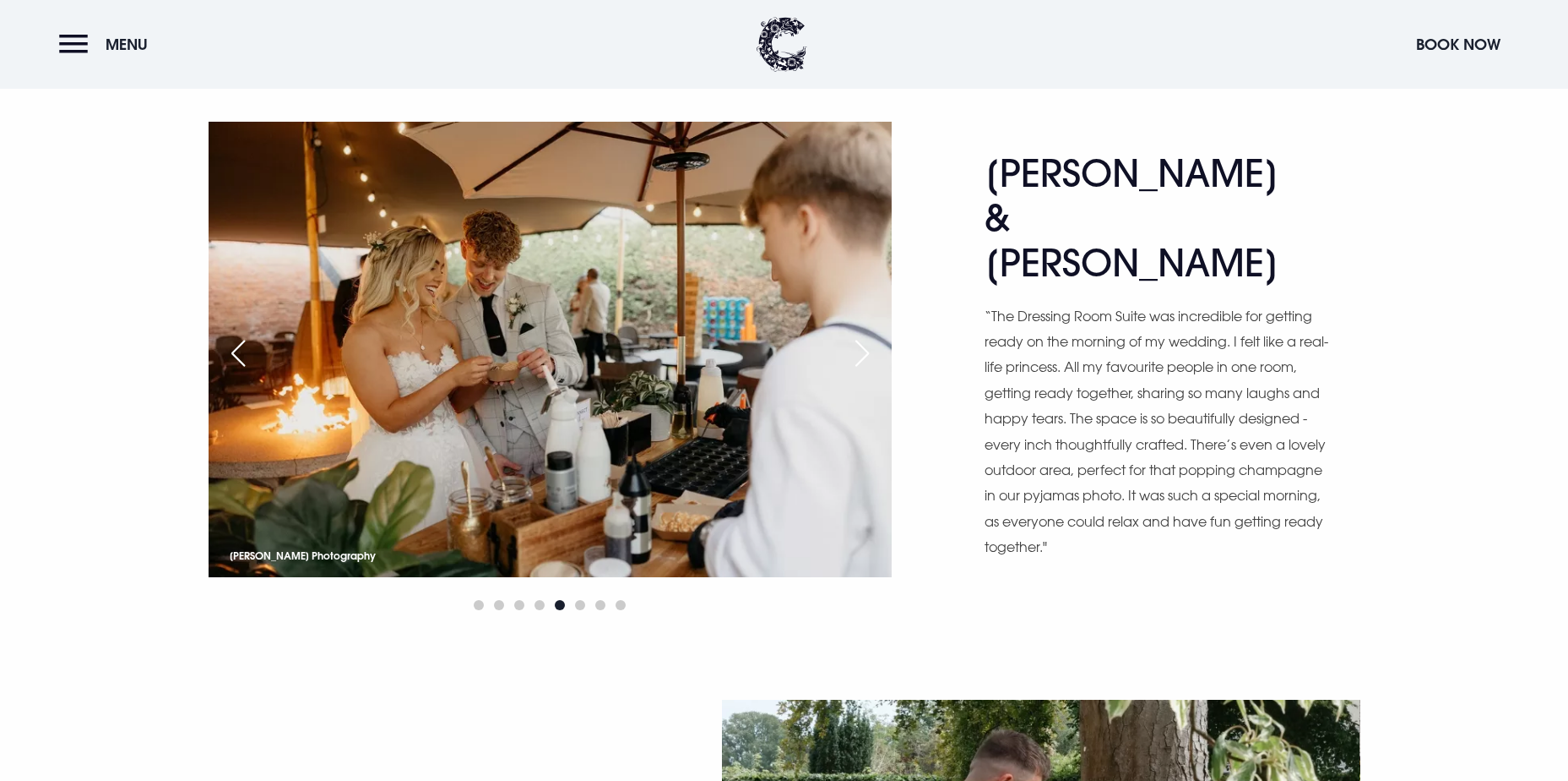
click at [855, 352] on div "Next slide" at bounding box center [862, 352] width 42 height 37
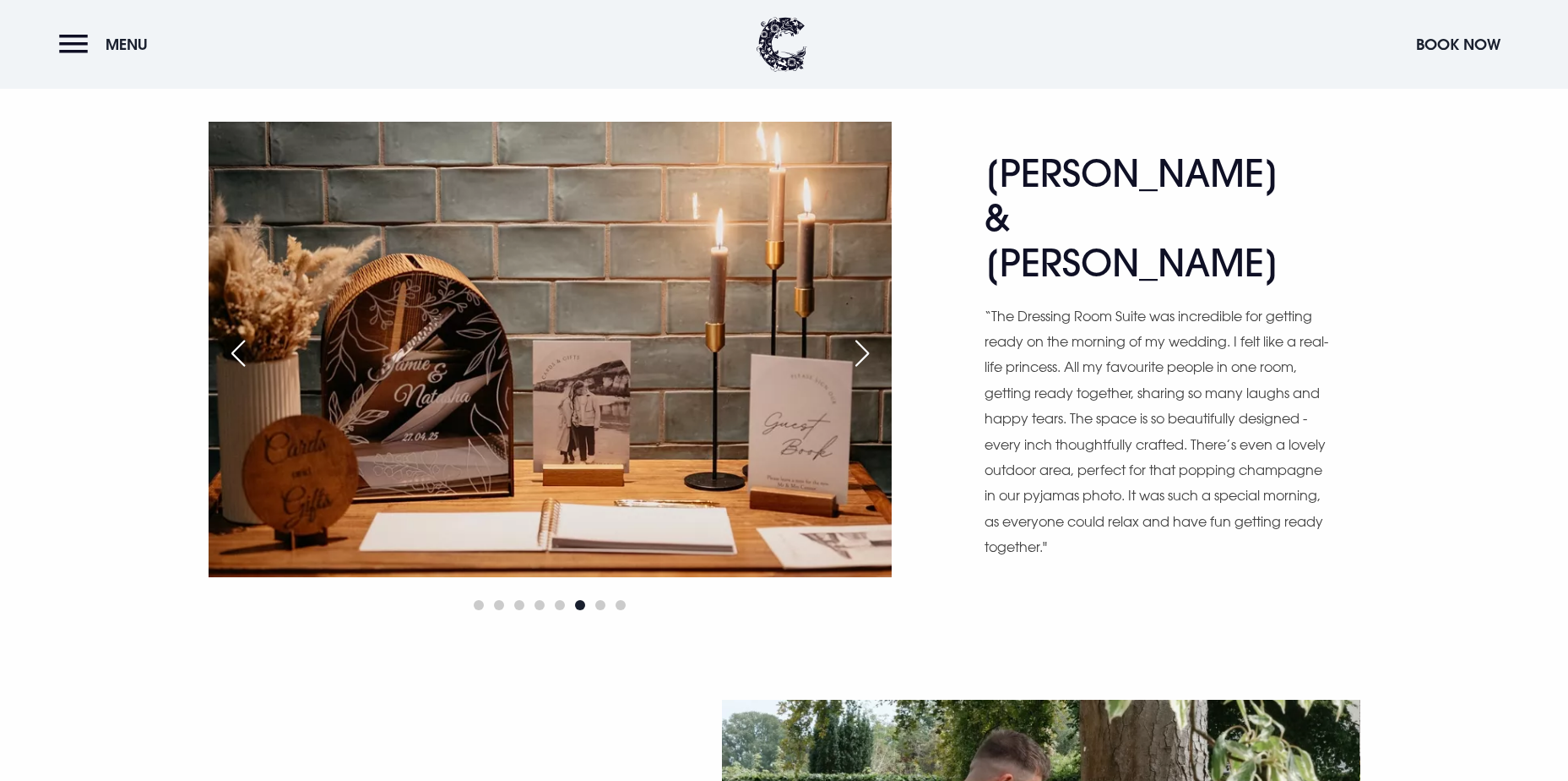
click at [855, 352] on div "Next slide" at bounding box center [862, 352] width 42 height 37
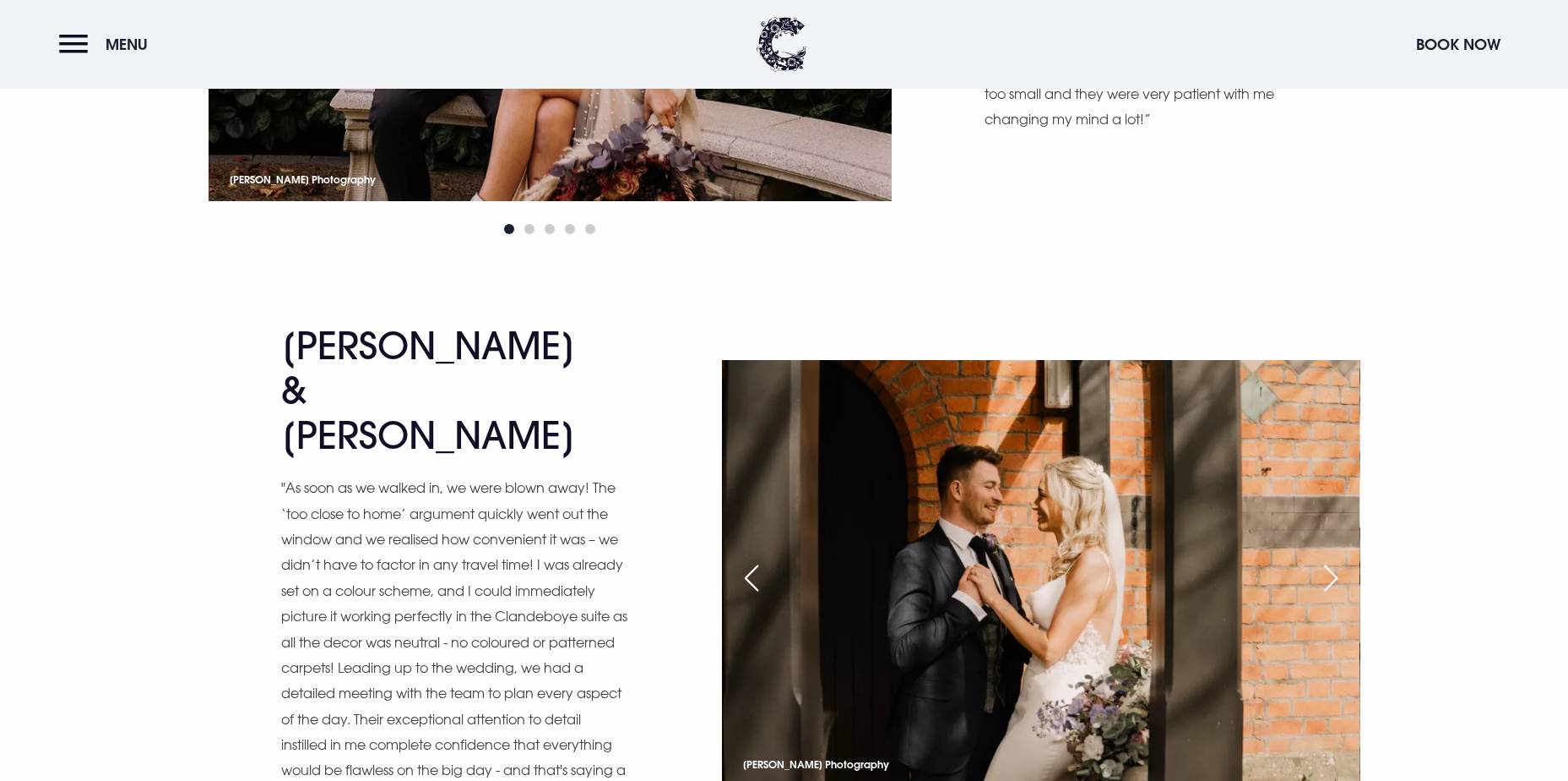
scroll to position [0, 0]
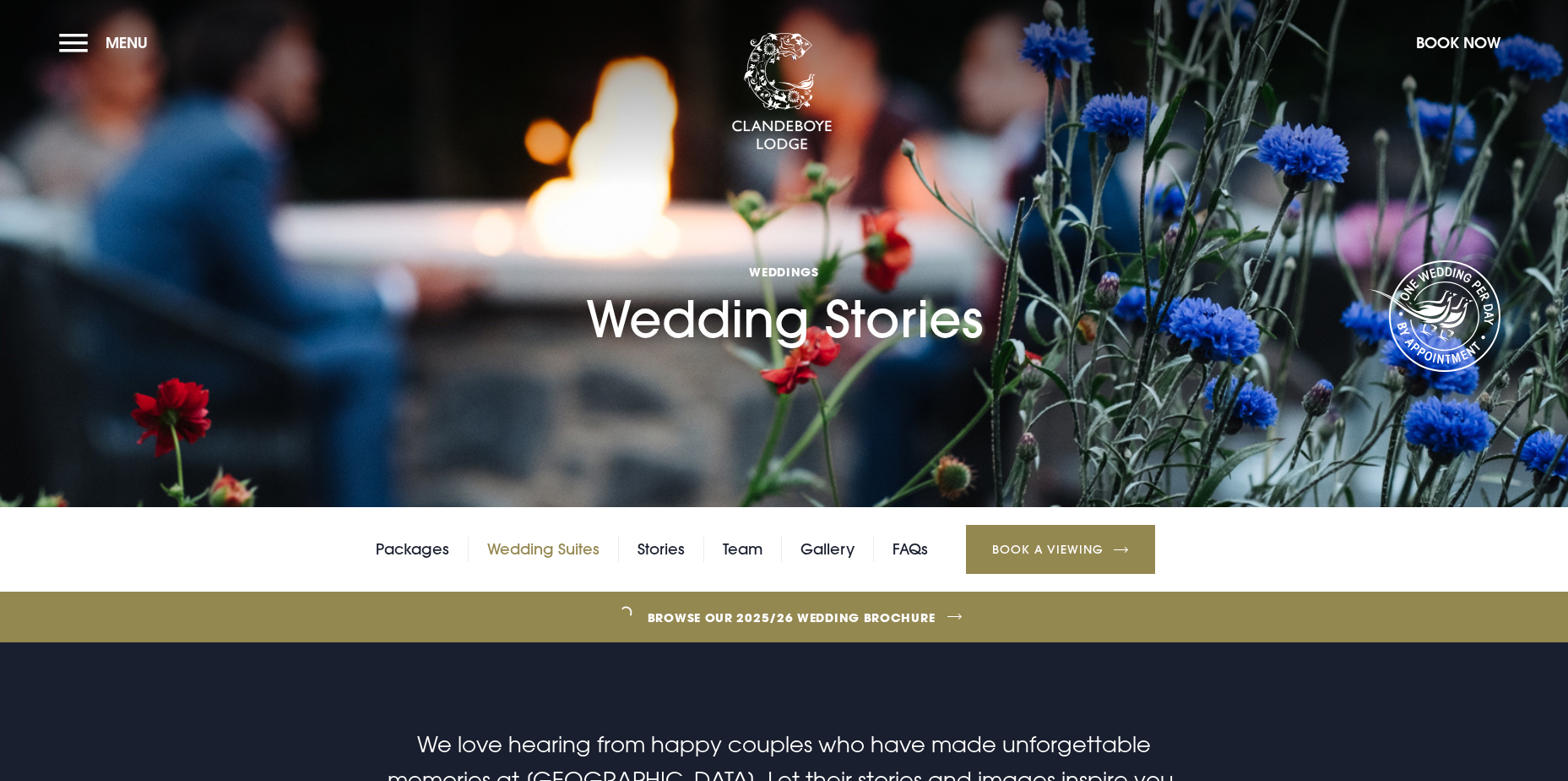
click at [581, 547] on link "Wedding Suites" at bounding box center [544, 549] width 113 height 26
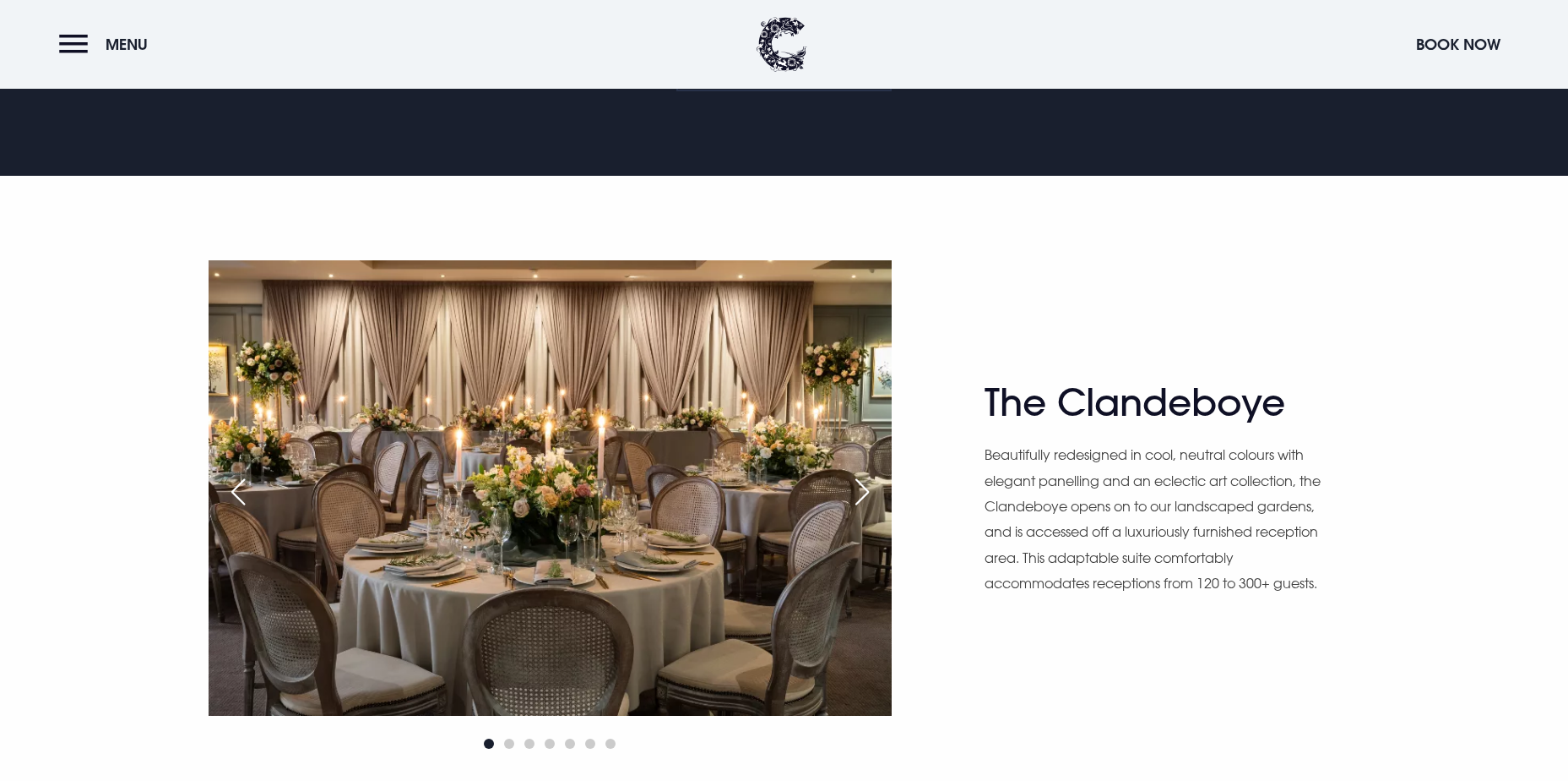
scroll to position [1183, 0]
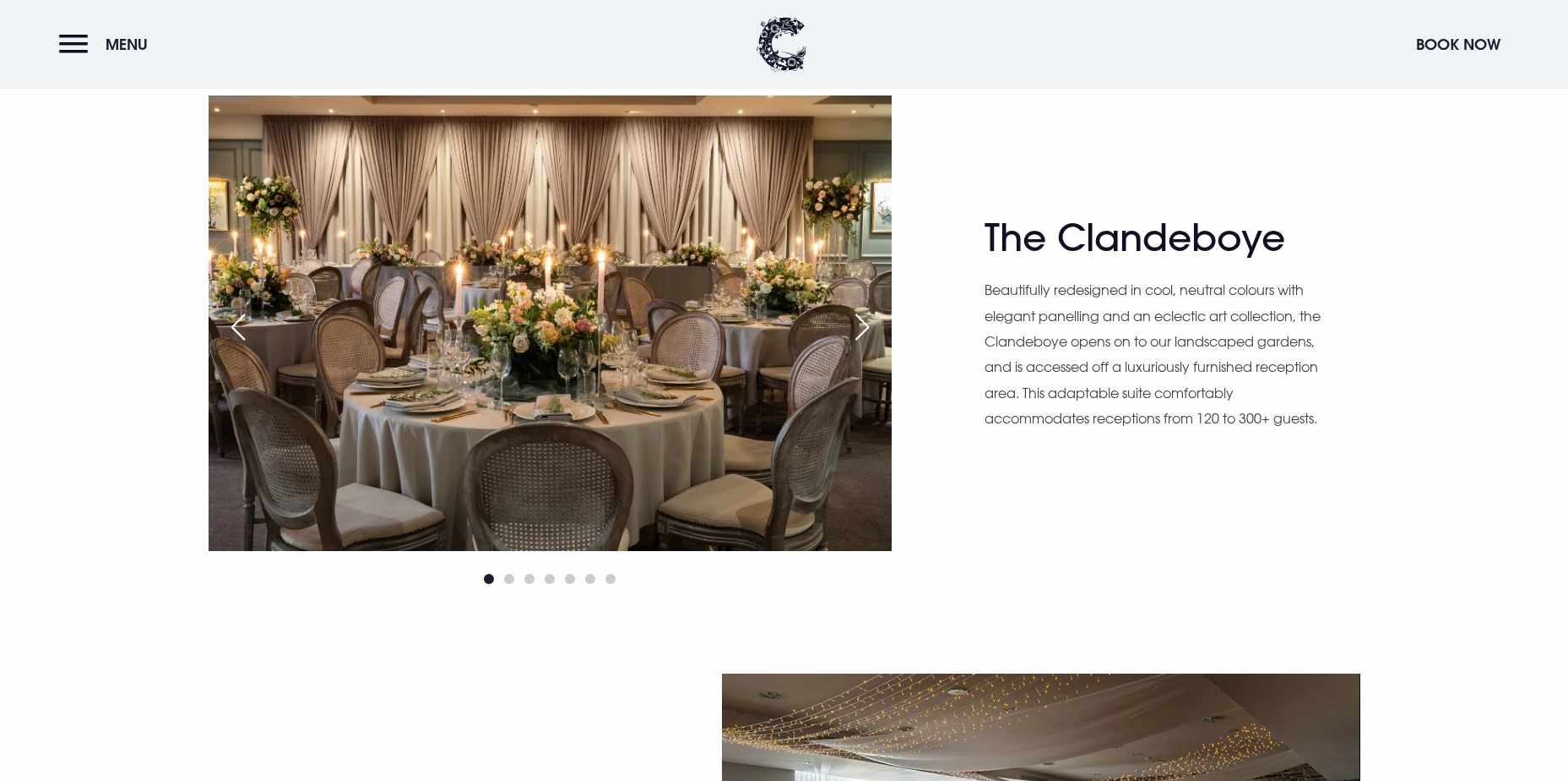
click at [851, 327] on div "Next slide" at bounding box center [862, 327] width 42 height 37
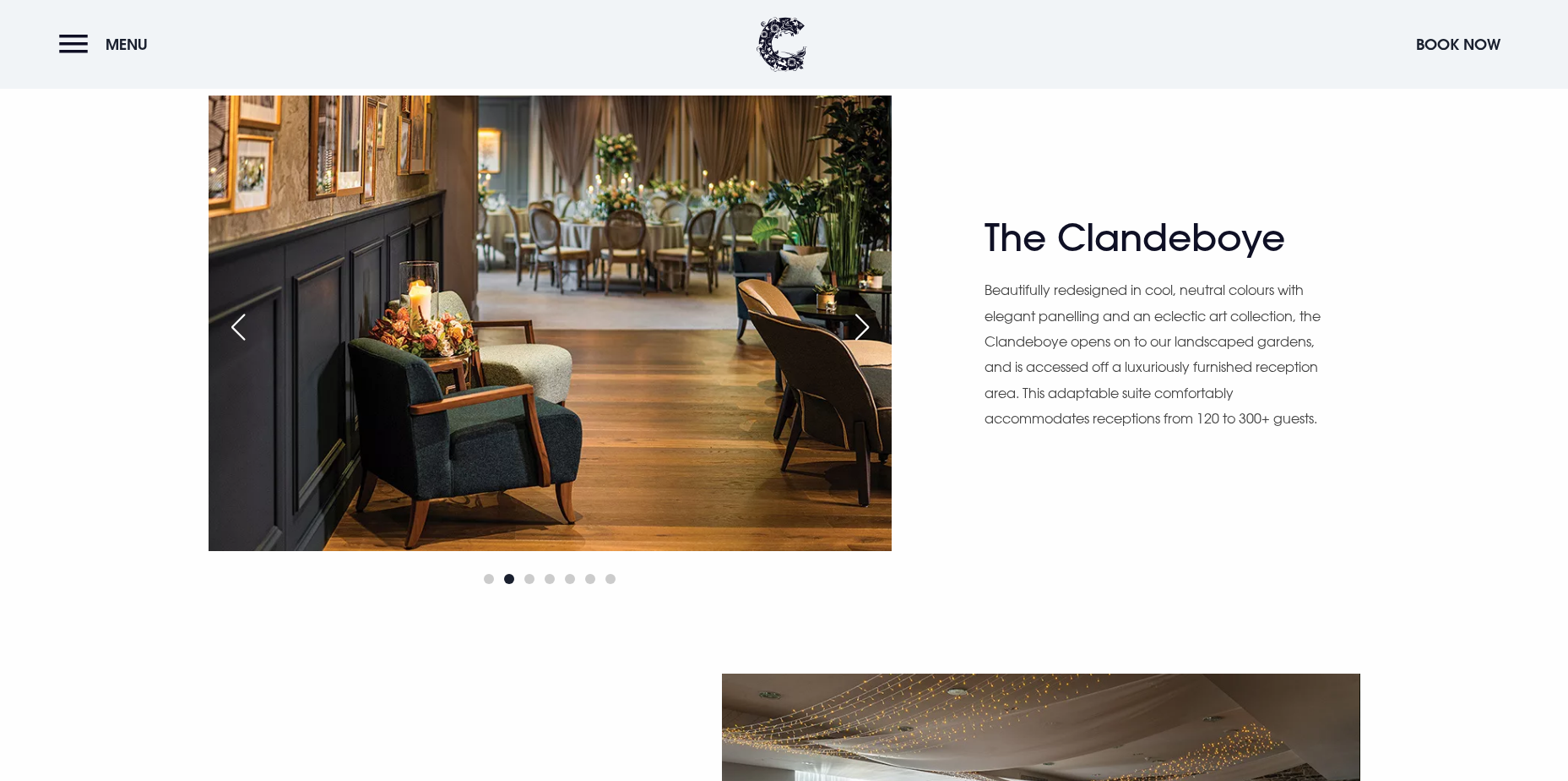
click at [854, 327] on div "Next slide" at bounding box center [862, 327] width 42 height 37
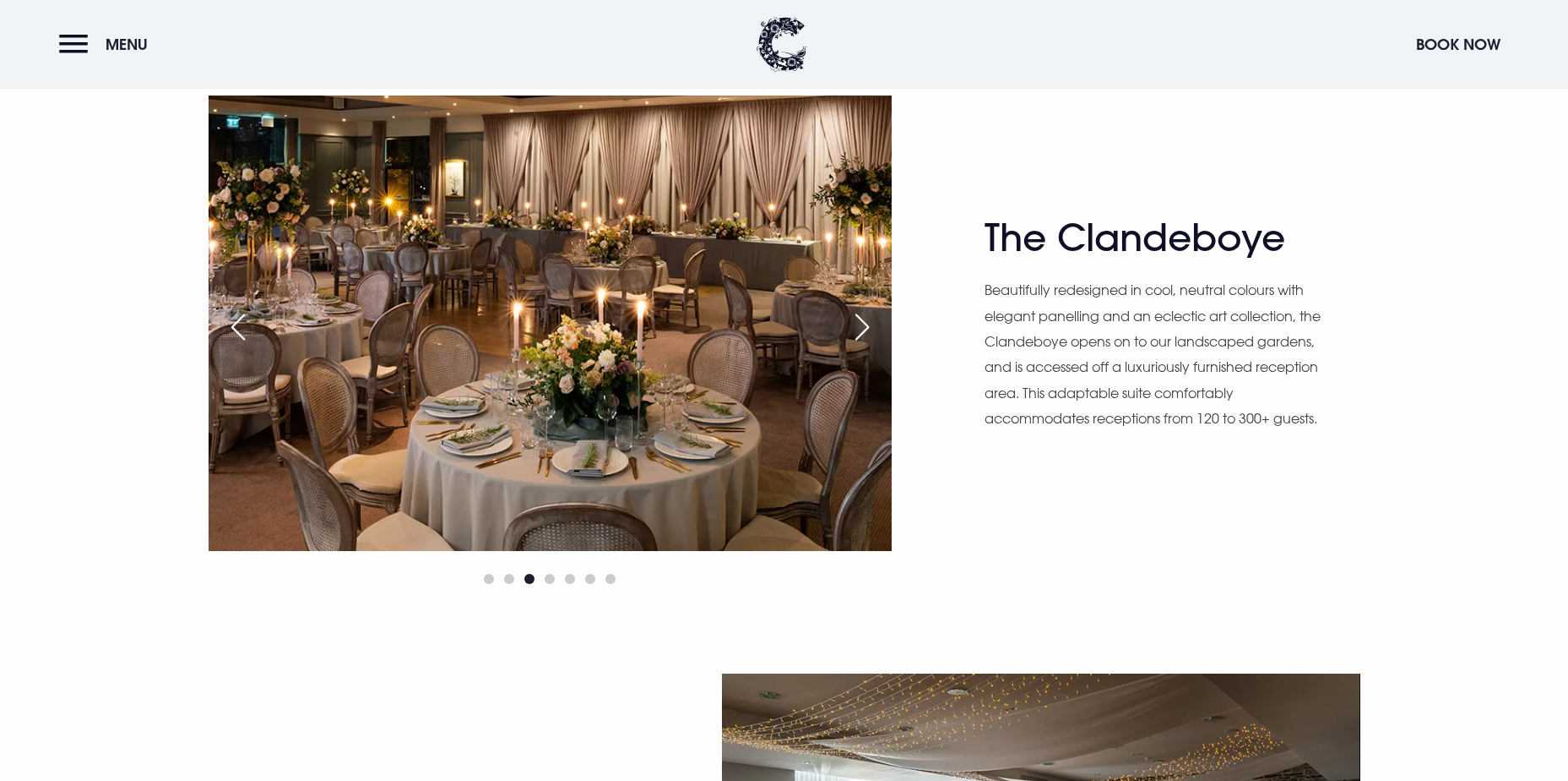
click at [854, 327] on div "Next slide" at bounding box center [862, 327] width 42 height 37
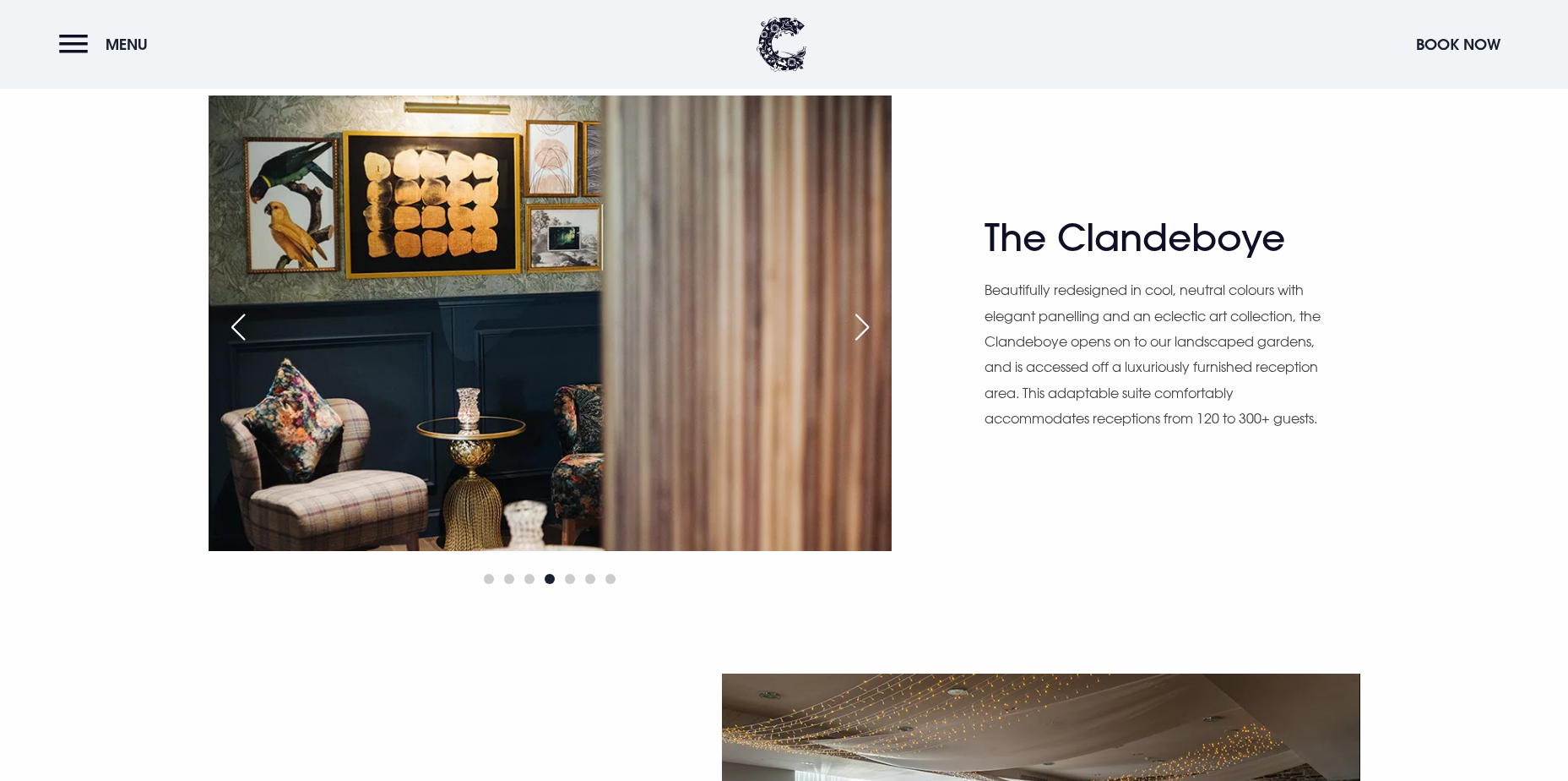
click at [854, 327] on div "Next slide" at bounding box center [862, 327] width 42 height 37
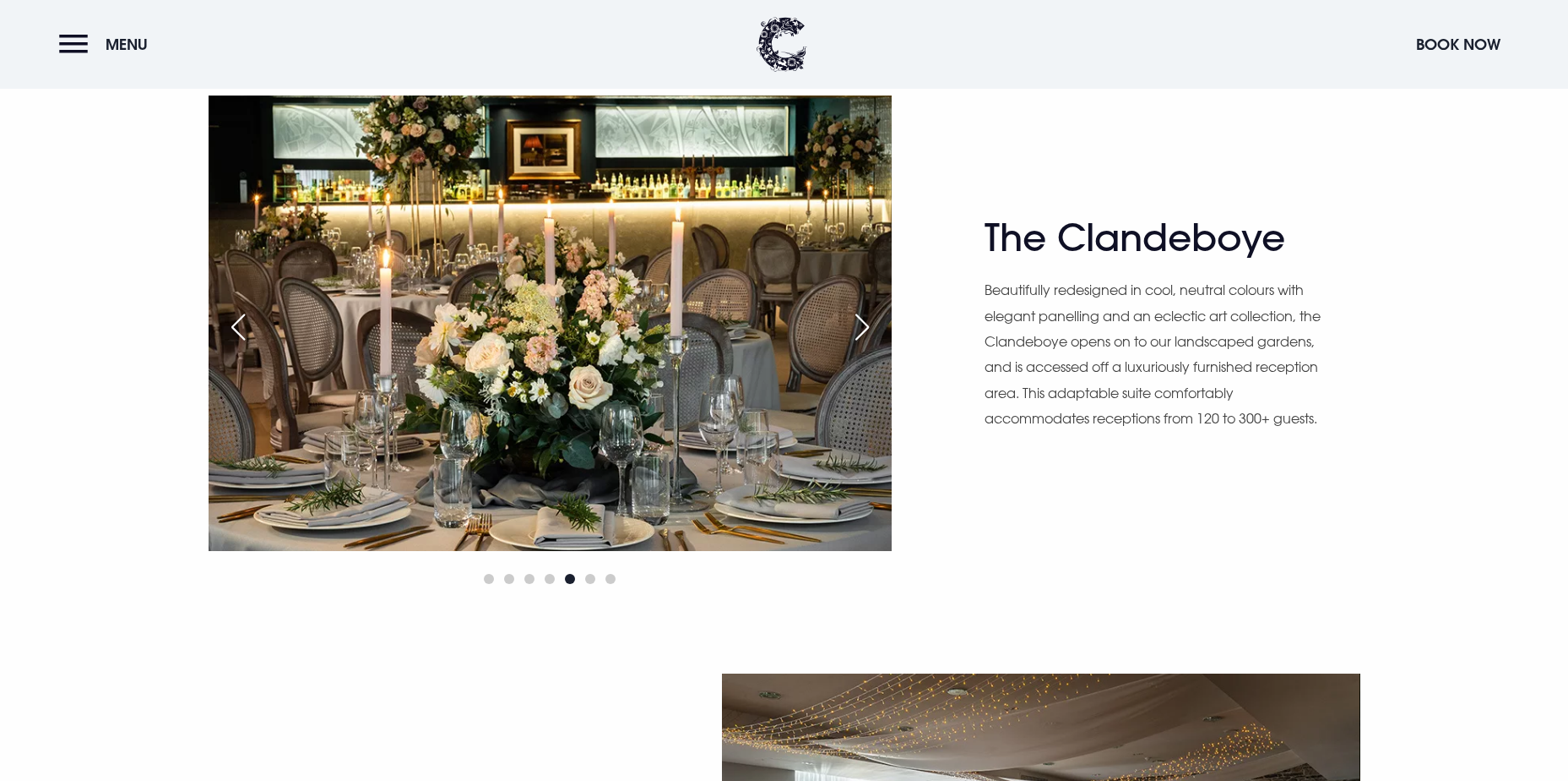
click at [854, 327] on div "Next slide" at bounding box center [862, 327] width 42 height 37
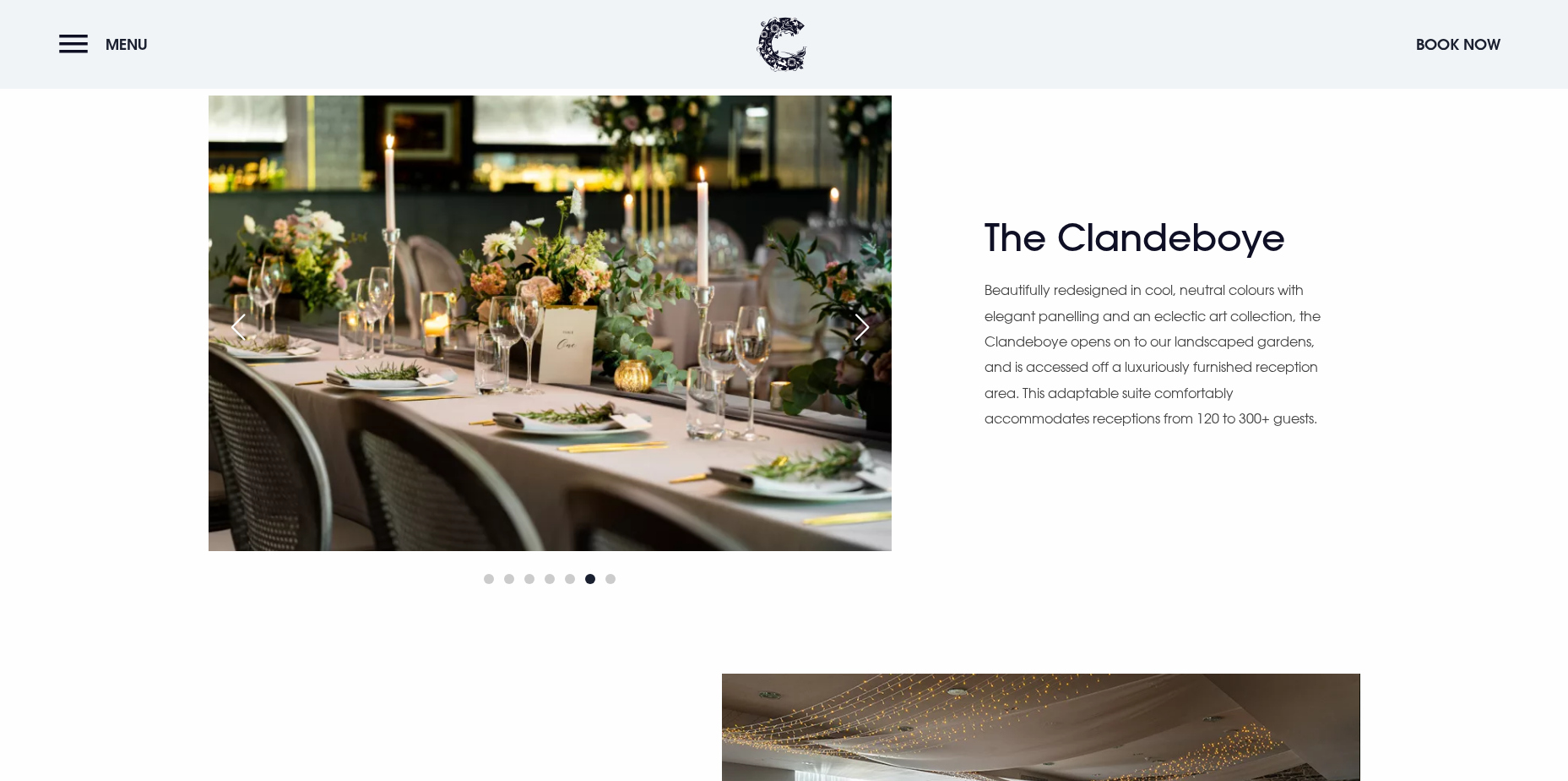
click at [854, 327] on div "Next slide" at bounding box center [862, 327] width 42 height 37
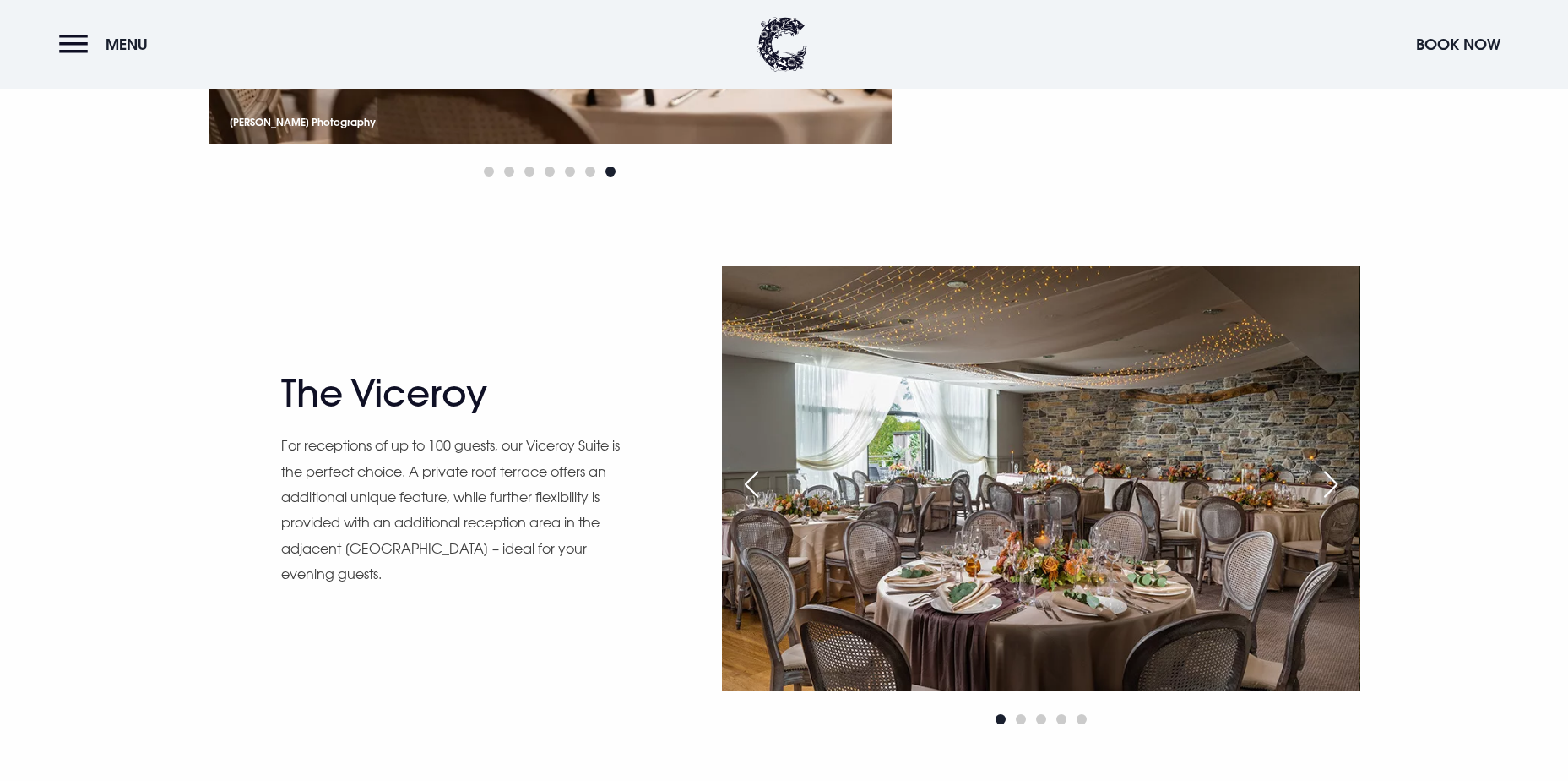
scroll to position [1690, 0]
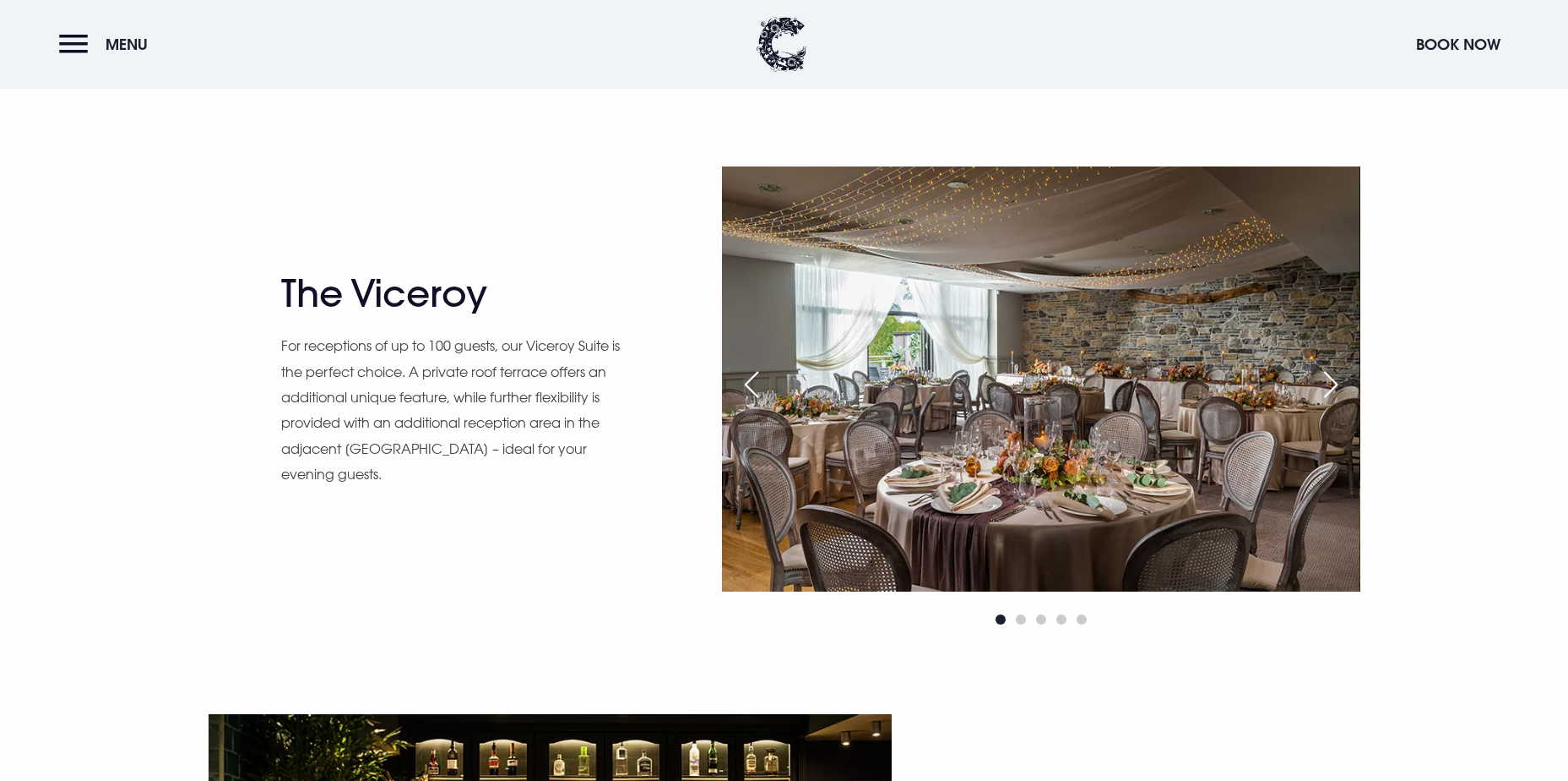
click at [1323, 385] on div "Next slide" at bounding box center [1331, 384] width 42 height 37
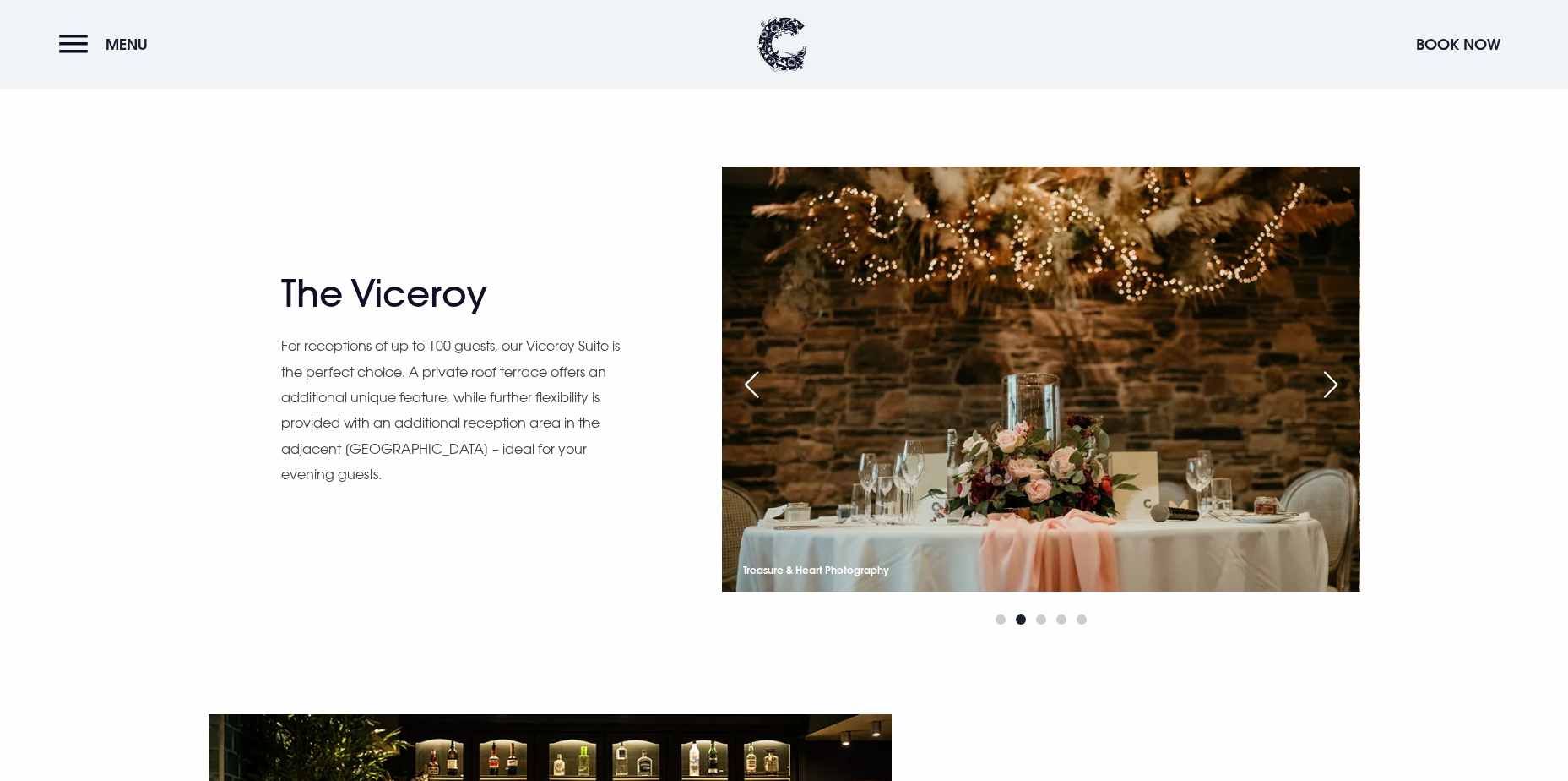
click at [1323, 385] on div "Next slide" at bounding box center [1331, 384] width 42 height 37
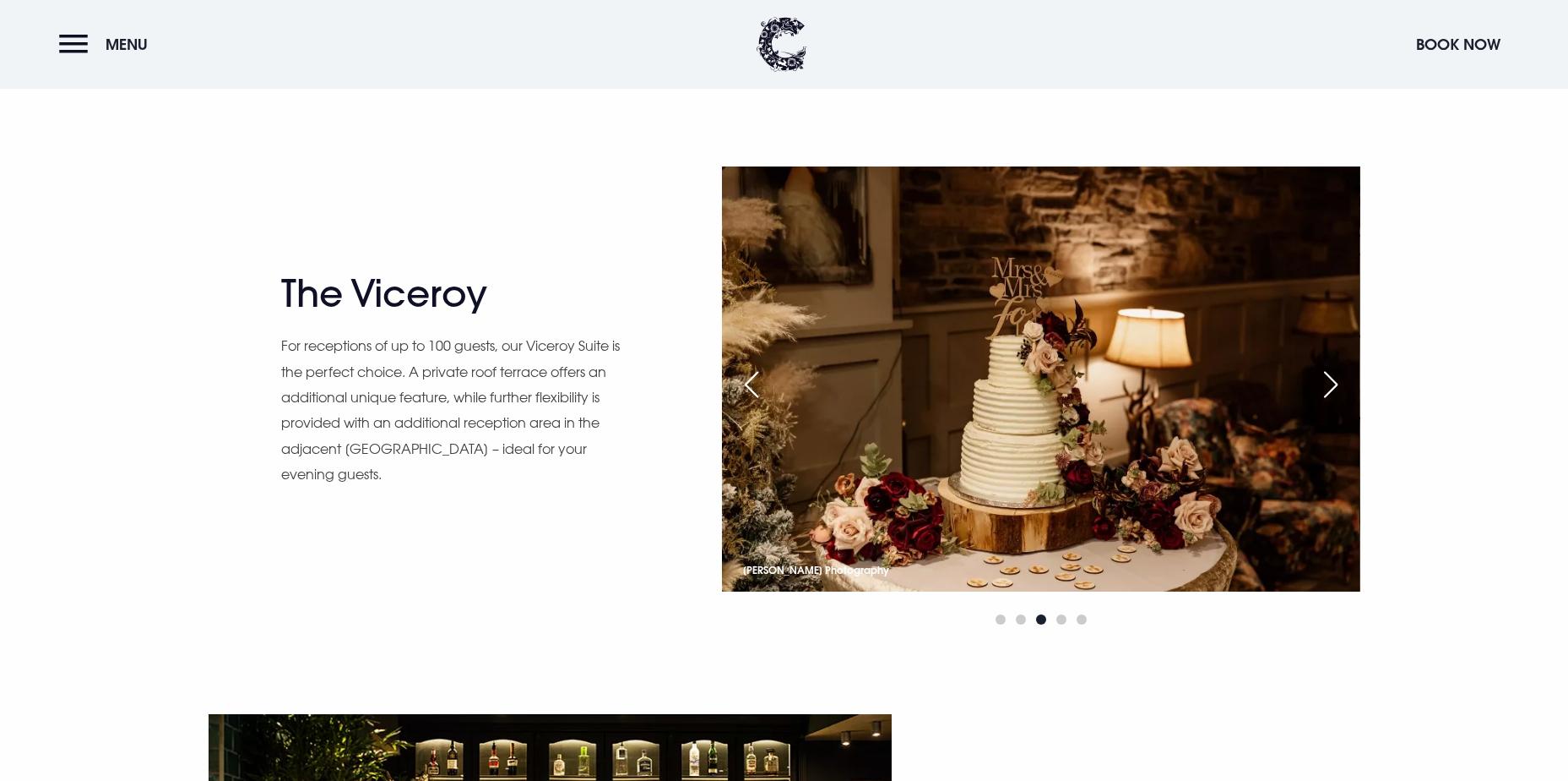
click at [1323, 385] on div "Next slide" at bounding box center [1331, 384] width 42 height 37
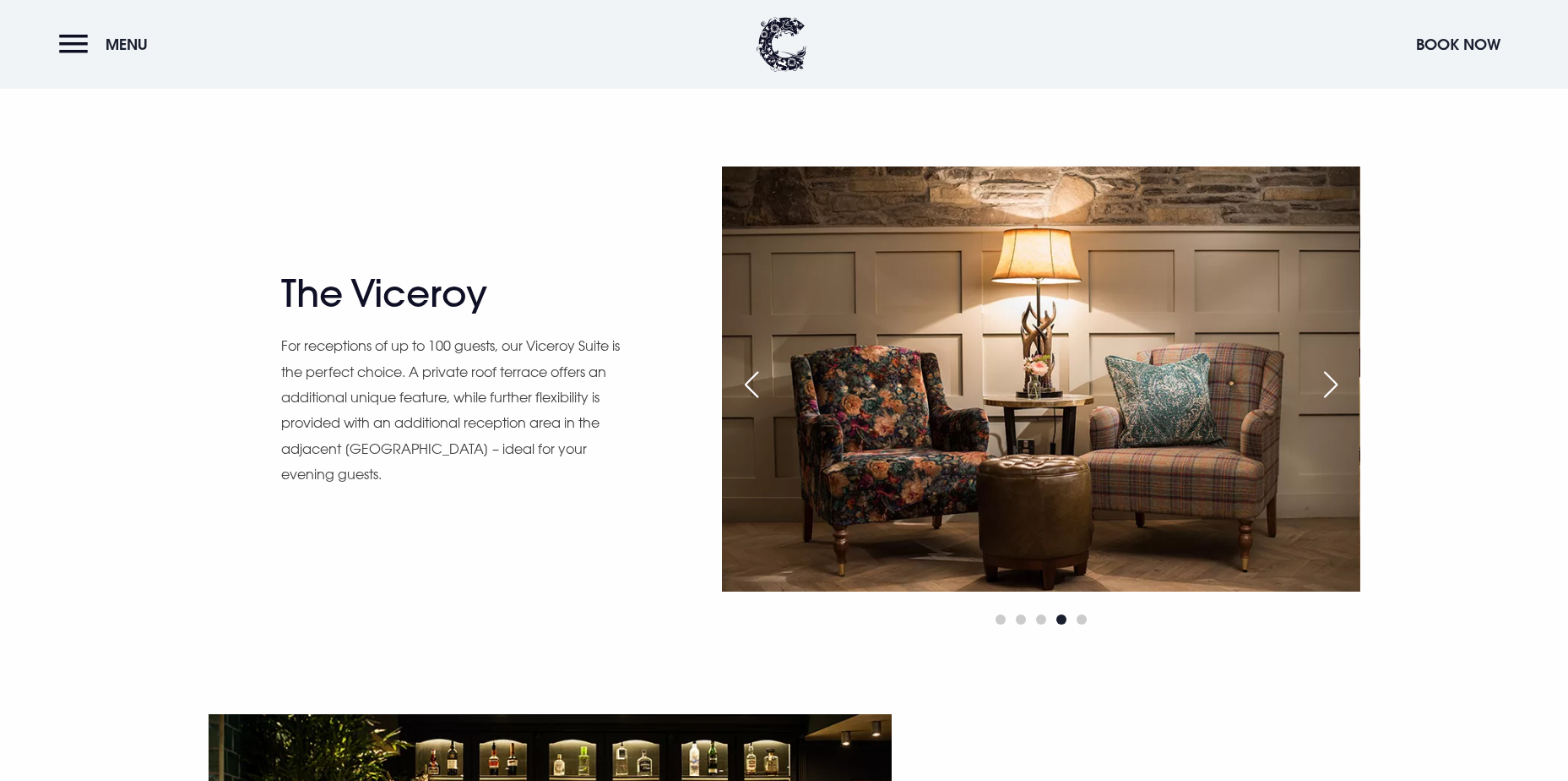
click at [1323, 385] on div "Next slide" at bounding box center [1331, 384] width 42 height 37
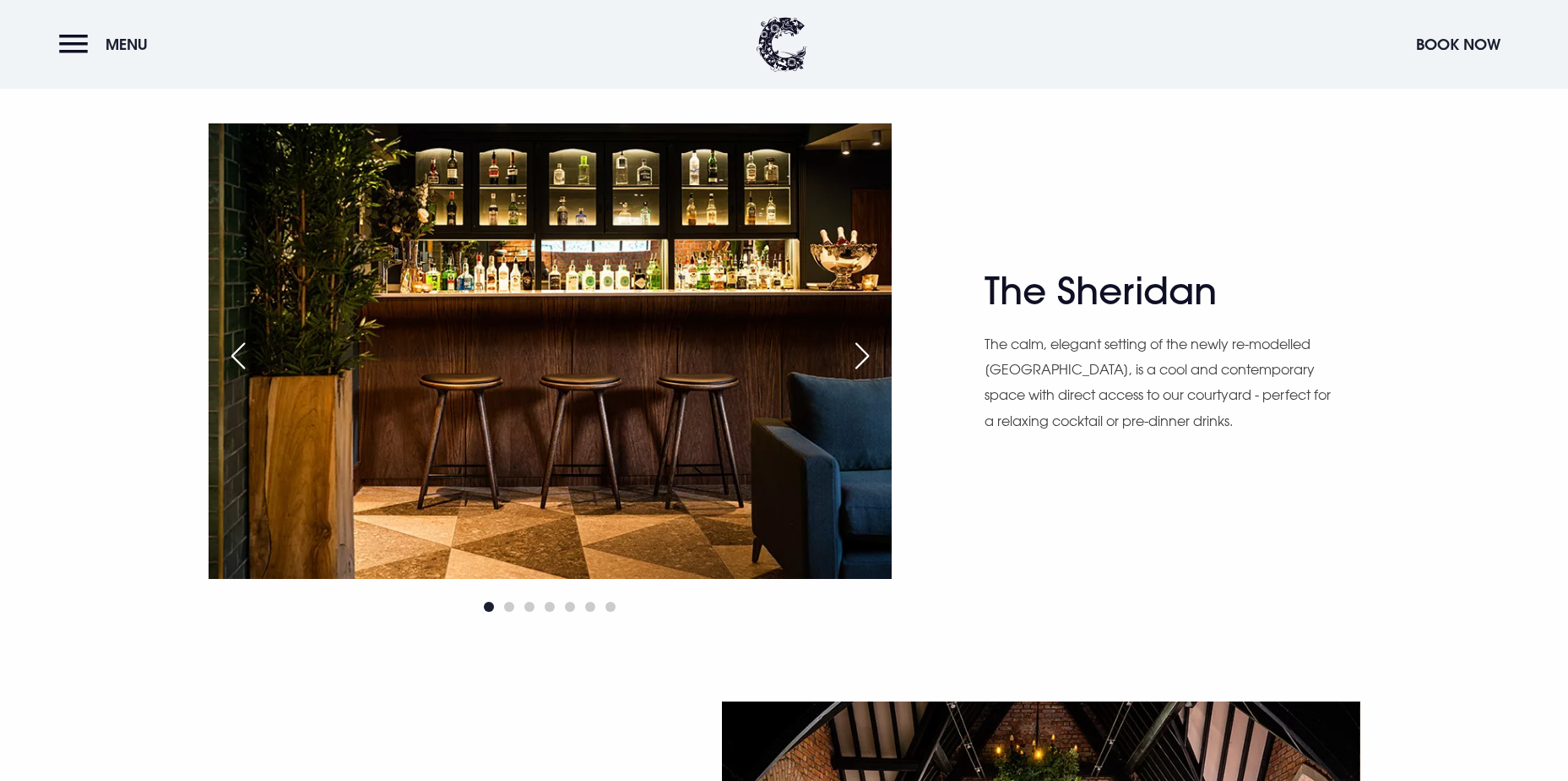
scroll to position [2281, 0]
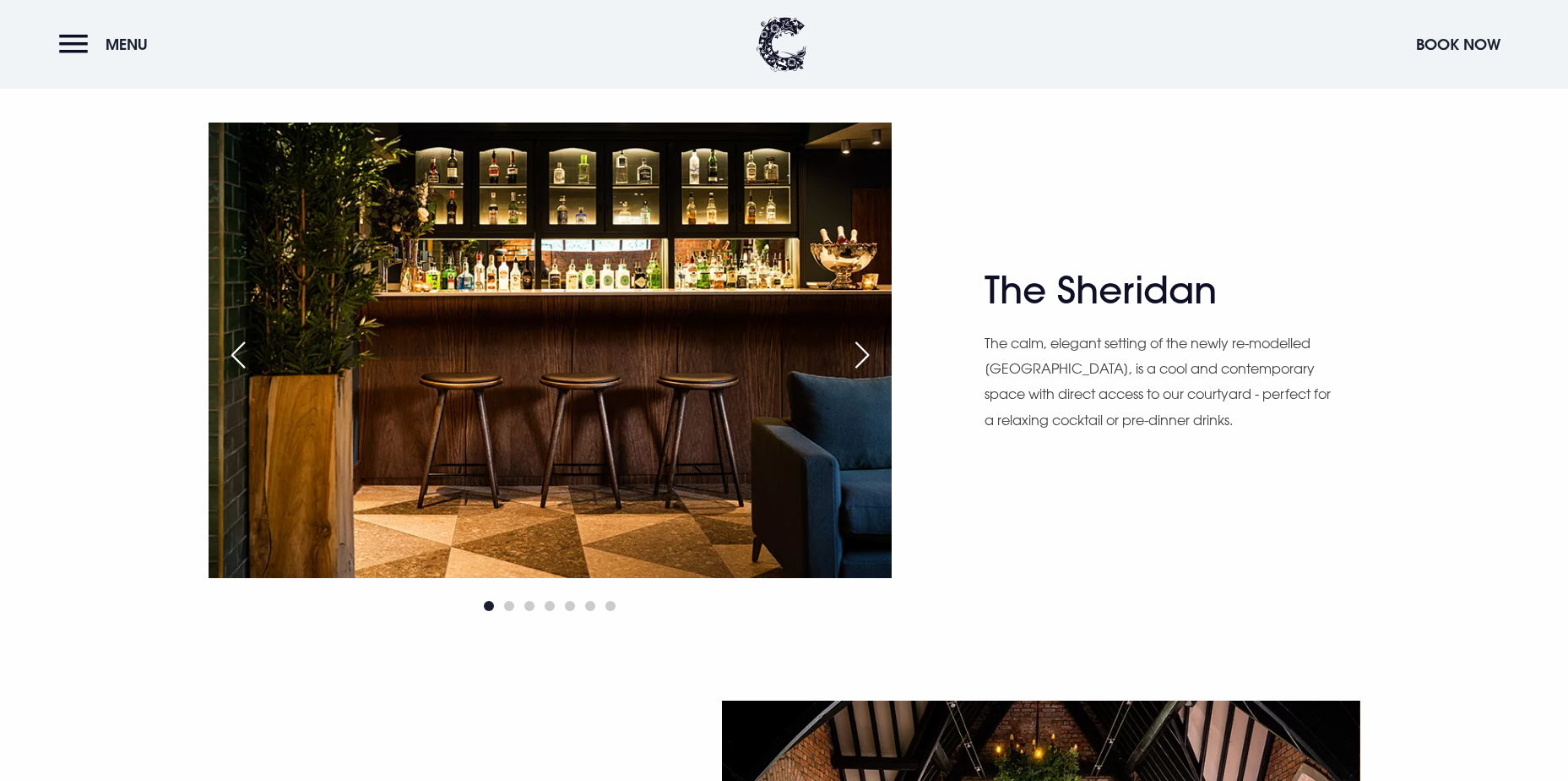
click at [854, 356] on div "Next slide" at bounding box center [862, 354] width 42 height 37
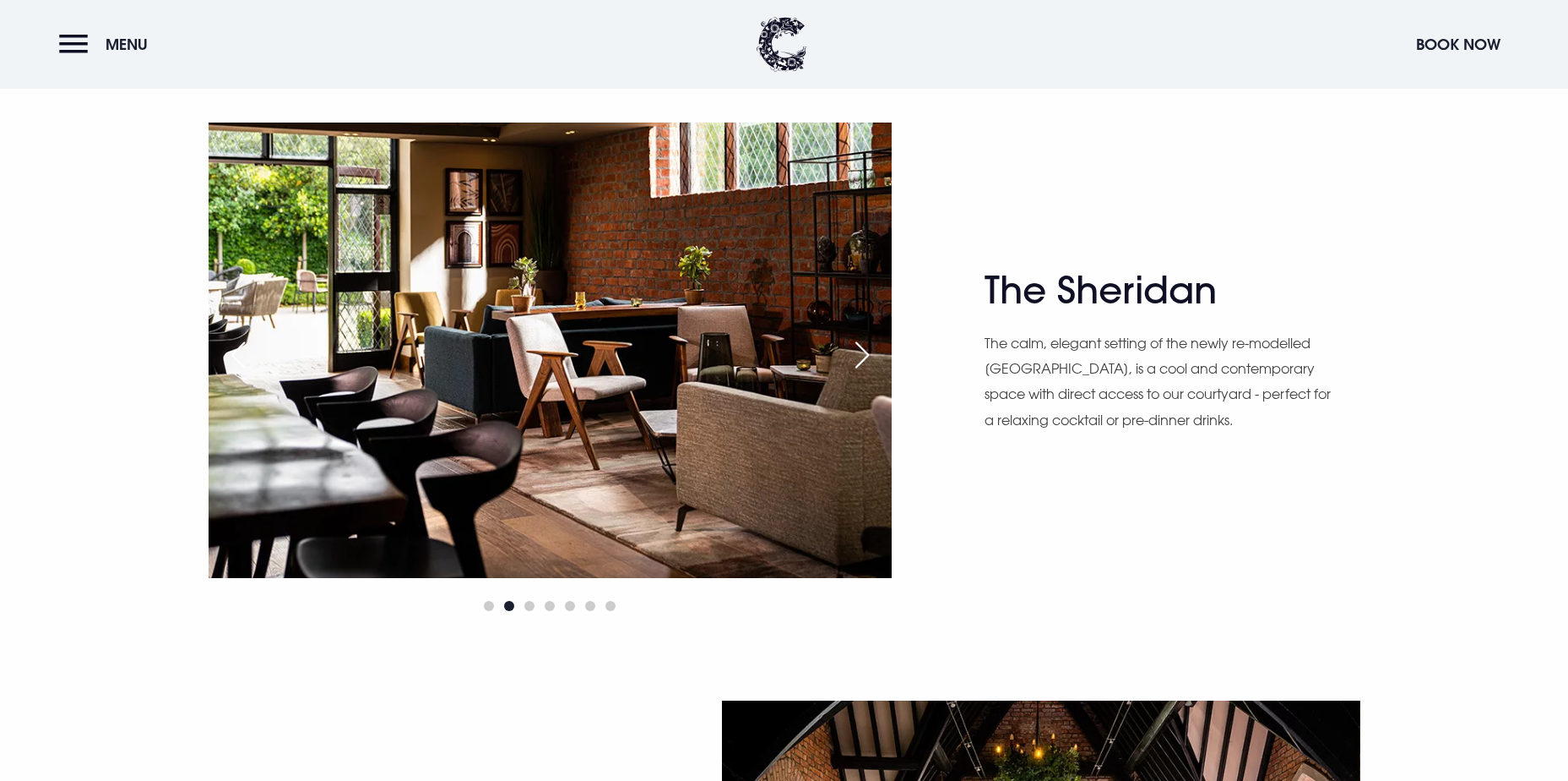
click at [854, 356] on div "Next slide" at bounding box center [862, 354] width 42 height 37
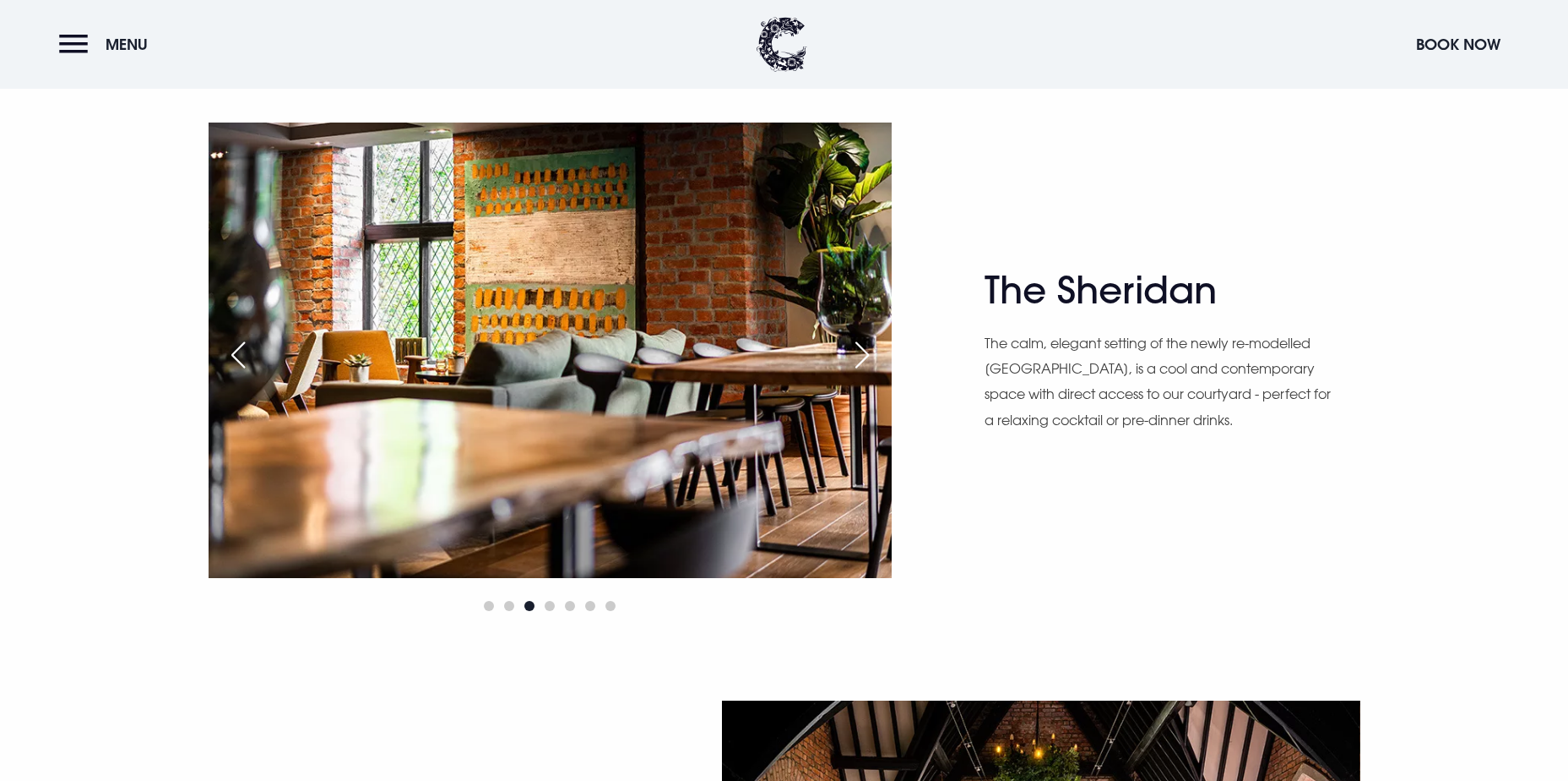
click at [854, 356] on div "Next slide" at bounding box center [862, 354] width 42 height 37
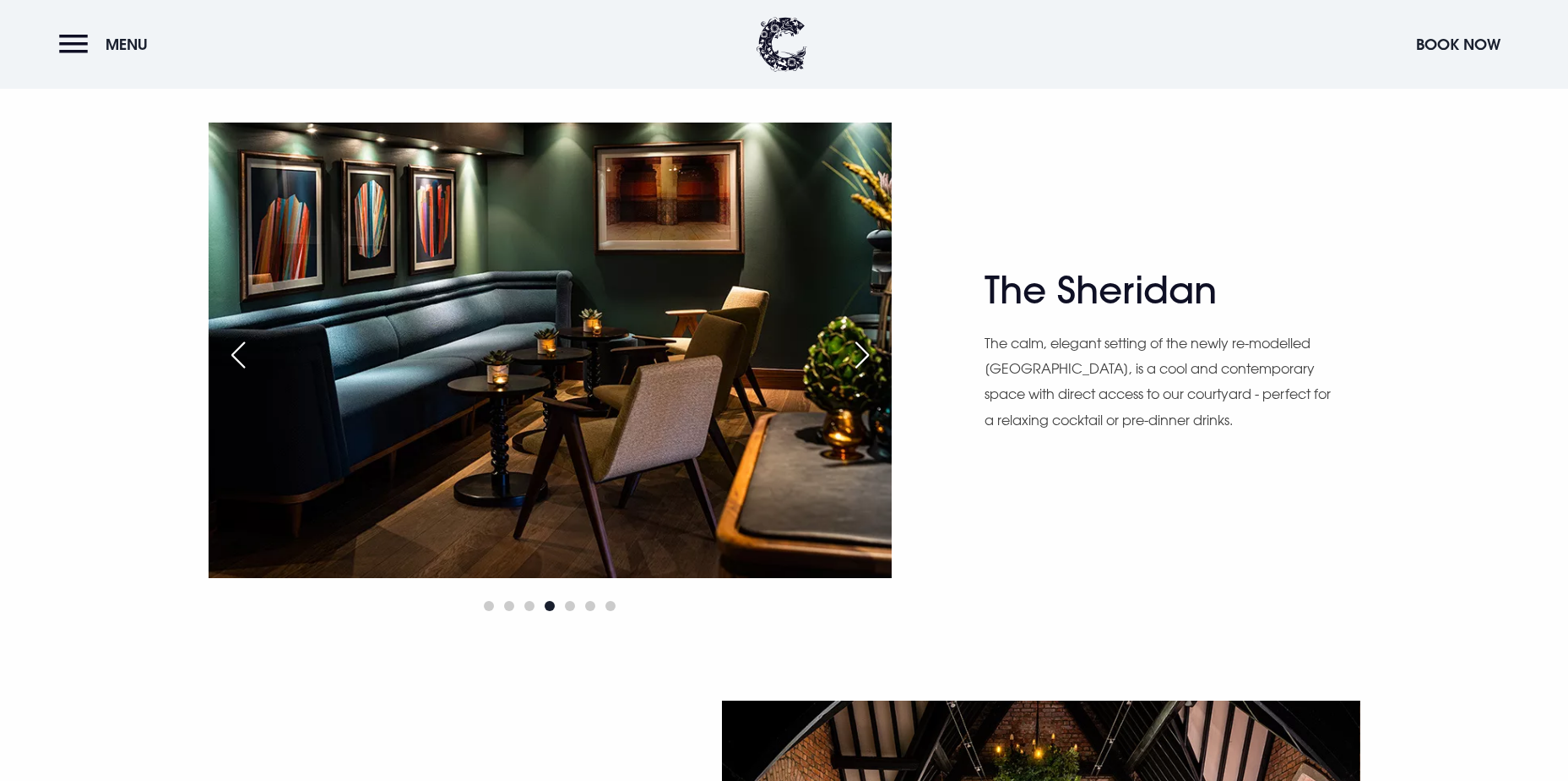
click at [854, 356] on div "Next slide" at bounding box center [862, 354] width 42 height 37
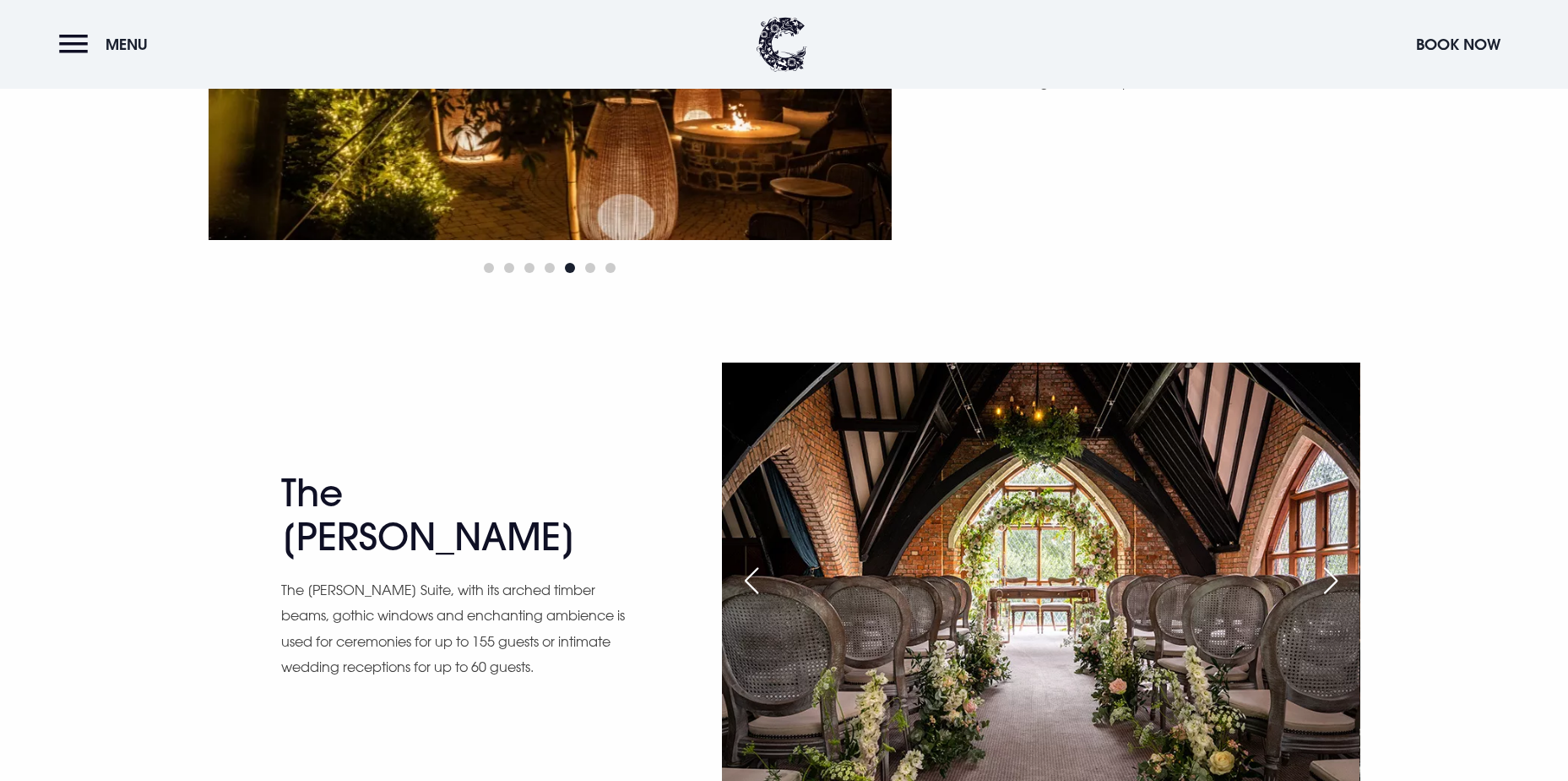
scroll to position [2957, 0]
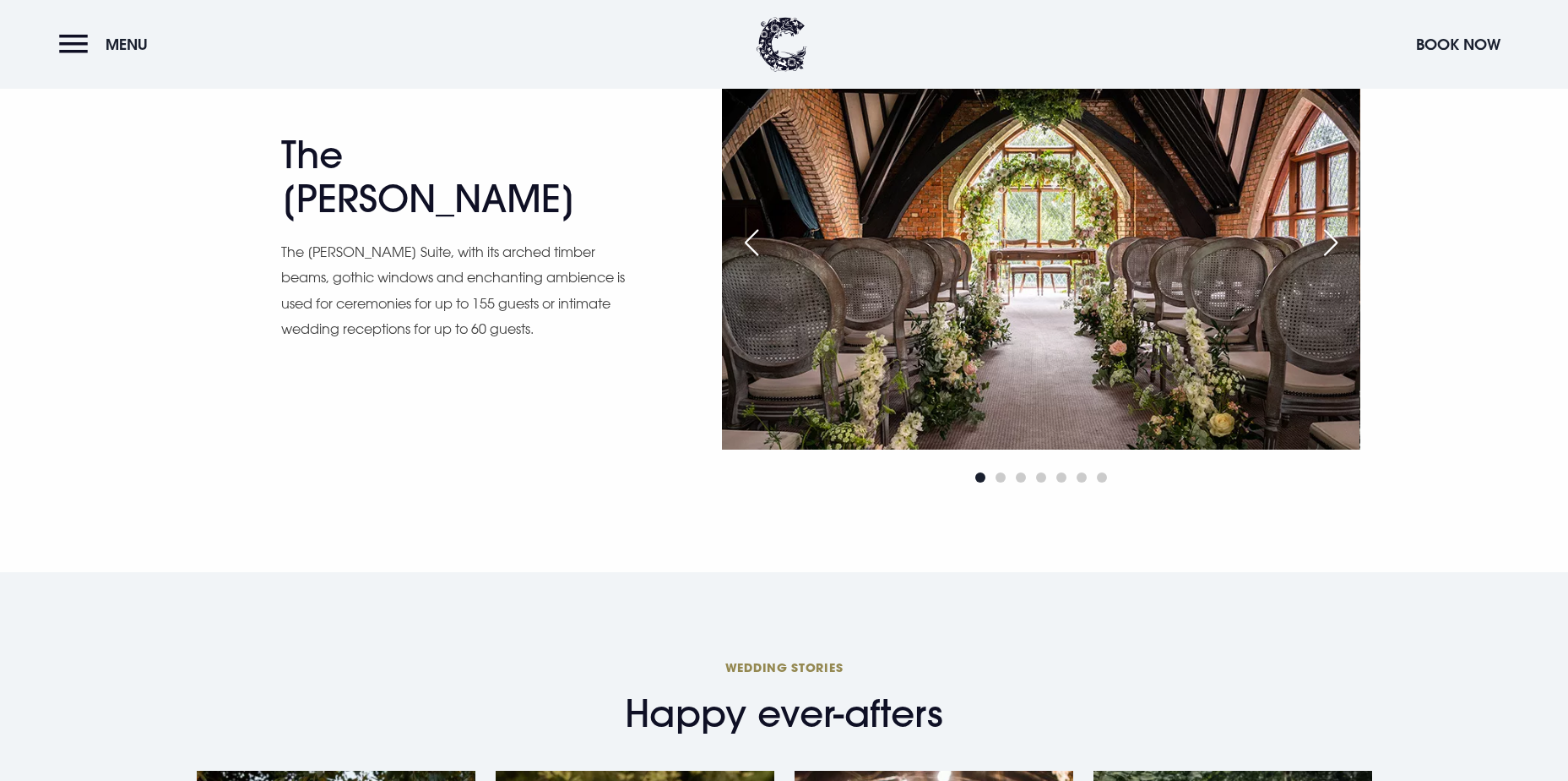
click at [1338, 242] on div "Next slide" at bounding box center [1331, 243] width 42 height 37
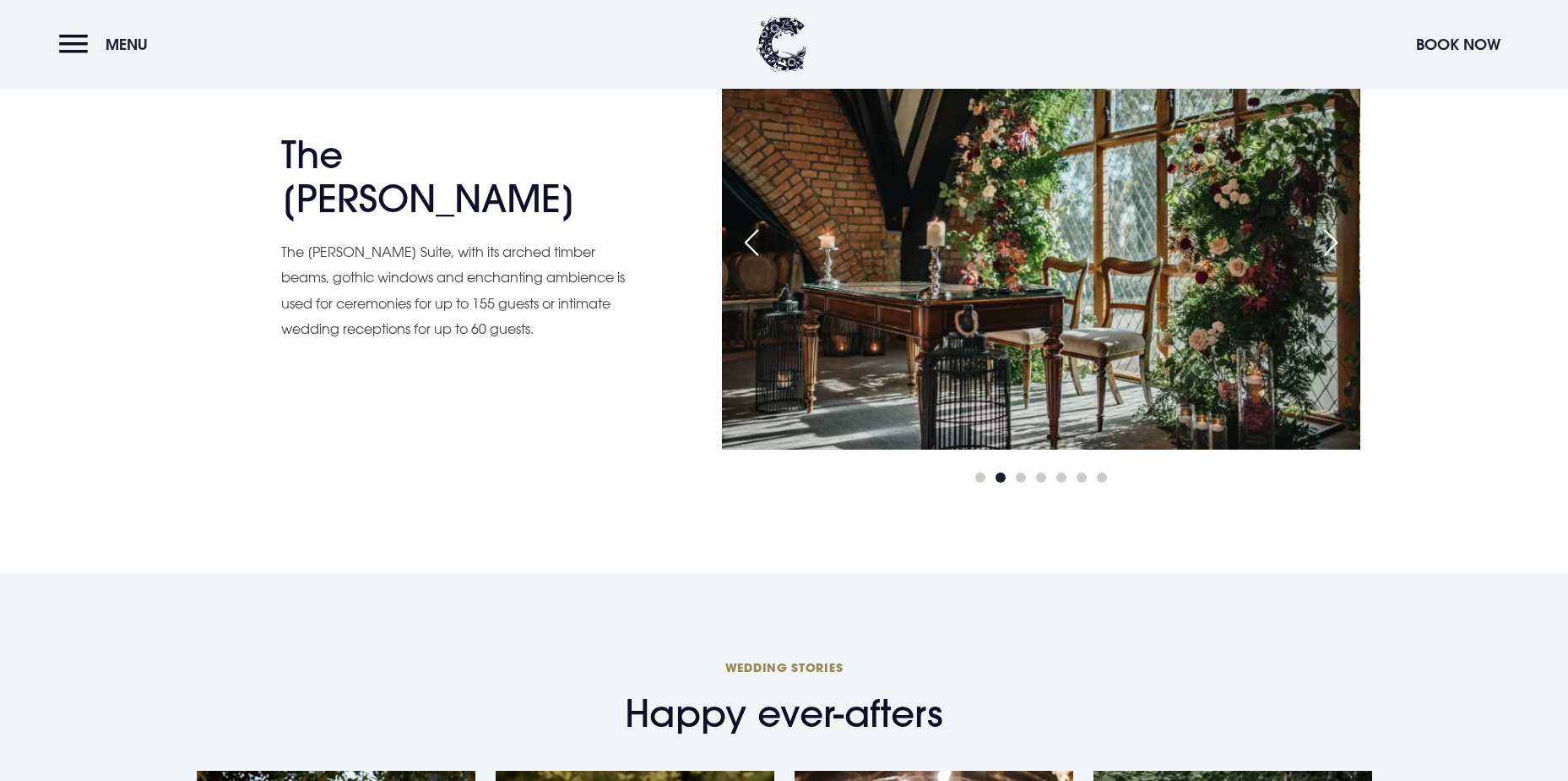
click at [1338, 242] on div "Next slide" at bounding box center [1331, 243] width 42 height 37
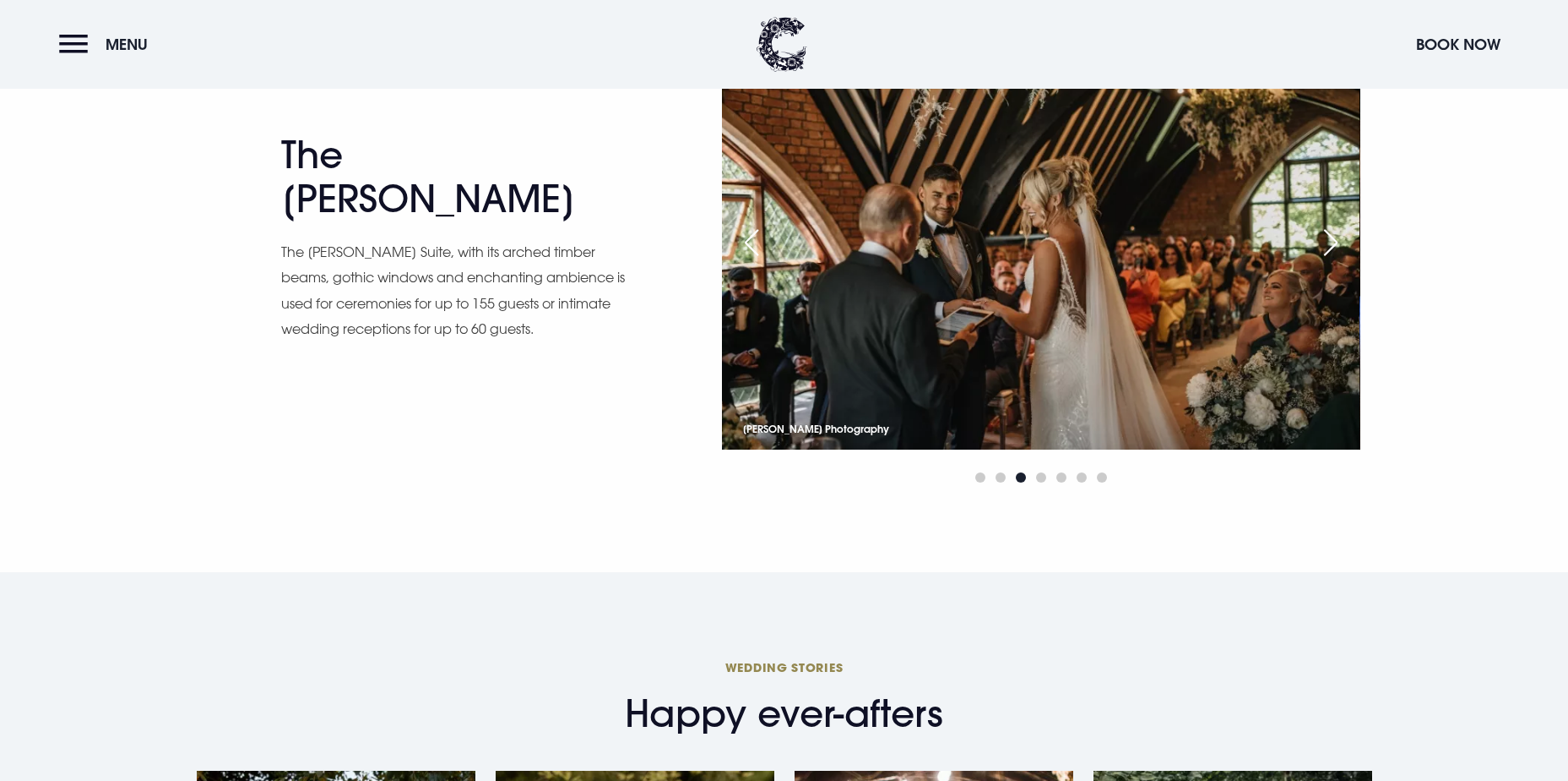
click at [1338, 242] on div "Next slide" at bounding box center [1331, 243] width 42 height 37
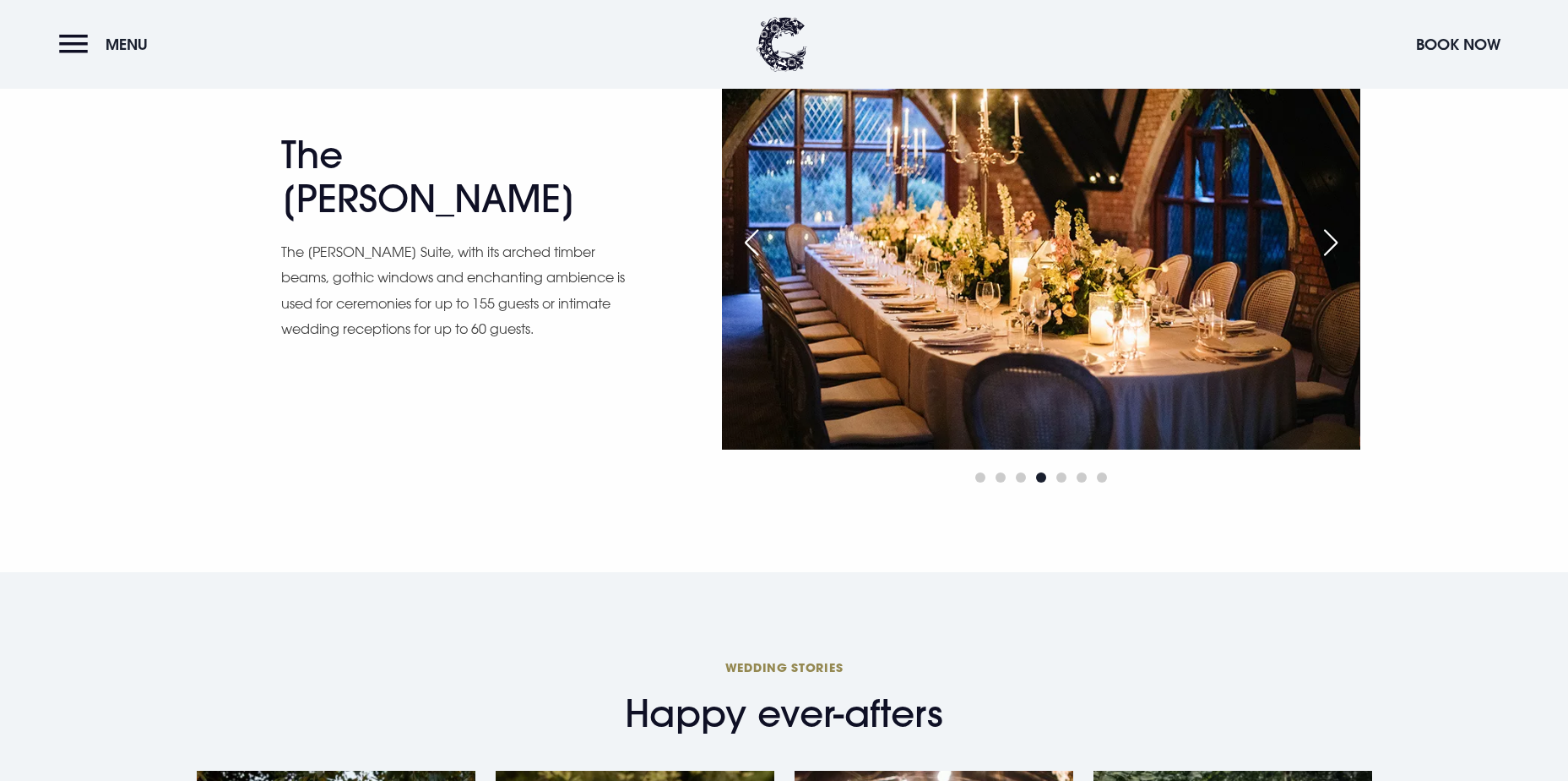
click at [1338, 242] on div "Next slide" at bounding box center [1331, 243] width 42 height 37
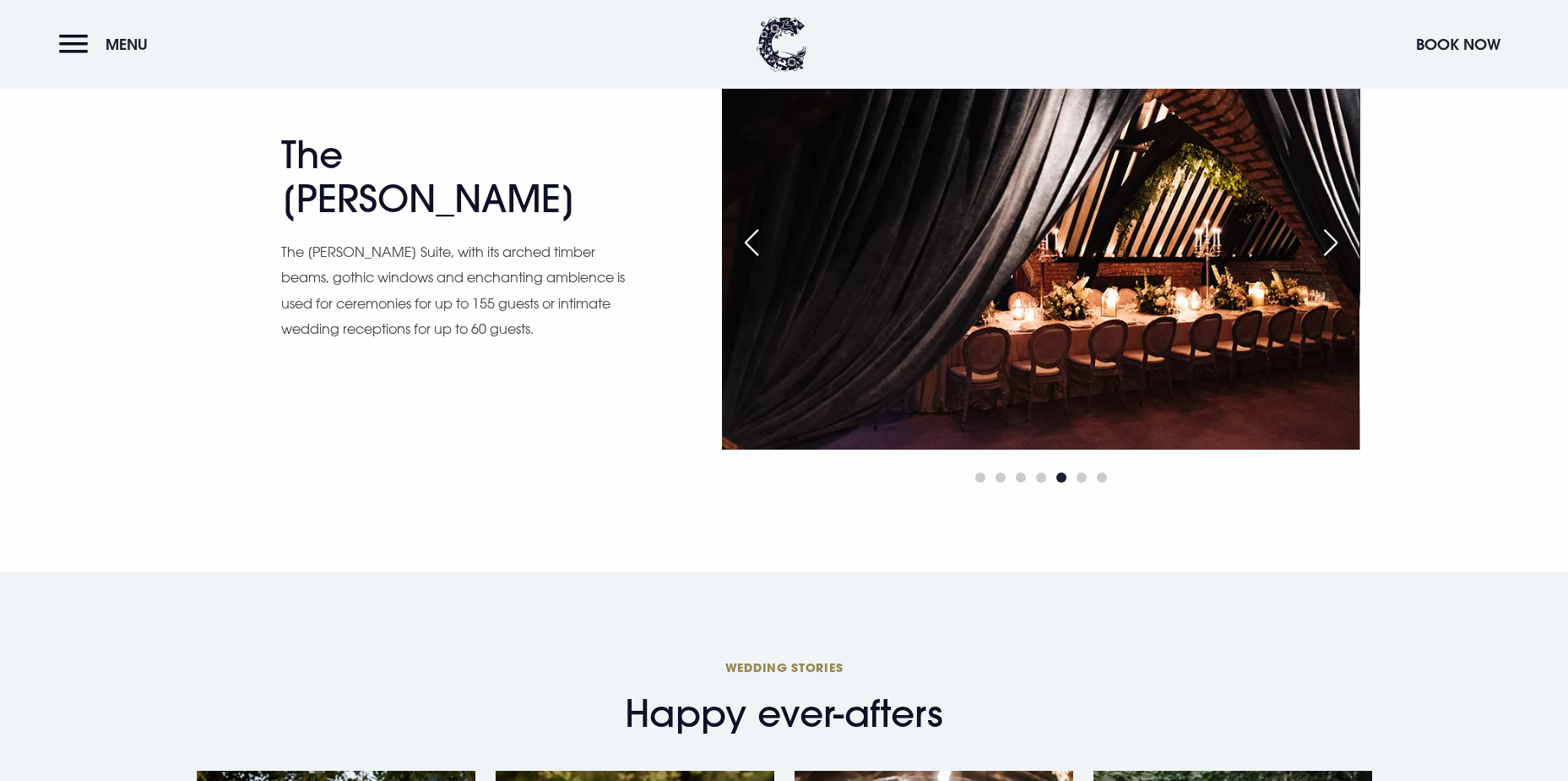
click at [1338, 242] on div "Next slide" at bounding box center [1331, 243] width 42 height 37
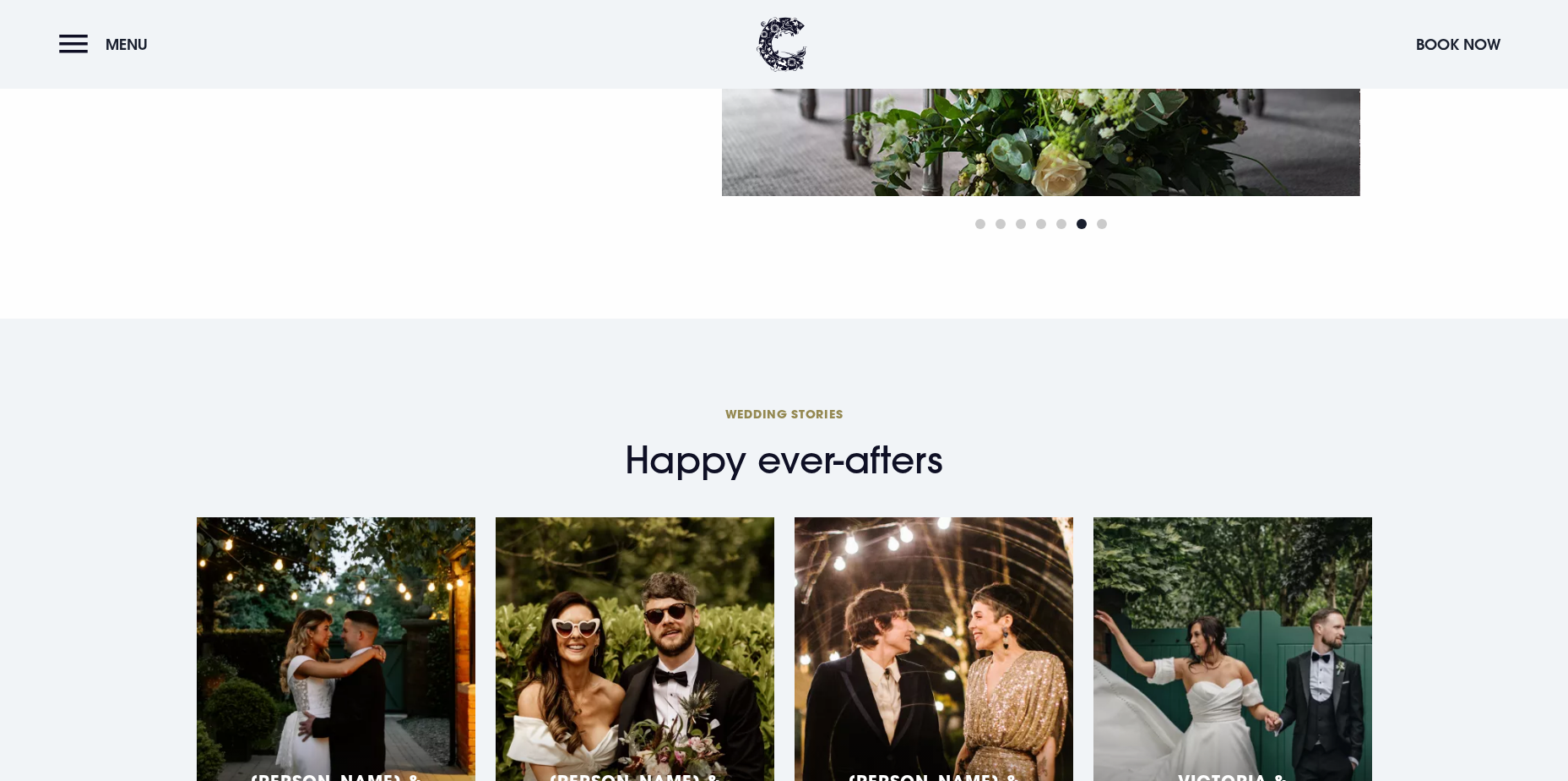
scroll to position [2873, 0]
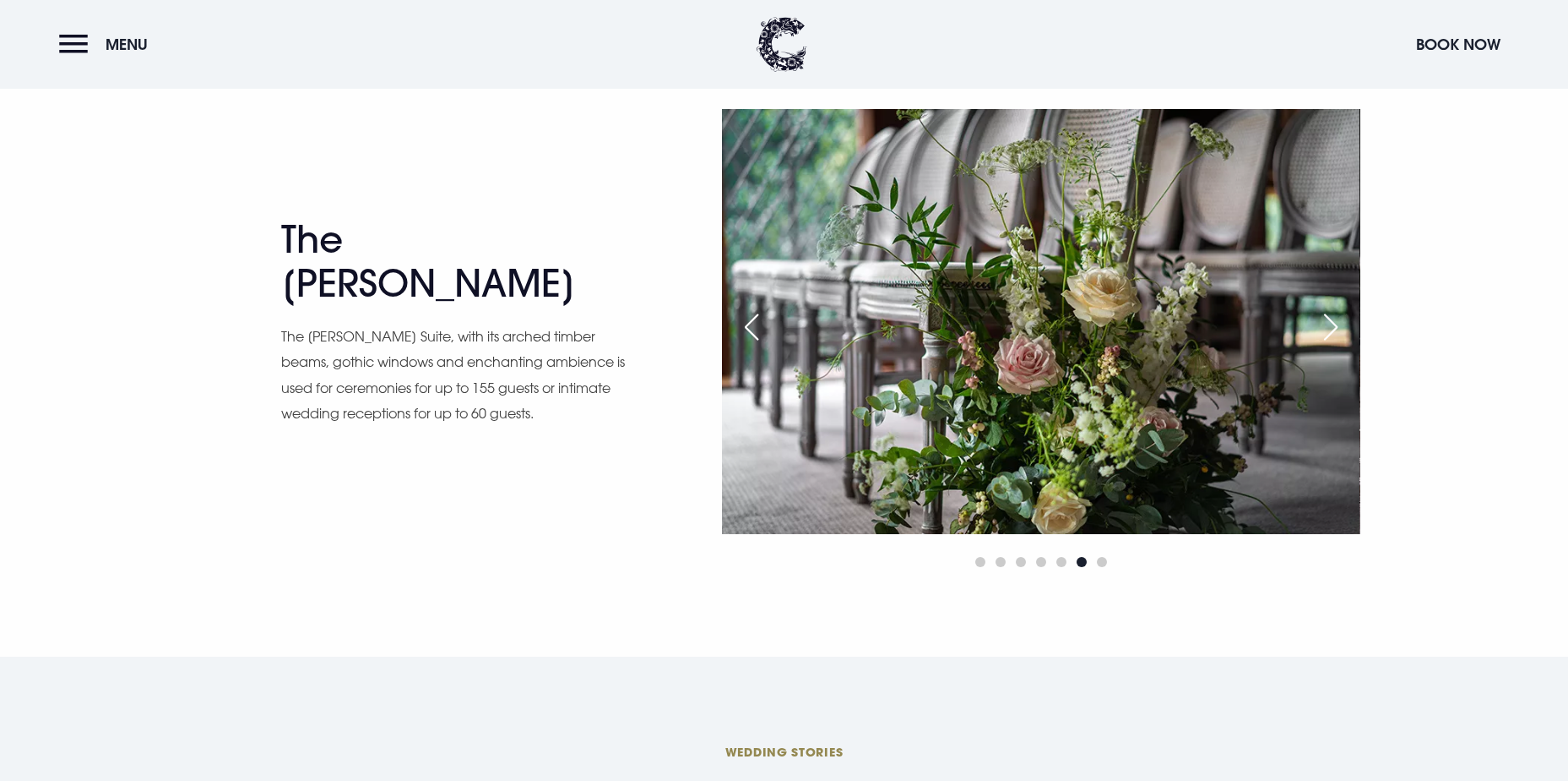
click at [741, 327] on div "Previous slide" at bounding box center [751, 327] width 42 height 37
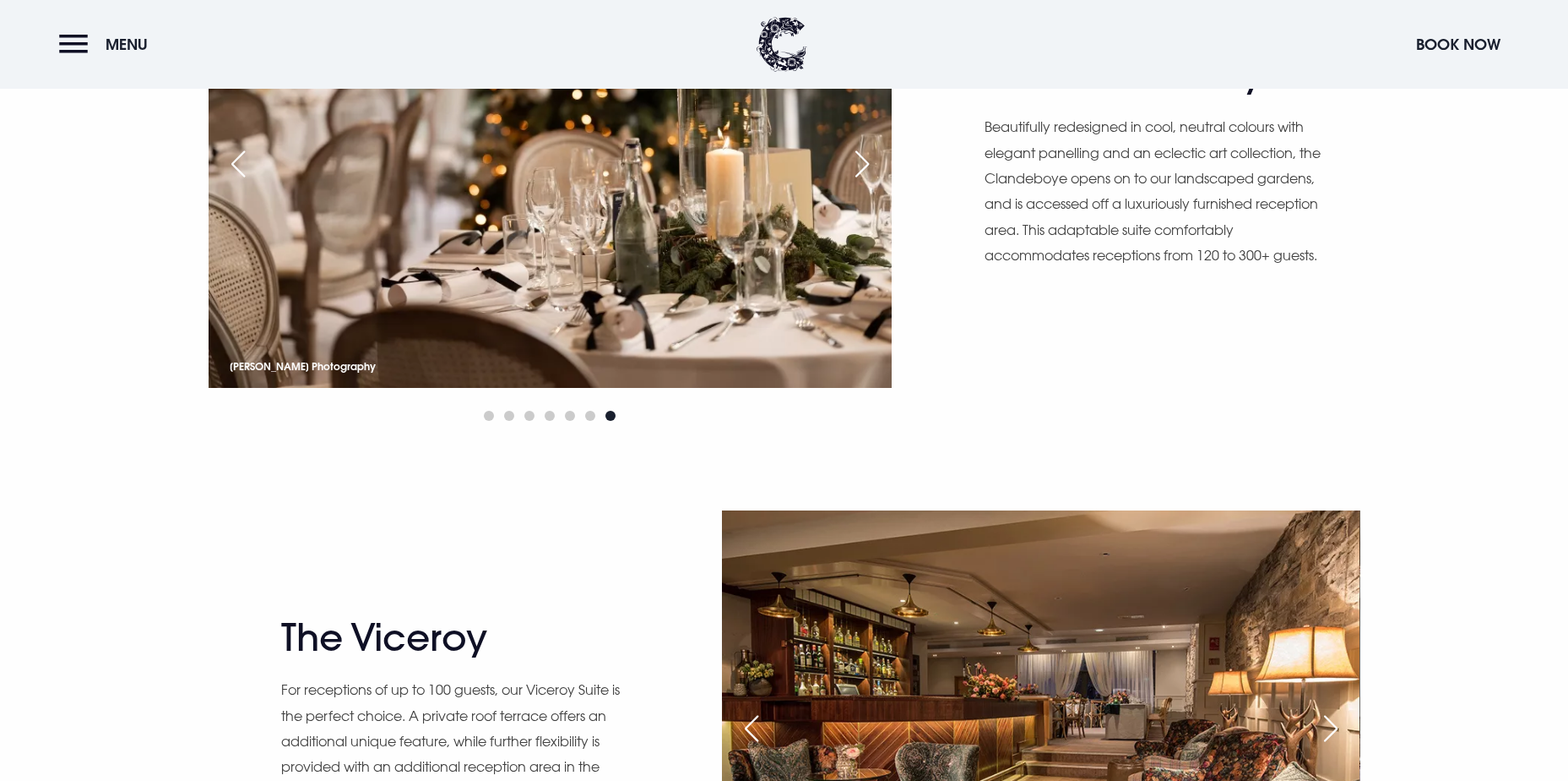
scroll to position [1098, 0]
